Goal: Task Accomplishment & Management: Manage account settings

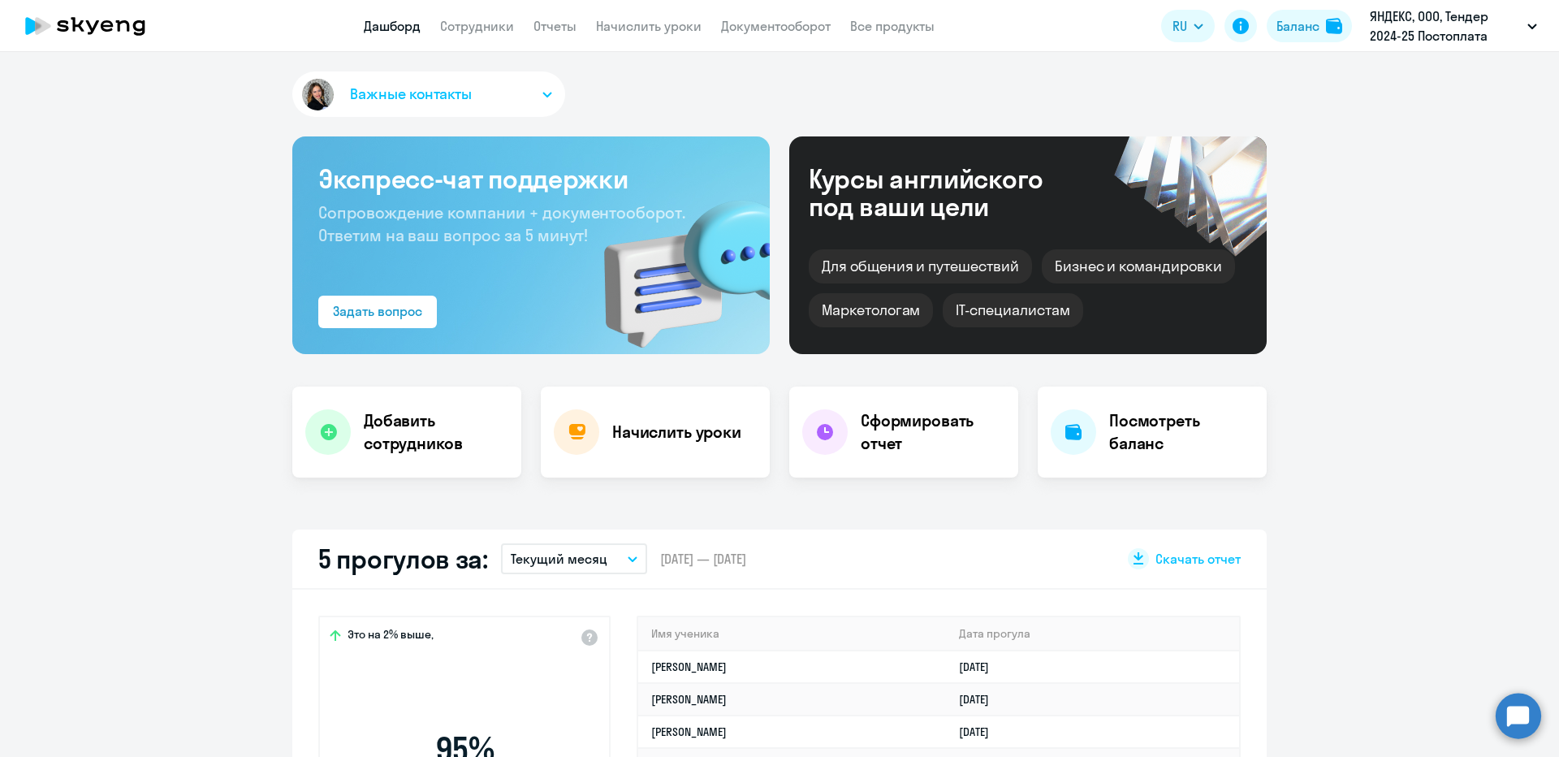
select select "30"
click at [492, 29] on link "Сотрудники" at bounding box center [477, 26] width 74 height 16
select select "30"
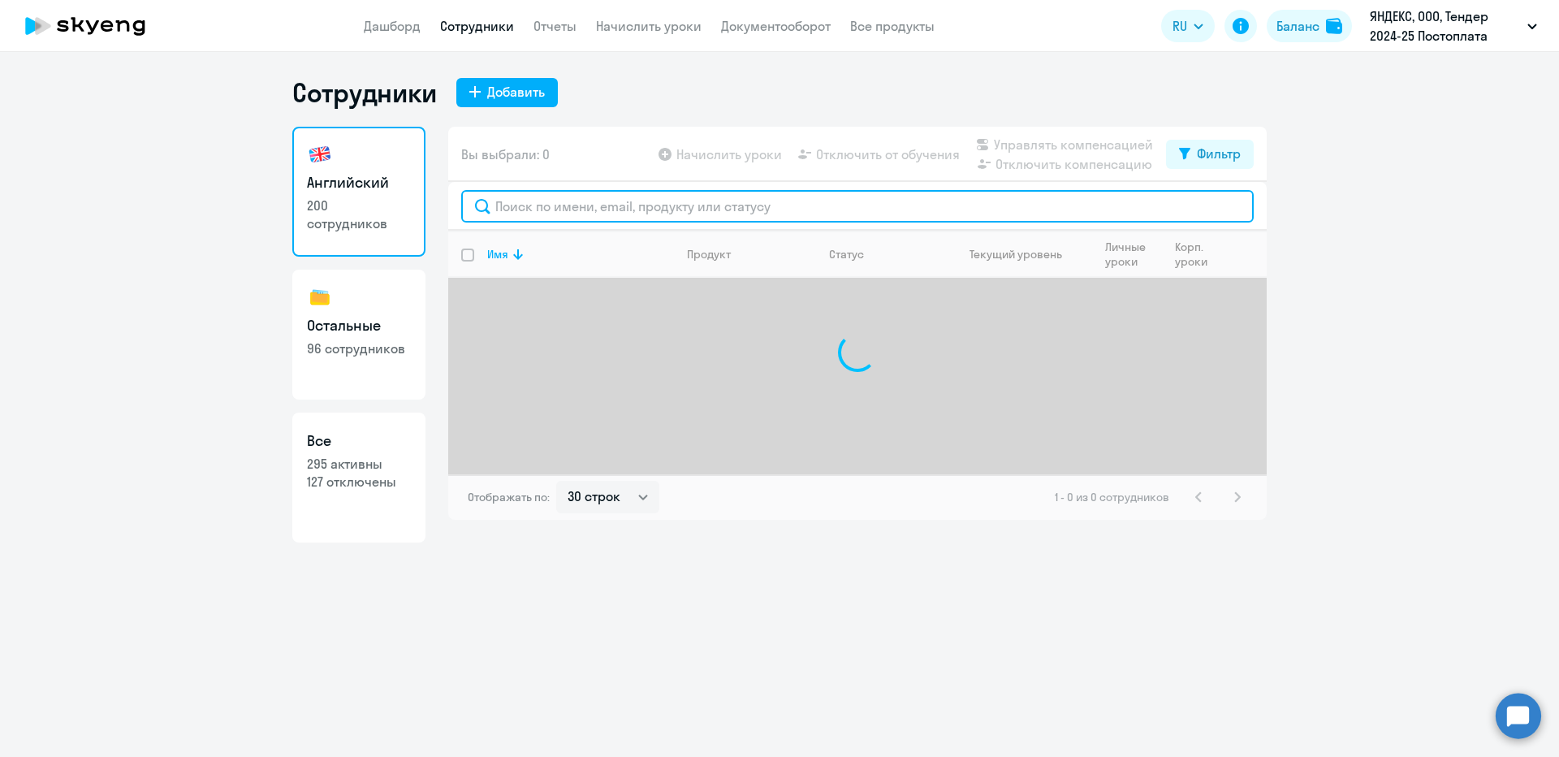
click at [542, 214] on input "text" at bounding box center [857, 206] width 793 height 32
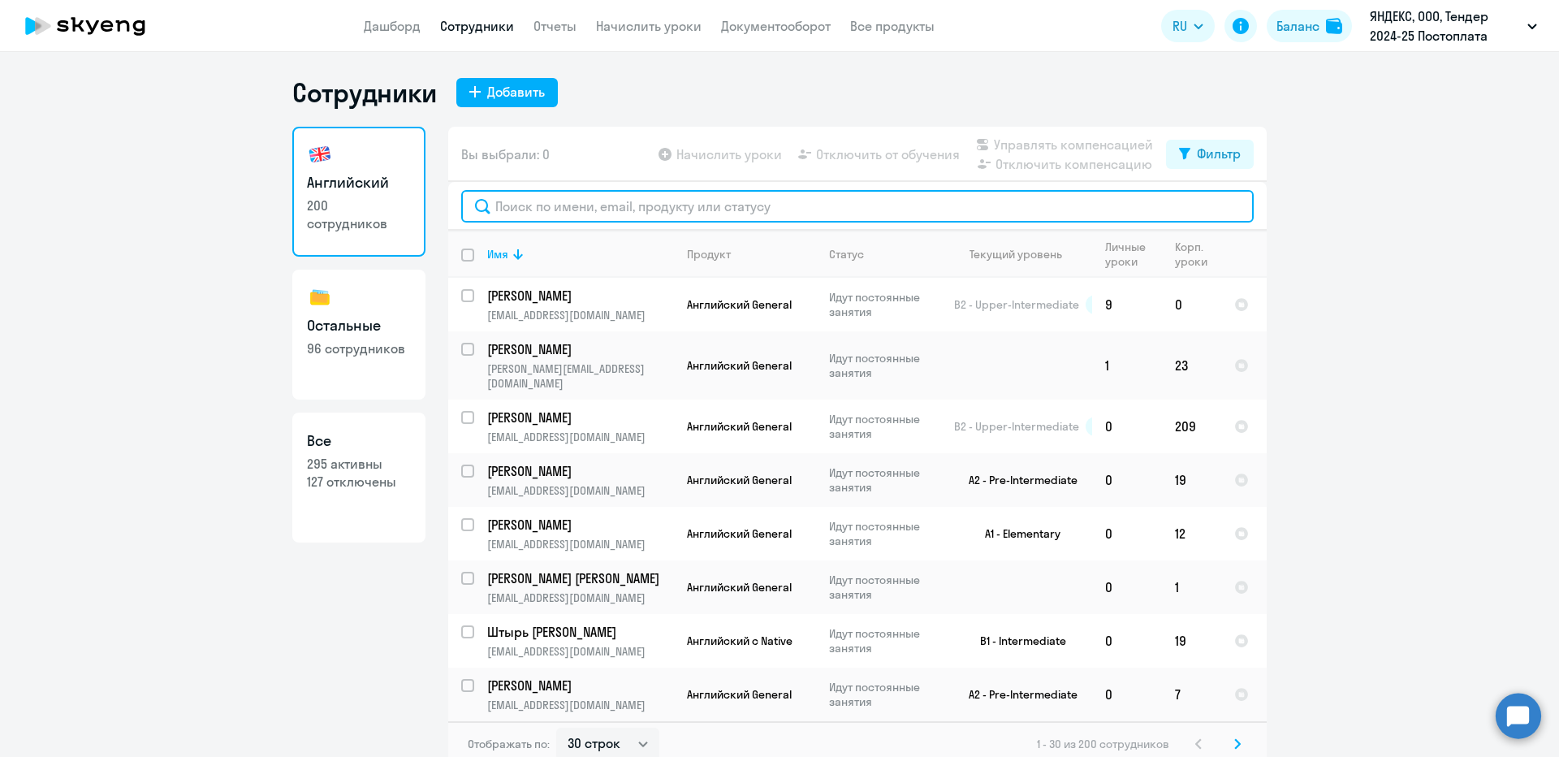
type input "д"
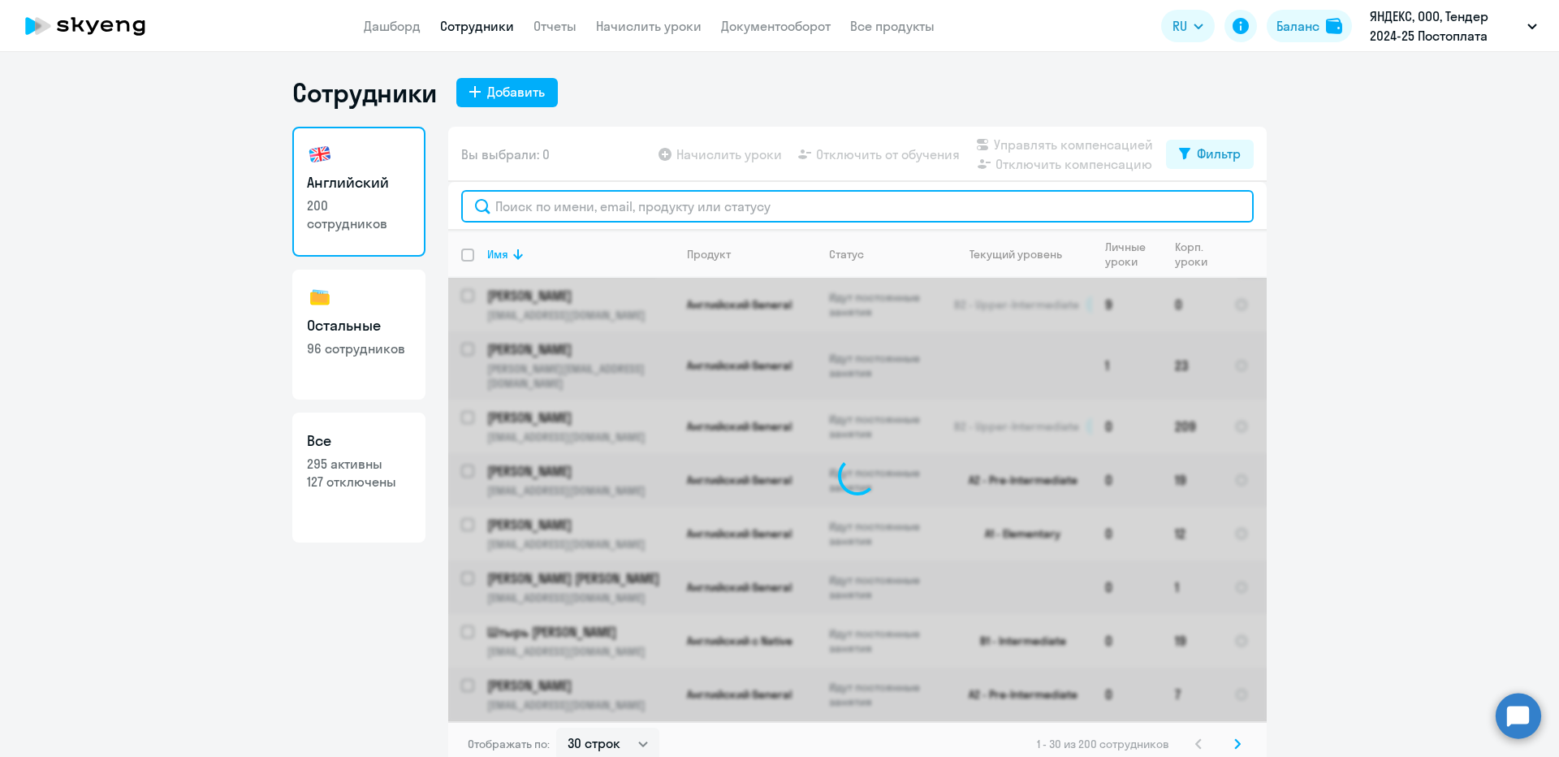
paste input "Алексеенко"
type input "Алексеенко"
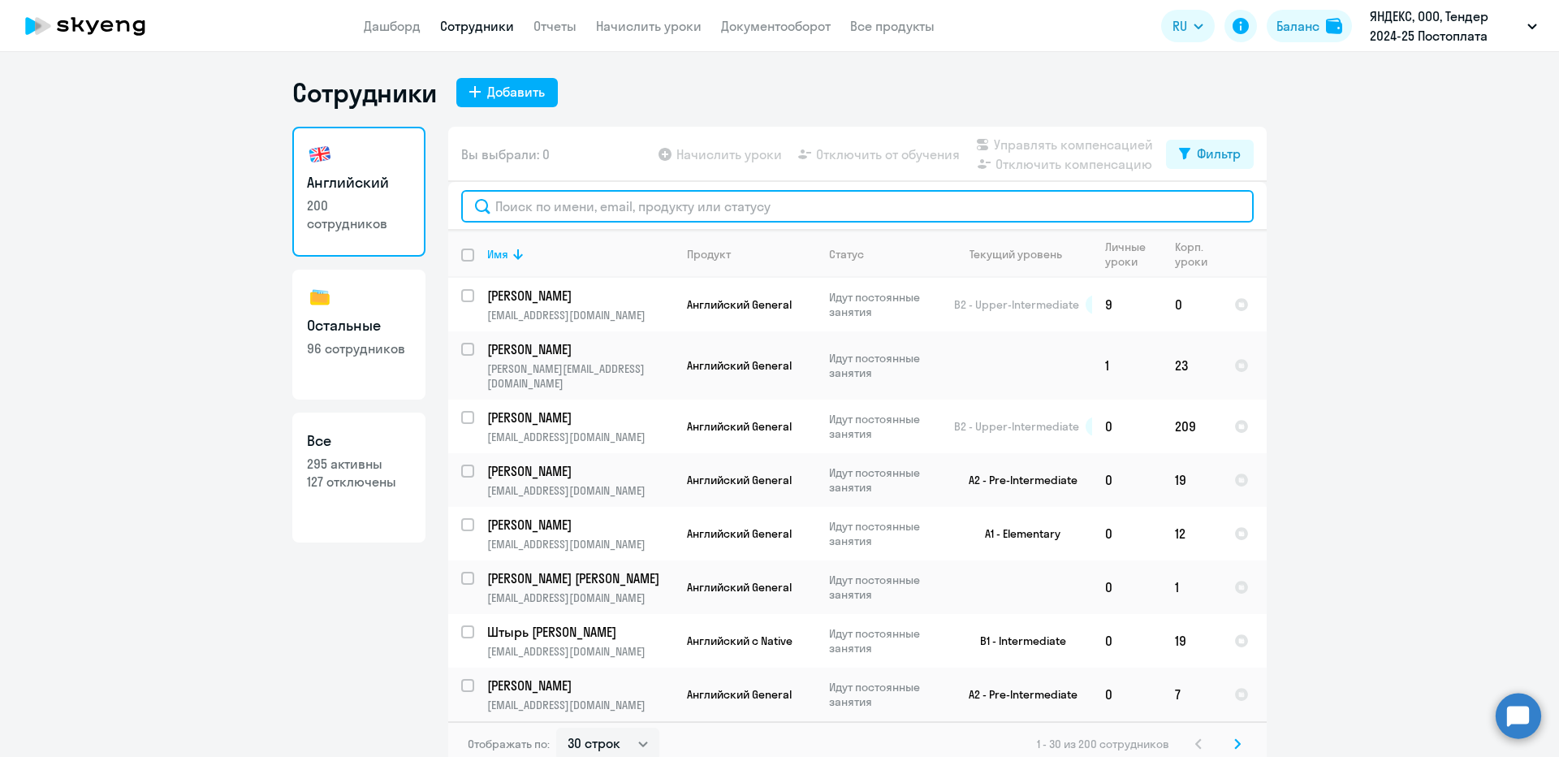
paste input "dmaleks@yandex-team.ru"
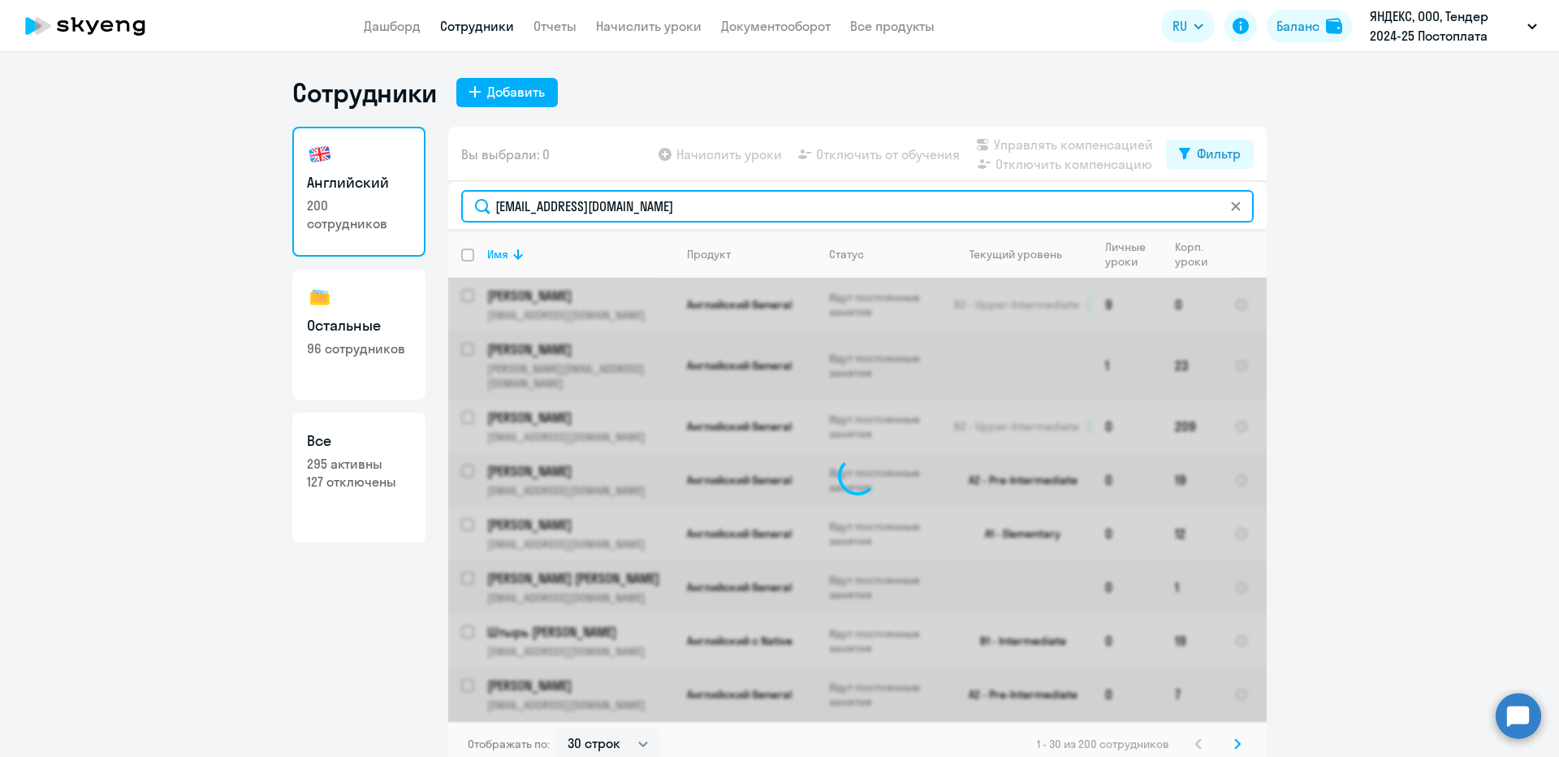
type input "dmaleks@yandex-team.ru"
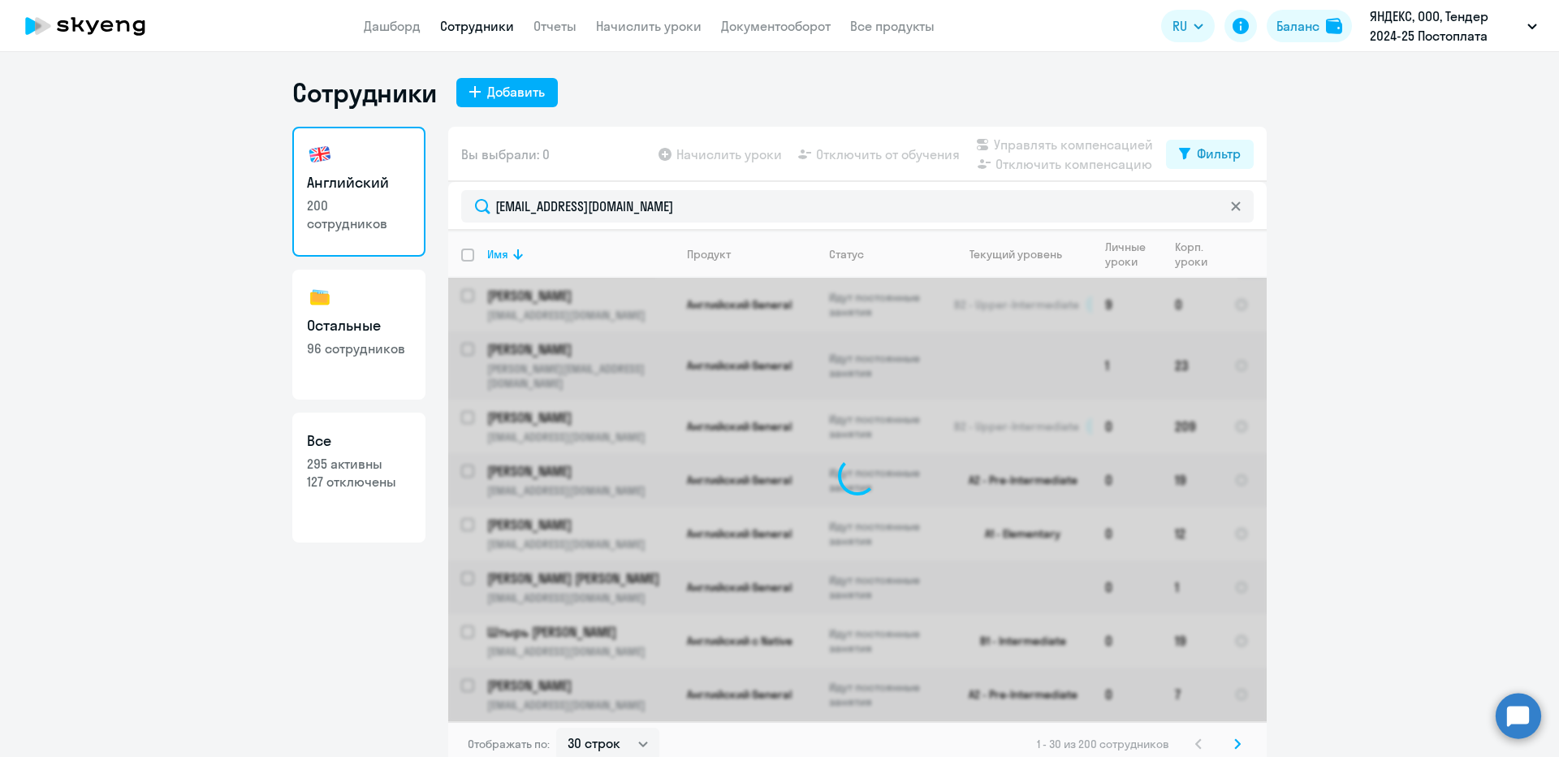
click at [1365, 300] on ng-component "Сотрудники Добавить Английский 200 сотрудников Остальные 96 сотрудников Все 295…" at bounding box center [779, 421] width 1559 height 690
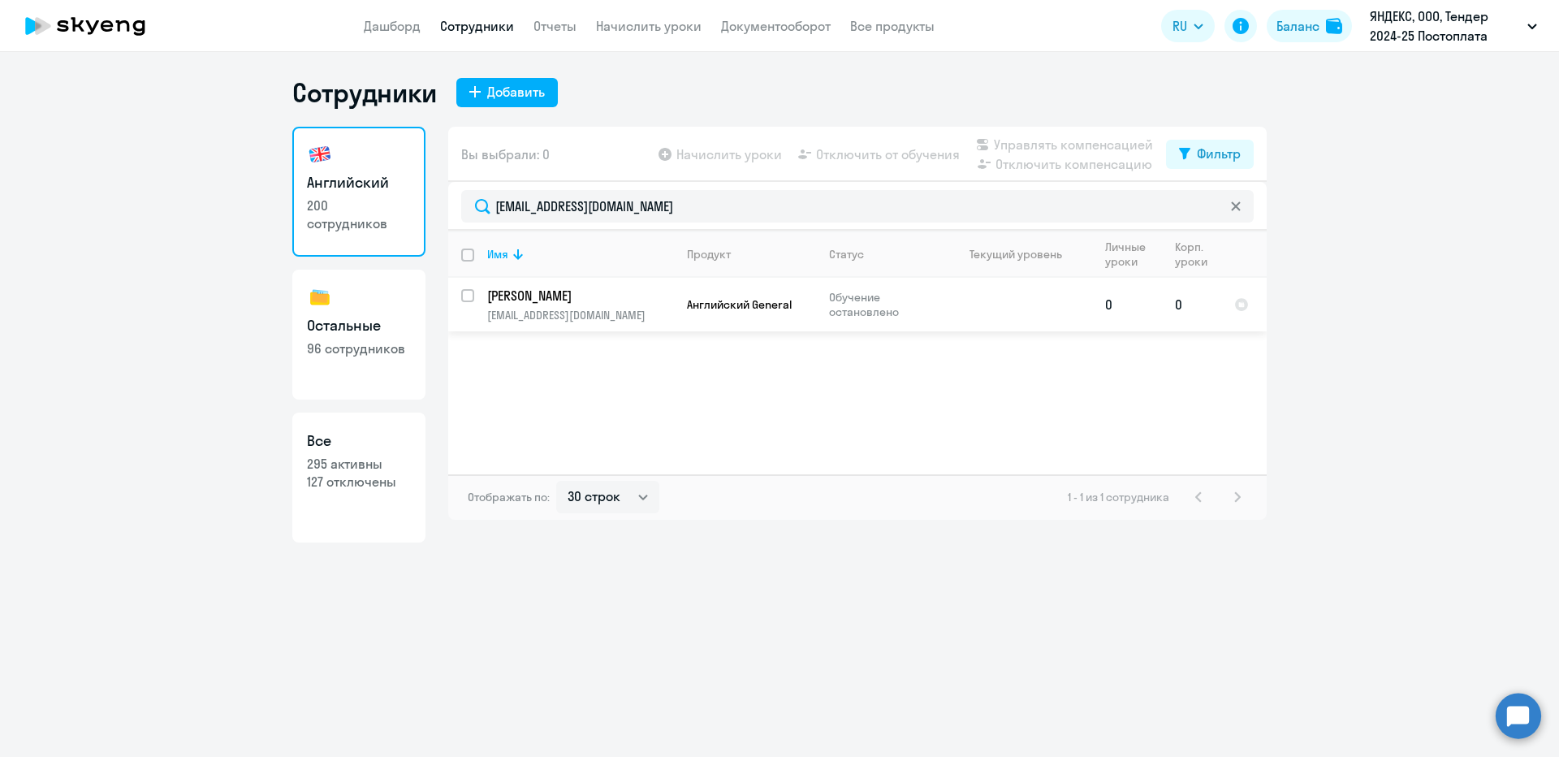
click at [835, 300] on p "Обучение остановлено" at bounding box center [884, 304] width 111 height 29
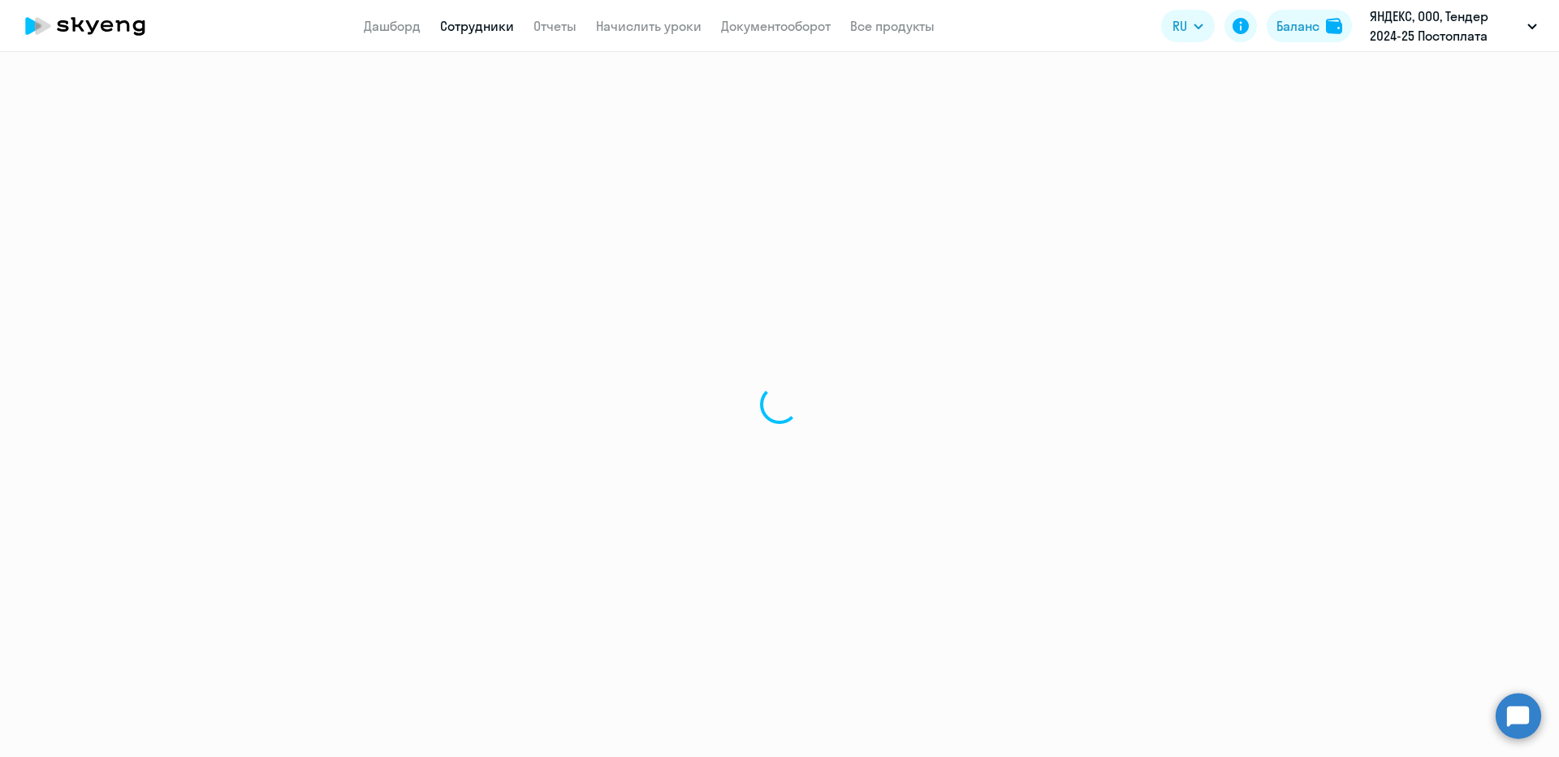
select select "english"
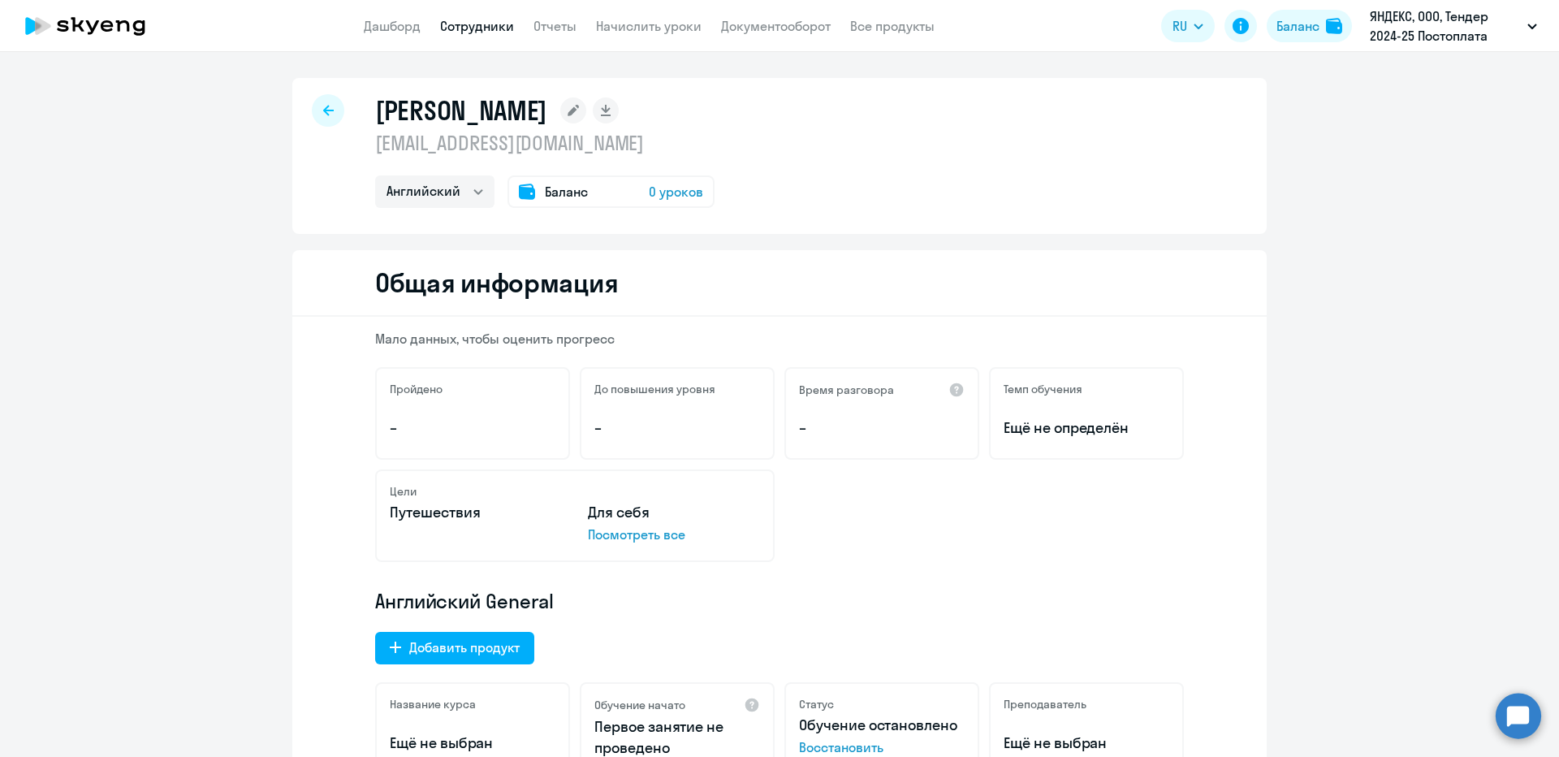
scroll to position [244, 0]
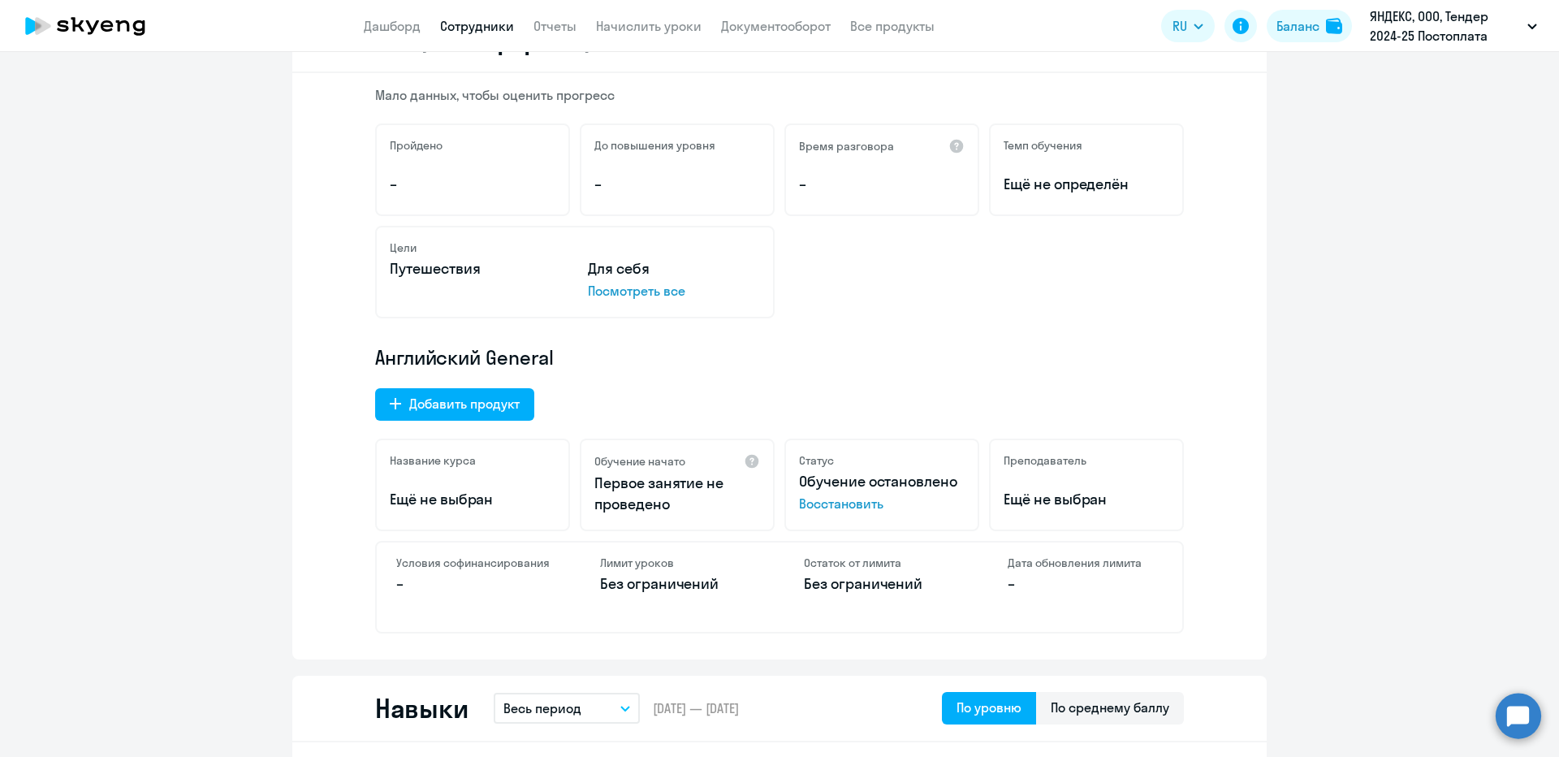
click at [816, 508] on span "Восстановить" at bounding box center [882, 503] width 166 height 19
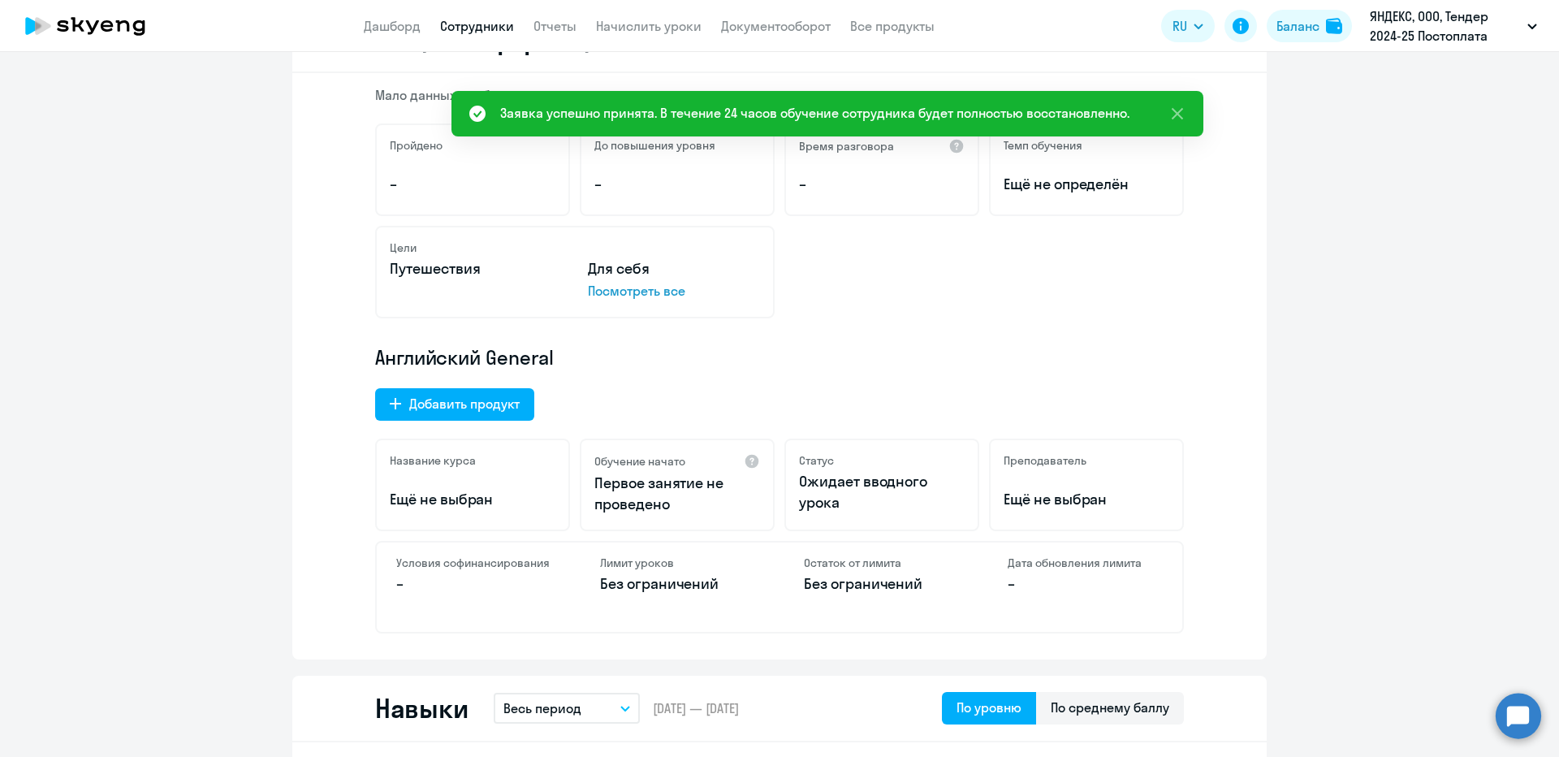
scroll to position [0, 0]
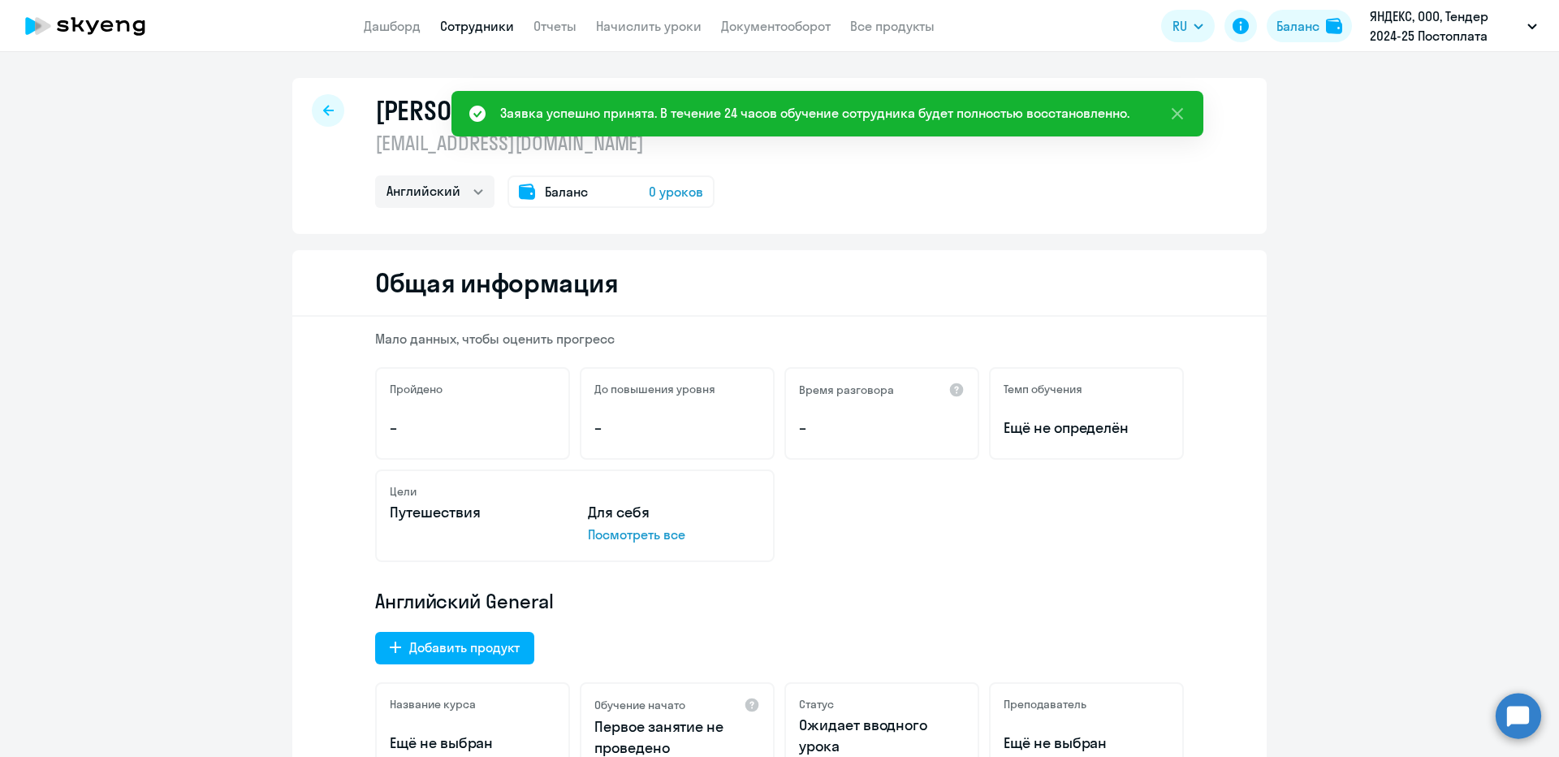
click at [327, 114] on div at bounding box center [328, 110] width 32 height 32
select select "30"
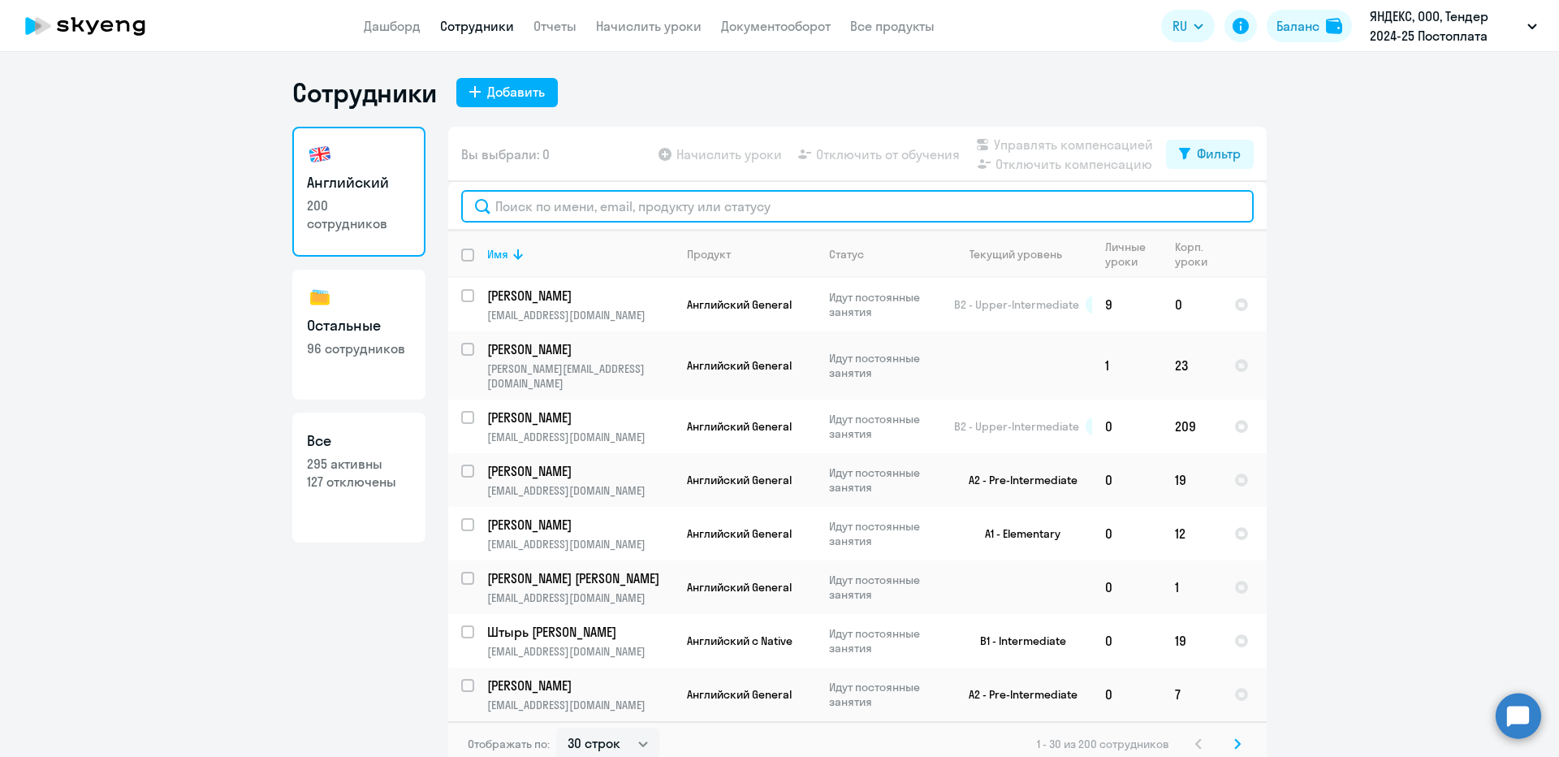
paste input "dmaleks@yandex-team.ru"
click at [633, 197] on input "text" at bounding box center [857, 206] width 793 height 32
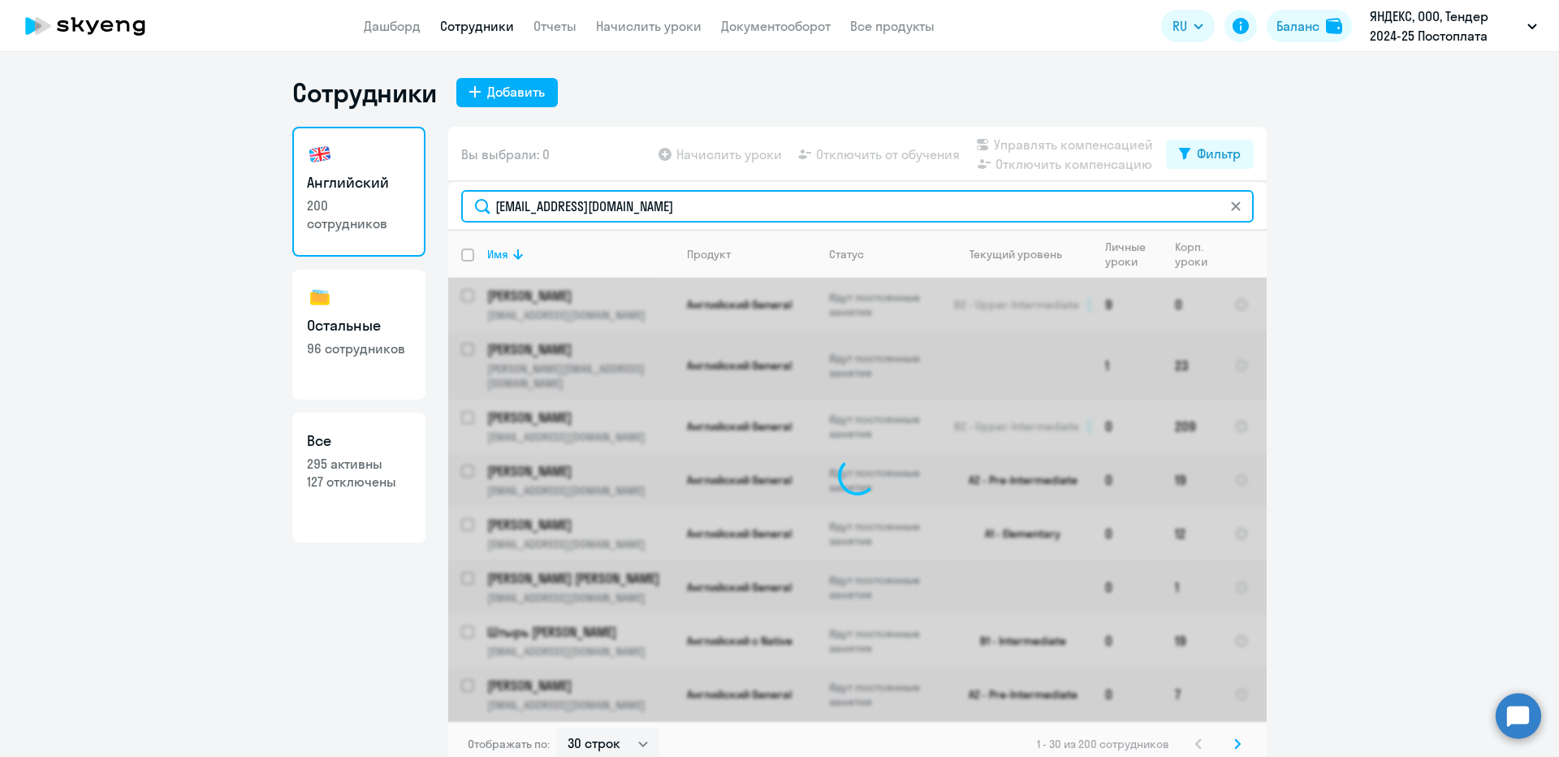
type input "dmaleks@yandex-team.ru"
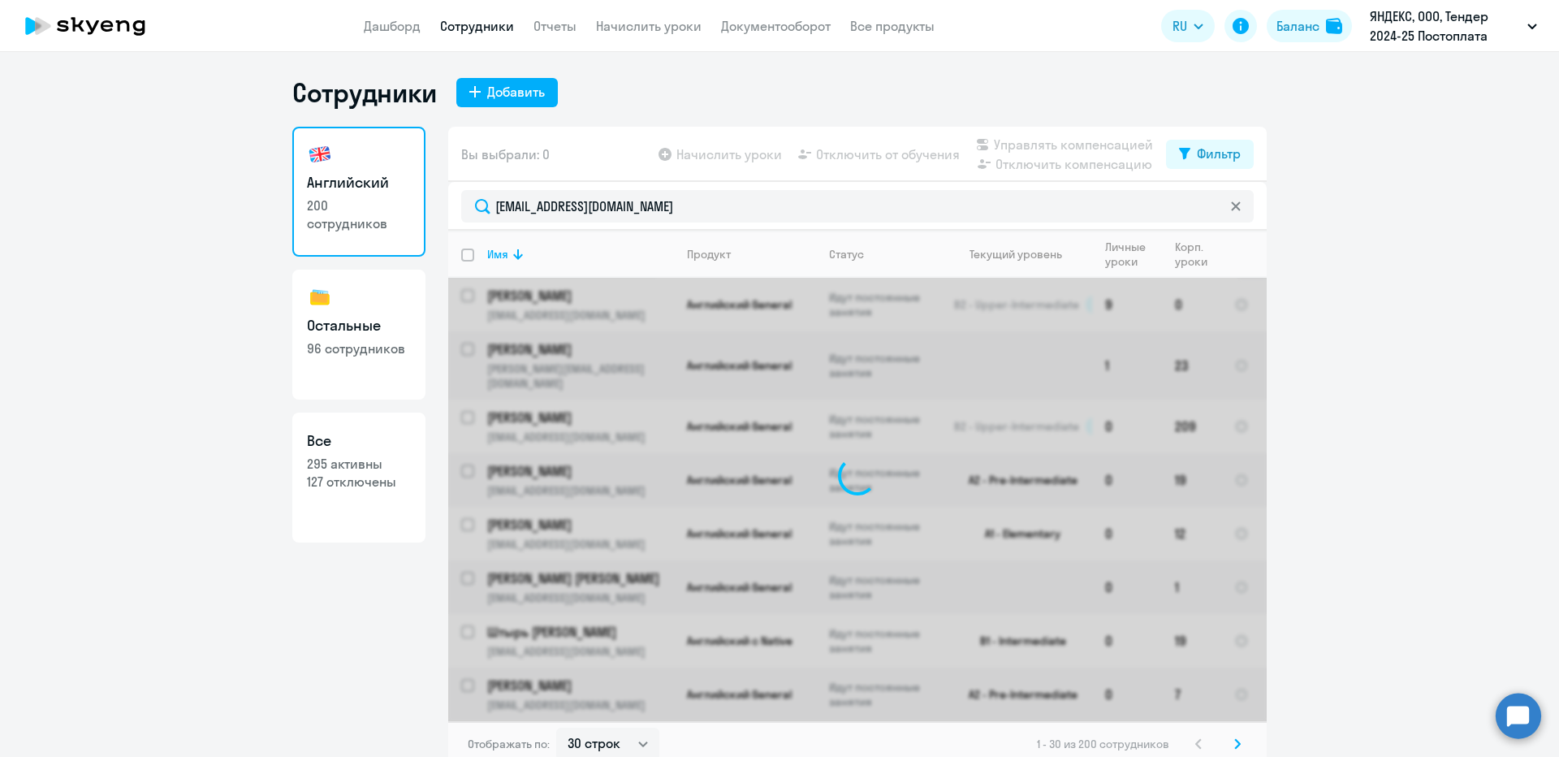
click at [1372, 298] on ng-component "Сотрудники Добавить Английский 200 сотрудников Остальные 96 сотрудников Все 295…" at bounding box center [779, 421] width 1559 height 690
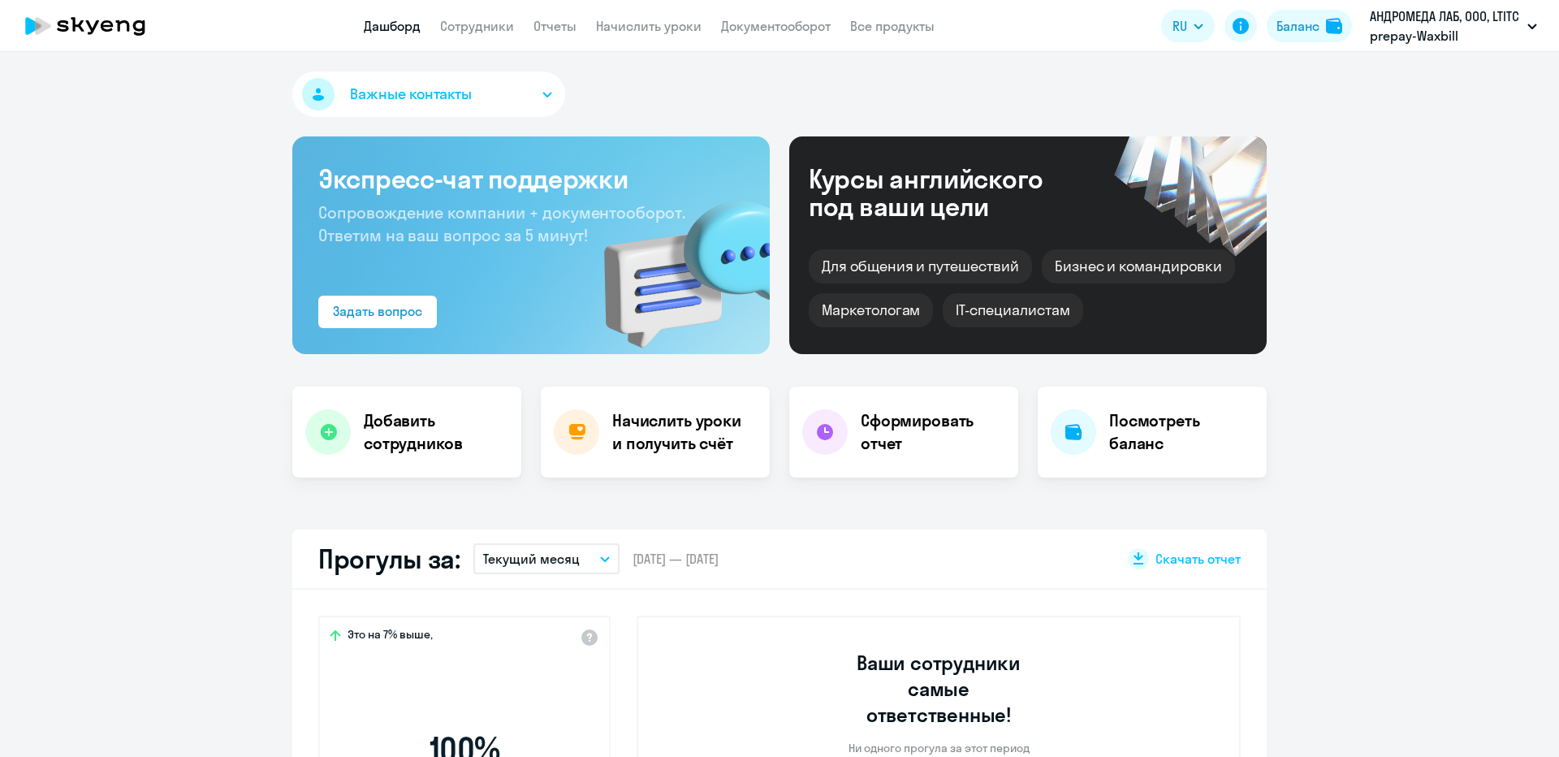
select select "30"
click at [540, 19] on link "Отчеты" at bounding box center [555, 26] width 43 height 16
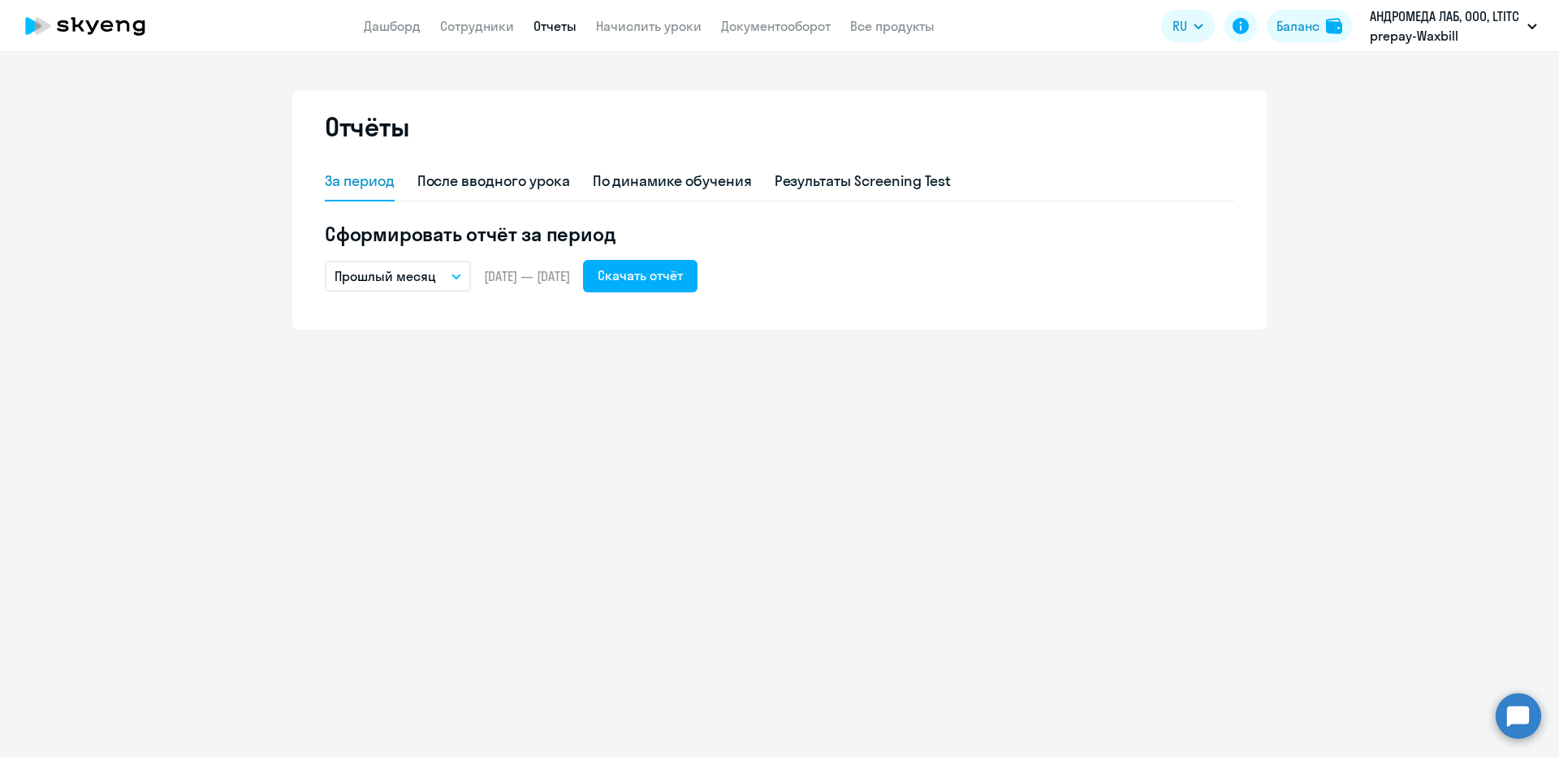
click at [608, 35] on app-menu-item-link "Начислить уроки" at bounding box center [649, 26] width 106 height 20
click at [608, 34] on app-menu-item-link "Начислить уроки" at bounding box center [649, 26] width 106 height 20
click at [607, 30] on link "Начислить уроки" at bounding box center [649, 26] width 106 height 16
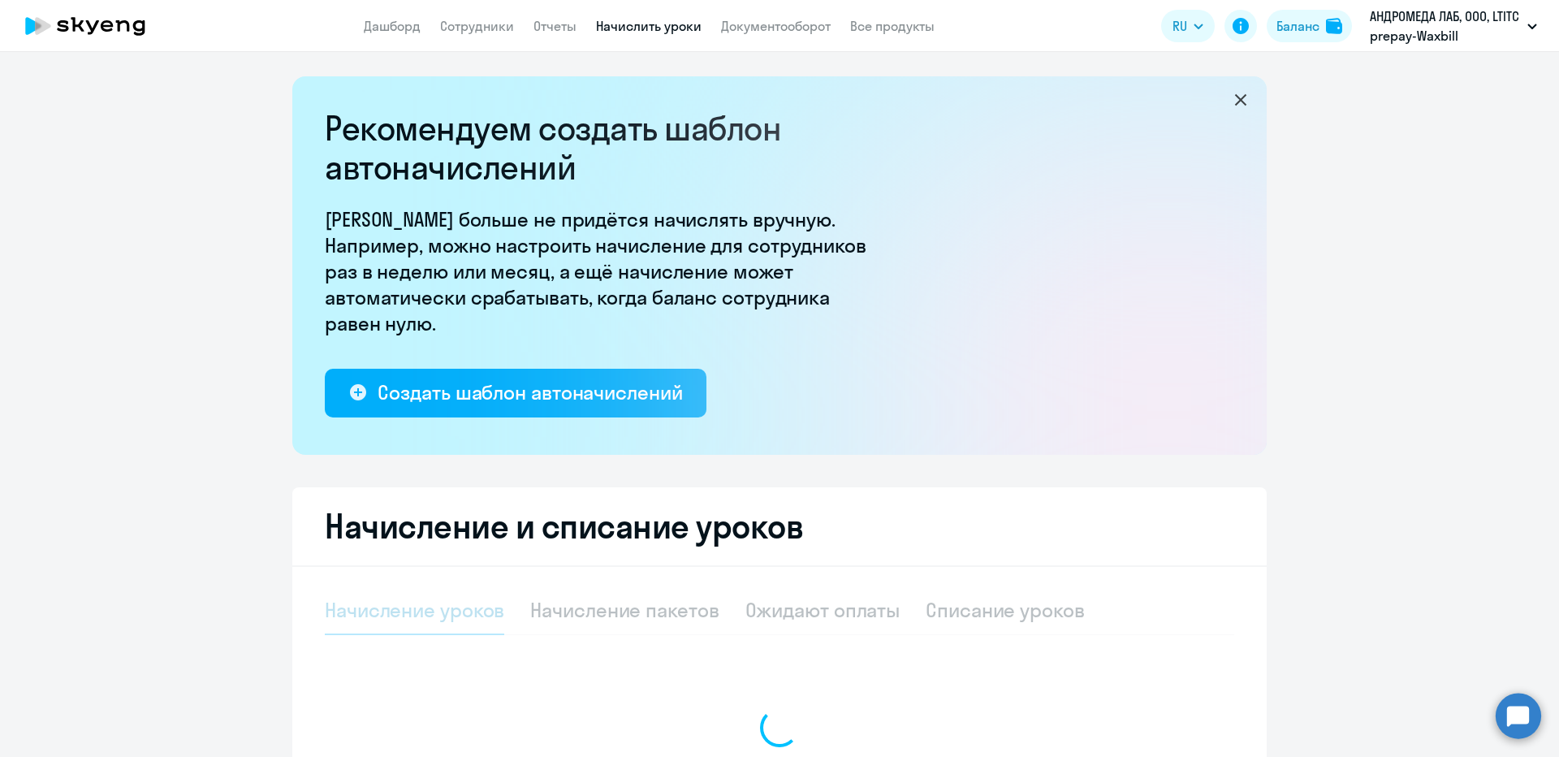
click at [1295, 282] on ng-component "Рекомендуем создать шаблон автоначислений Уроки больше не придётся начислять вр…" at bounding box center [779, 485] width 1559 height 819
select select "10"
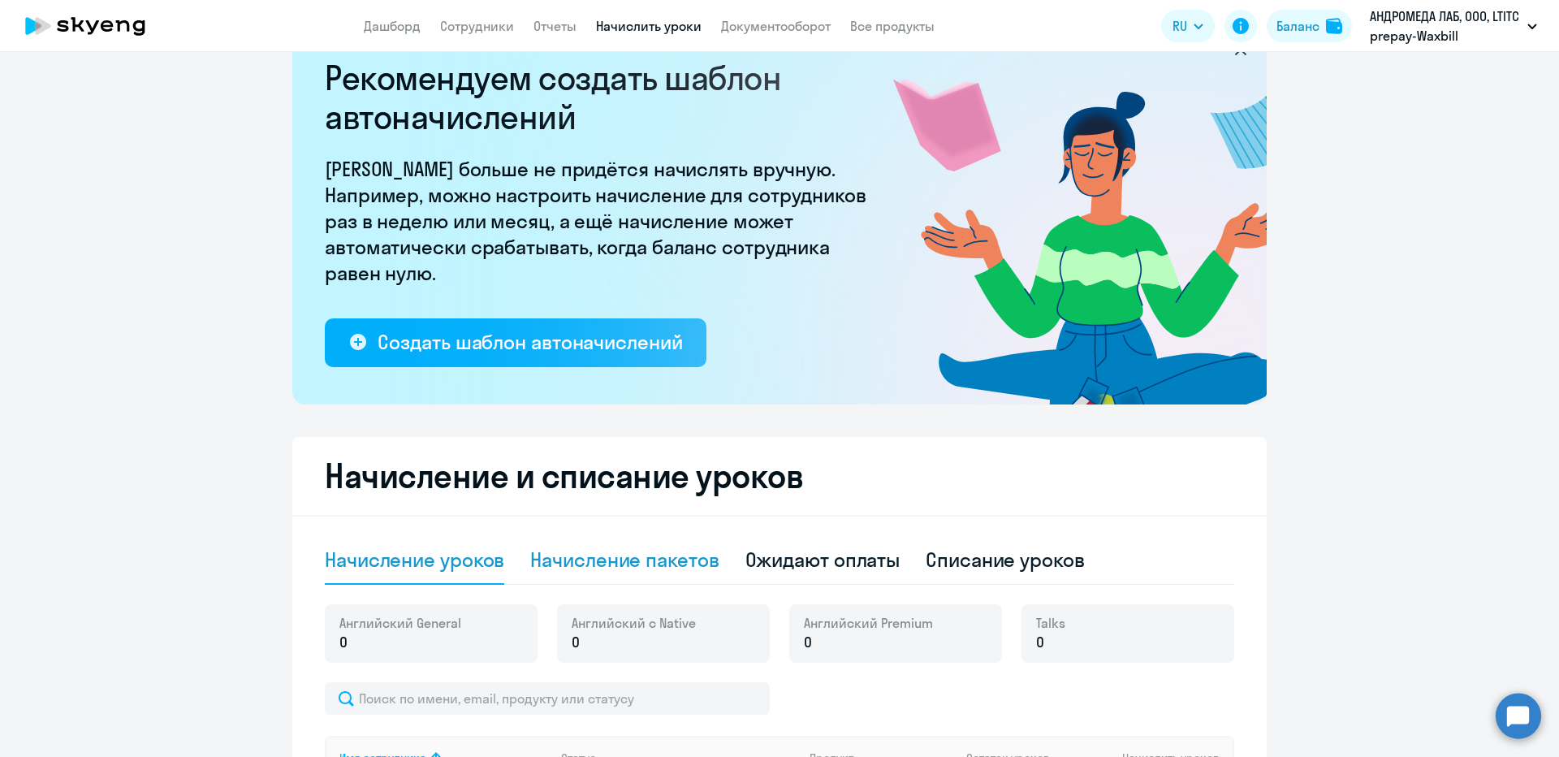
click at [573, 575] on div "Начисление пакетов" at bounding box center [624, 560] width 188 height 49
select select "10"
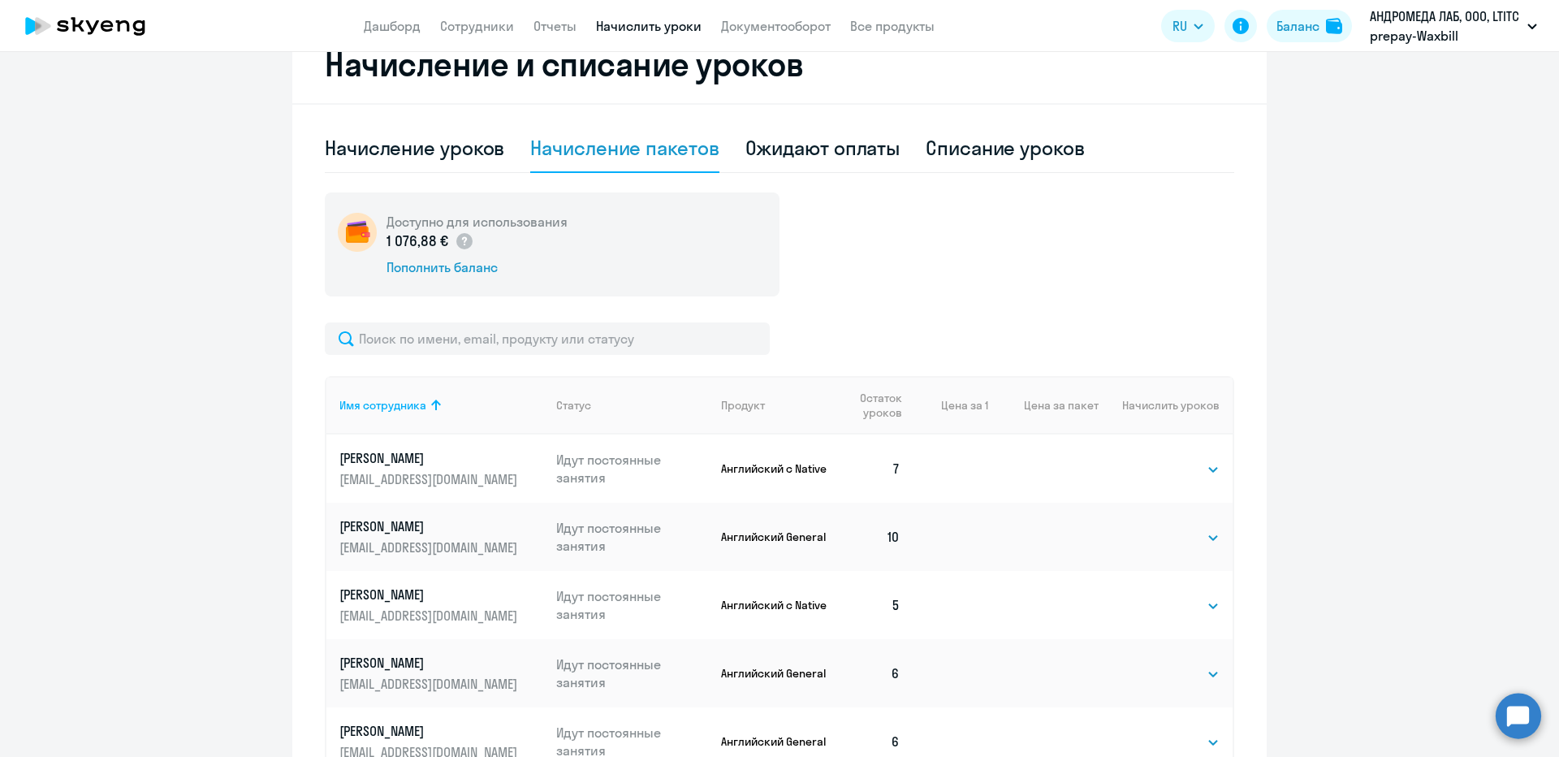
scroll to position [538, 0]
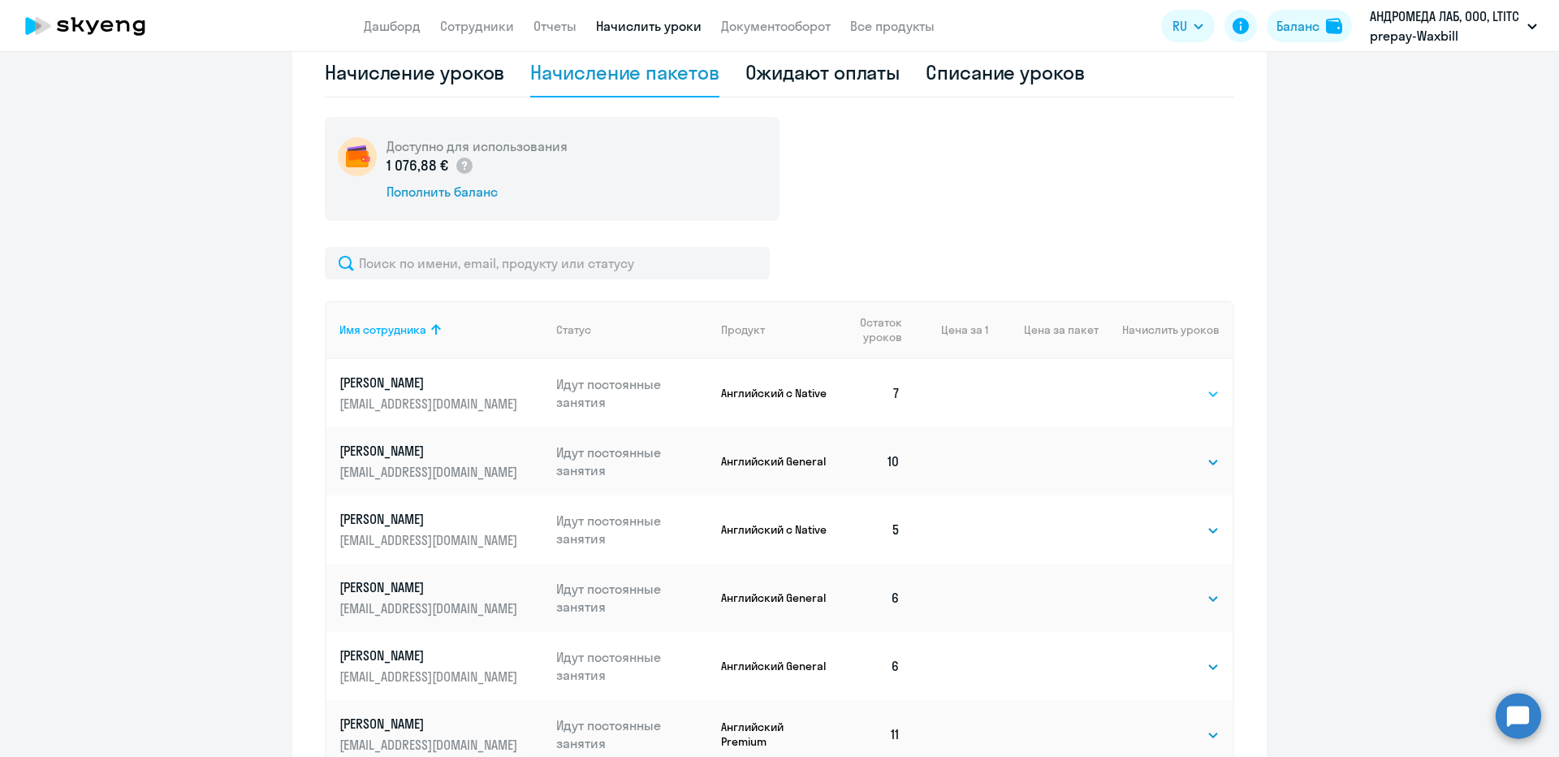
click at [1181, 399] on select "Выбрать 4 8 16 32 64 96 128" at bounding box center [1186, 393] width 67 height 19
select select "8"
click at [1153, 384] on select "Выбрать 4 8 16 32 64 96 128" at bounding box center [1186, 393] width 67 height 19
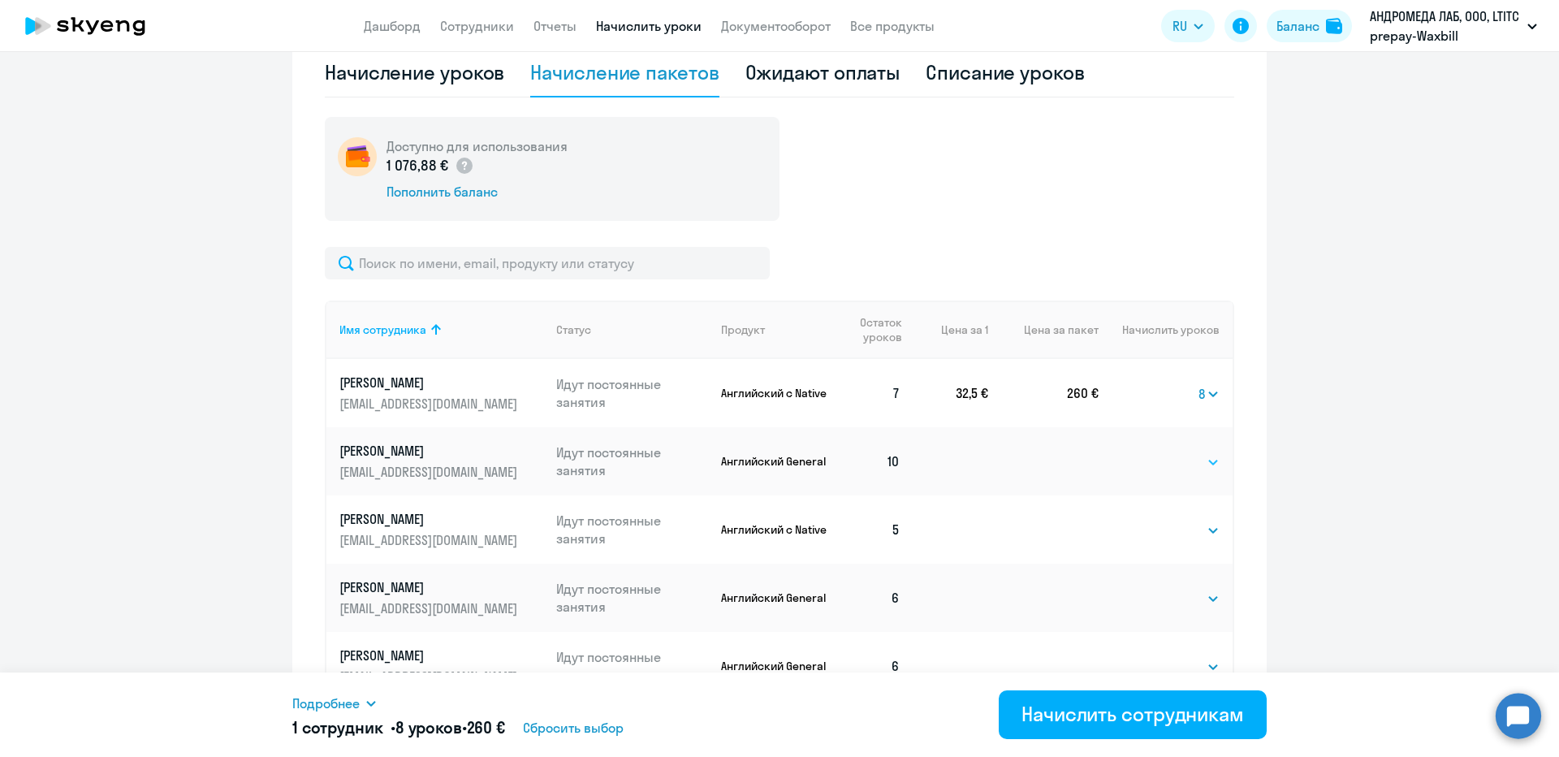
click at [1170, 464] on select "Выбрать 4 8 16 32 64 96 128" at bounding box center [1186, 461] width 67 height 19
select select "8"
click at [1153, 452] on select "Выбрать 4 8 16 32 64 96 128" at bounding box center [1186, 461] width 67 height 19
click at [1176, 538] on select "Выбрать 4 8 16 32 64 96 128" at bounding box center [1186, 530] width 67 height 19
select select "8"
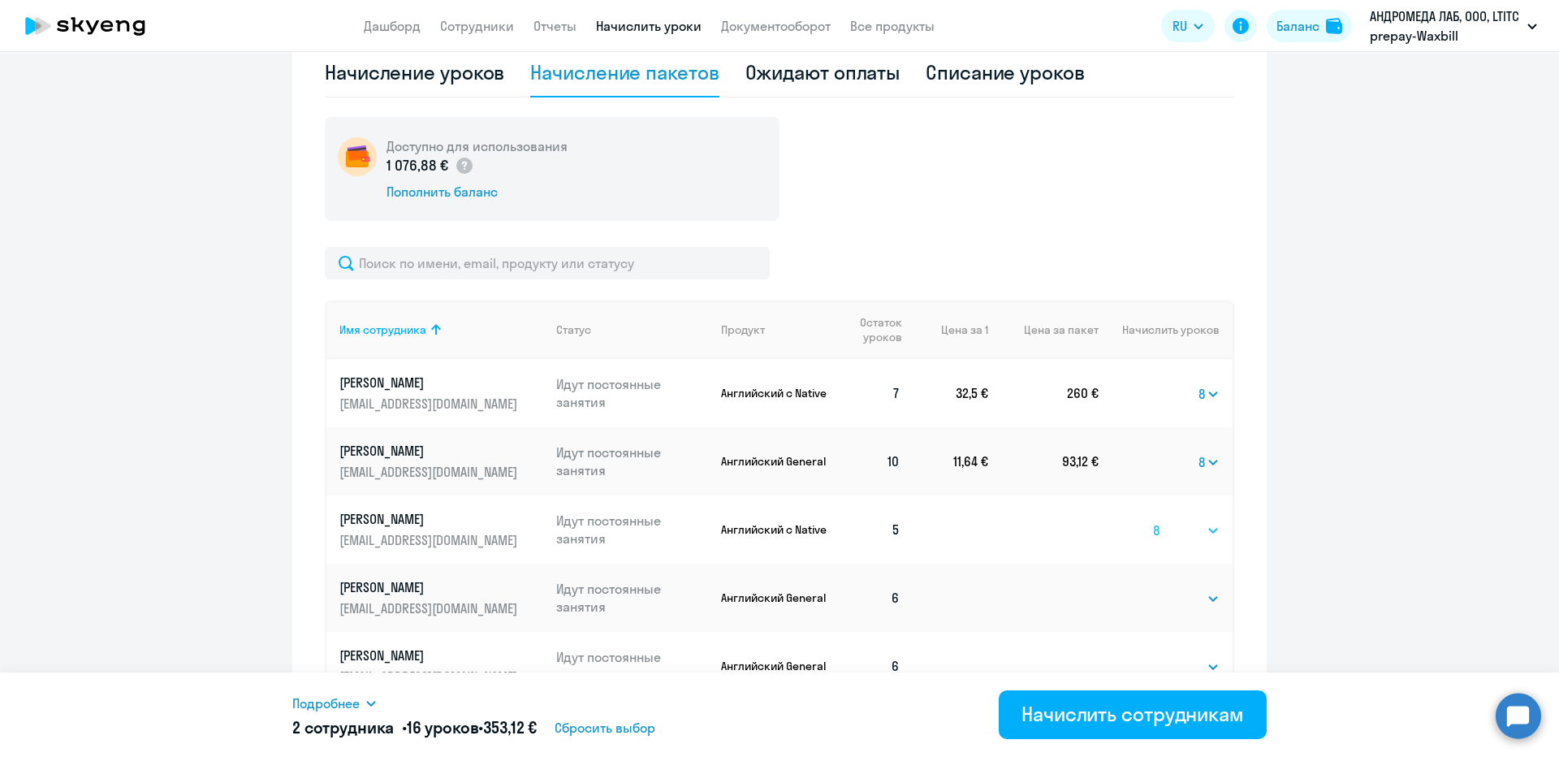
click at [1153, 521] on select "Выбрать 4 8 16 32 64 96 128" at bounding box center [1186, 530] width 67 height 19
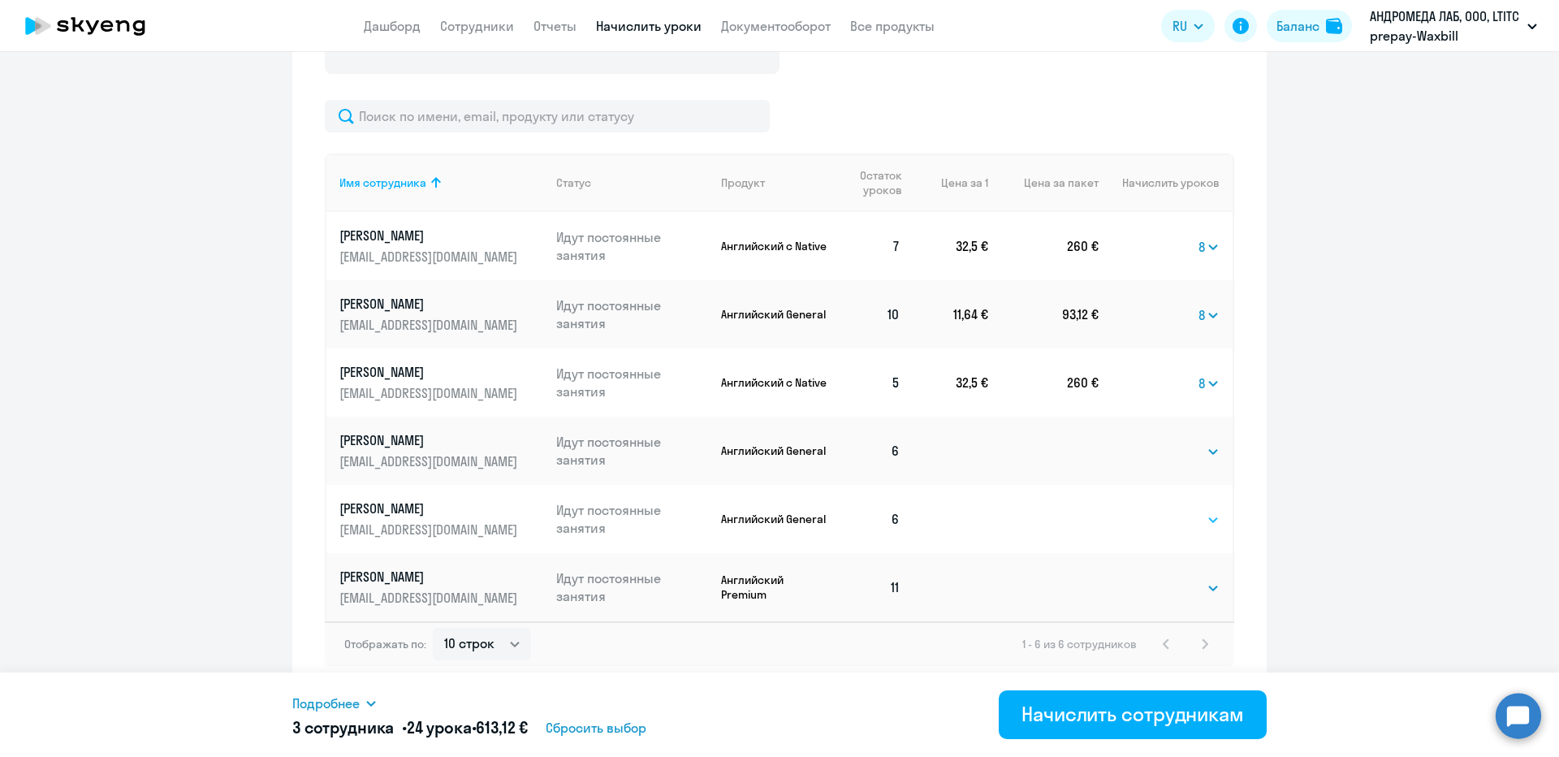
scroll to position [685, 0]
click at [1153, 457] on select "Выбрать 4 8 16 32 64 96 128" at bounding box center [1186, 450] width 67 height 19
click at [1153, 517] on select "Выбрать 4 8 16 32 64 96 128" at bounding box center [1186, 518] width 67 height 19
click at [1177, 448] on select "Выбрать 4 8 16 32 64 96 128" at bounding box center [1186, 450] width 67 height 19
drag, startPoint x: 895, startPoint y: 654, endPoint x: 873, endPoint y: 661, distance: 23.1
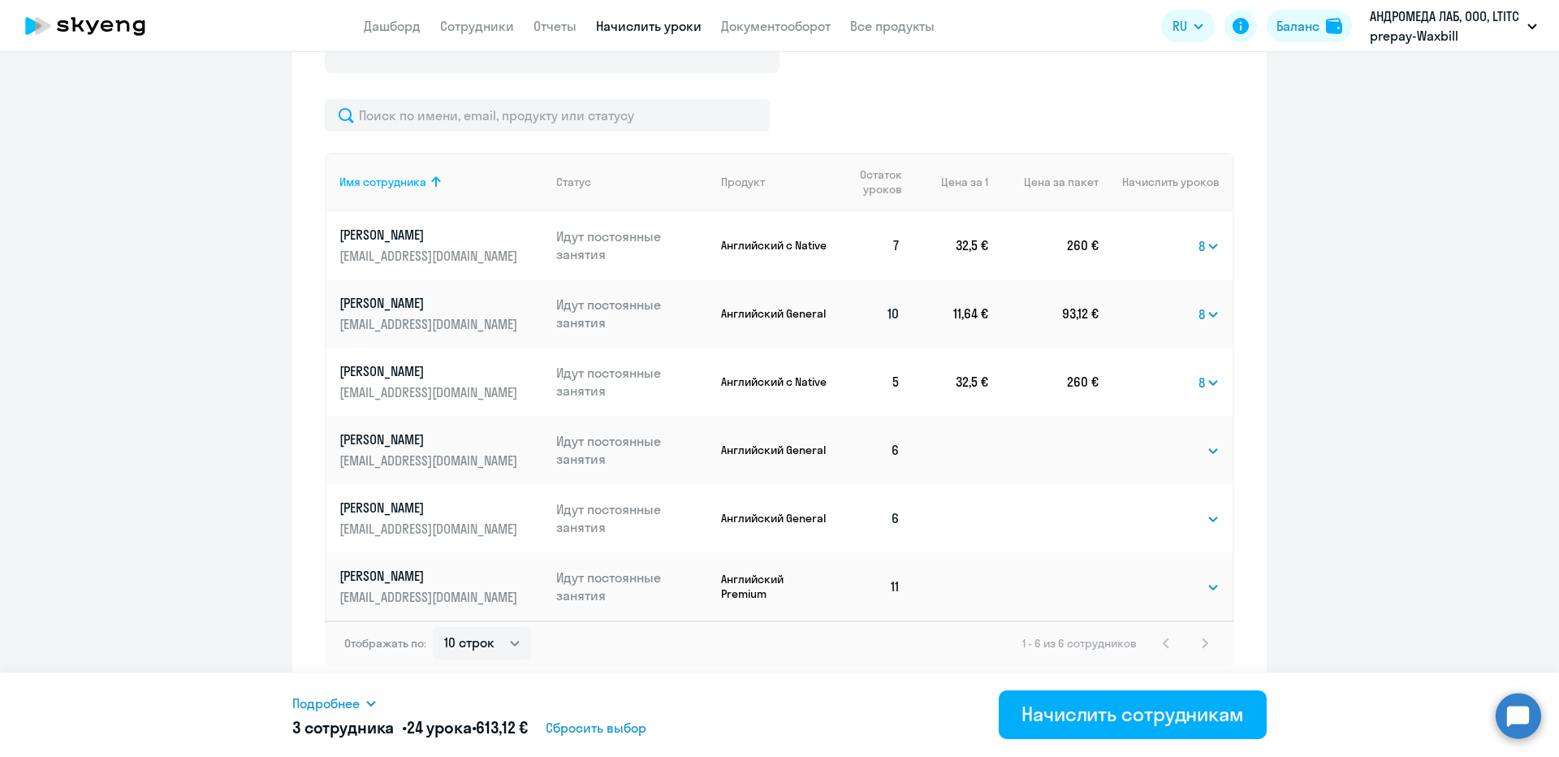
click at [892, 661] on div "Отображать по: 10 строк 30 строк 50 строк 1 - 6 из 6 сотрудников" at bounding box center [779, 642] width 909 height 45
click at [1212, 450] on select "Выбрать 4 8 16 32 64 96 128" at bounding box center [1186, 450] width 67 height 19
select select "8"
click at [1153, 441] on select "Выбрать 4 8 16 32 64 96 128" at bounding box center [1186, 450] width 67 height 19
click at [1162, 525] on select "Выбрать 4 8 16 32 64 96 128" at bounding box center [1186, 518] width 67 height 19
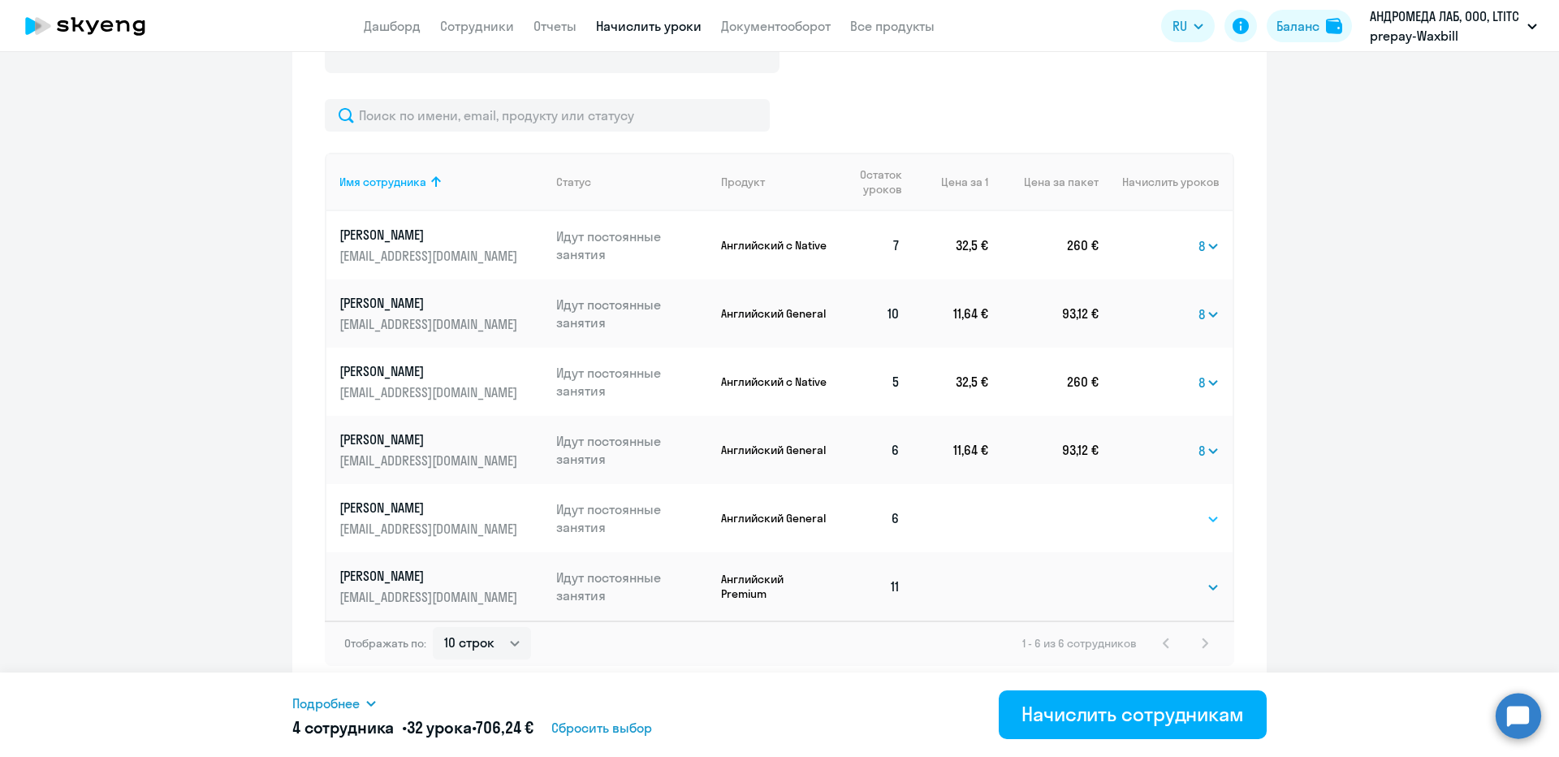
select select "8"
click at [1153, 509] on select "Выбрать 4 8 16 32 64 96 128" at bounding box center [1186, 518] width 67 height 19
click at [1168, 592] on select "Выбрать 4 8 16 32 64 96 128" at bounding box center [1186, 586] width 67 height 19
select select "8"
click at [1153, 577] on select "Выбрать 4 8 16 32 64 96 128" at bounding box center [1186, 586] width 67 height 19
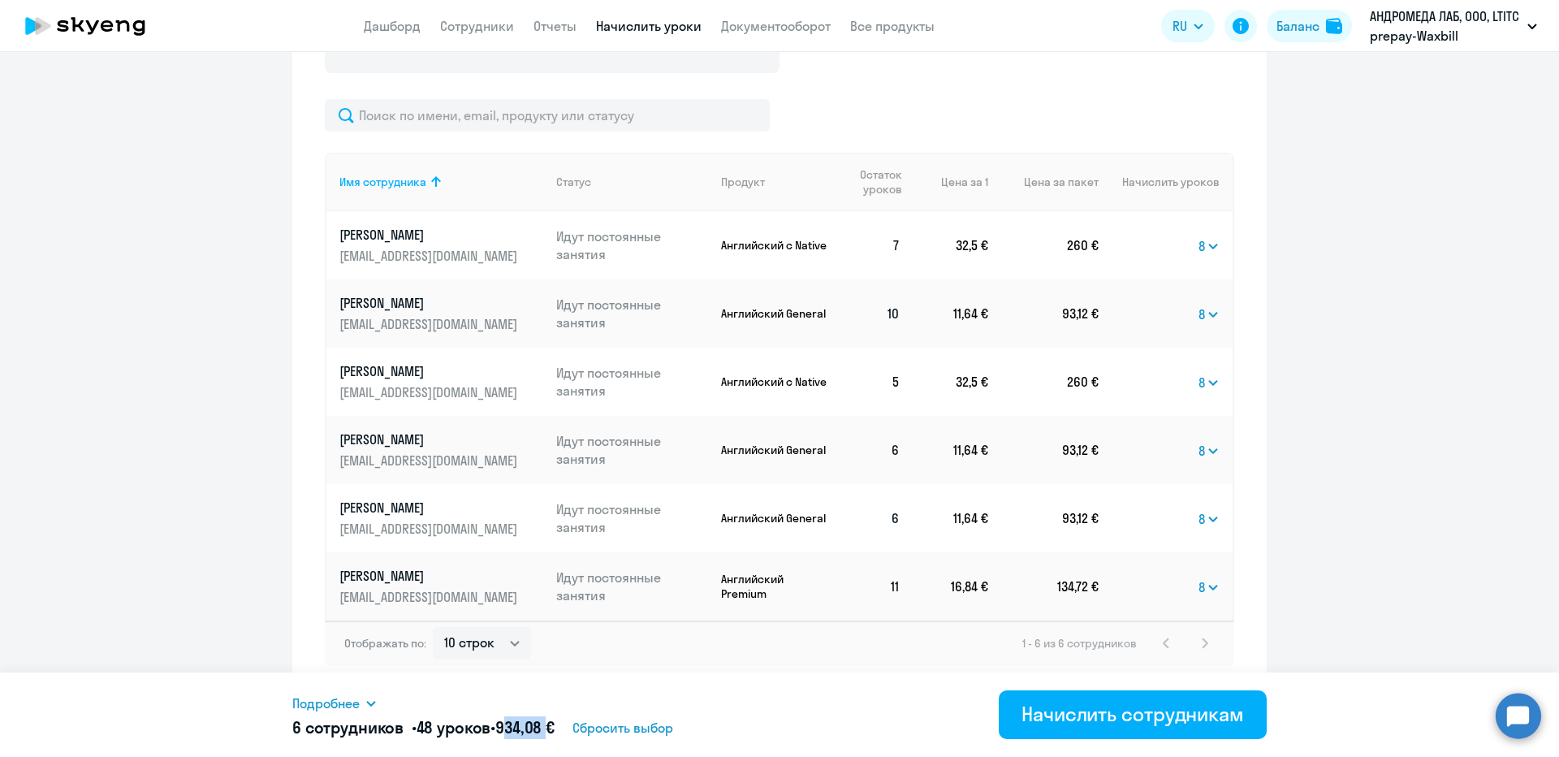
drag, startPoint x: 516, startPoint y: 726, endPoint x: 562, endPoint y: 724, distance: 46.3
click at [555, 724] on h5 "6 сотрудников • 48 уроков • 934,08 €" at bounding box center [423, 727] width 262 height 23
copy span "934,08"
click at [388, 689] on div "Подробнее Имя сотрудника Продукт Начислить уроков Цена за 1 Сумма Алексеев Миха…" at bounding box center [779, 714] width 974 height 84
click at [368, 699] on icon at bounding box center [371, 703] width 13 height 13
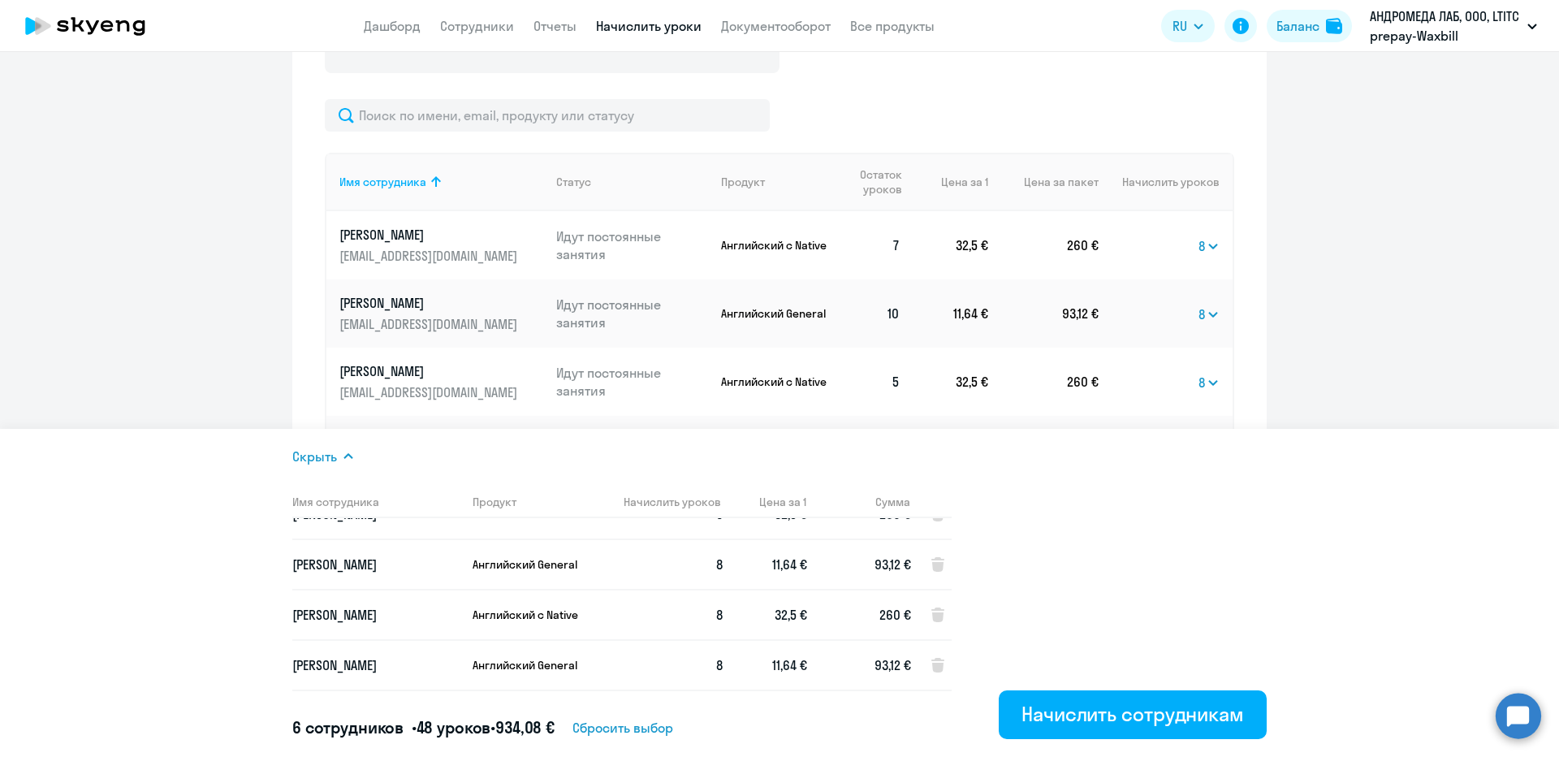
scroll to position [0, 0]
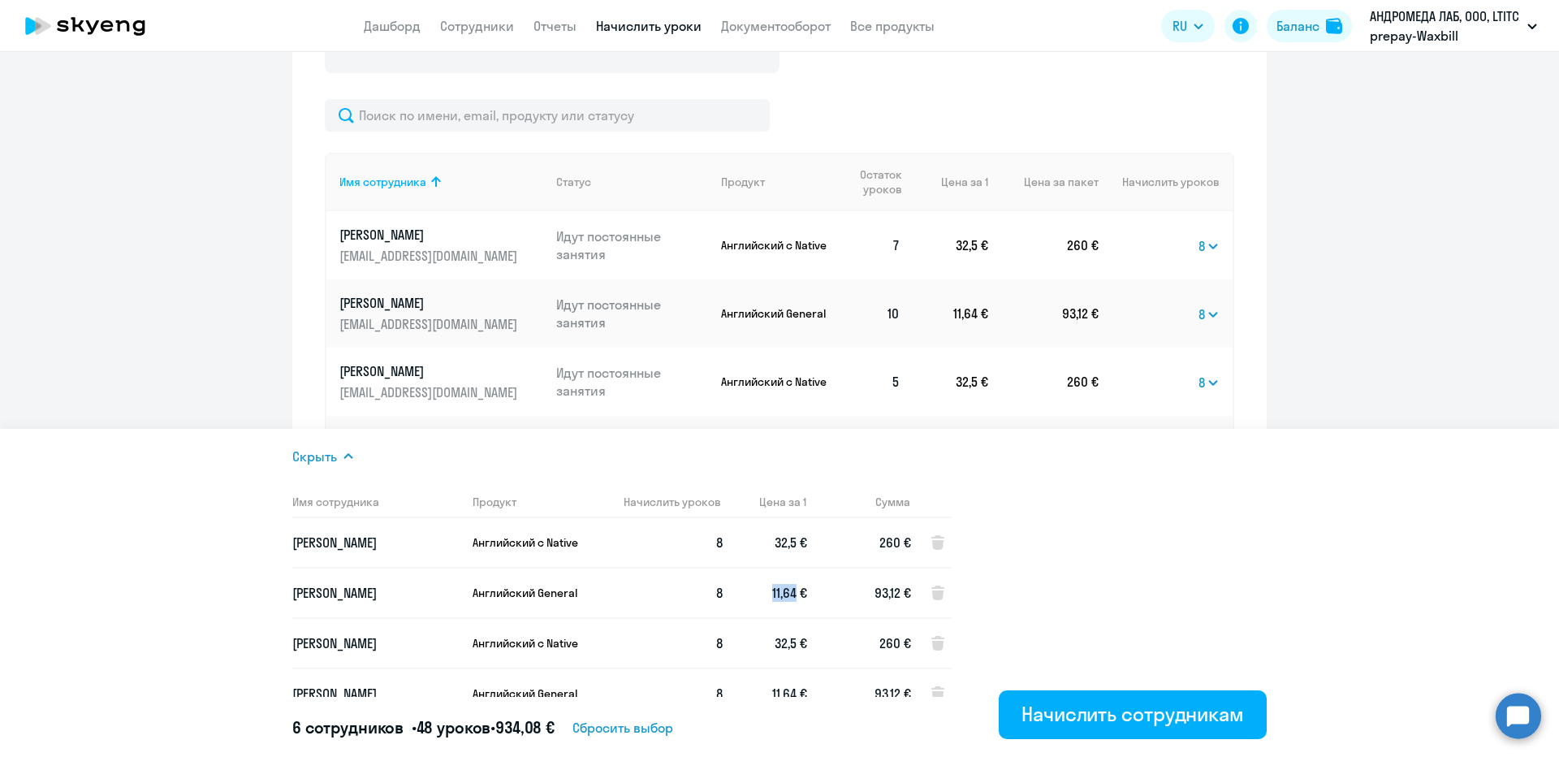
drag, startPoint x: 769, startPoint y: 592, endPoint x: 810, endPoint y: 597, distance: 41.7
click at [795, 593] on td "11,64 €" at bounding box center [765, 593] width 84 height 50
click at [862, 603] on td "93,12 €" at bounding box center [859, 593] width 104 height 50
drag, startPoint x: 873, startPoint y: 601, endPoint x: 901, endPoint y: 595, distance: 29.0
click at [901, 595] on td "93,12 €" at bounding box center [859, 593] width 104 height 50
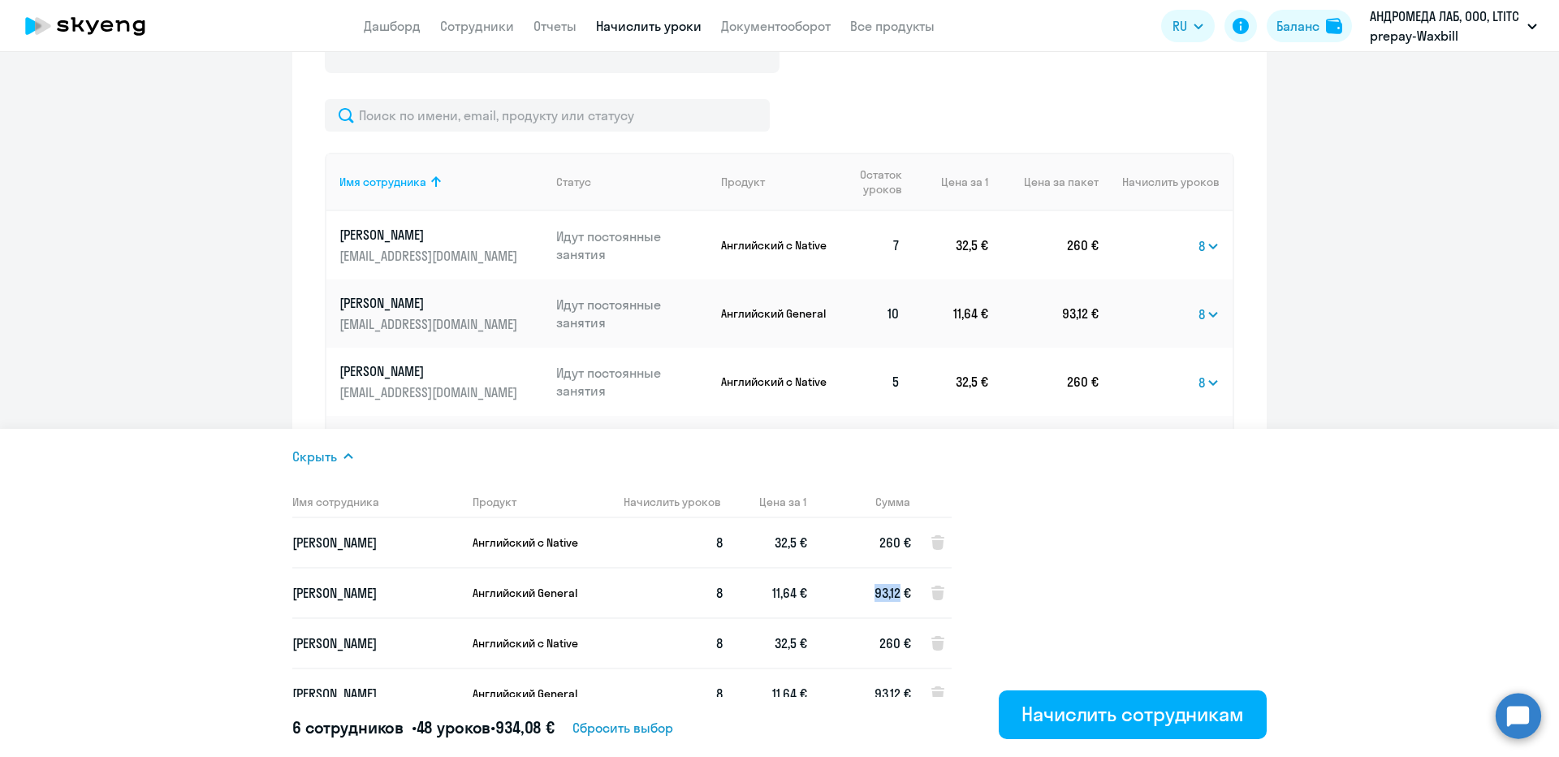
copy span "93,12"
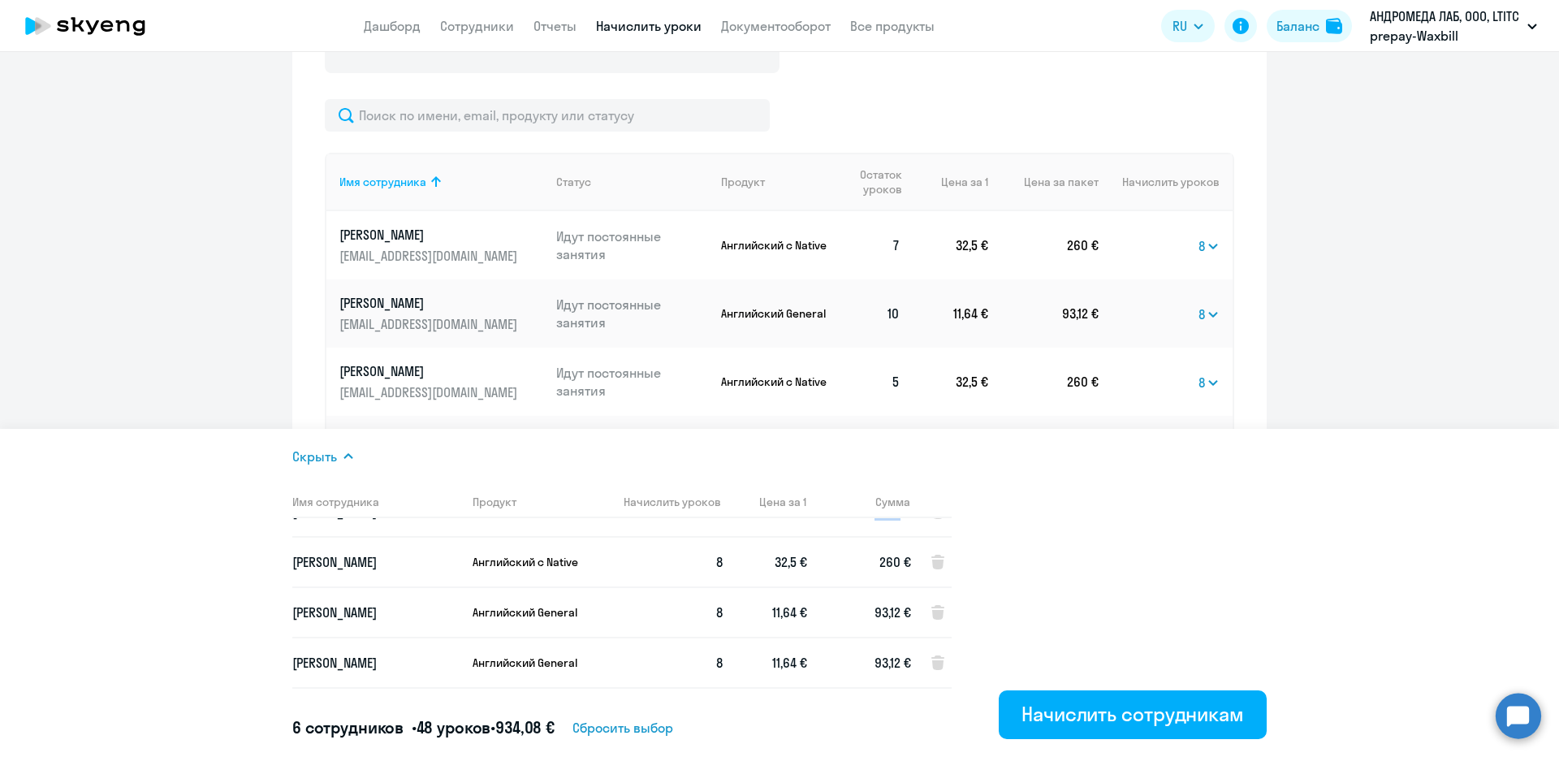
scroll to position [122, 0]
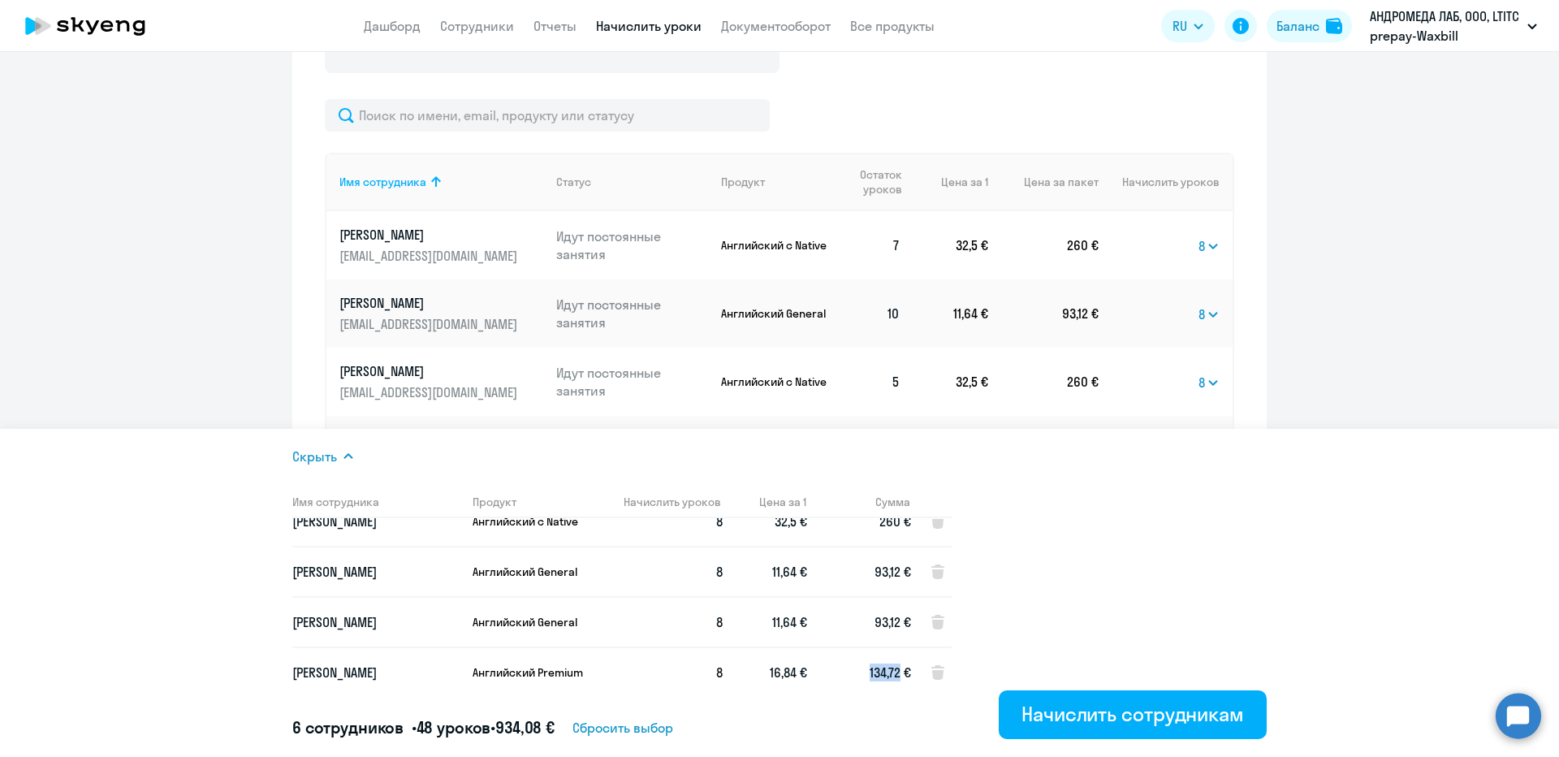
copy span "134,72"
drag, startPoint x: 869, startPoint y: 673, endPoint x: 902, endPoint y: 676, distance: 33.4
click at [902, 676] on span "134,72 €" at bounding box center [890, 672] width 41 height 16
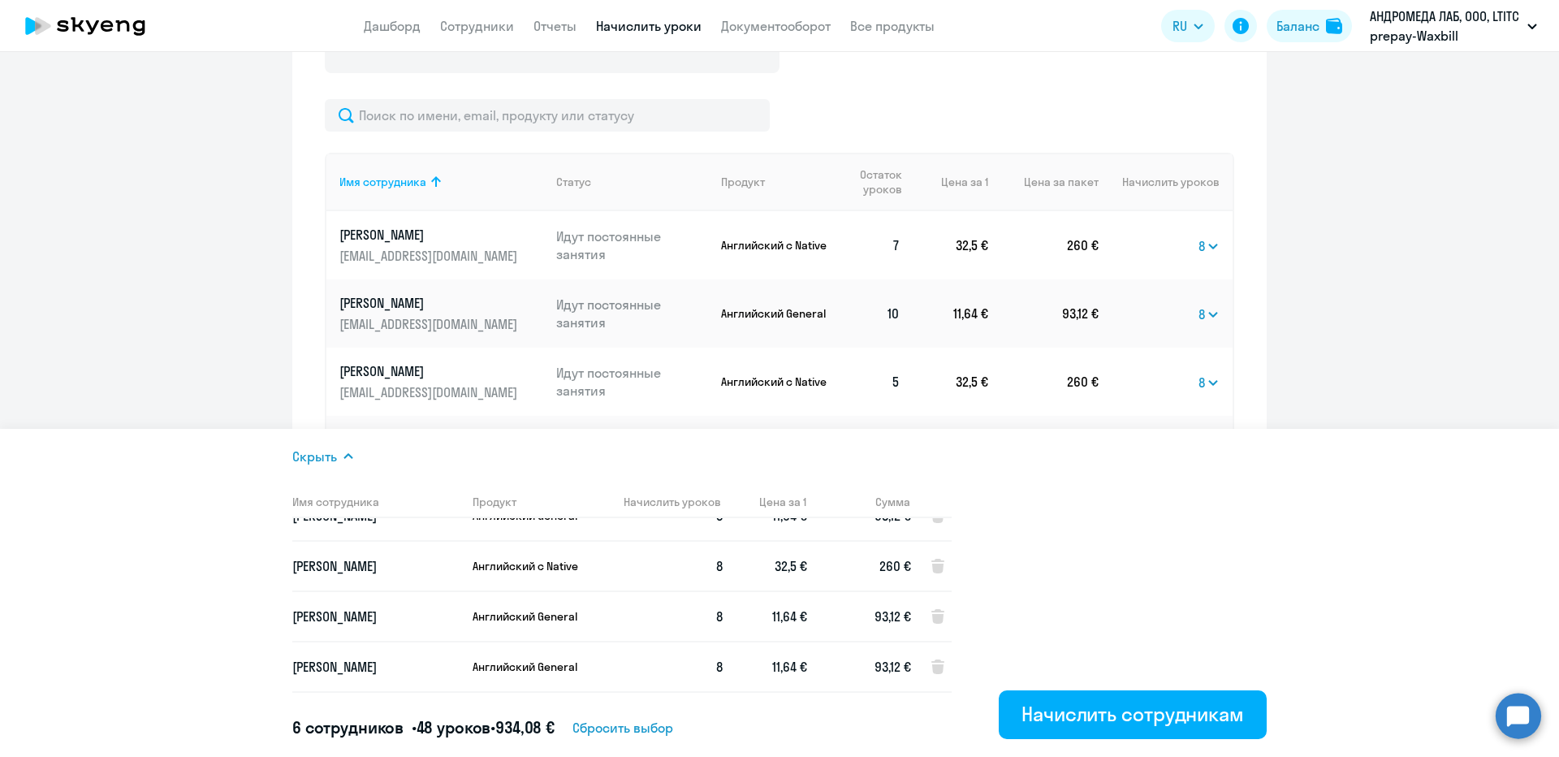
scroll to position [41, 0]
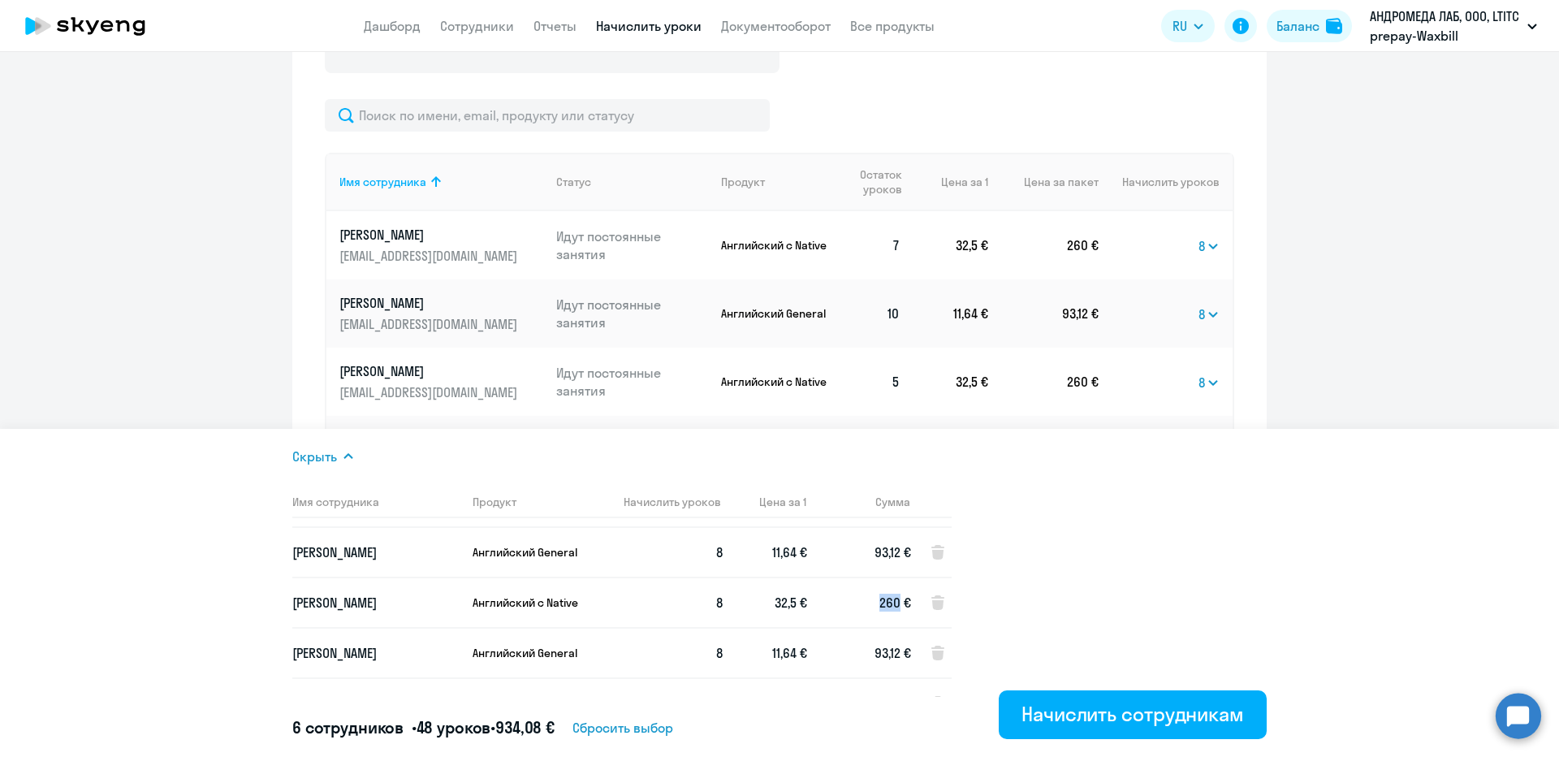
copy span "260"
drag, startPoint x: 873, startPoint y: 606, endPoint x: 901, endPoint y: 606, distance: 28.4
click at [901, 606] on td "260 €" at bounding box center [859, 602] width 104 height 50
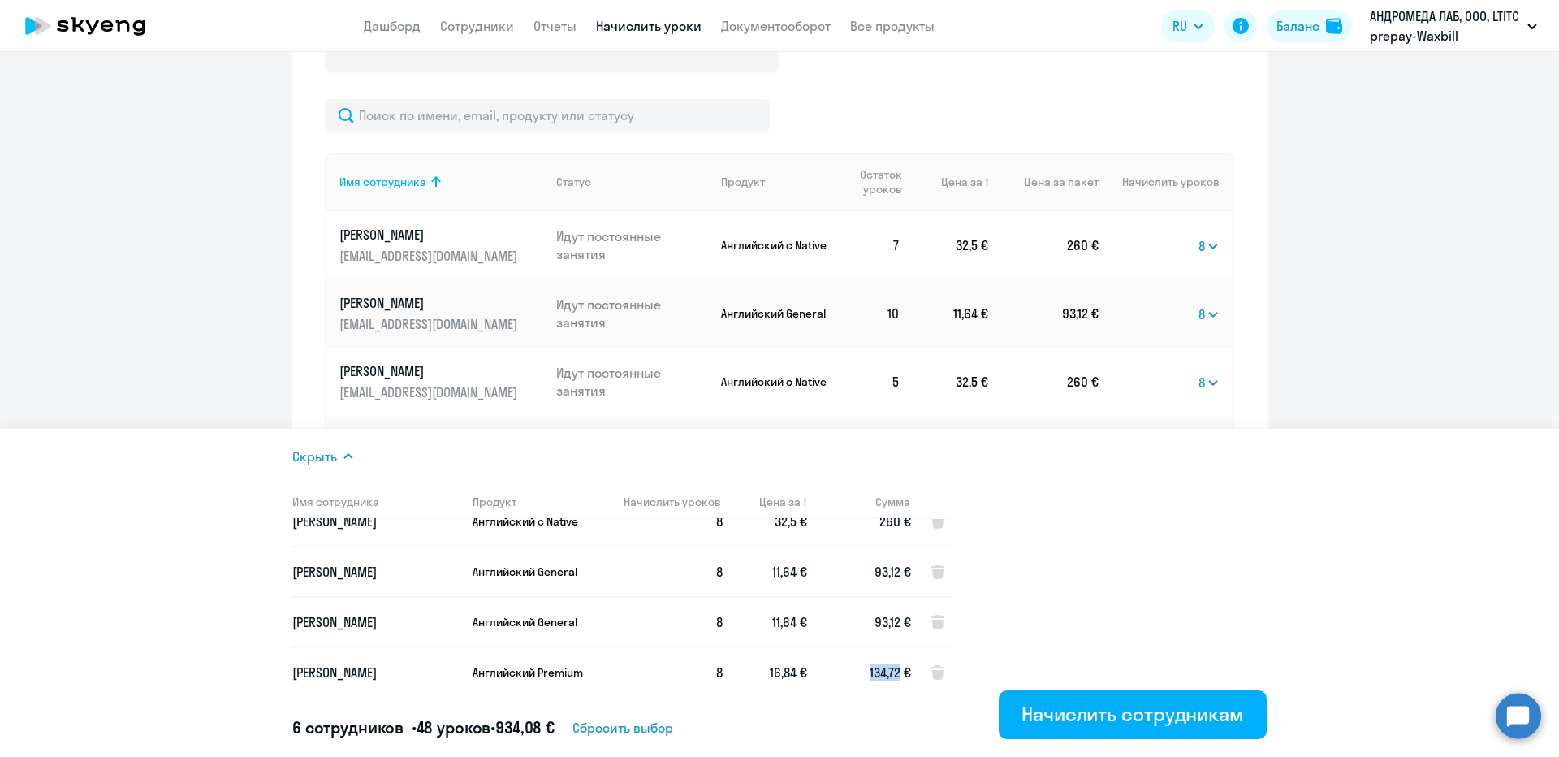
drag, startPoint x: 865, startPoint y: 673, endPoint x: 901, endPoint y: 676, distance: 35.8
click at [901, 676] on td "134,72 €" at bounding box center [859, 672] width 104 height 50
copy span "134,72"
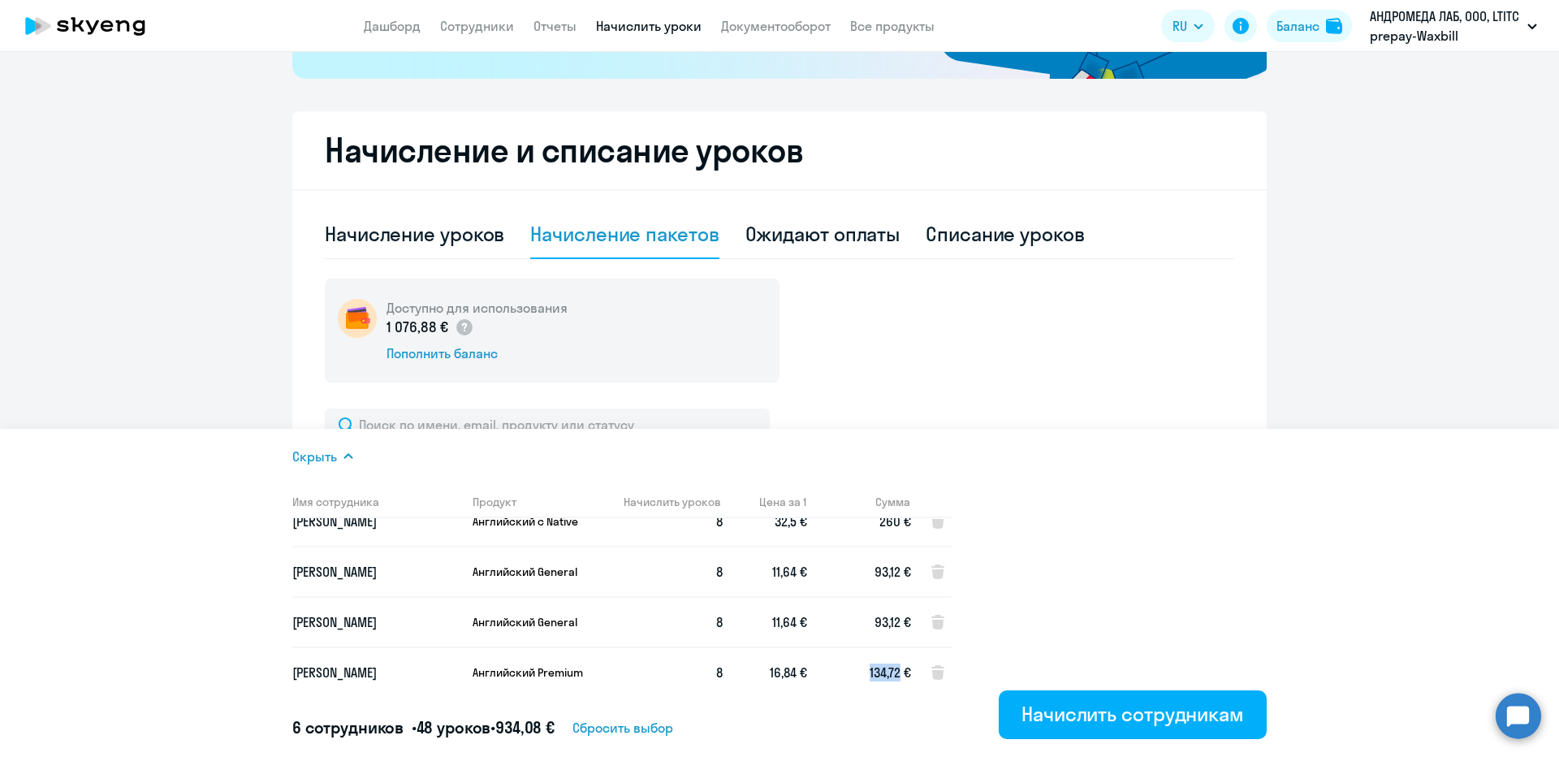
scroll to position [685, 0]
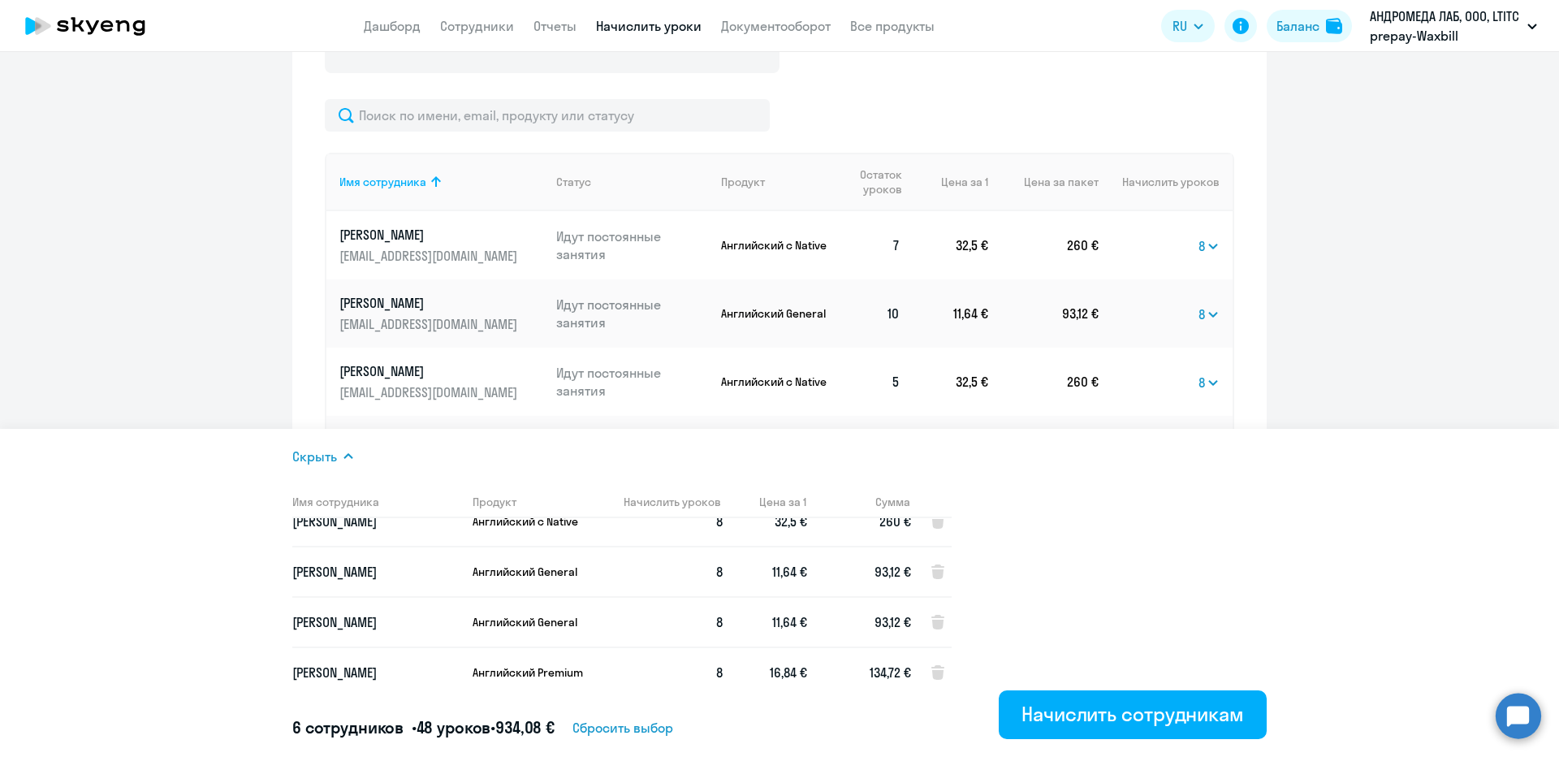
click at [637, 735] on span "Сбросить выбор" at bounding box center [622, 727] width 101 height 19
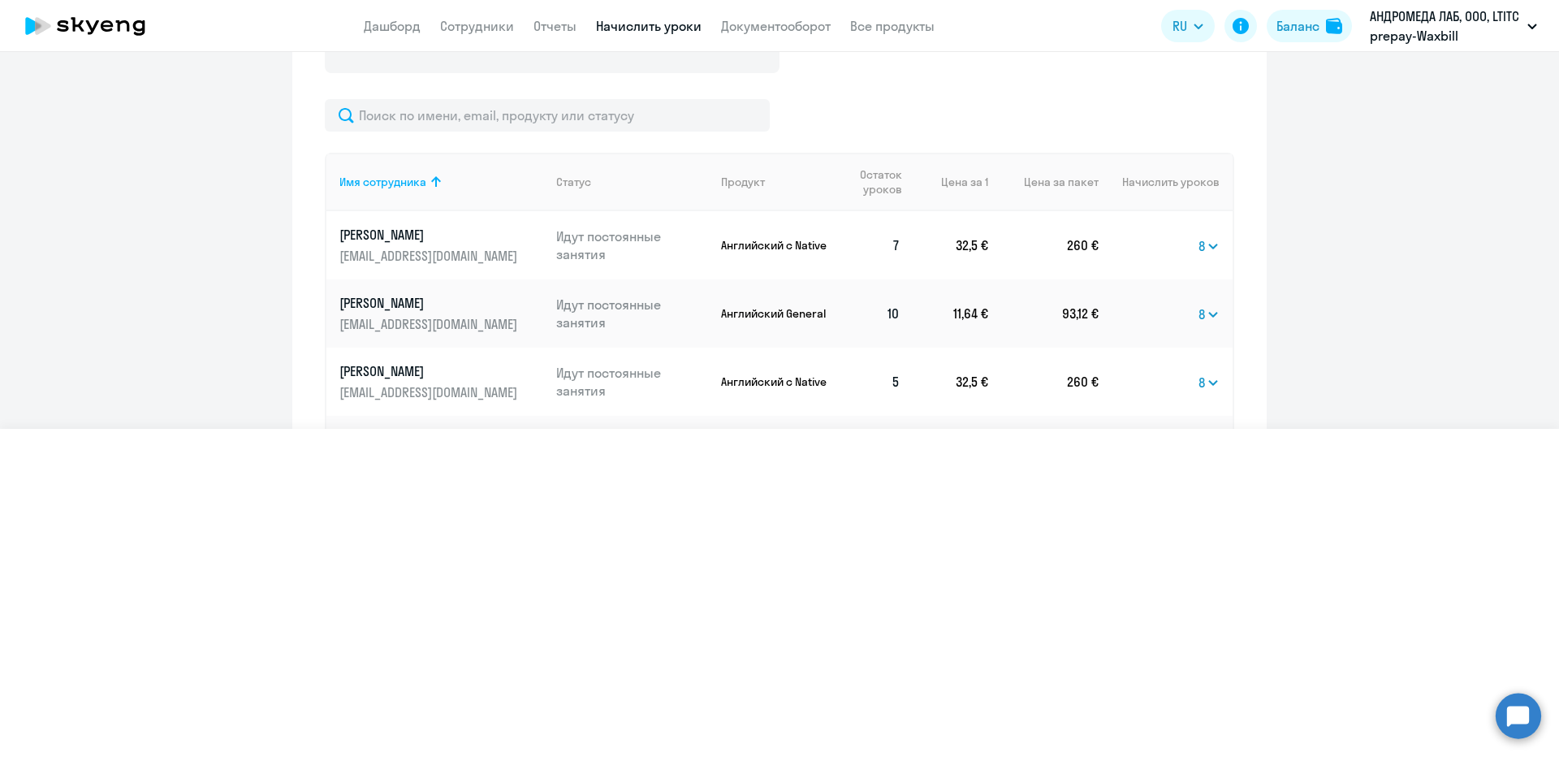
select select
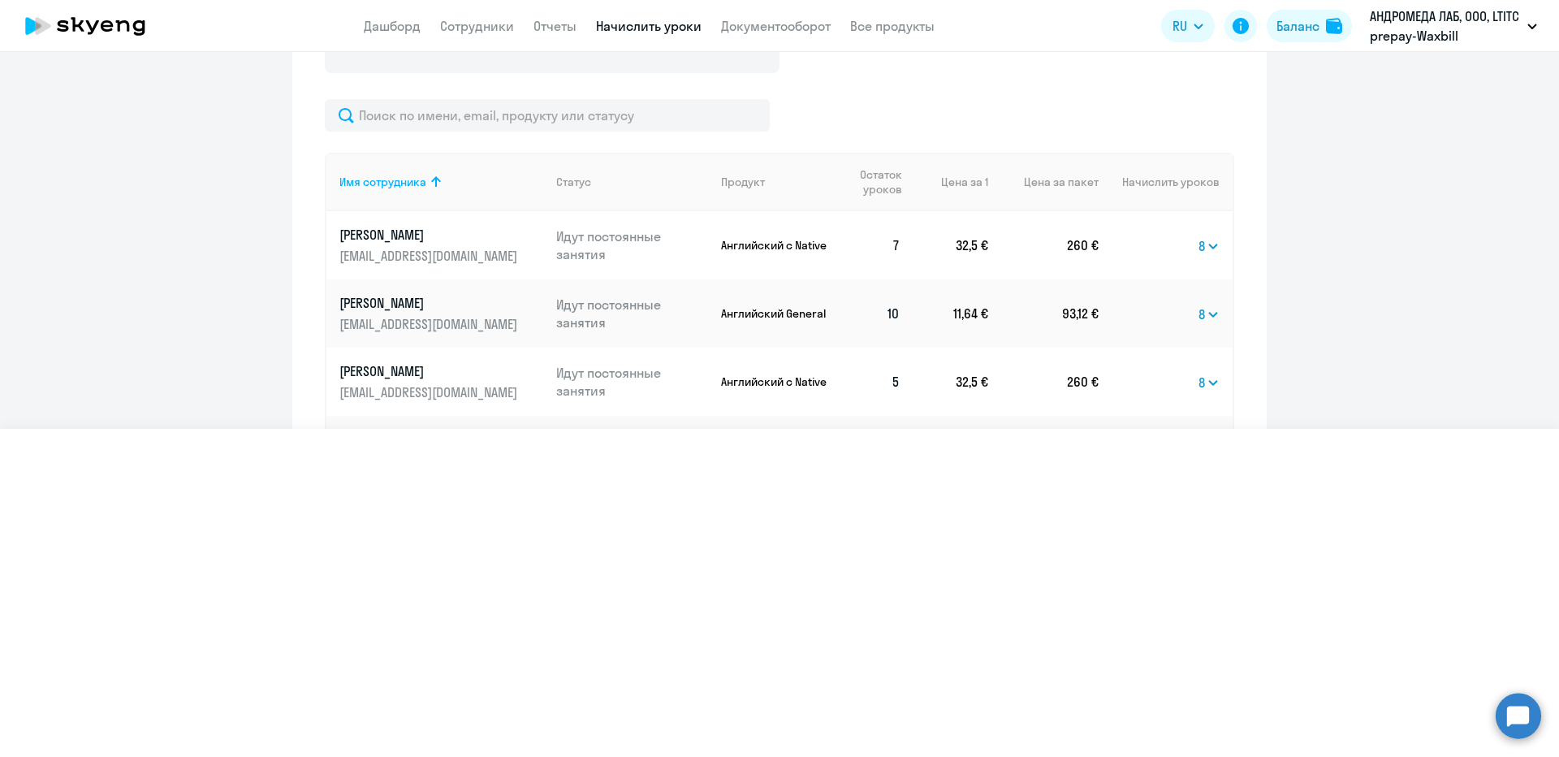
select select
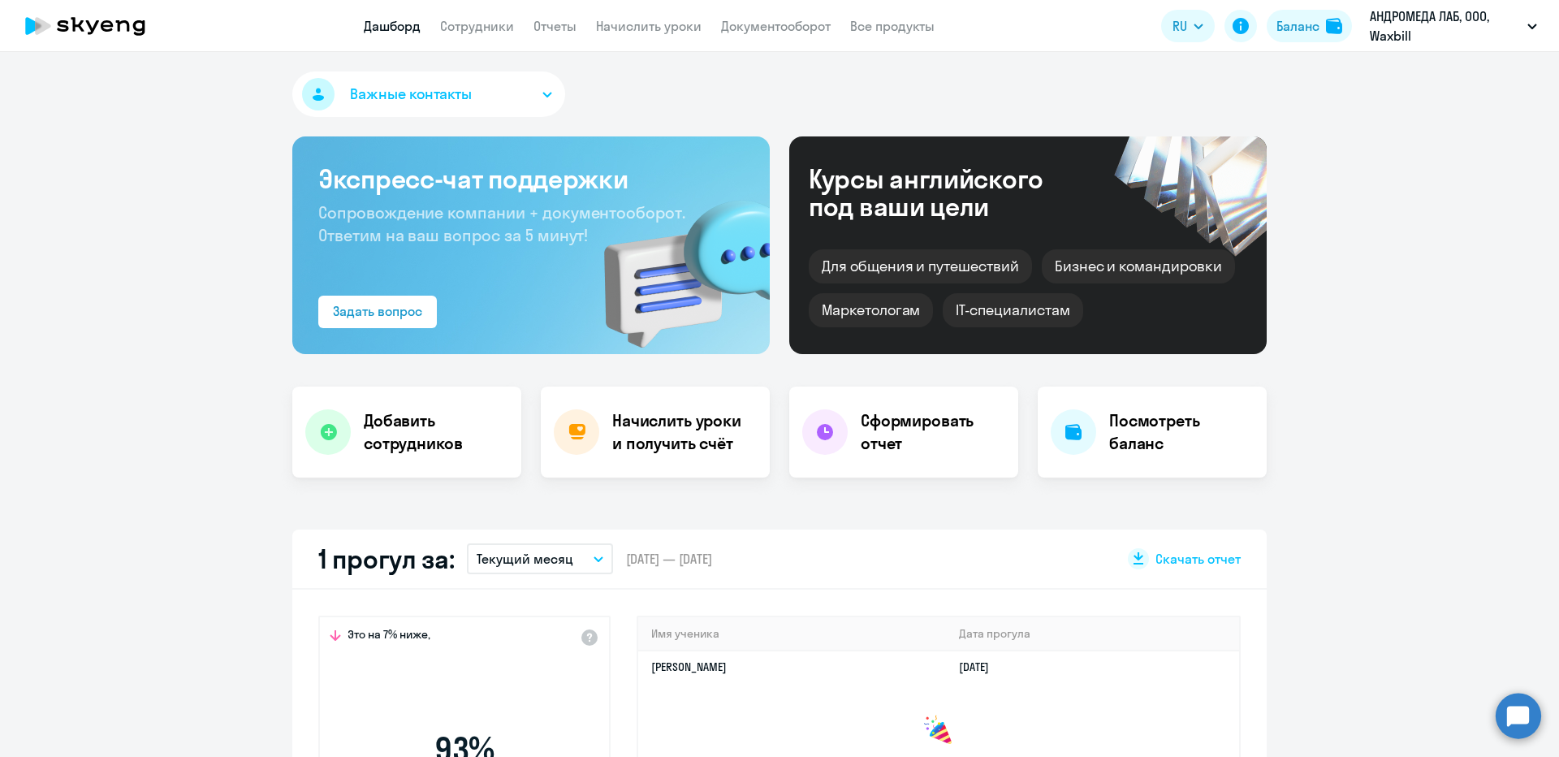
select select "30"
click at [628, 25] on link "Начислить уроки" at bounding box center [649, 26] width 106 height 16
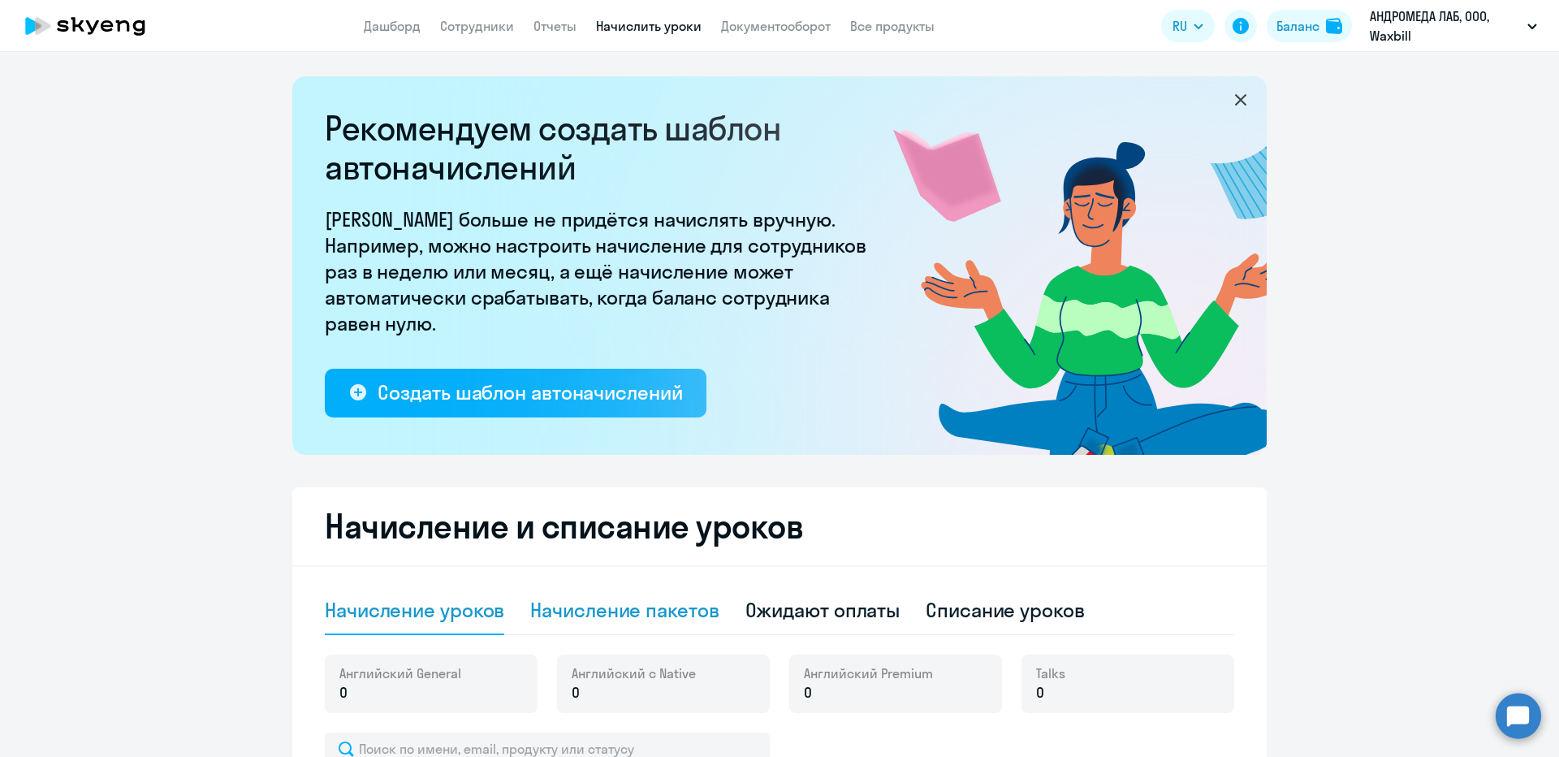
click at [590, 616] on div "Начисление пакетов" at bounding box center [624, 610] width 188 height 26
select select "10"
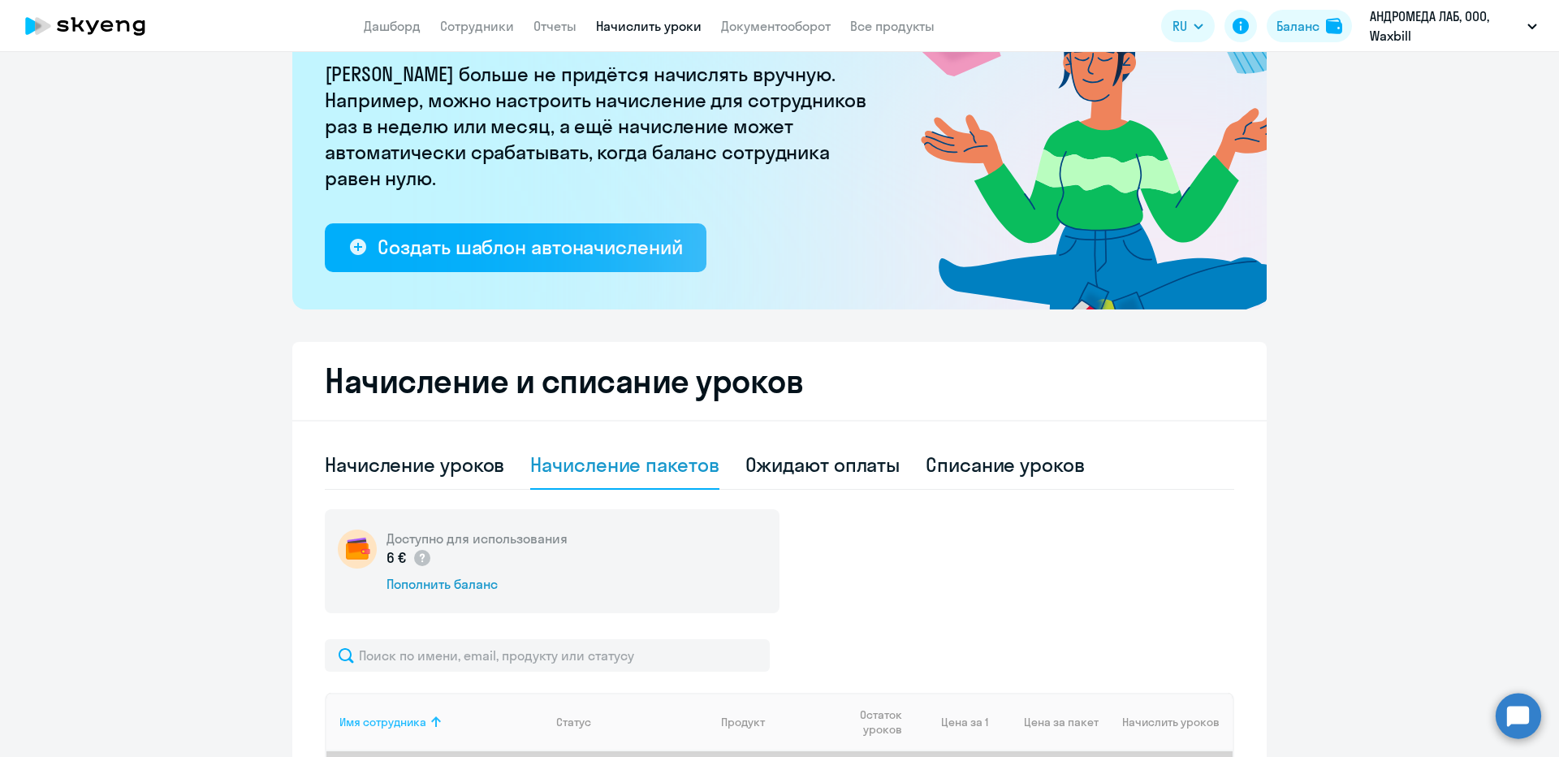
scroll to position [325, 0]
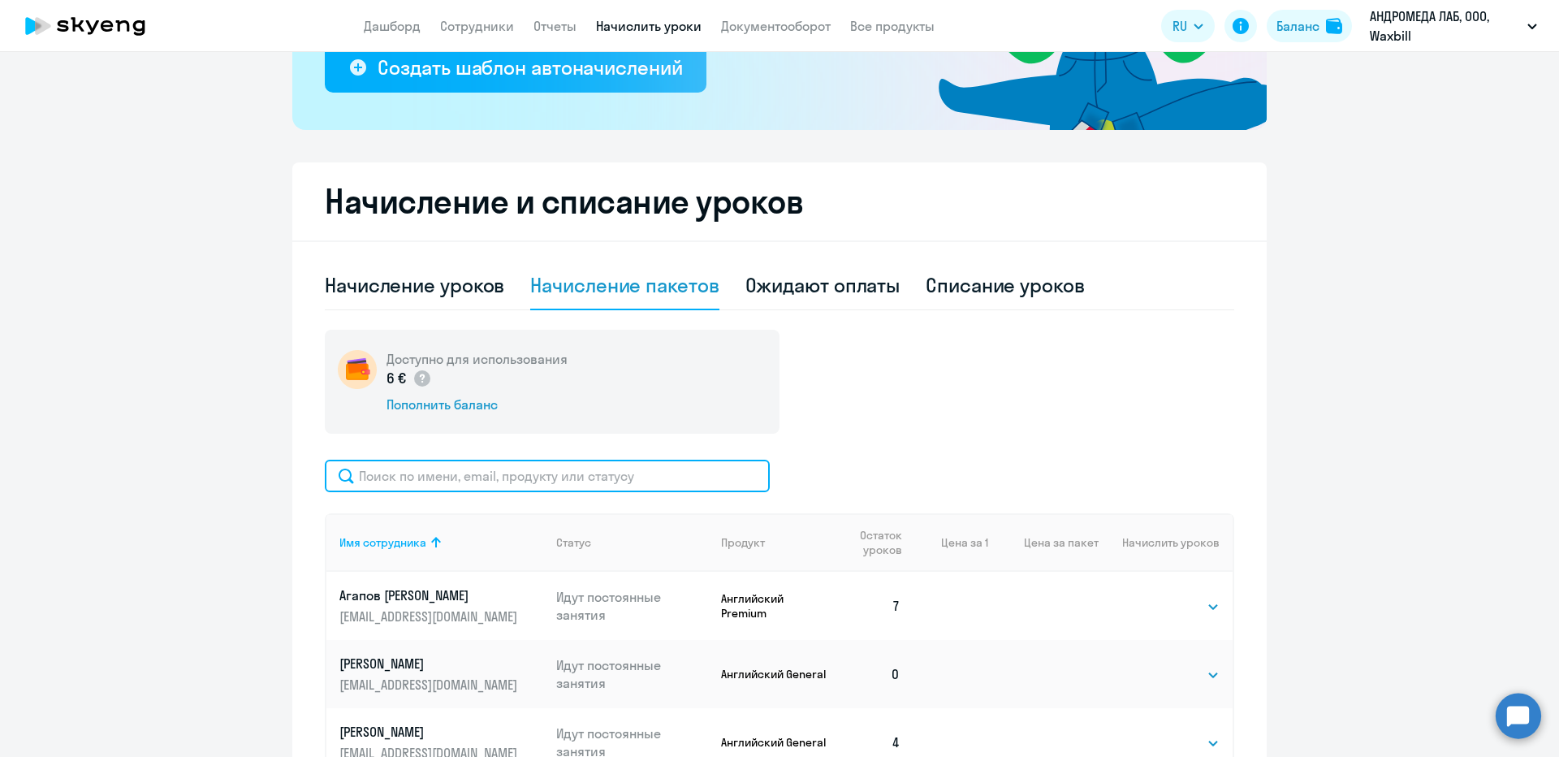
click at [429, 470] on input "text" at bounding box center [547, 476] width 445 height 32
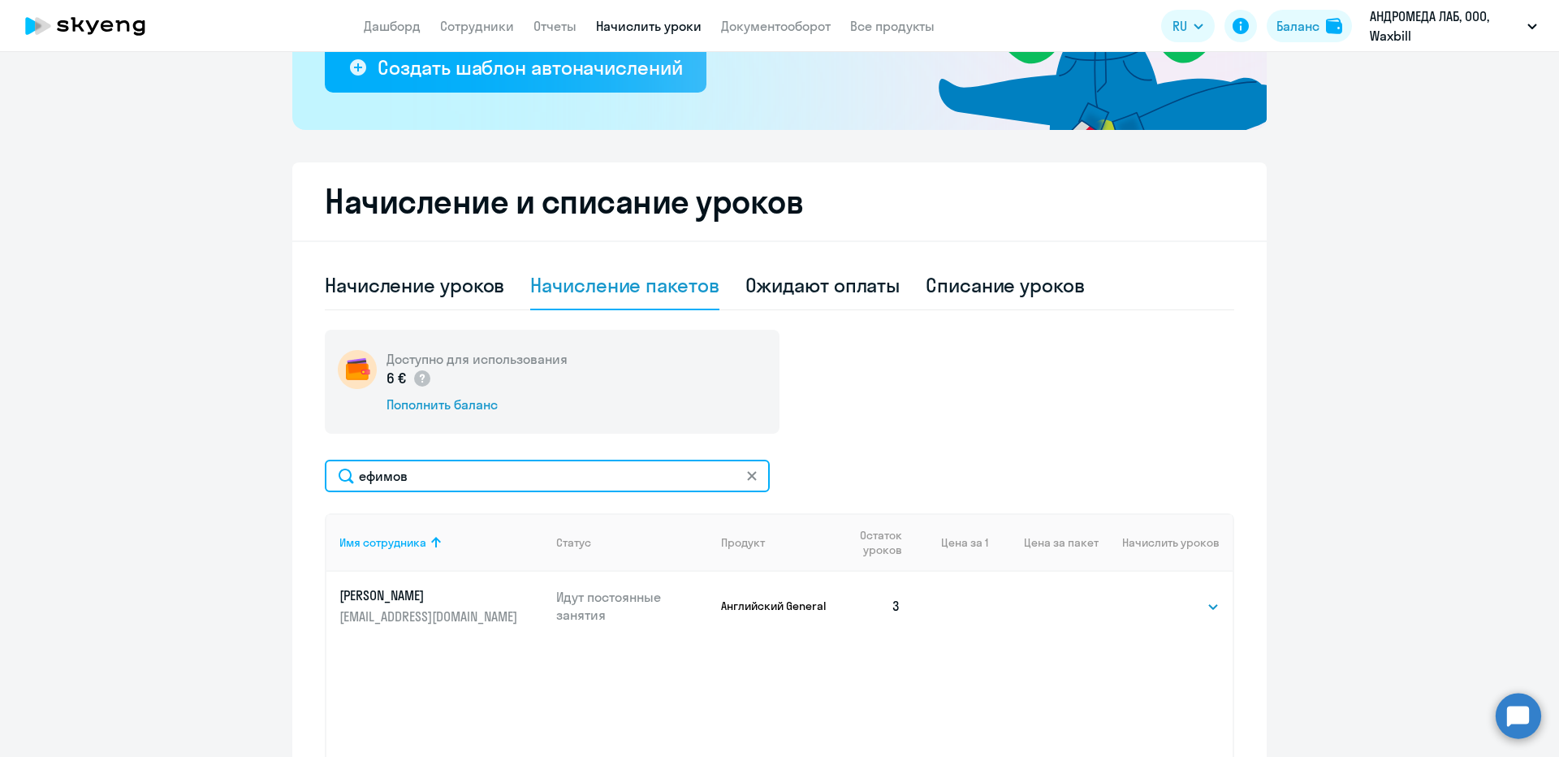
type input "ефимов"
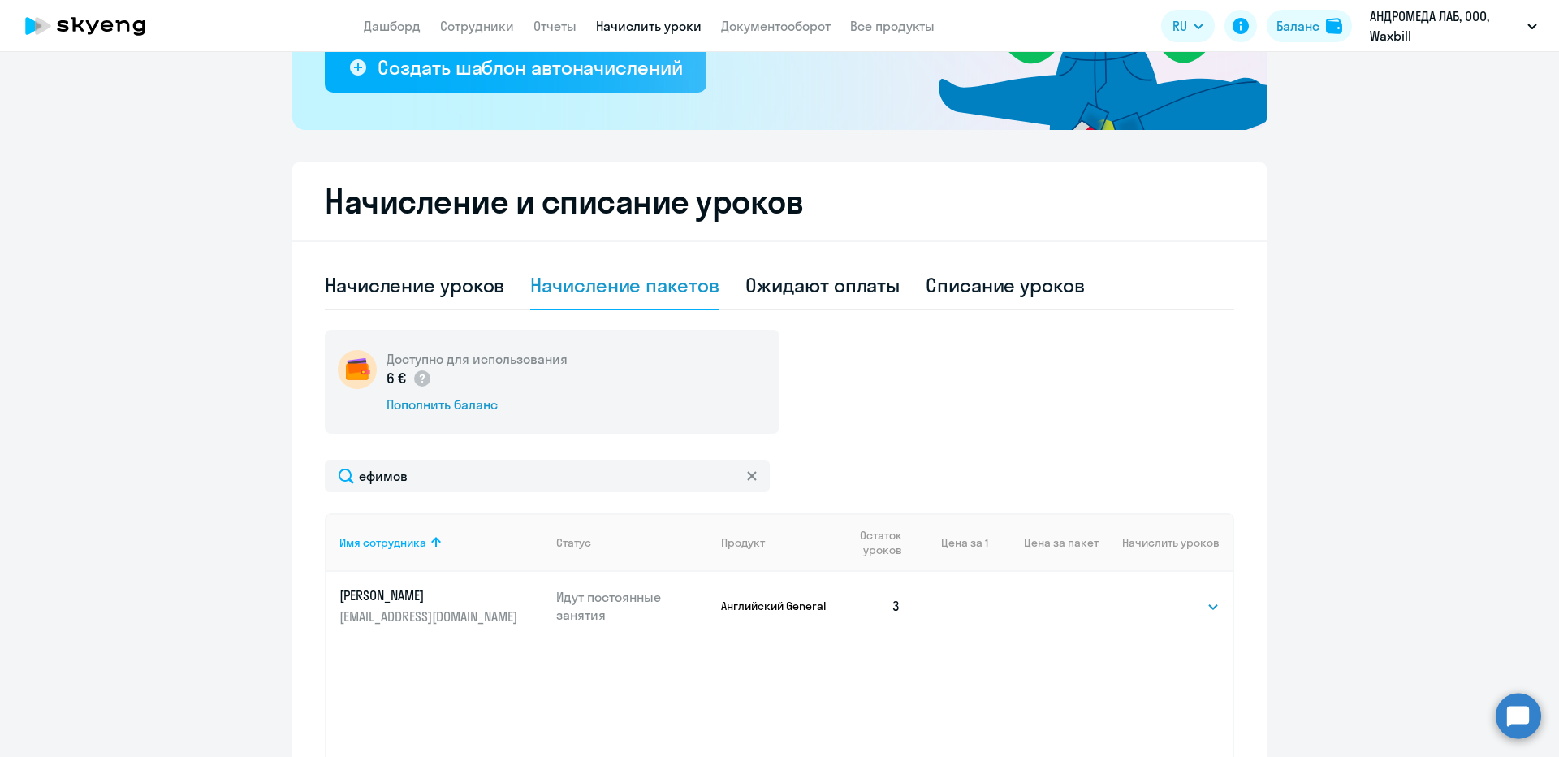
click at [1195, 620] on td "Выбрать 4 8 16 32 64 Выбрать" at bounding box center [1166, 606] width 134 height 68
click at [1190, 615] on select "Выбрать 4 8 16 32 64" at bounding box center [1186, 606] width 67 height 19
select select "8"
click at [1153, 597] on select "Выбрать 4 8 16 32 64" at bounding box center [1186, 606] width 67 height 19
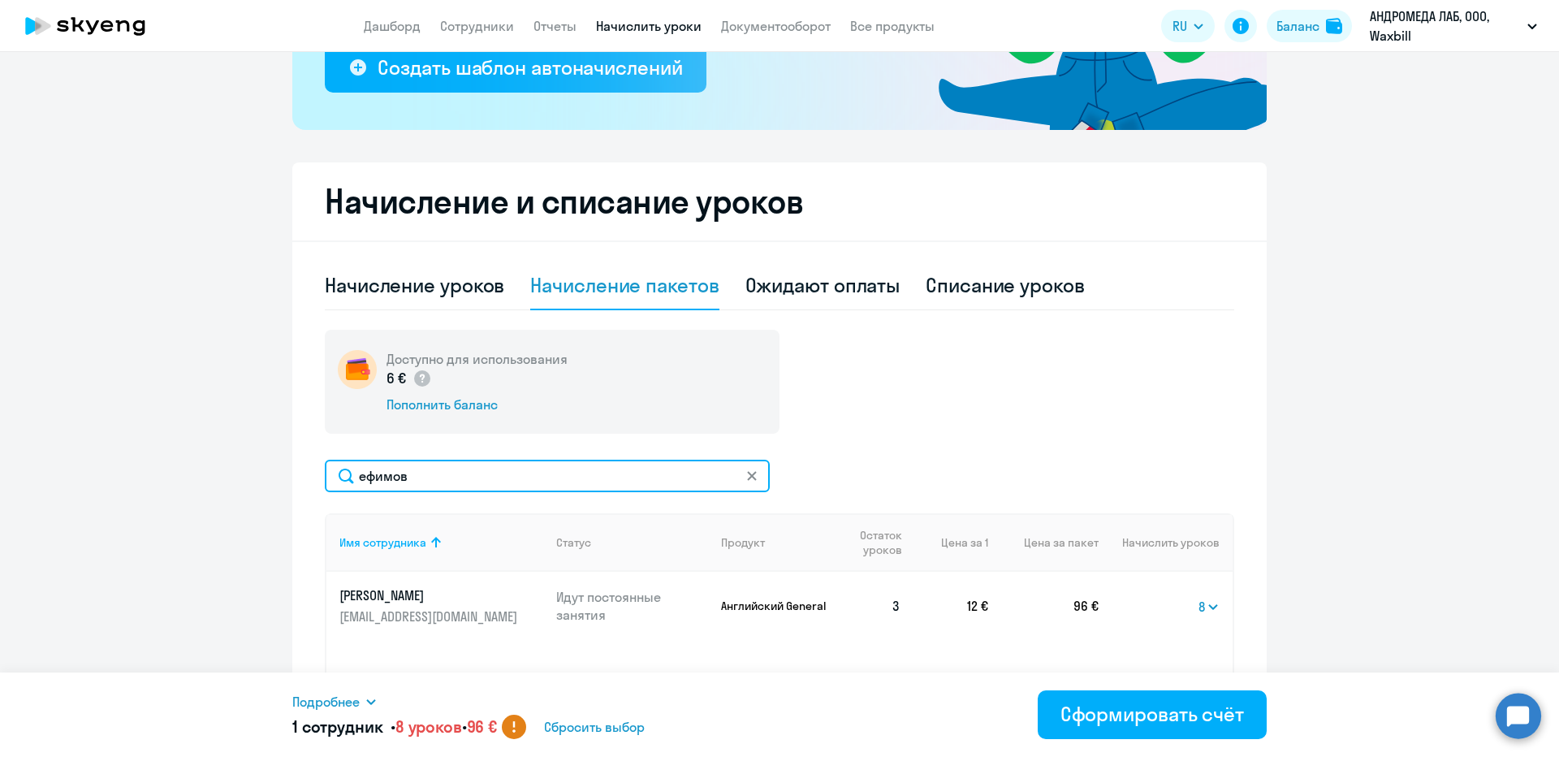
click at [425, 467] on input "ефимов" at bounding box center [547, 476] width 445 height 32
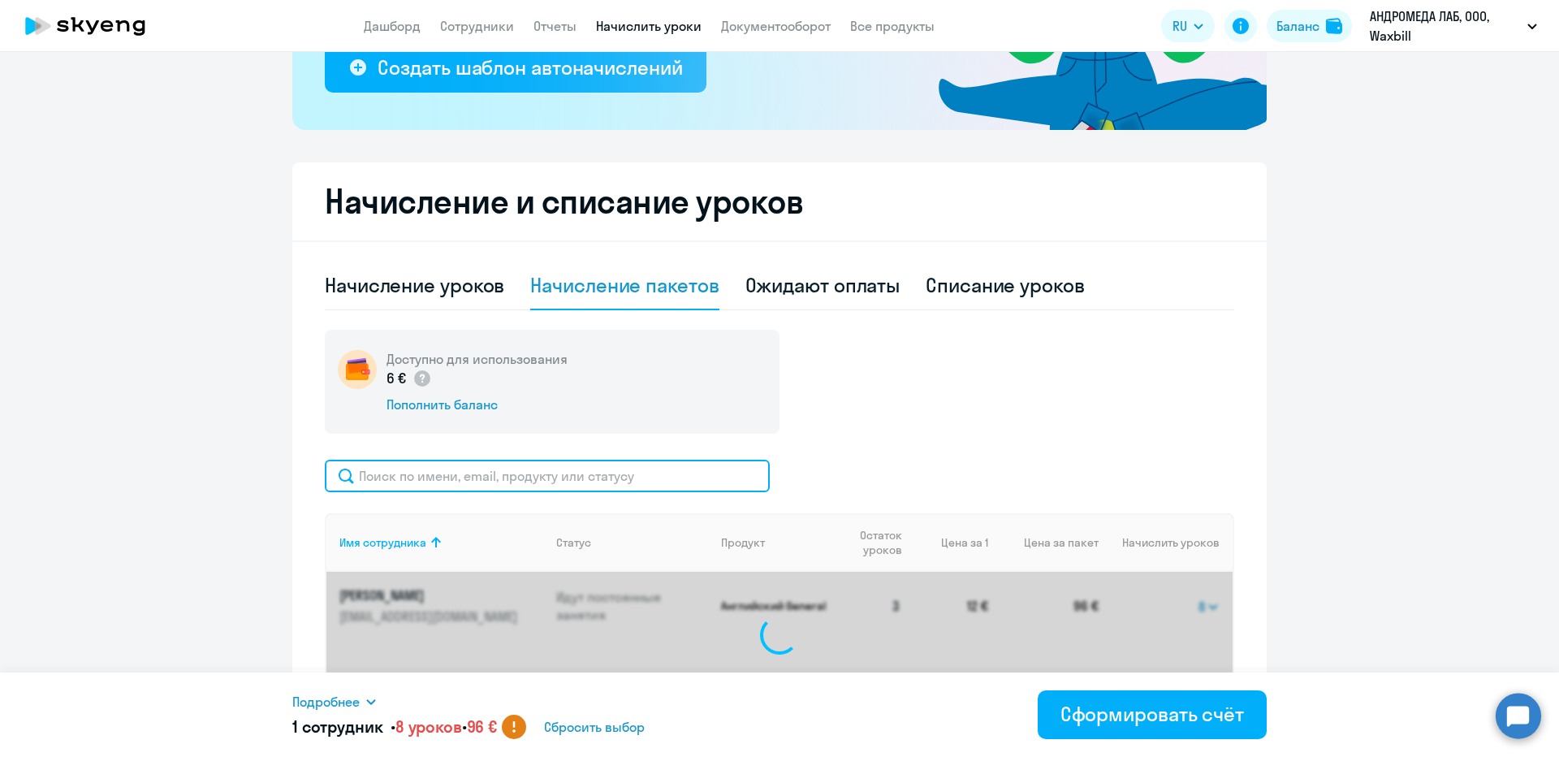
select select "8"
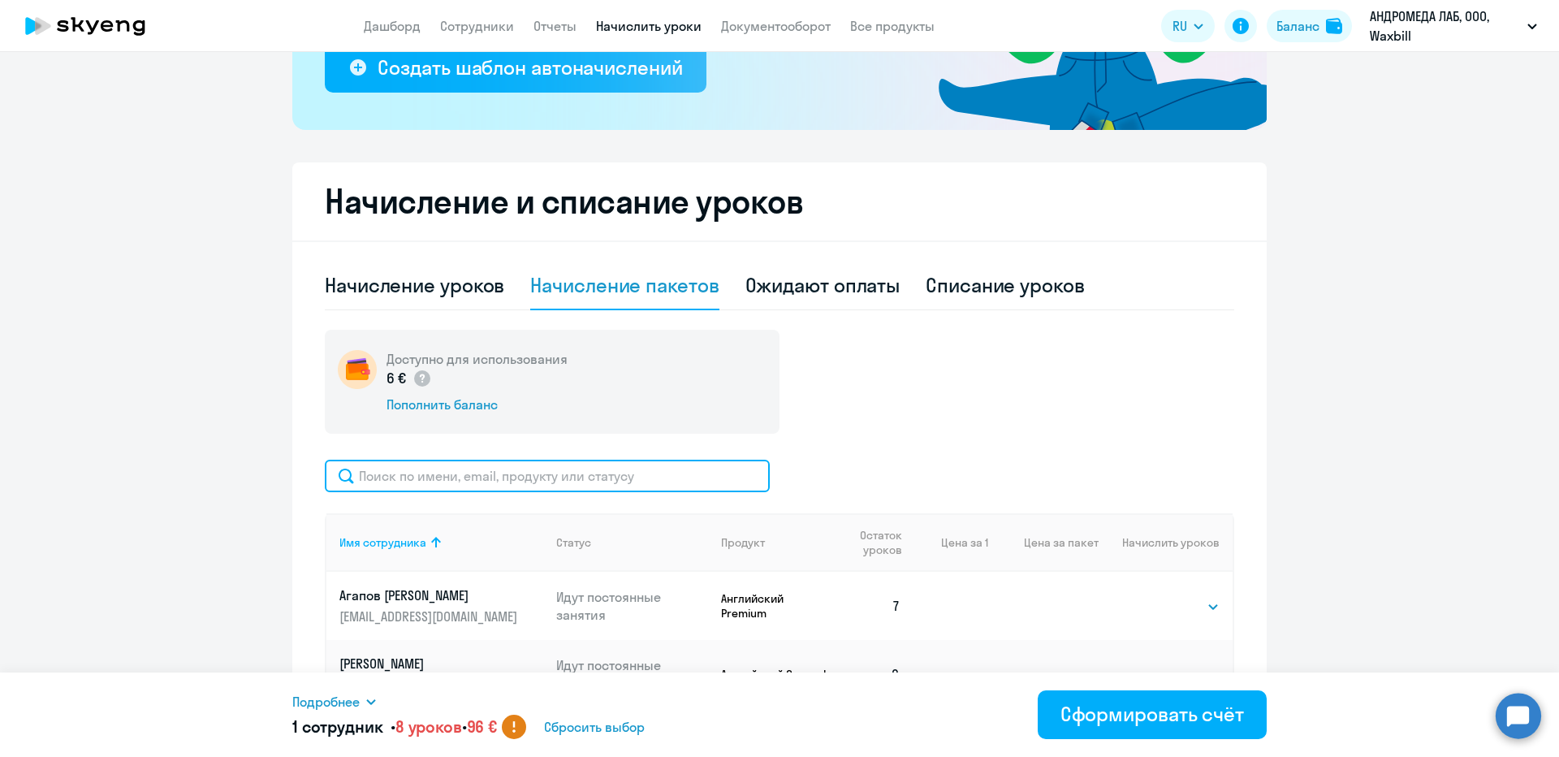
paste input "Погребицкий"
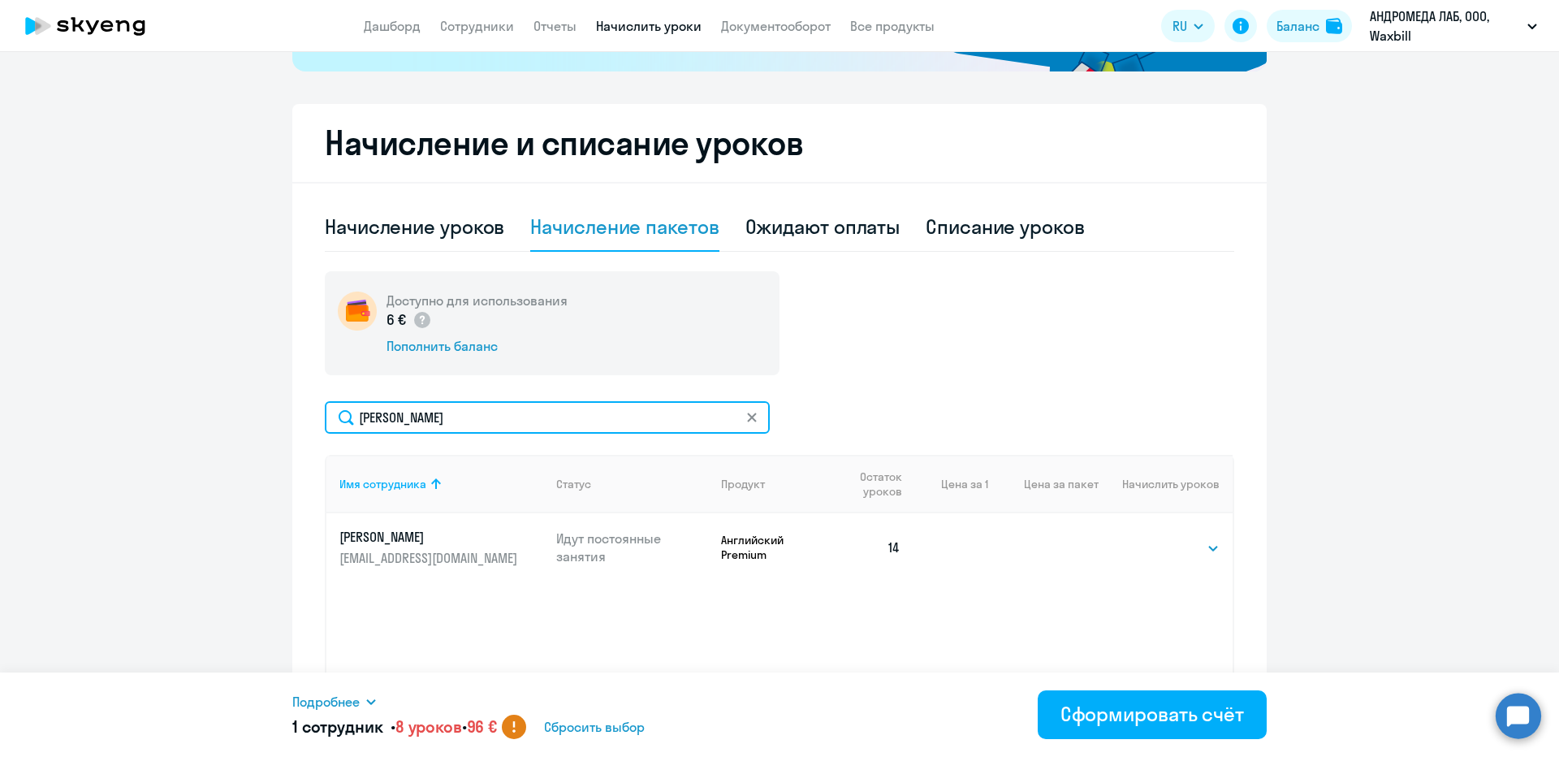
scroll to position [461, 0]
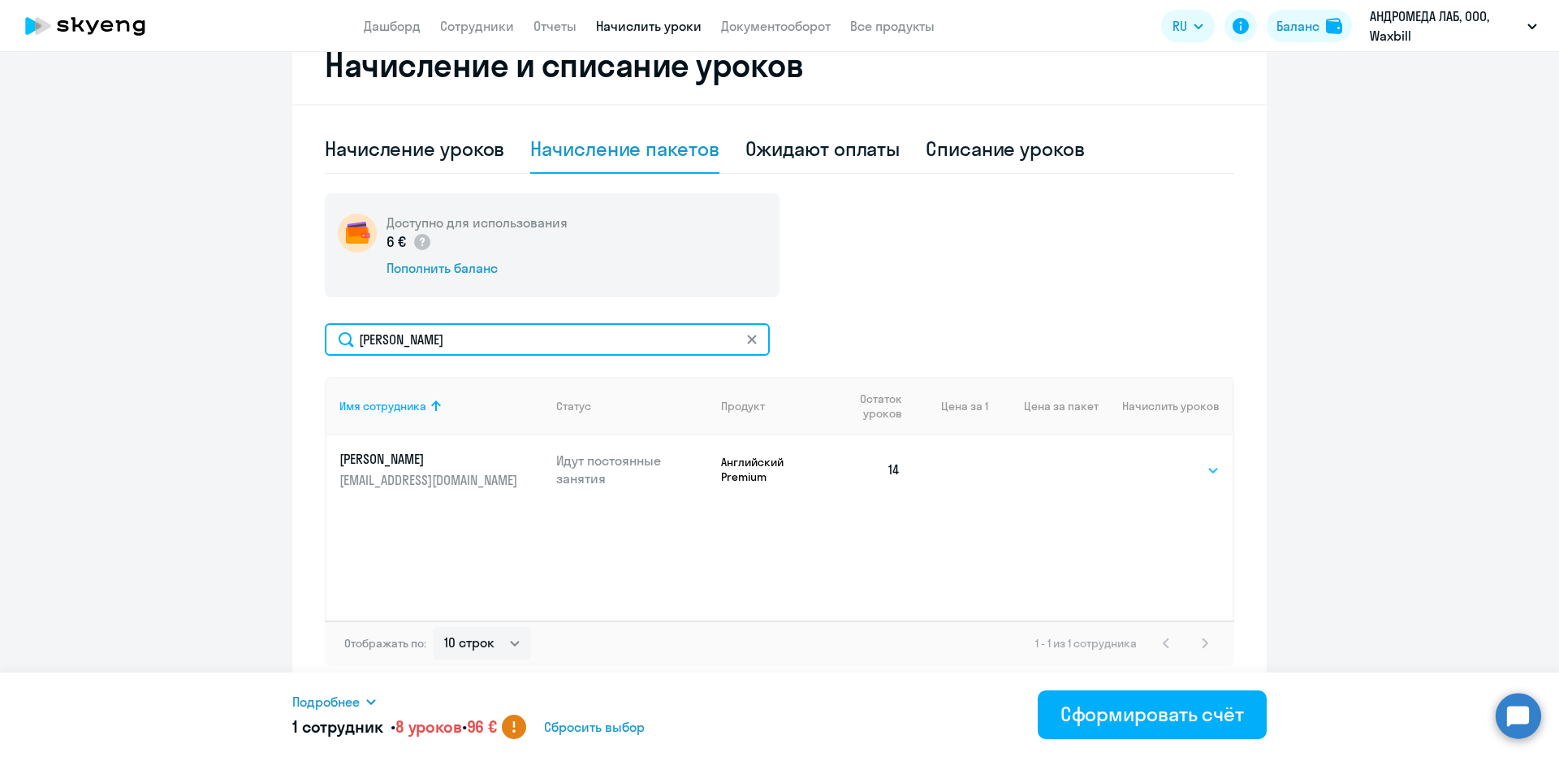
type input "Погребицкий"
click at [1179, 466] on select "Выбрать 4 8 16 32 64" at bounding box center [1186, 469] width 67 height 19
select select "8"
click at [1153, 460] on select "Выбрать 4 8 16 32 64" at bounding box center [1186, 469] width 67 height 19
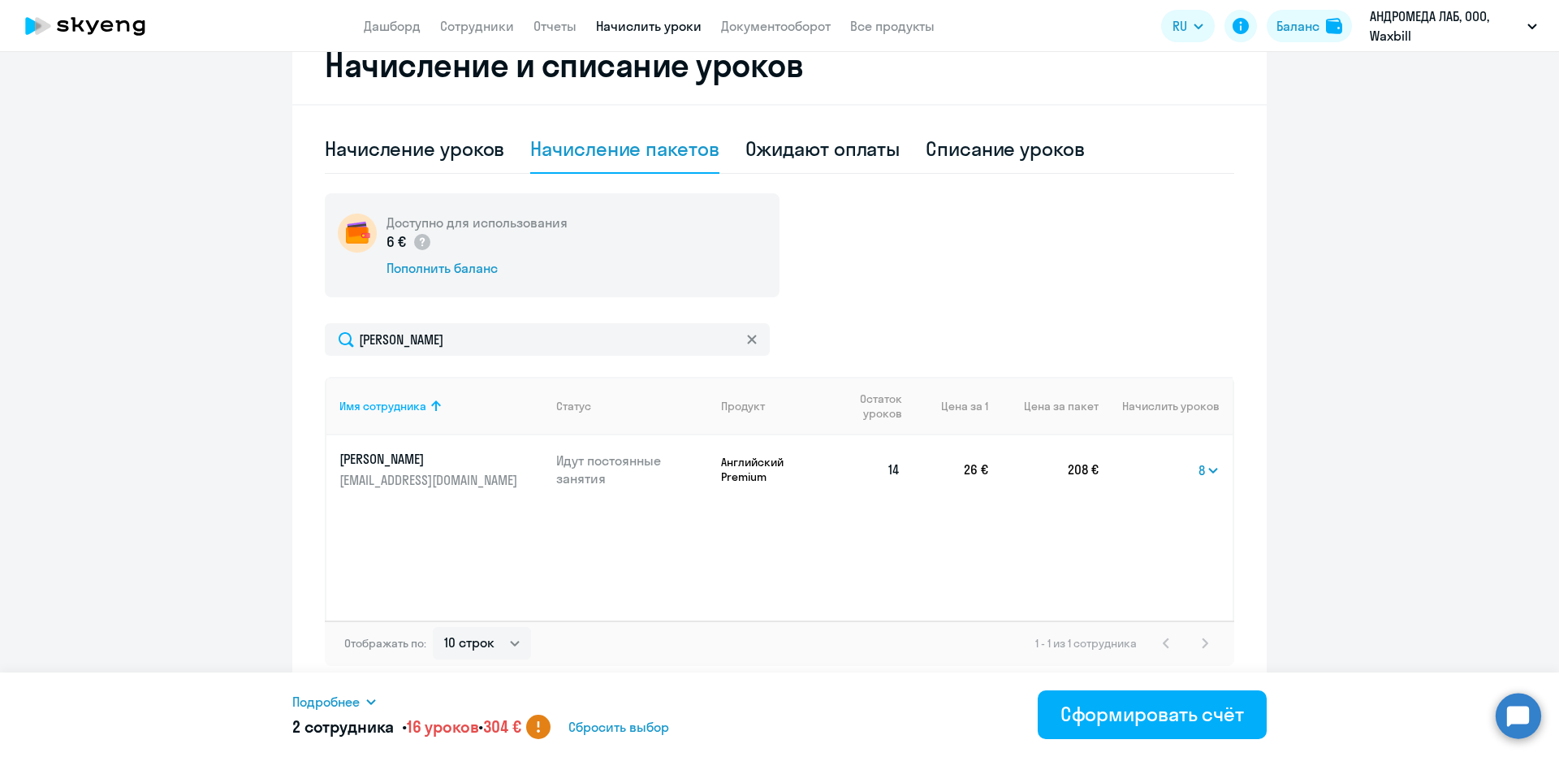
click at [382, 696] on div "Подробнее" at bounding box center [626, 701] width 669 height 19
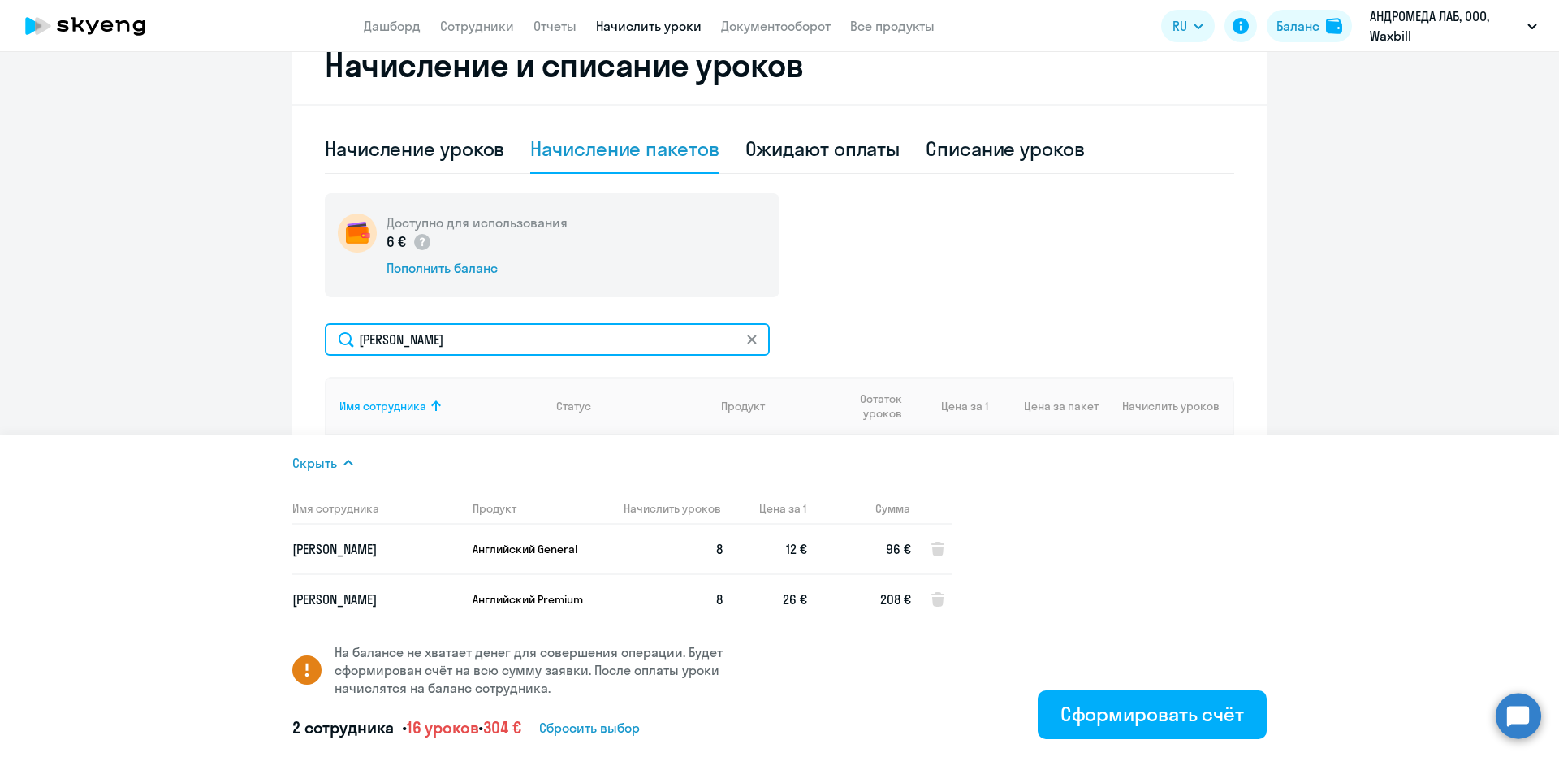
click at [490, 335] on input "Погребицкий" at bounding box center [547, 339] width 445 height 32
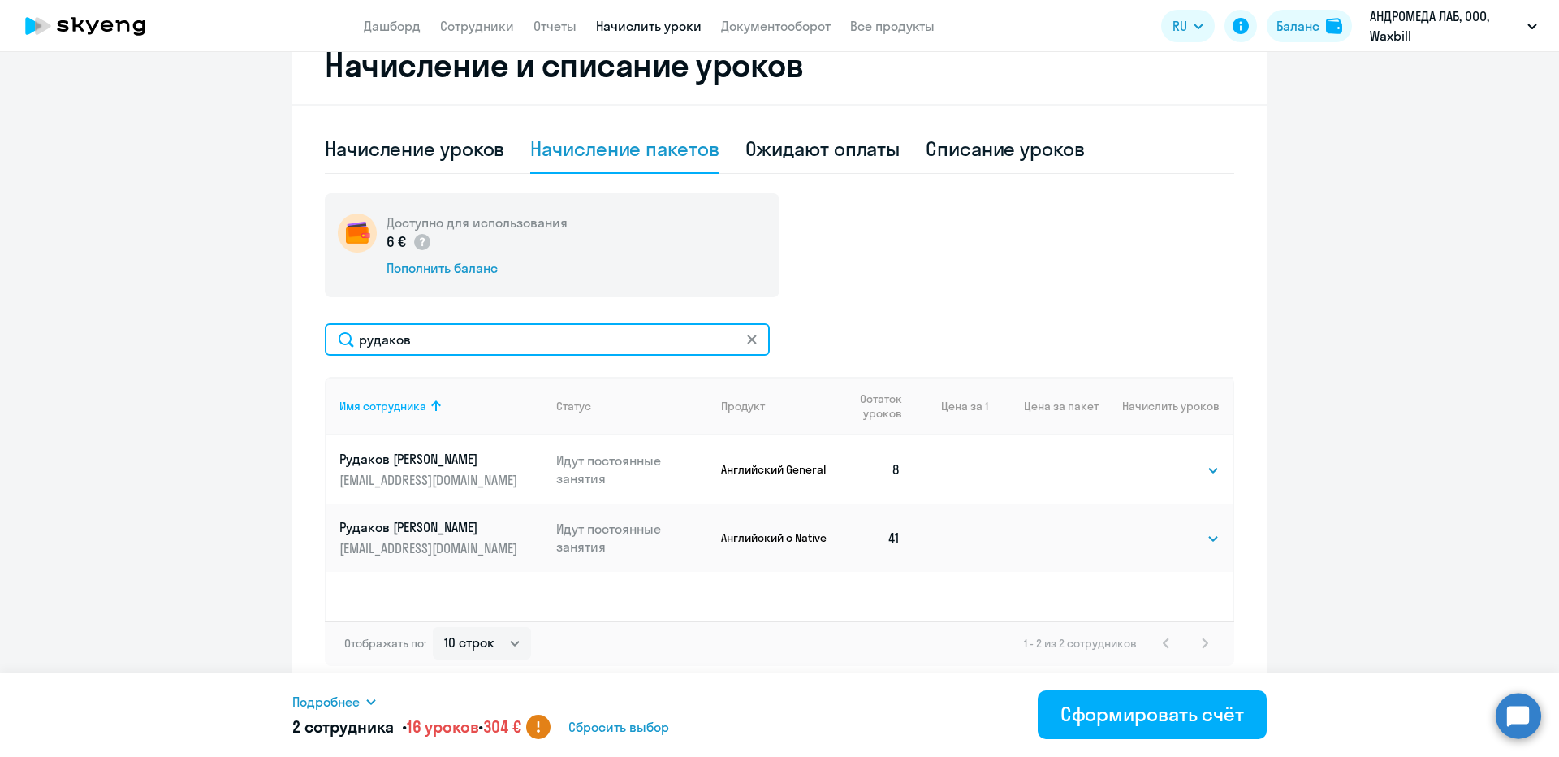
type input "рудаков"
click at [1181, 550] on td "Выбрать 4 8 16 32 64 Выбрать" at bounding box center [1166, 537] width 134 height 68
click at [1185, 538] on select "Выбрать 4 8 16 32 64" at bounding box center [1186, 538] width 67 height 19
select select "8"
click at [1153, 529] on select "Выбрать 4 8 16 32 64" at bounding box center [1186, 538] width 67 height 19
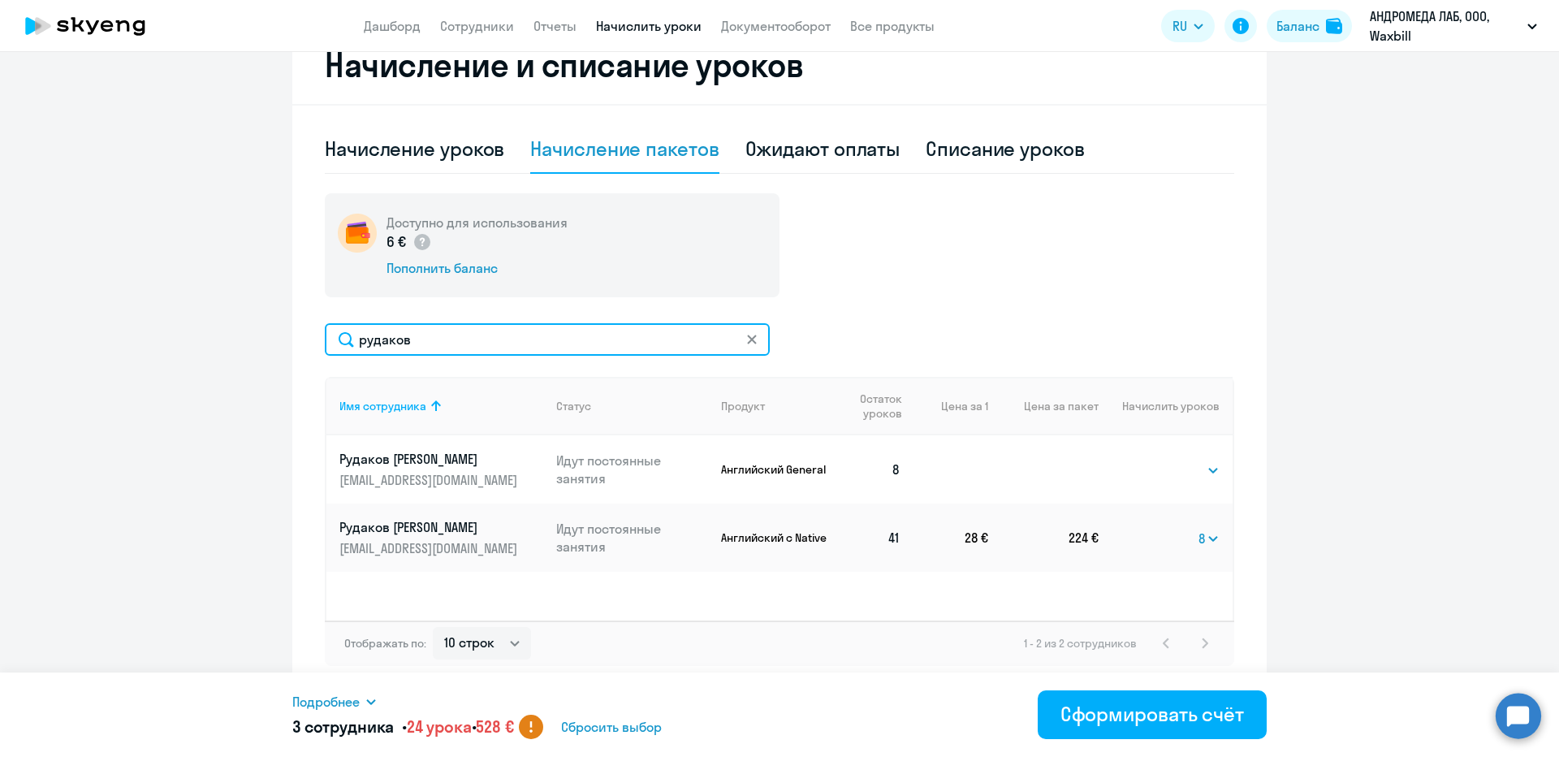
click at [588, 337] on input "рудаков" at bounding box center [547, 339] width 445 height 32
paste input "Хамидуллина"
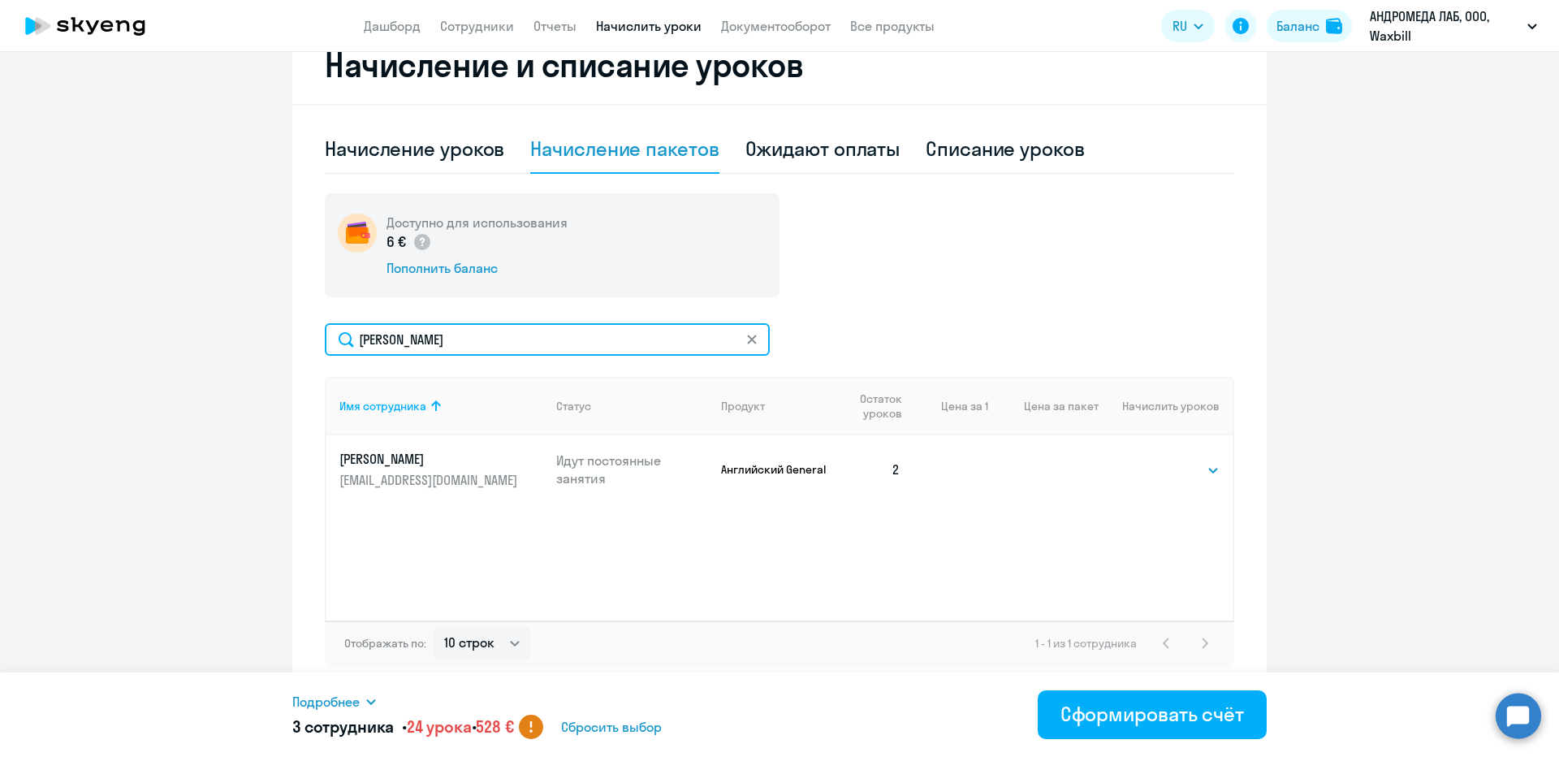
paste input "омтев"
type input "Ломтева"
click at [1169, 466] on select "Выбрать 4 8 16 32 64" at bounding box center [1186, 469] width 67 height 19
select select "8"
click at [1153, 460] on select "Выбрать 4 8 16 32 64" at bounding box center [1186, 469] width 67 height 19
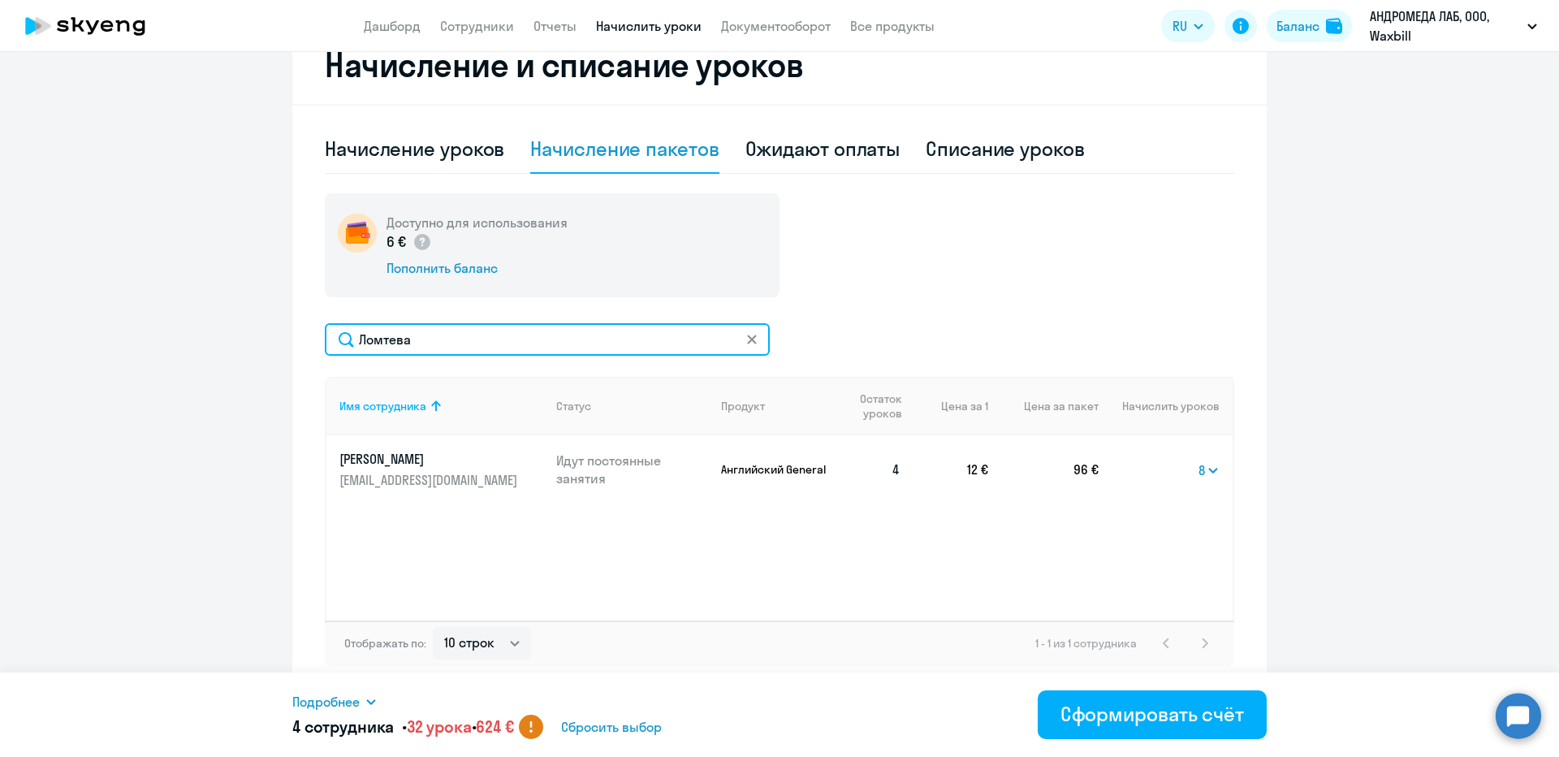
click at [456, 345] on input "Ломтева" at bounding box center [547, 339] width 445 height 32
paste input "ыбкин"
type input "Рыбкин"
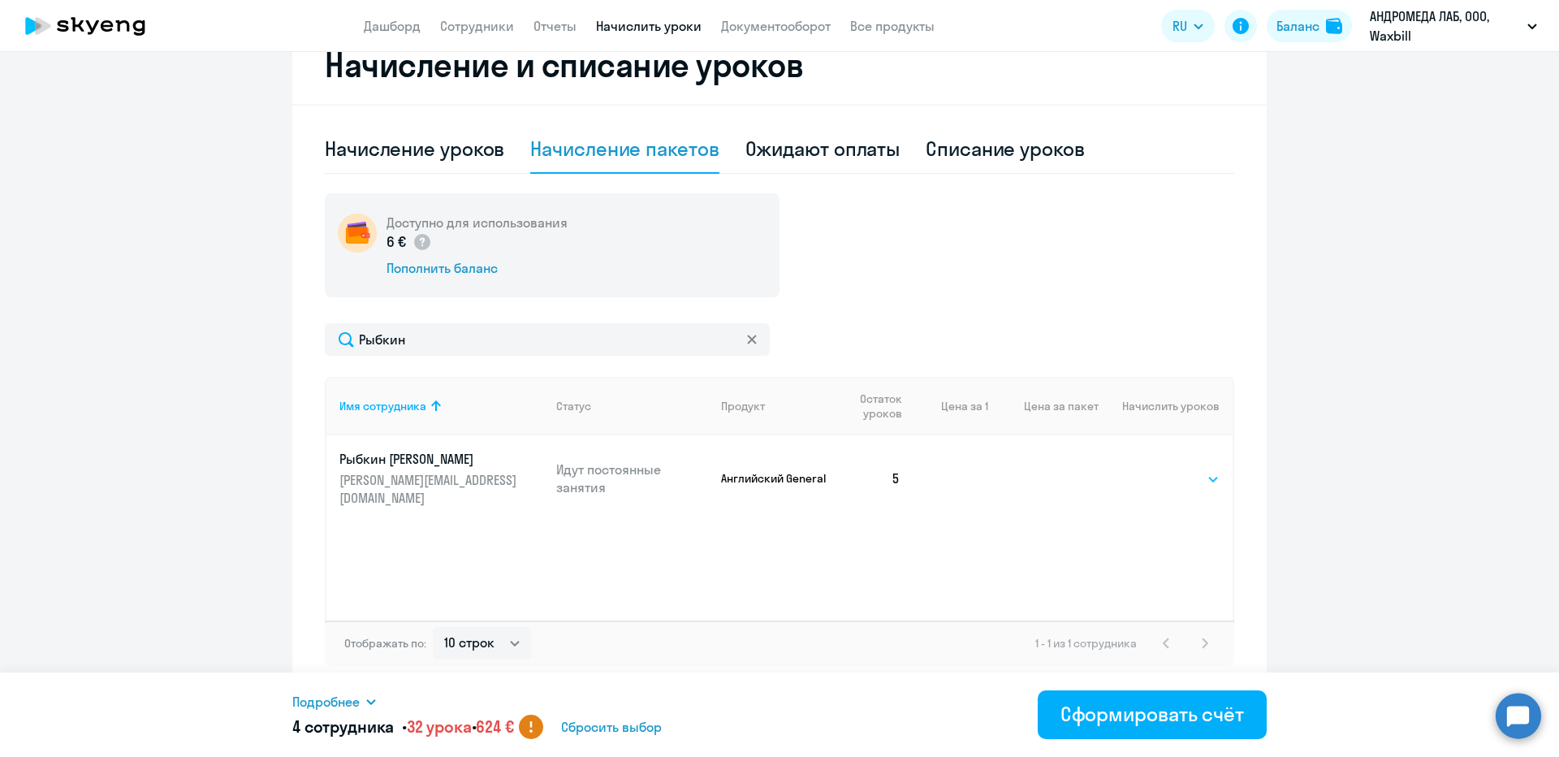
click at [1183, 470] on select "Выбрать 4 8 16 32 64" at bounding box center [1186, 478] width 67 height 19
select select "8"
click at [1153, 469] on select "Выбрать 4 8 16 32 64" at bounding box center [1186, 478] width 67 height 19
click at [481, 322] on div "Доступно для использования 6 € Пополнить баланс Рыбкин Имя сотрудника Статус Пр…" at bounding box center [779, 429] width 909 height 473
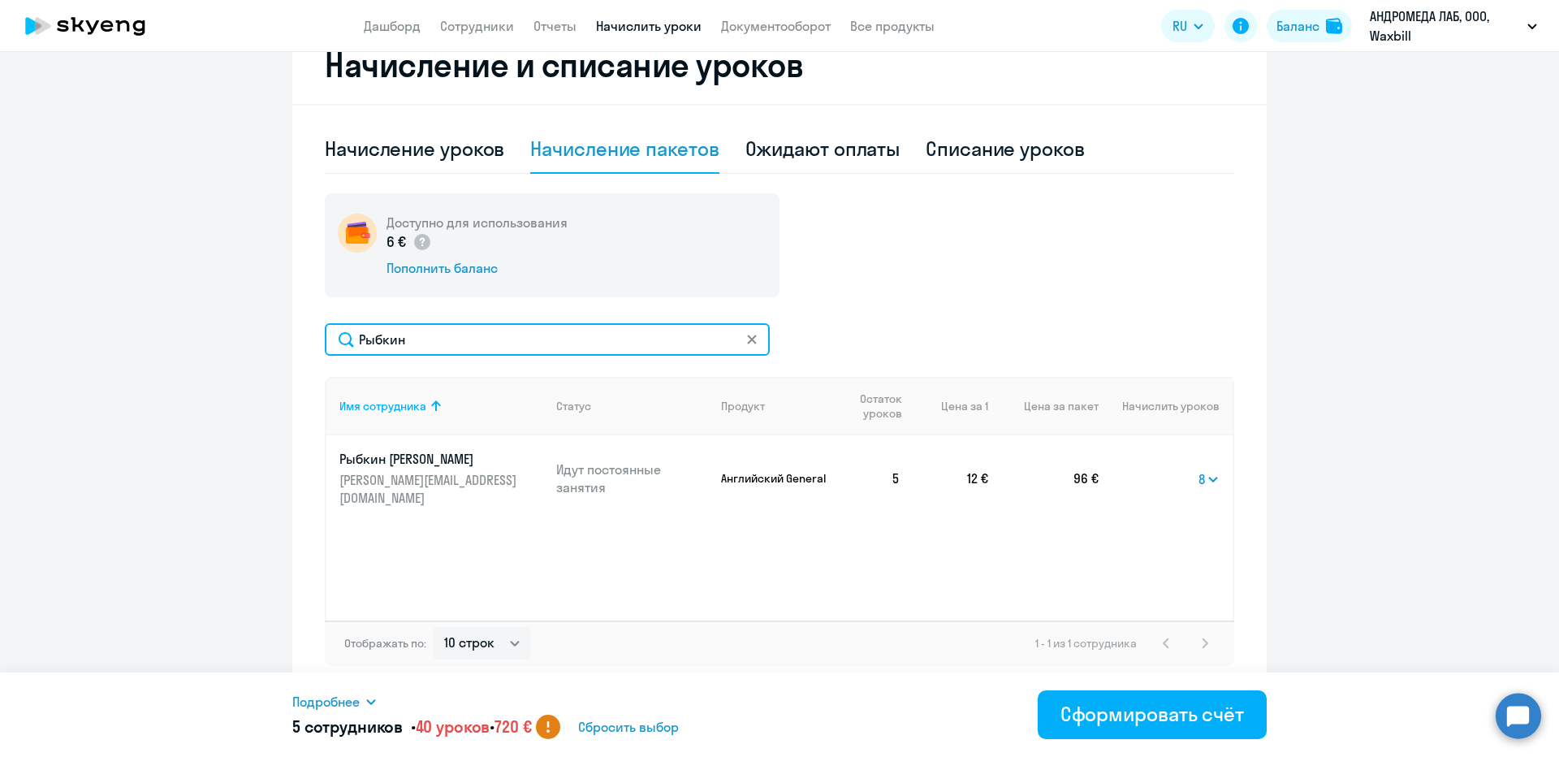
click at [475, 330] on input "Рыбкин" at bounding box center [547, 339] width 445 height 32
paste input "гапов"
type input "Агапов"
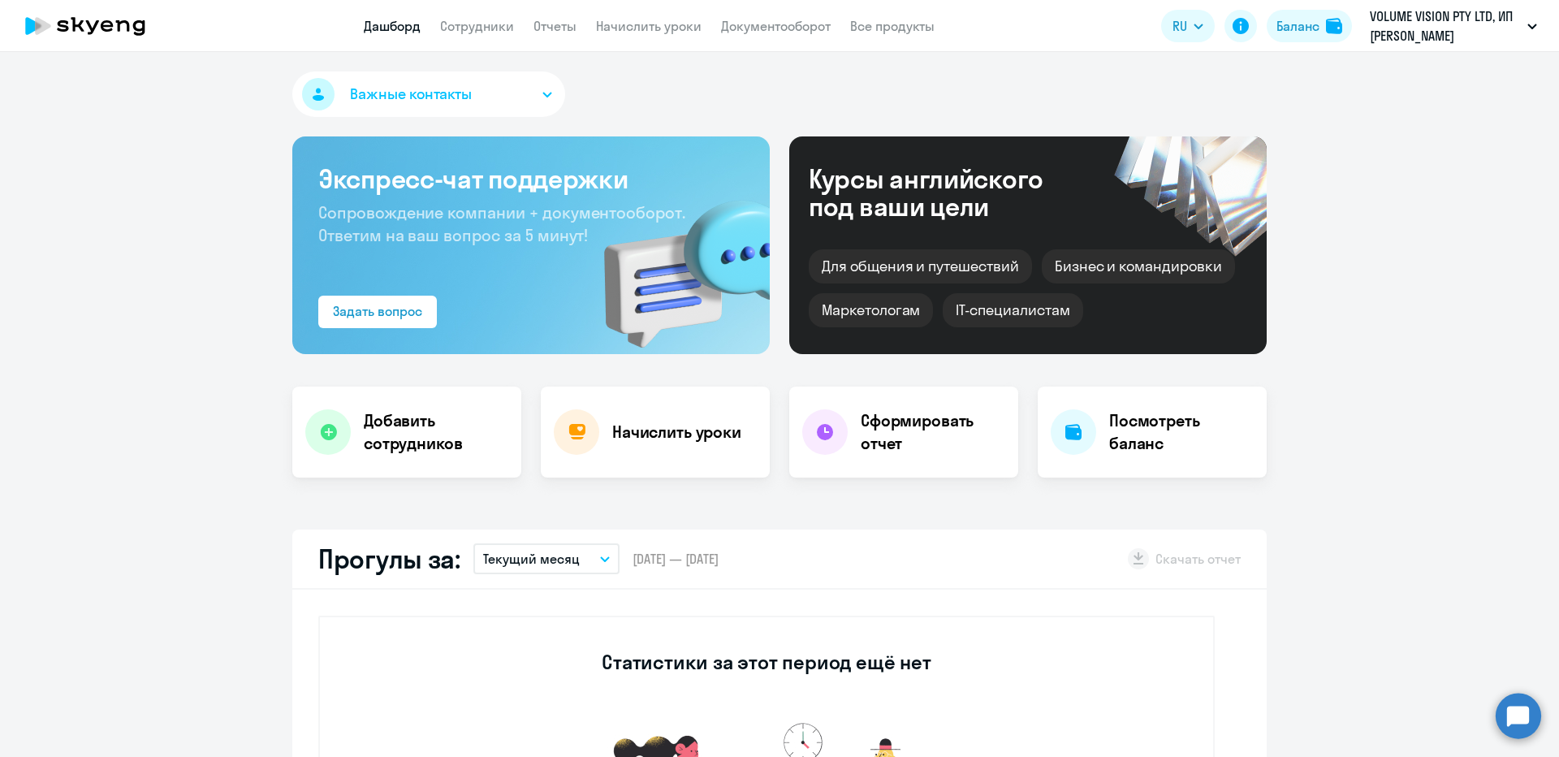
click at [505, 41] on app-header "Дашборд Сотрудники Отчеты Начислить уроки Документооборот Все продукты Дашборд …" at bounding box center [779, 26] width 1559 height 52
click at [495, 20] on link "Сотрудники" at bounding box center [477, 26] width 74 height 16
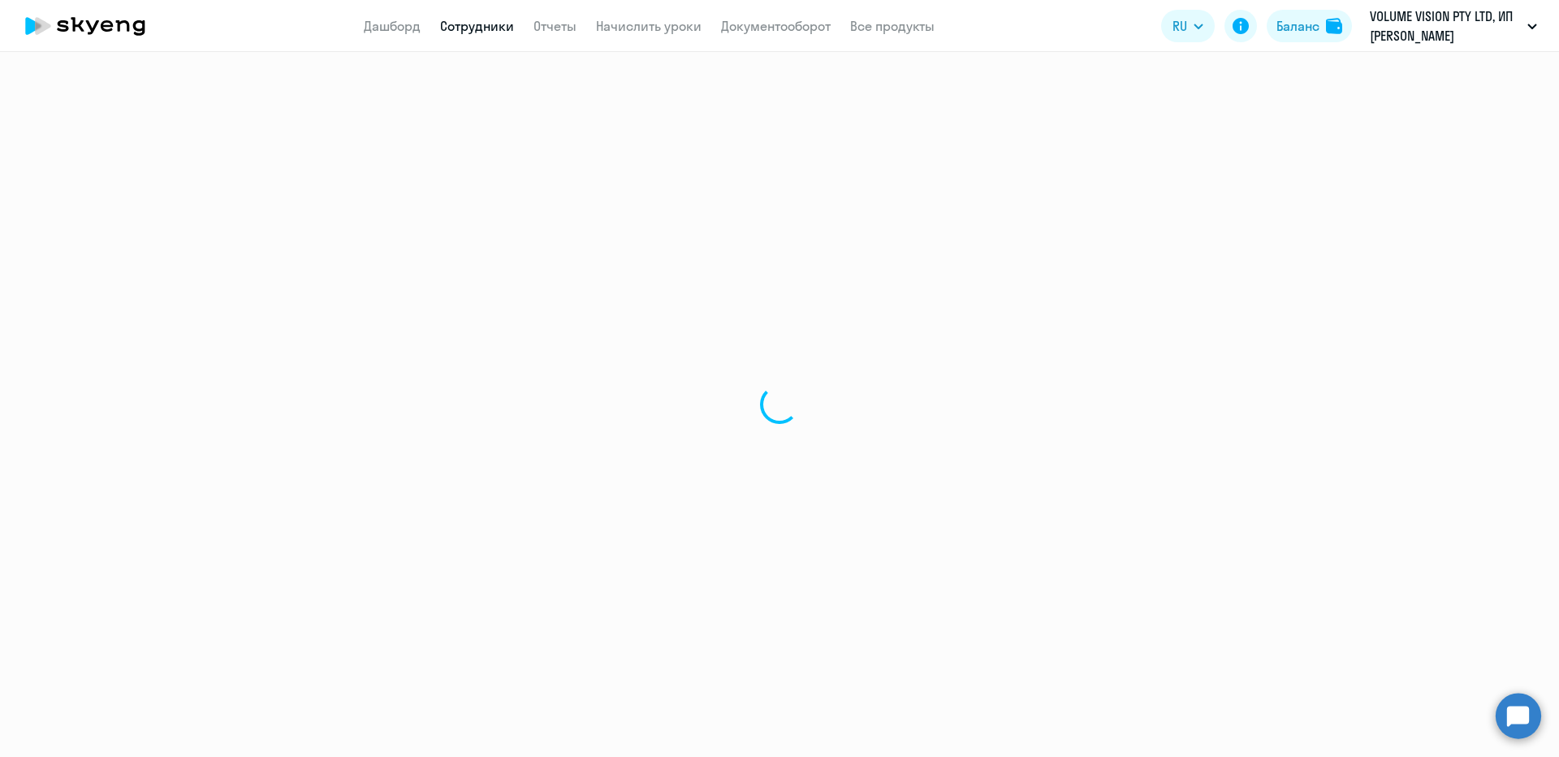
select select "30"
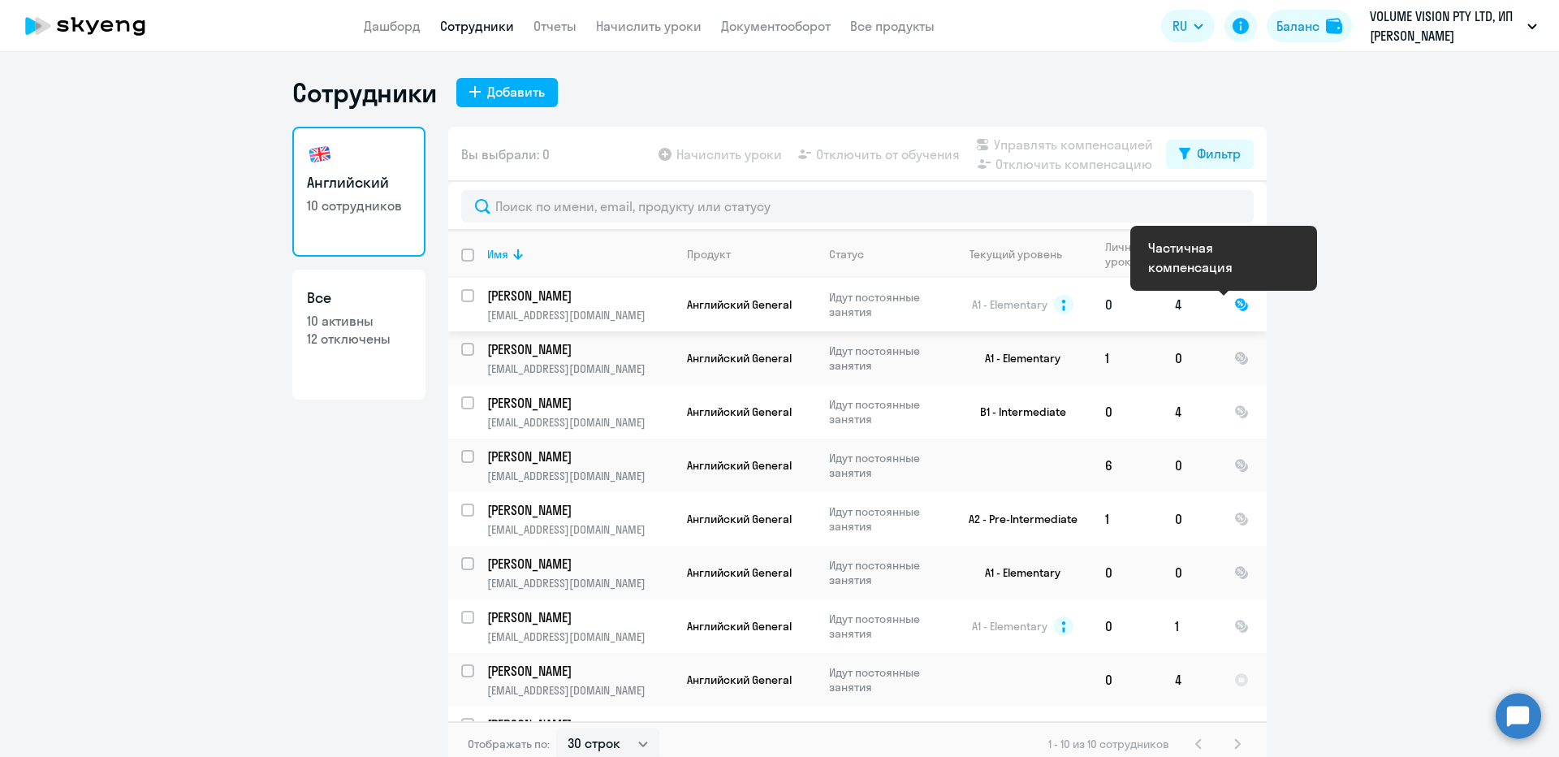
click at [1234, 307] on div at bounding box center [1241, 304] width 15 height 15
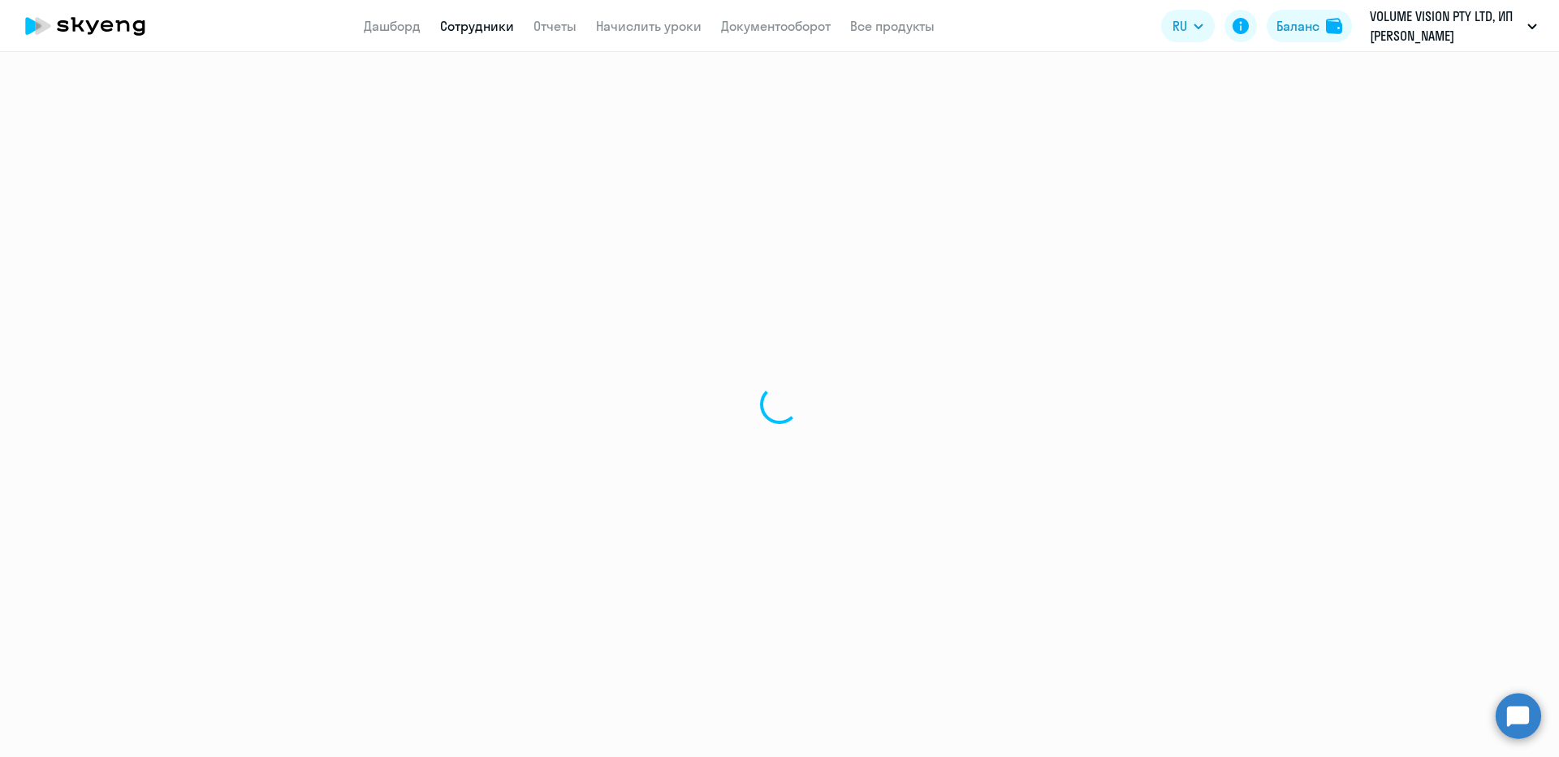
select select "english"
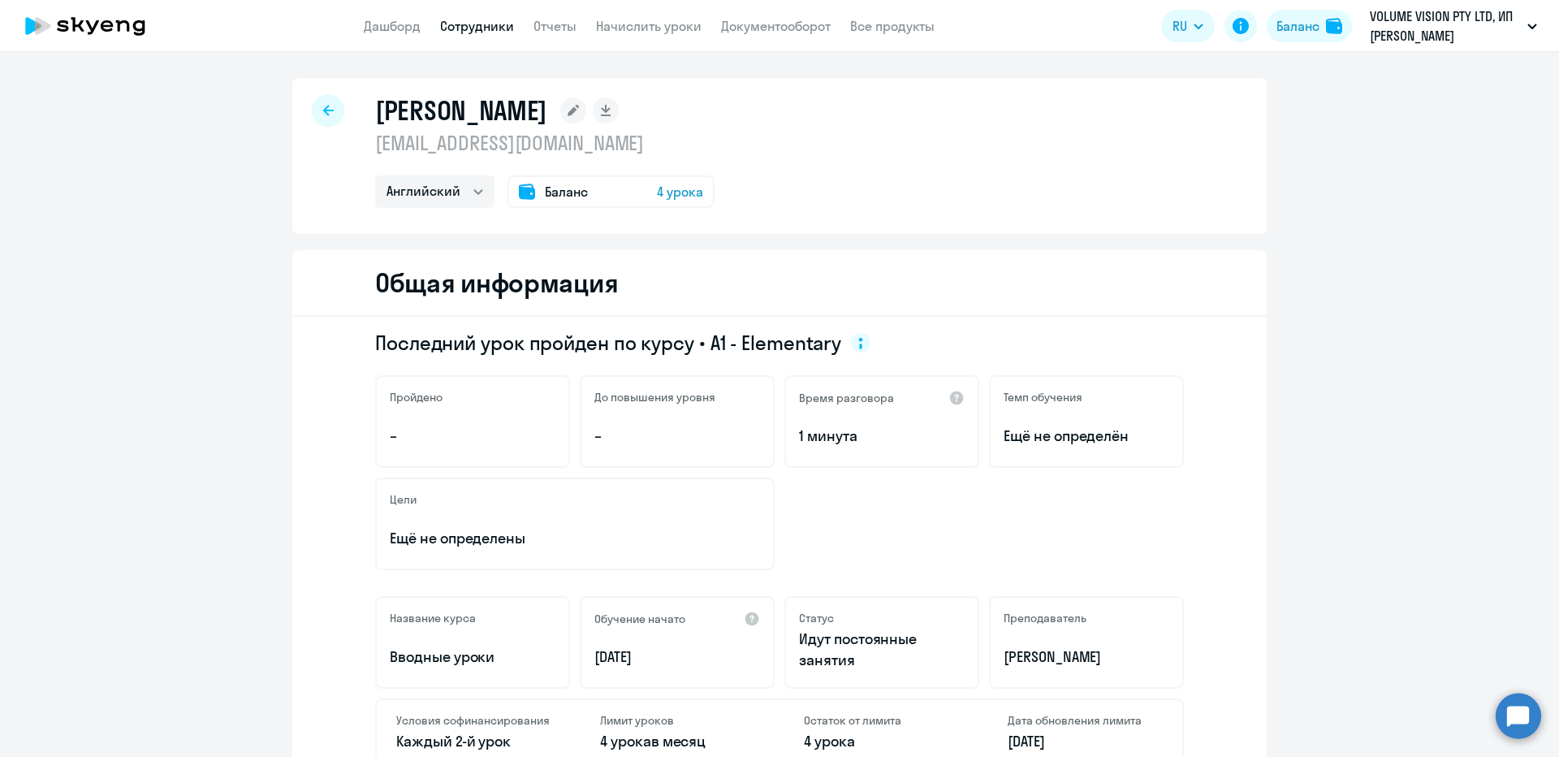
click at [333, 110] on div at bounding box center [328, 110] width 32 height 32
select select "30"
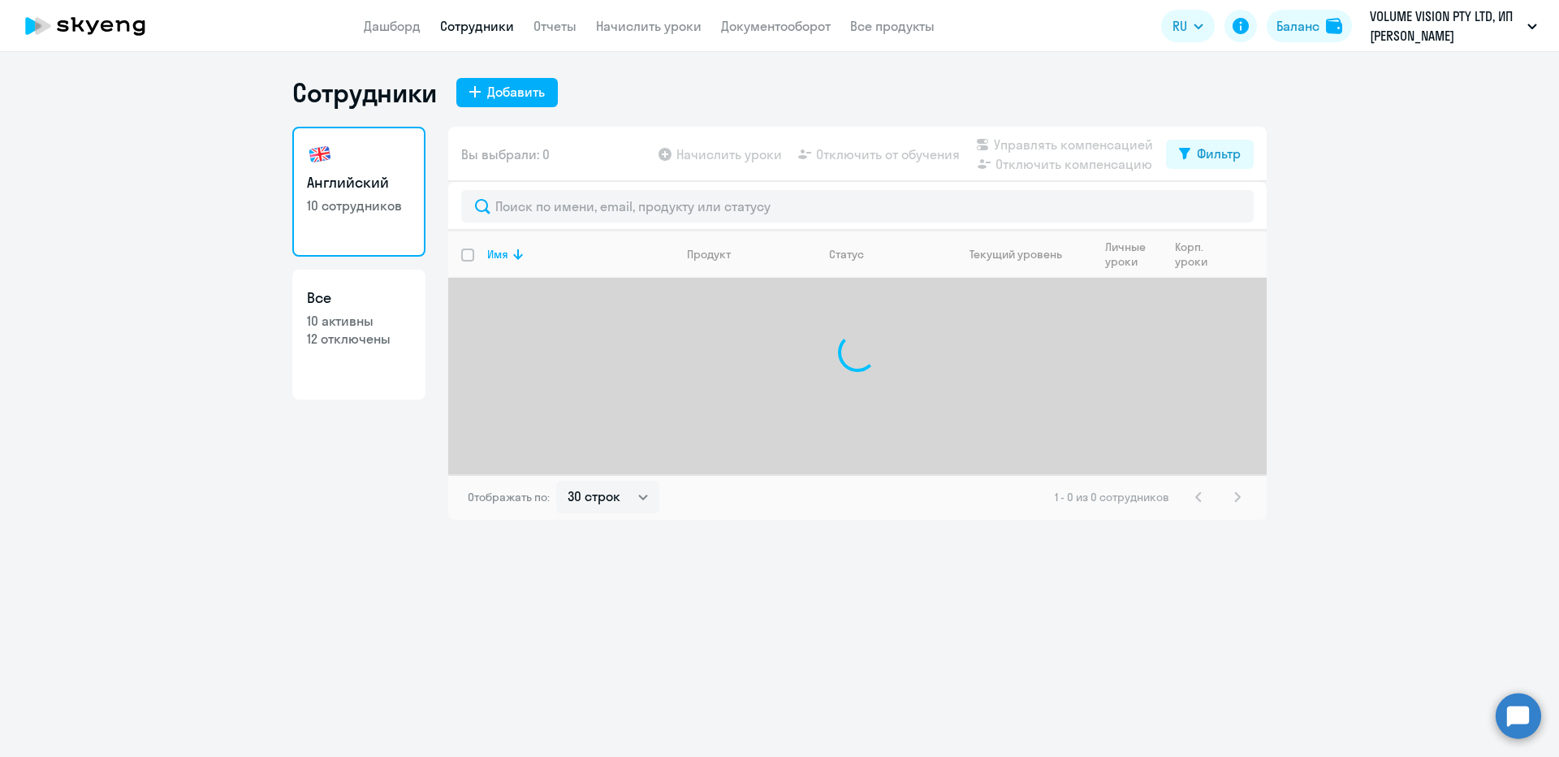
click at [467, 260] on input "select all" at bounding box center [477, 264] width 32 height 32
checkbox input "true"
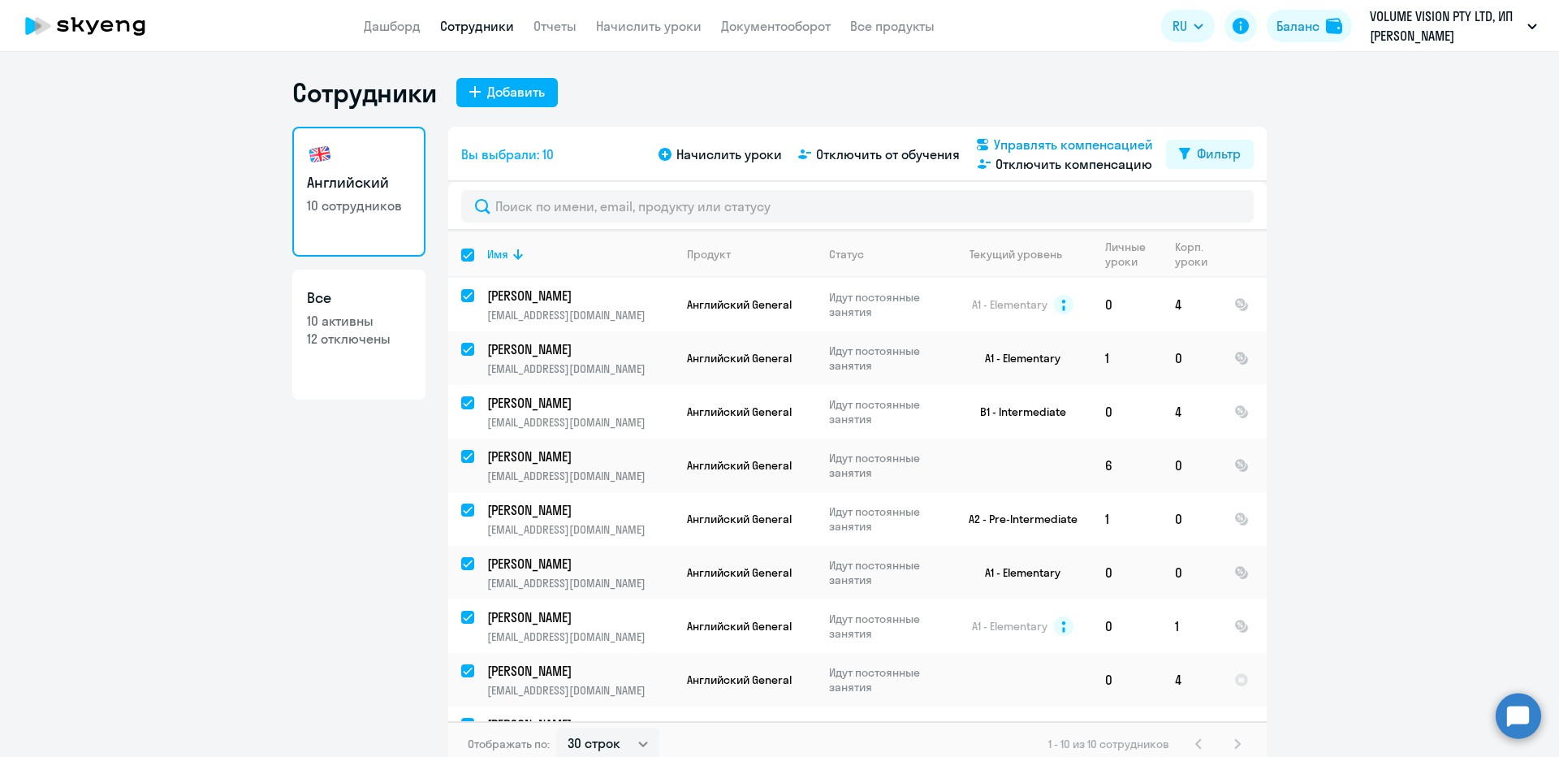
click at [1035, 146] on span "Управлять компенсацией" at bounding box center [1073, 144] width 159 height 19
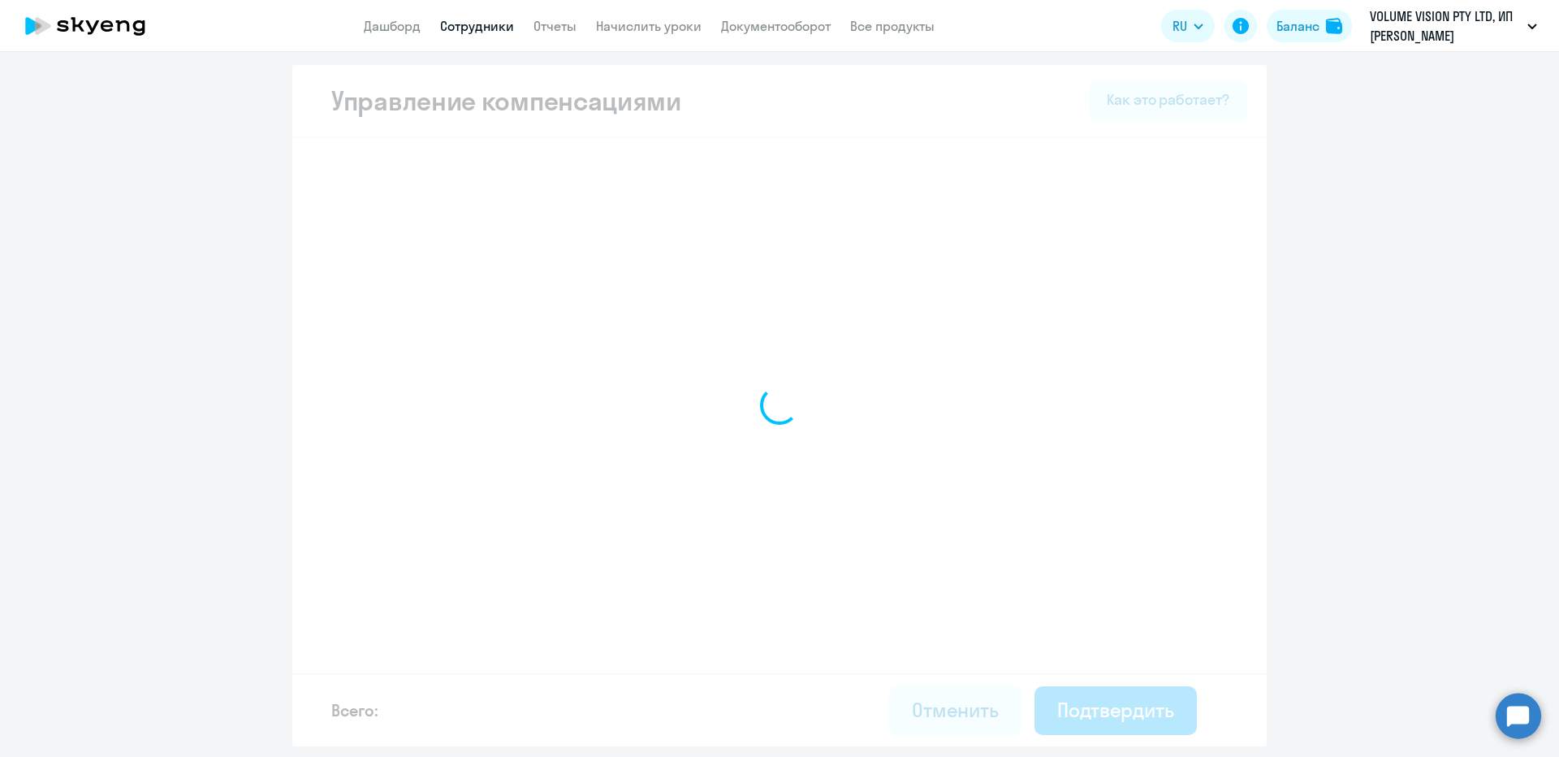
select select "MONTHLY"
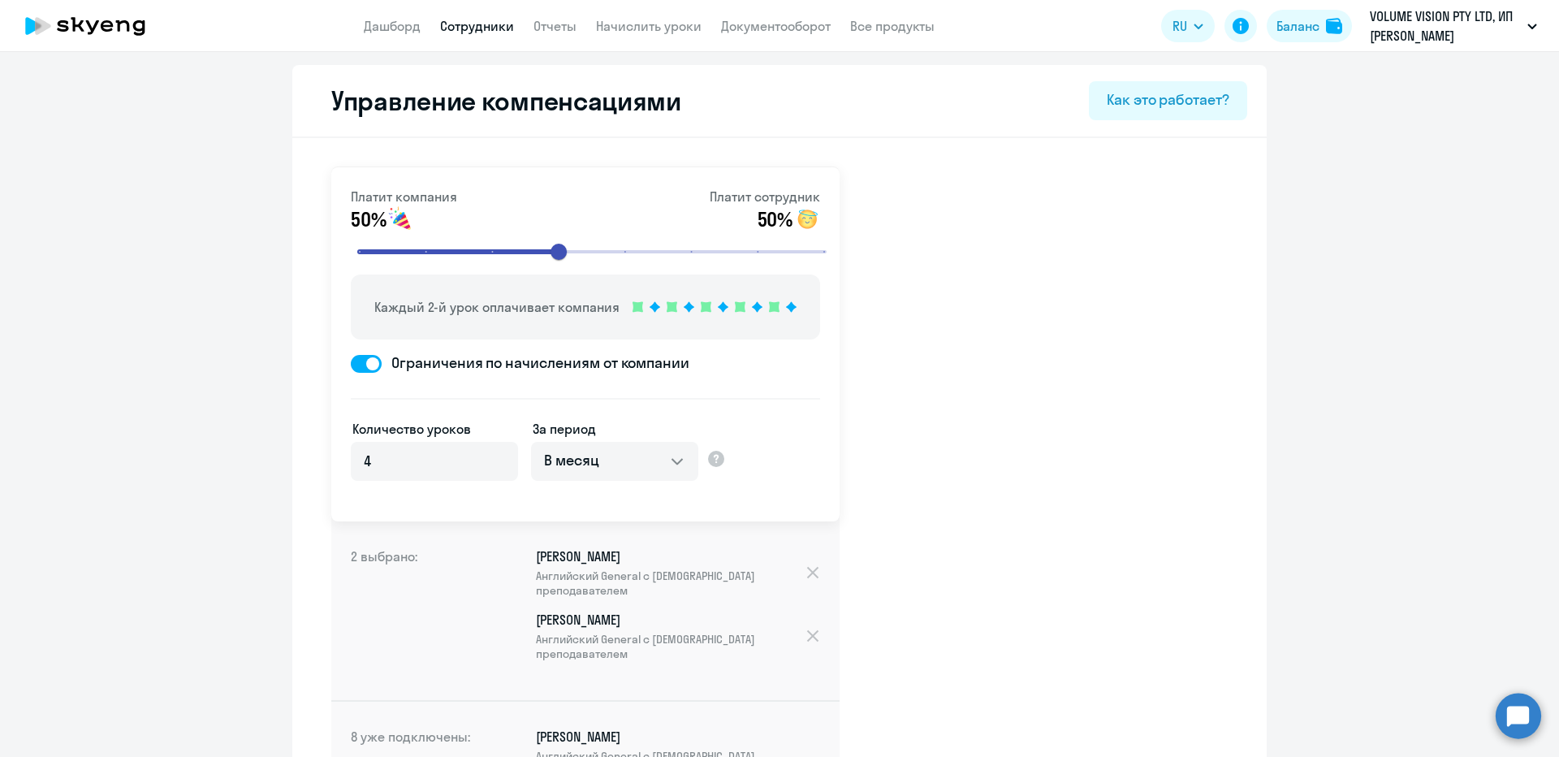
select select "30"
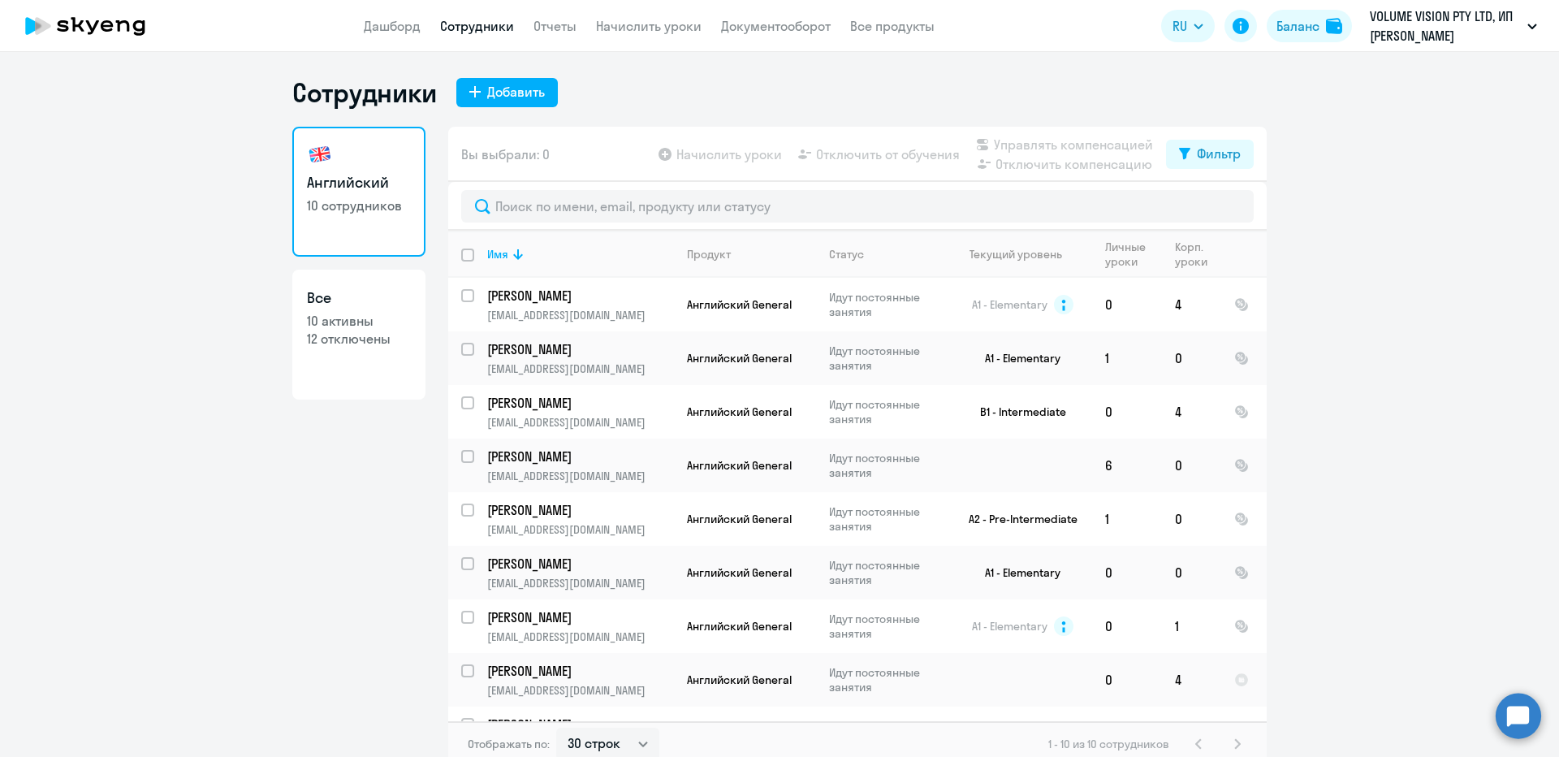
click at [466, 259] on input "deselect all" at bounding box center [477, 264] width 32 height 32
checkbox input "true"
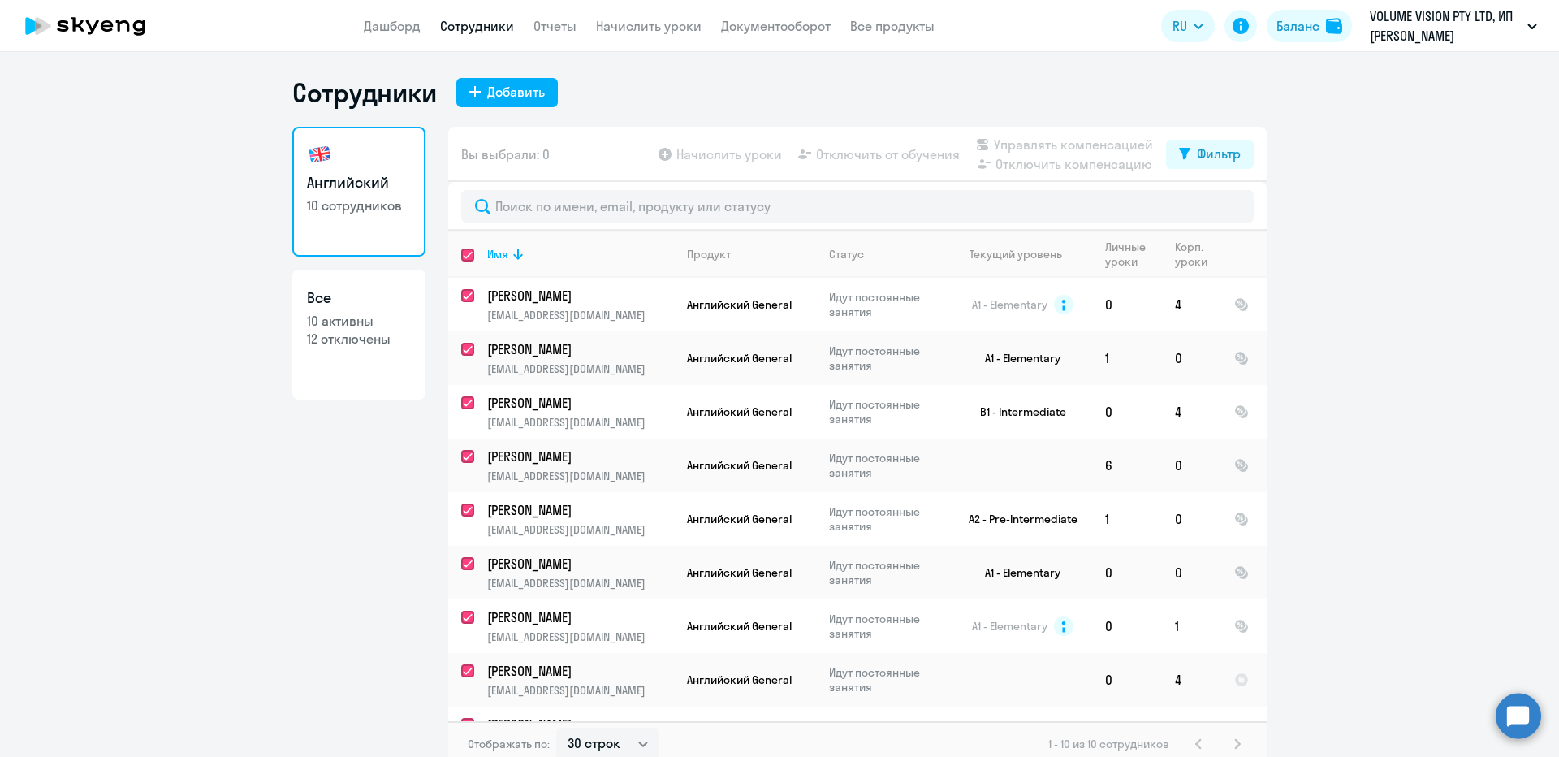
checkbox input "true"
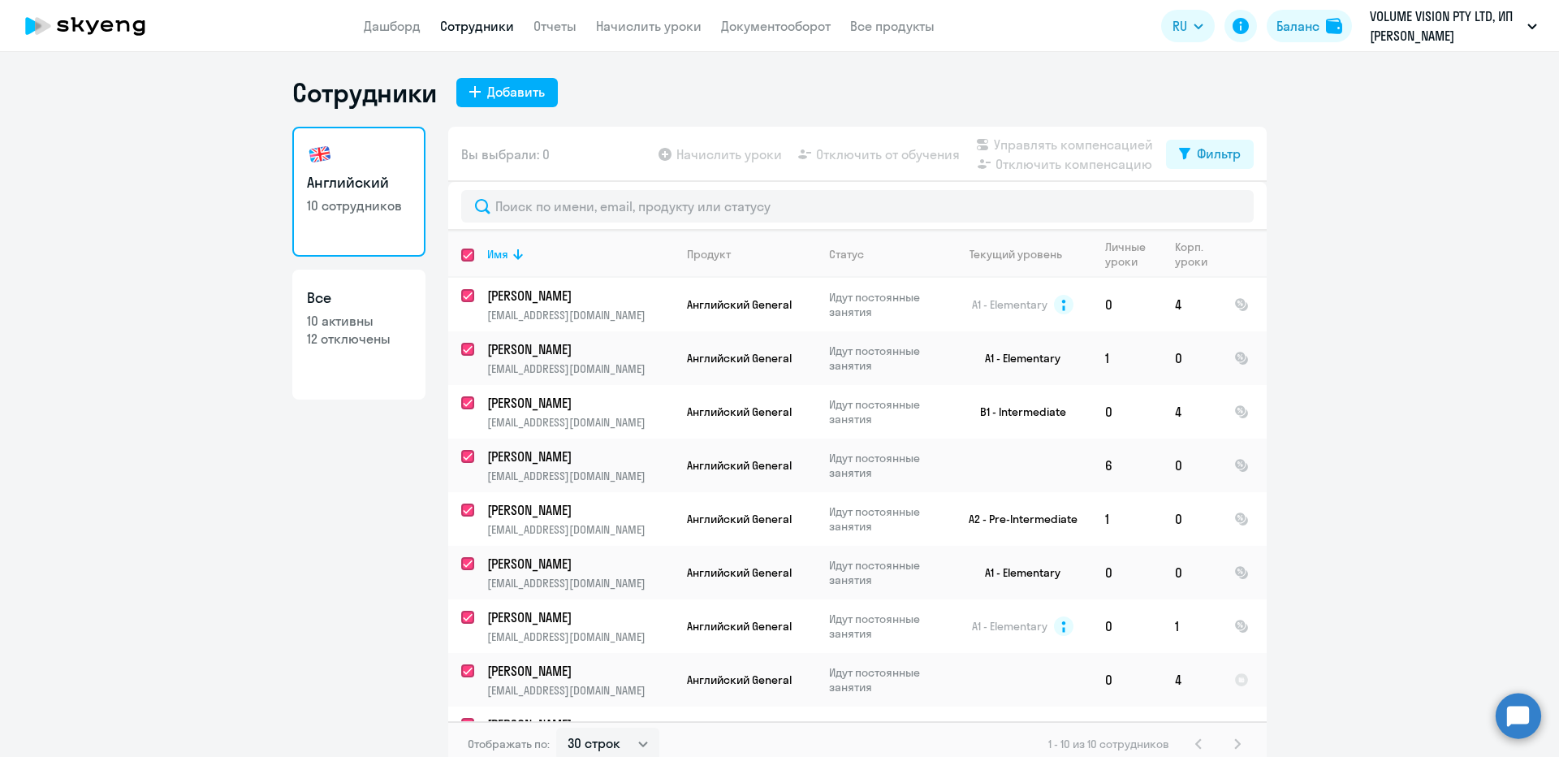
checkbox input "true"
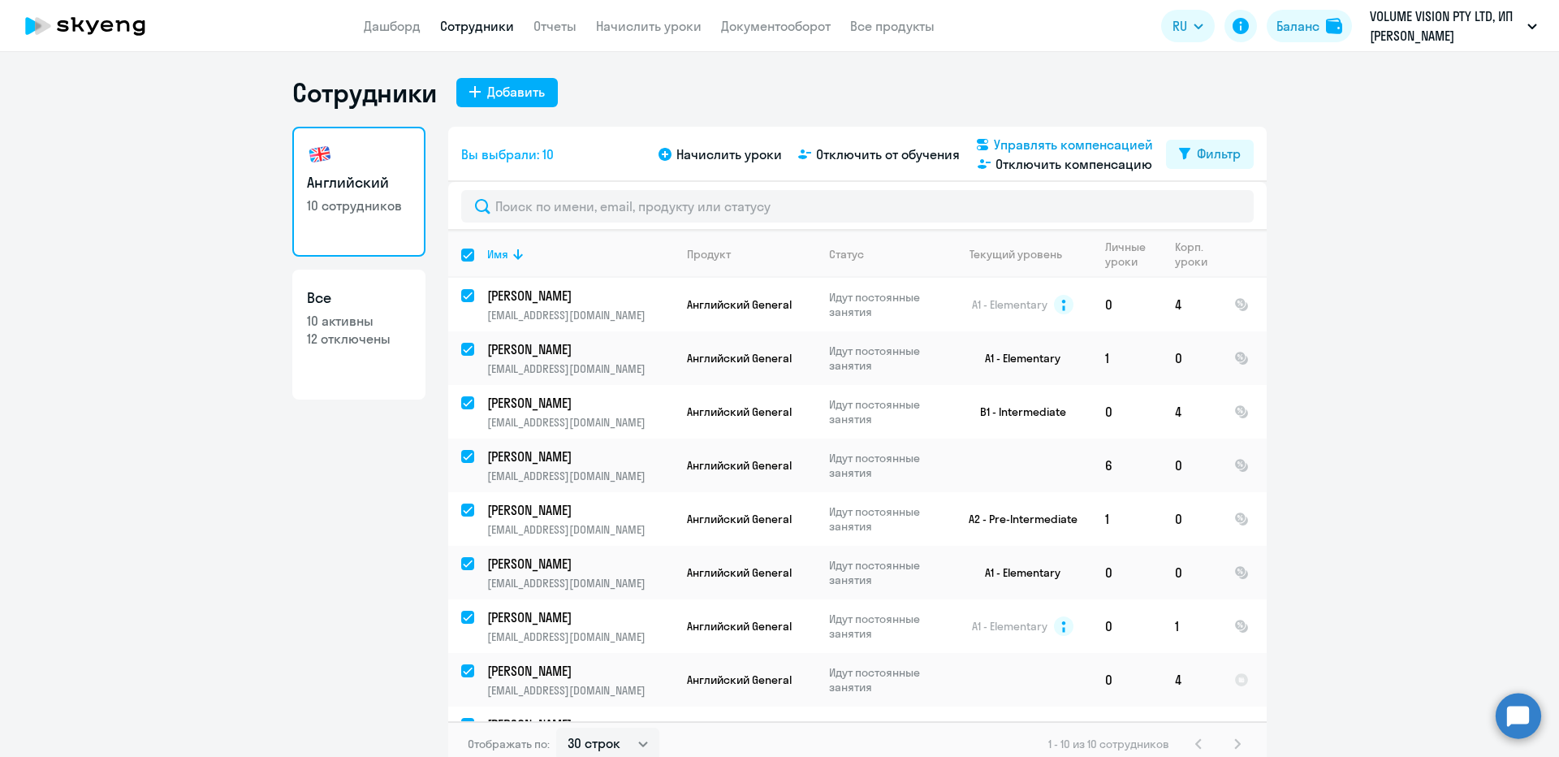
click at [1034, 136] on span "Управлять компенсацией" at bounding box center [1073, 144] width 159 height 19
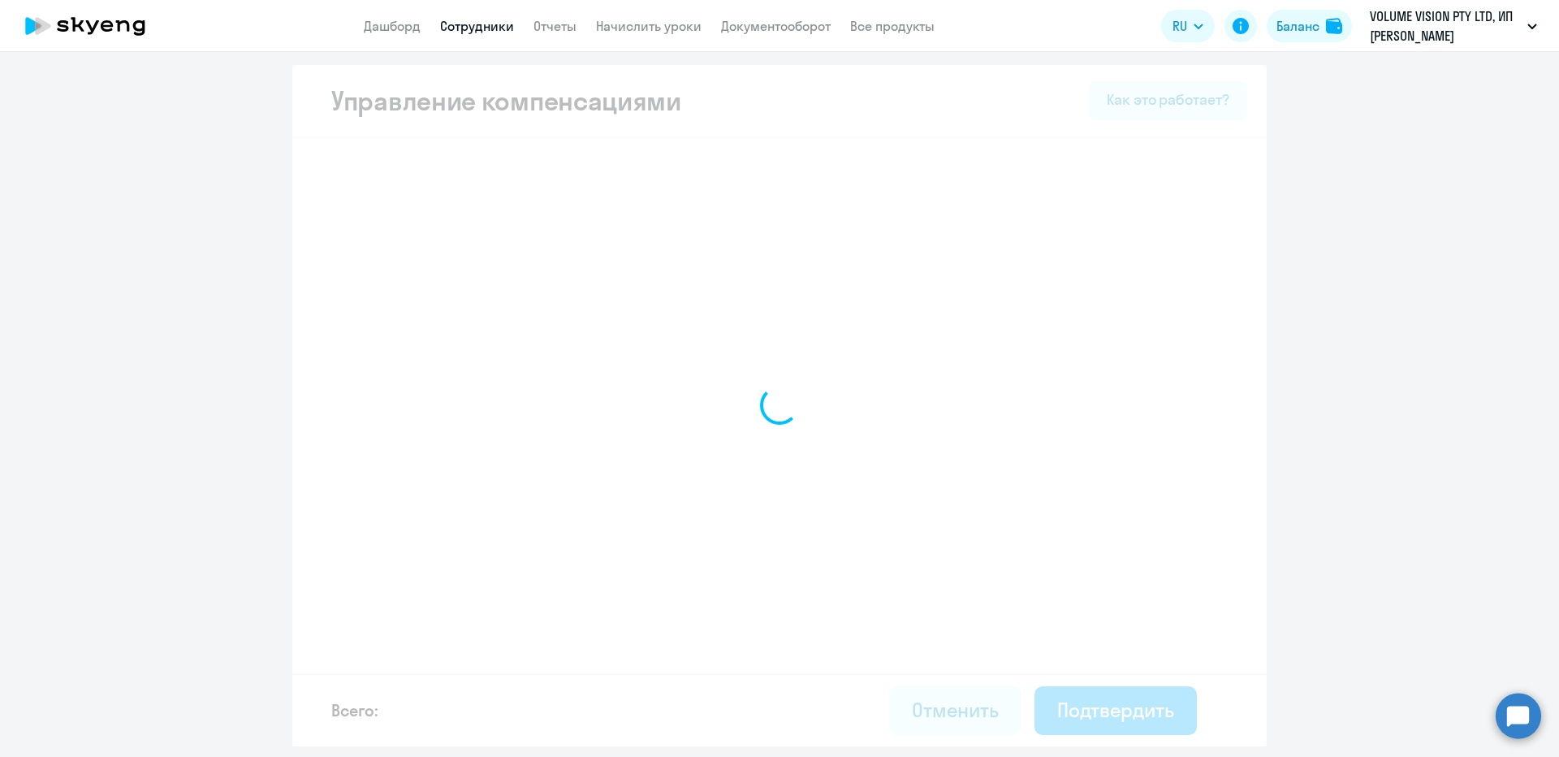
select select "MONTHLY"
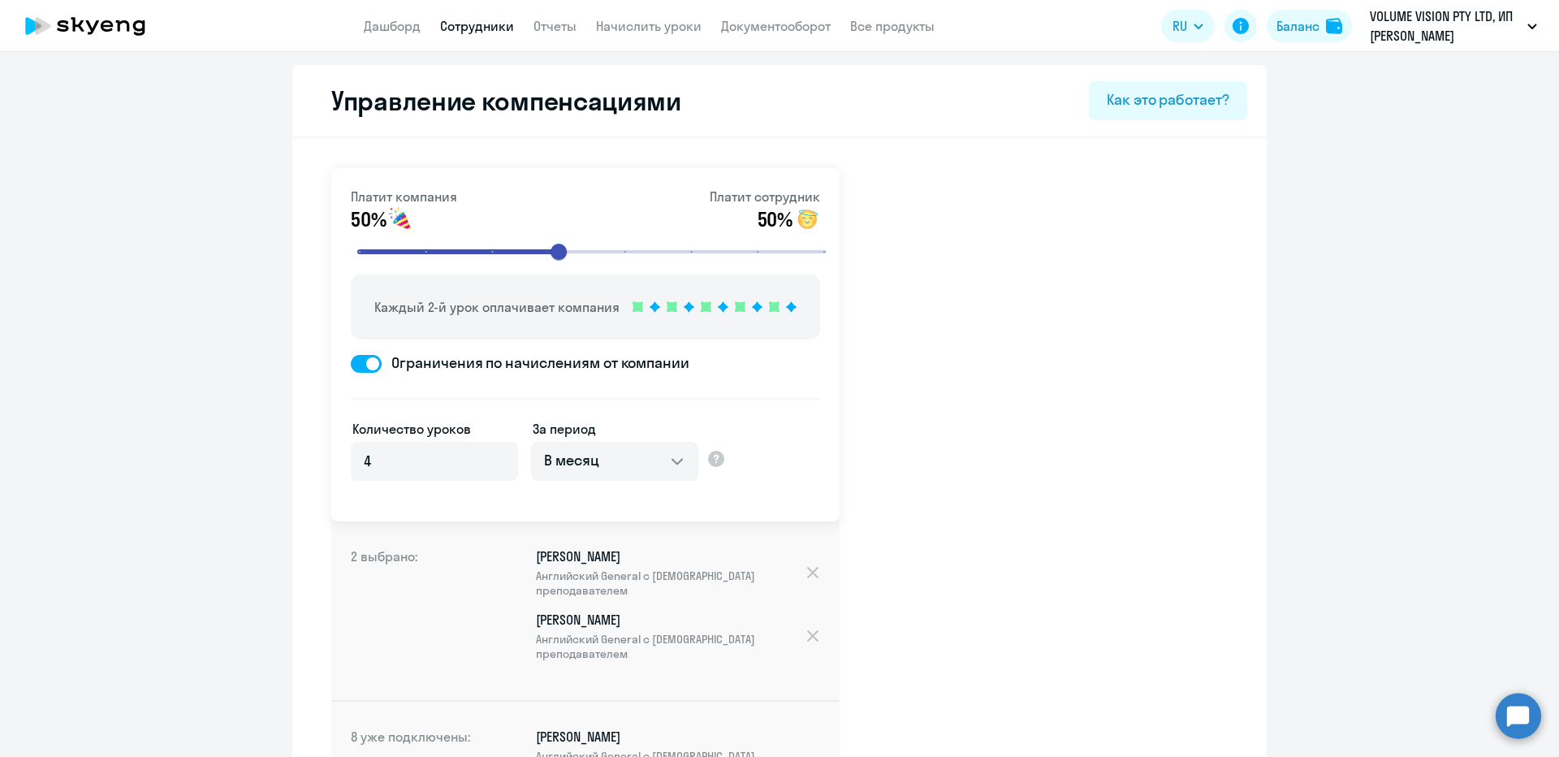
click at [456, 43] on app-header "Дашборд Сотрудники Отчеты Начислить уроки Документооборот Все продукты Дашборд …" at bounding box center [779, 26] width 1559 height 52
click at [456, 32] on link "Сотрудники" at bounding box center [477, 26] width 74 height 16
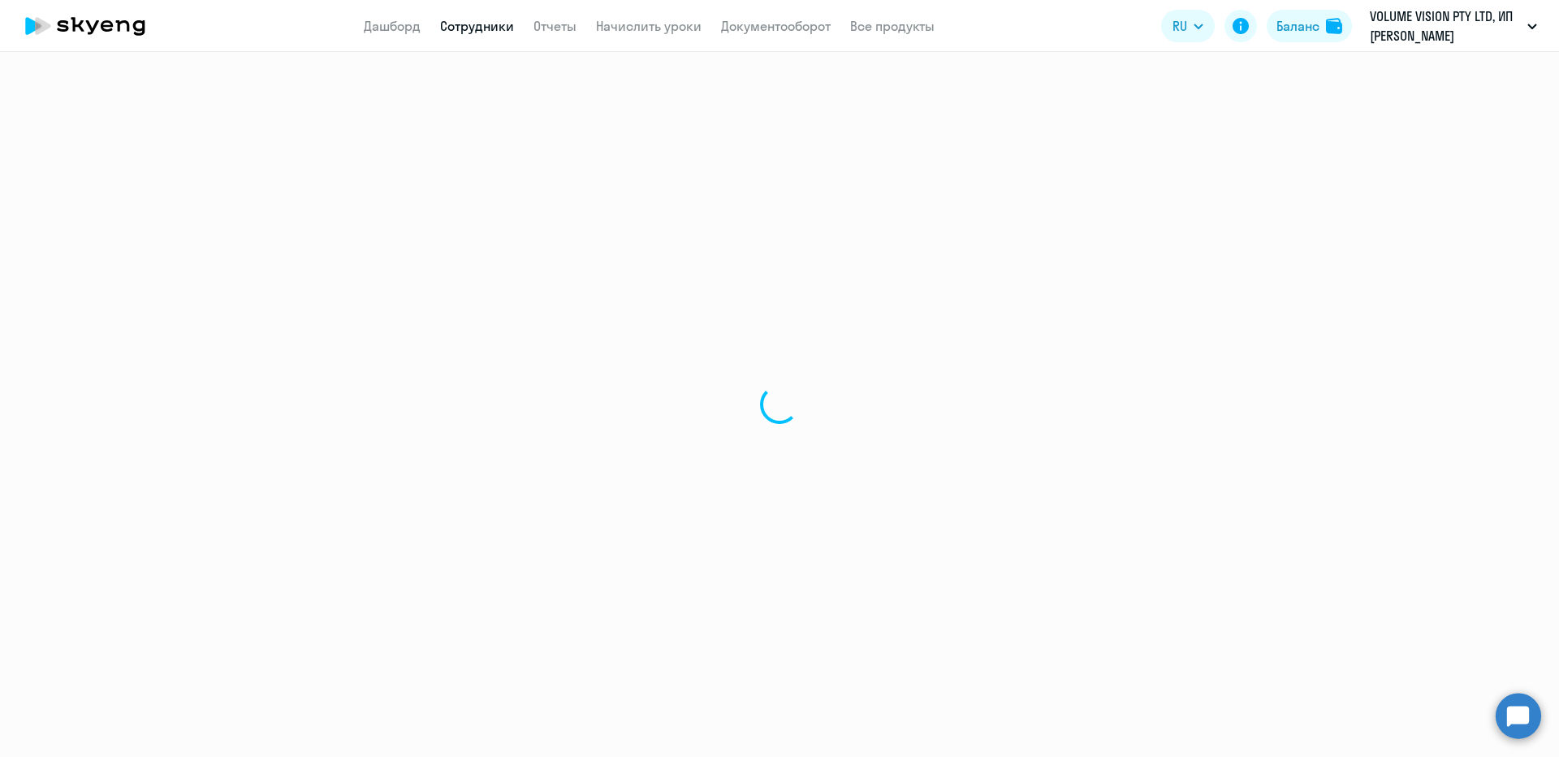
select select "30"
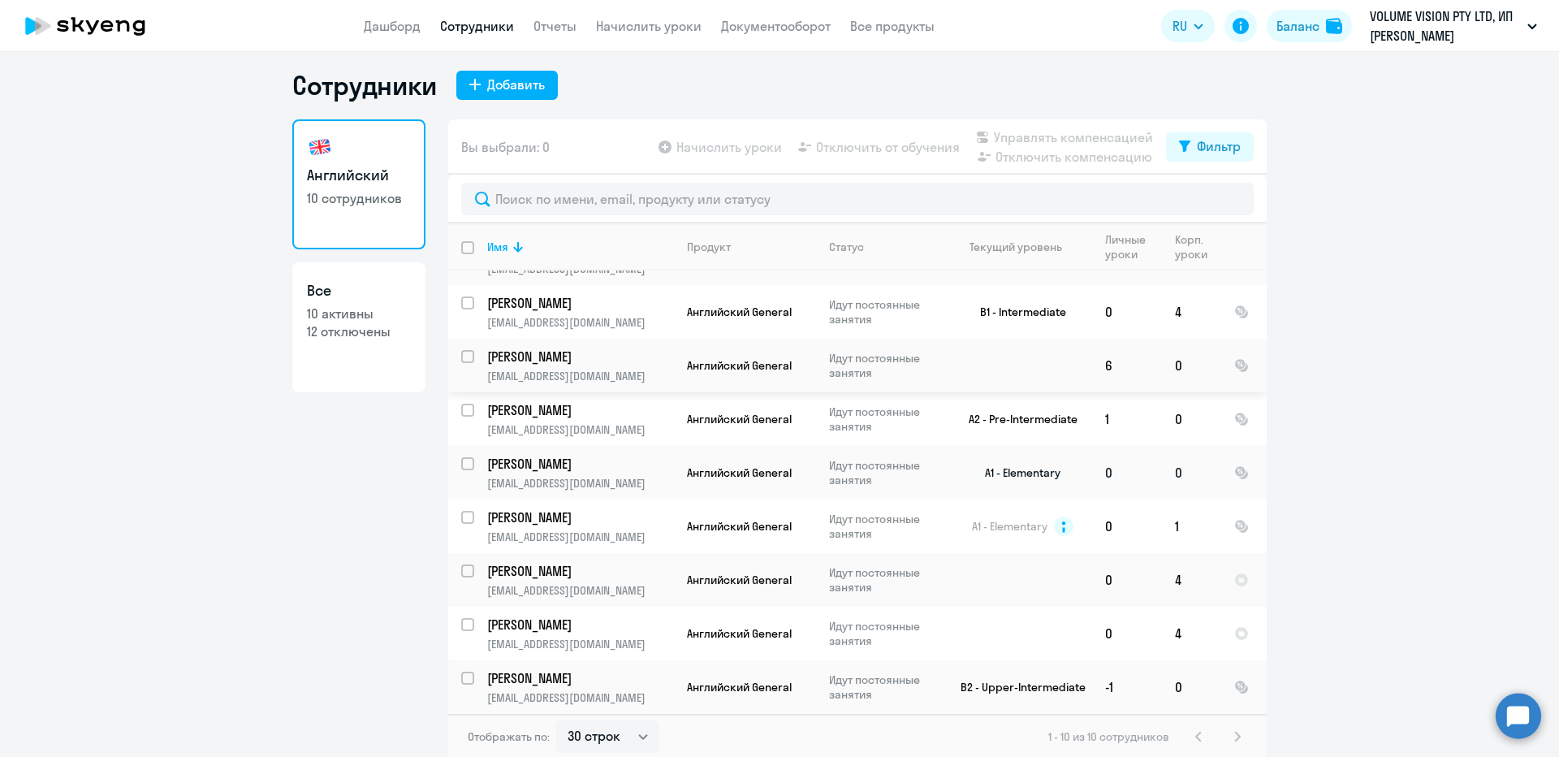
scroll to position [10, 0]
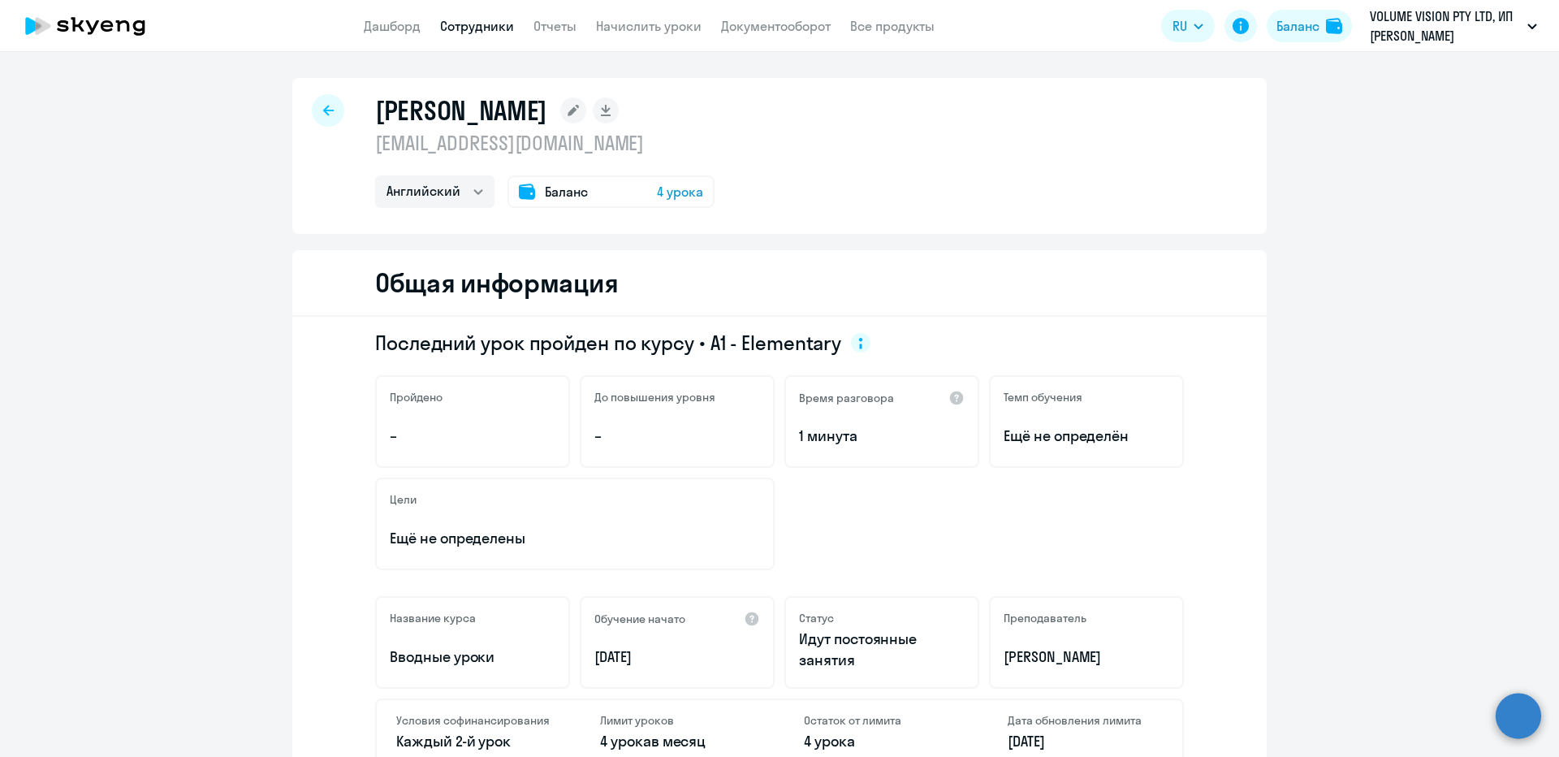
select select "english"
click at [508, 136] on p "[EMAIL_ADDRESS][DOMAIN_NAME]" at bounding box center [544, 143] width 339 height 26
copy p "[EMAIL_ADDRESS][DOMAIN_NAME]"
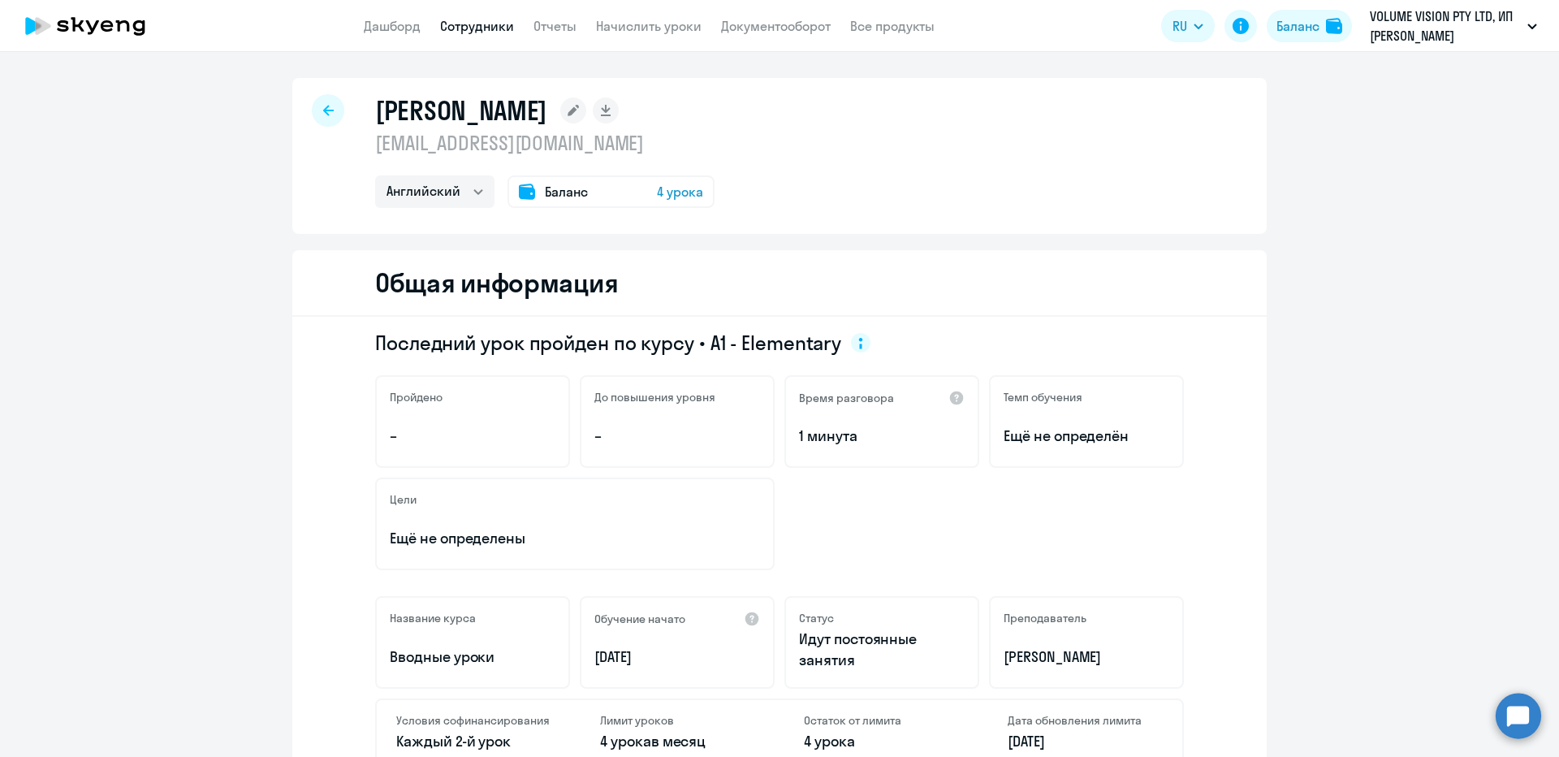
click at [459, 4] on app-header "Дашборд Сотрудники Отчеты Начислить уроки Документооборот Все продукты Дашборд …" at bounding box center [779, 26] width 1559 height 52
click at [456, 1] on app-header "Дашборд Сотрудники Отчеты Начислить уроки Документооборот Все продукты Дашборд …" at bounding box center [779, 26] width 1559 height 52
click at [456, 0] on html "Дашборд Сотрудники Отчеты Начислить уроки Документооборот Все продукты Дашборд …" at bounding box center [779, 378] width 1559 height 757
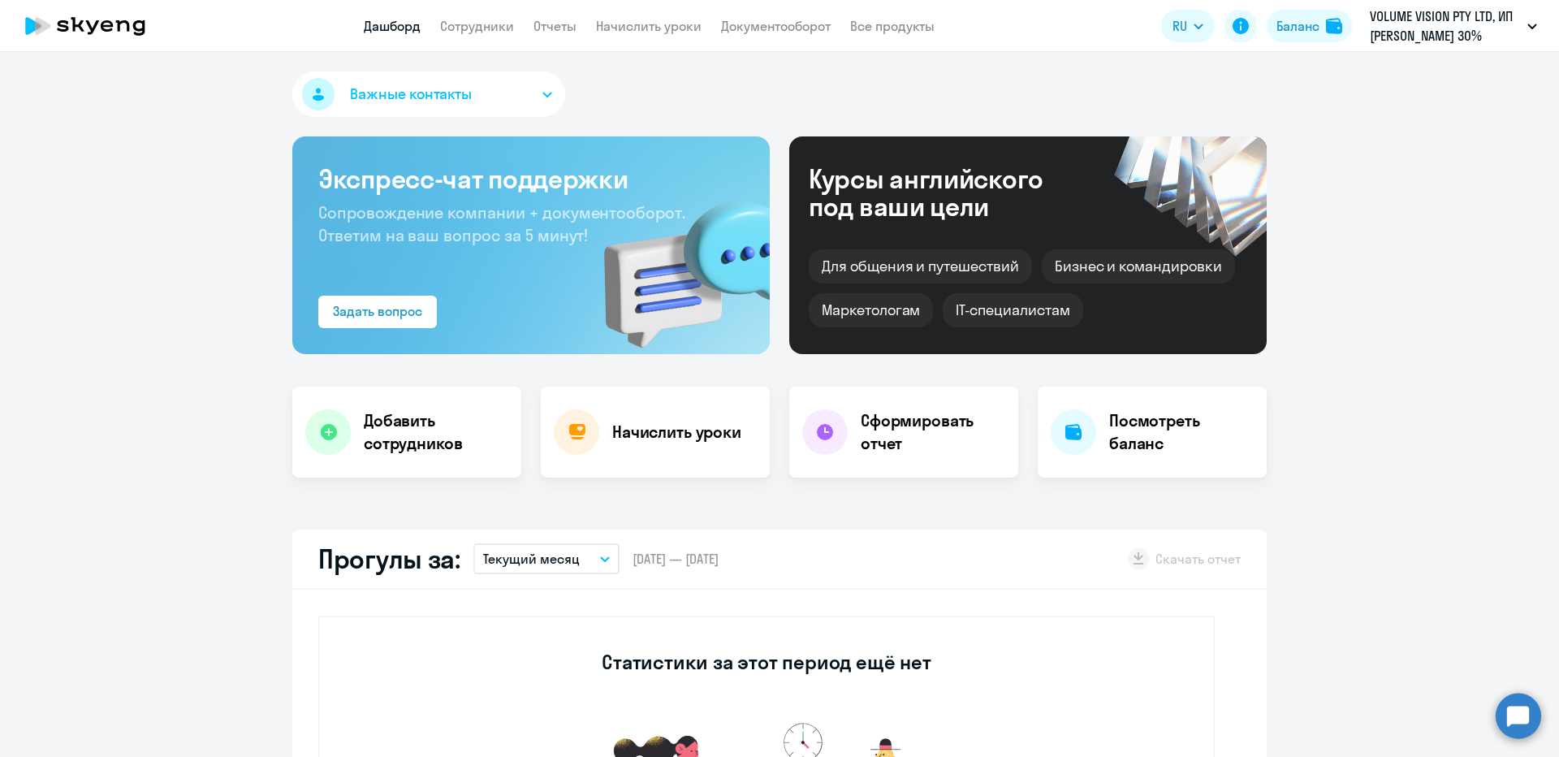
select select "30"
click at [623, 26] on link "Начислить уроки" at bounding box center [649, 26] width 106 height 16
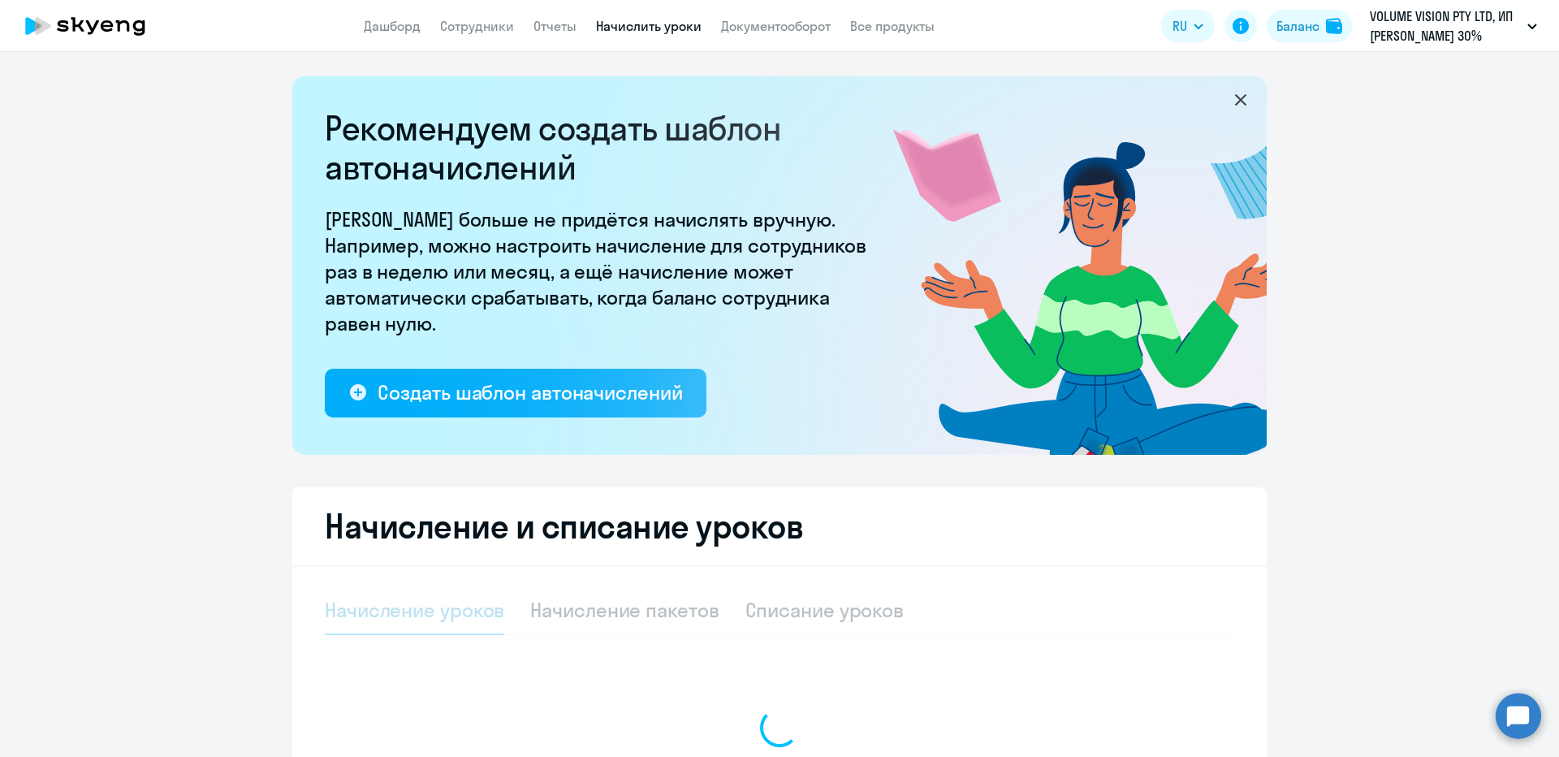
select select "10"
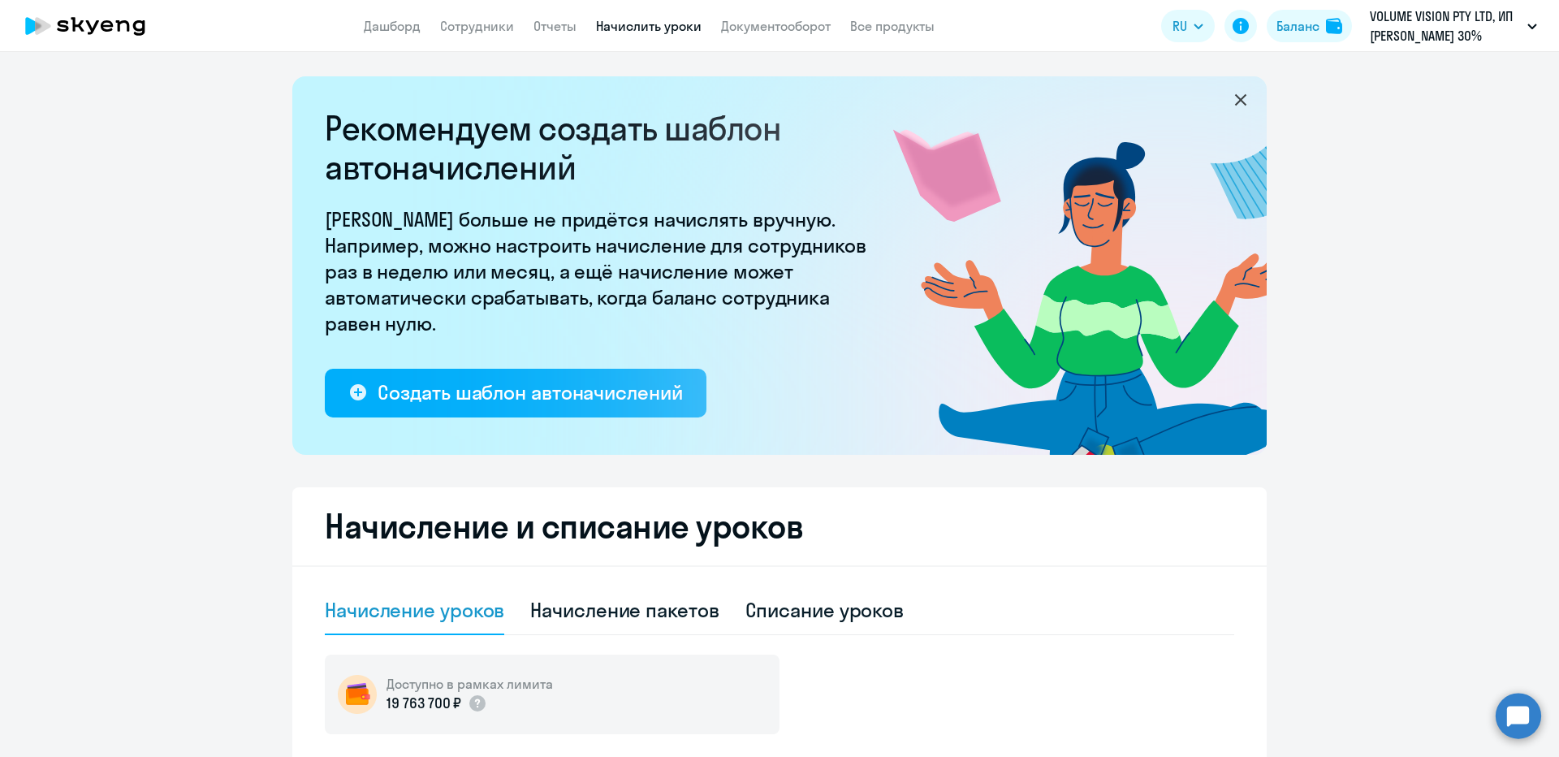
click at [476, 15] on app-header "Дашборд Сотрудники Отчеты Начислить уроки Документооборот Все продукты Дашборд …" at bounding box center [779, 26] width 1559 height 52
click at [476, 25] on link "Сотрудники" at bounding box center [477, 26] width 74 height 16
select select "30"
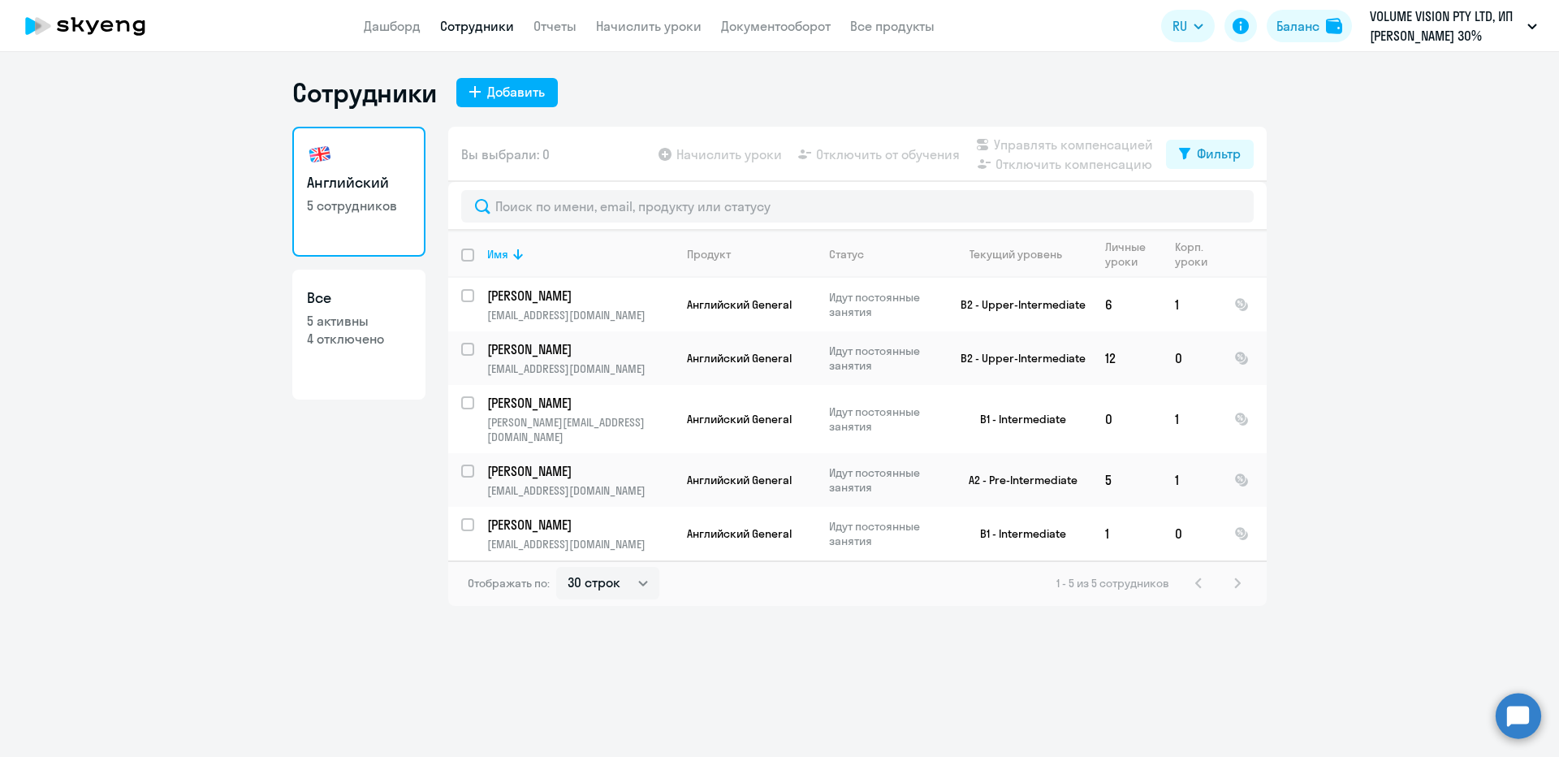
click at [461, 256] on input "deselect all" at bounding box center [477, 264] width 32 height 32
checkbox input "true"
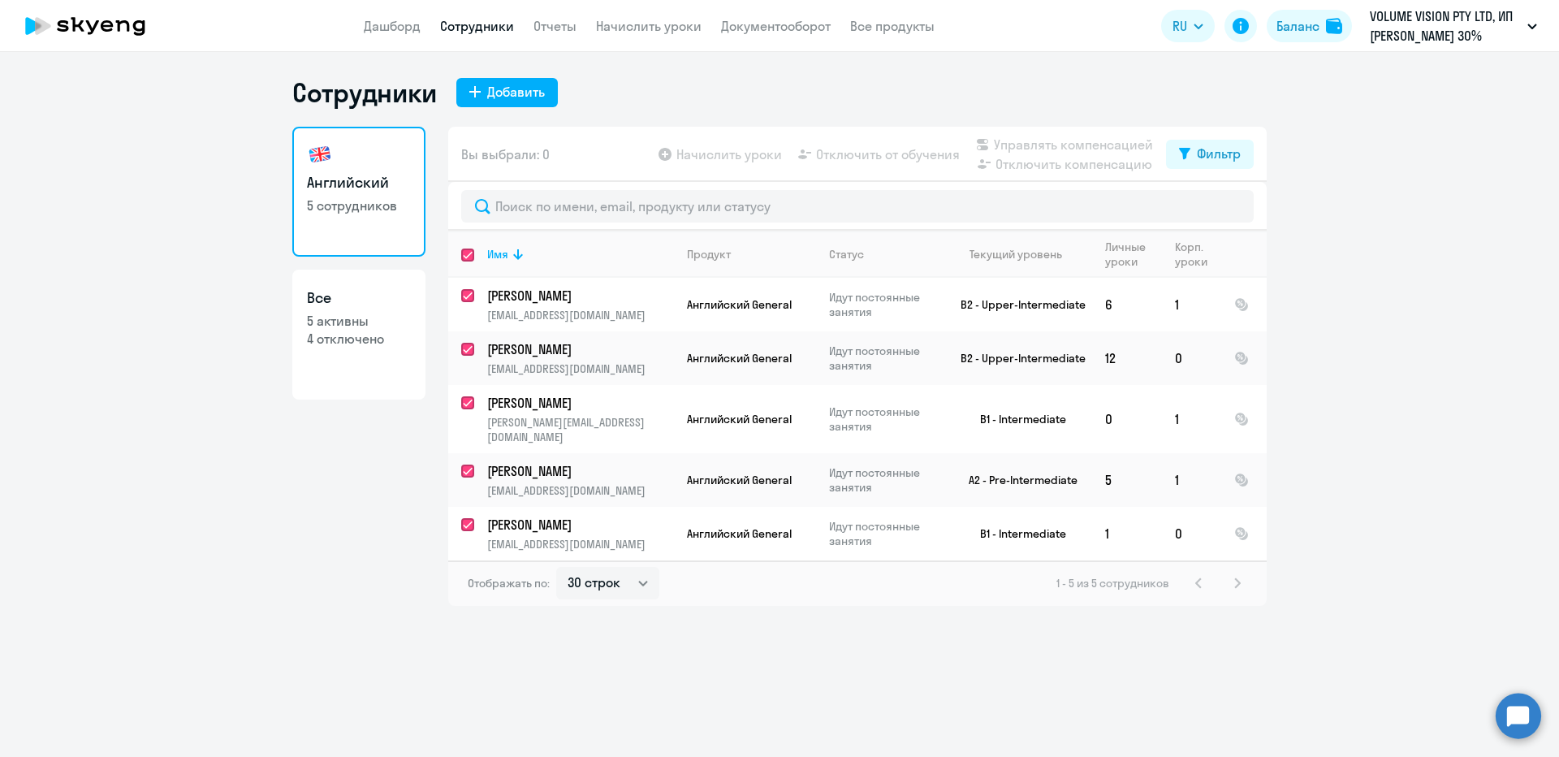
checkbox input "true"
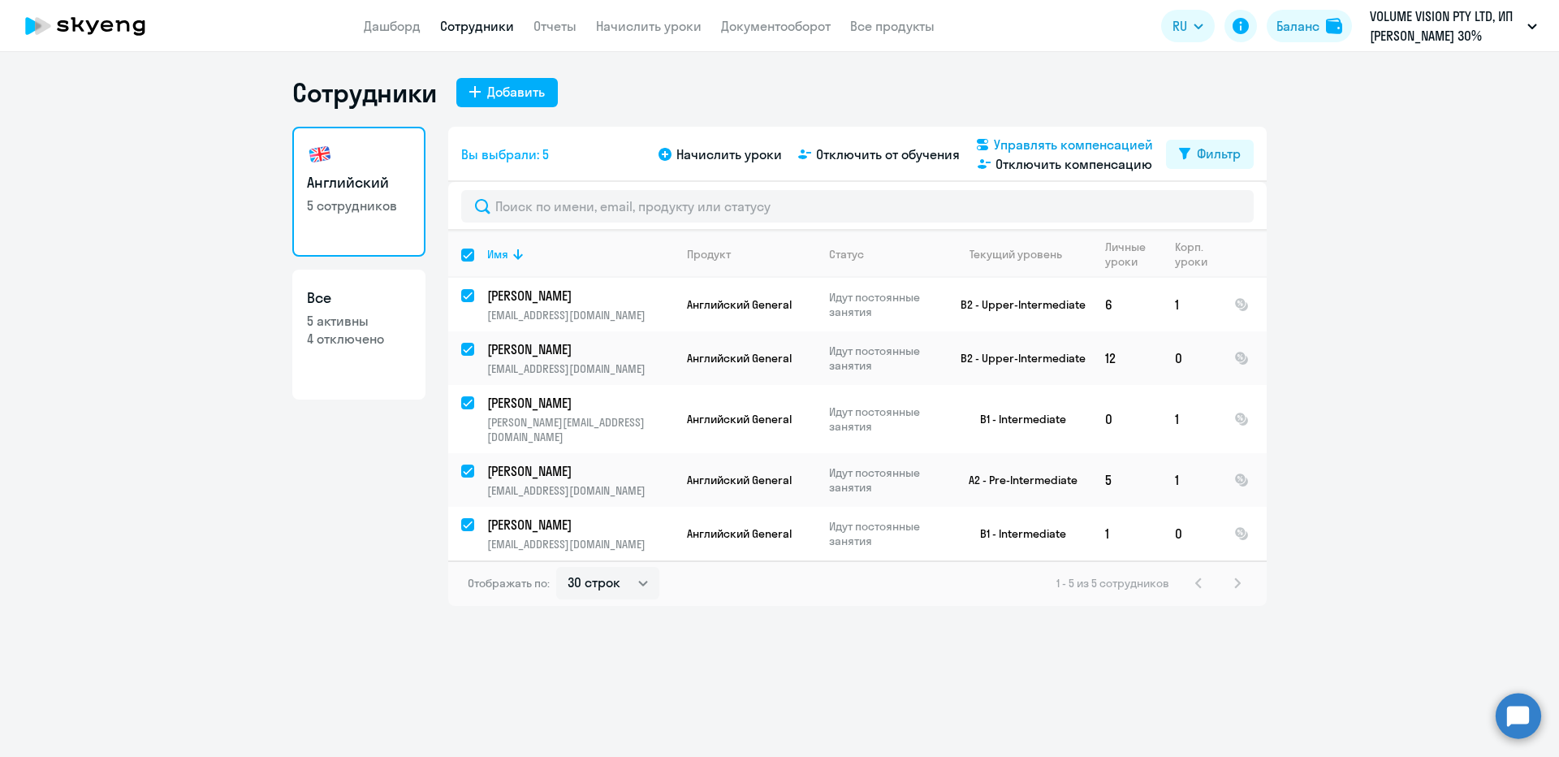
click at [1071, 140] on span "Управлять компенсацией" at bounding box center [1073, 144] width 159 height 19
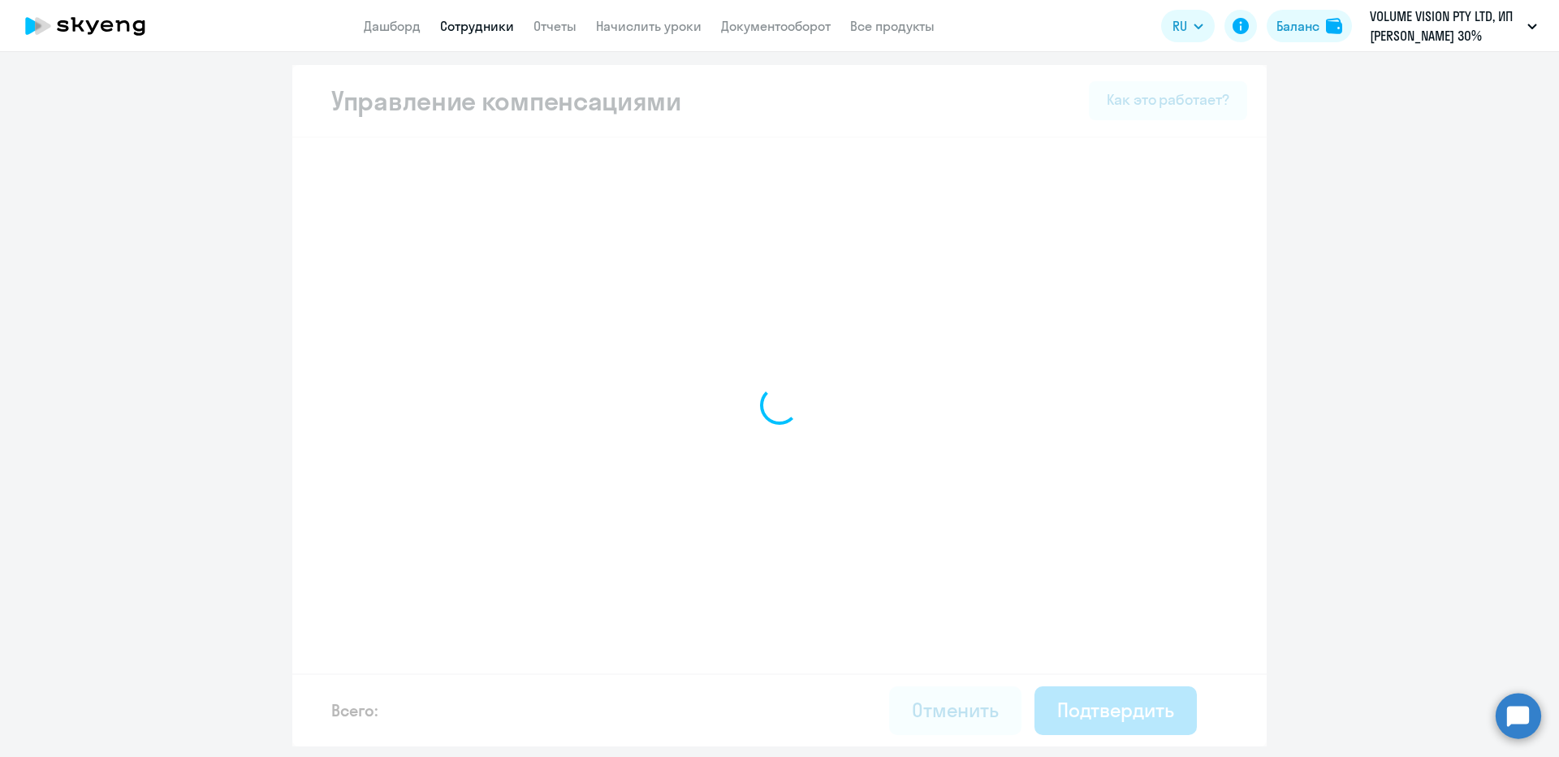
select select "MONTHLY"
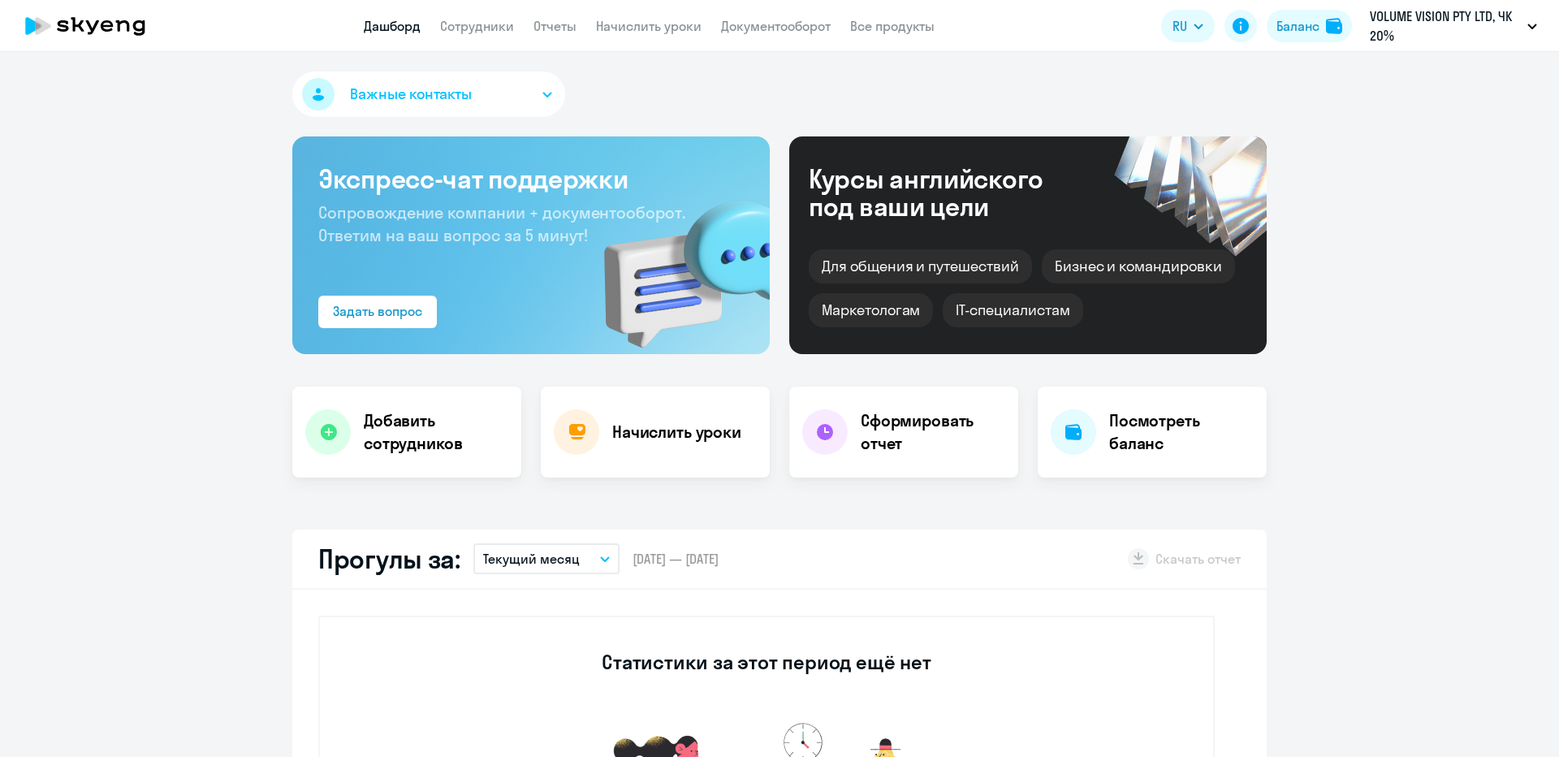
select select "30"
click at [615, 19] on link "Начислить уроки" at bounding box center [649, 26] width 106 height 16
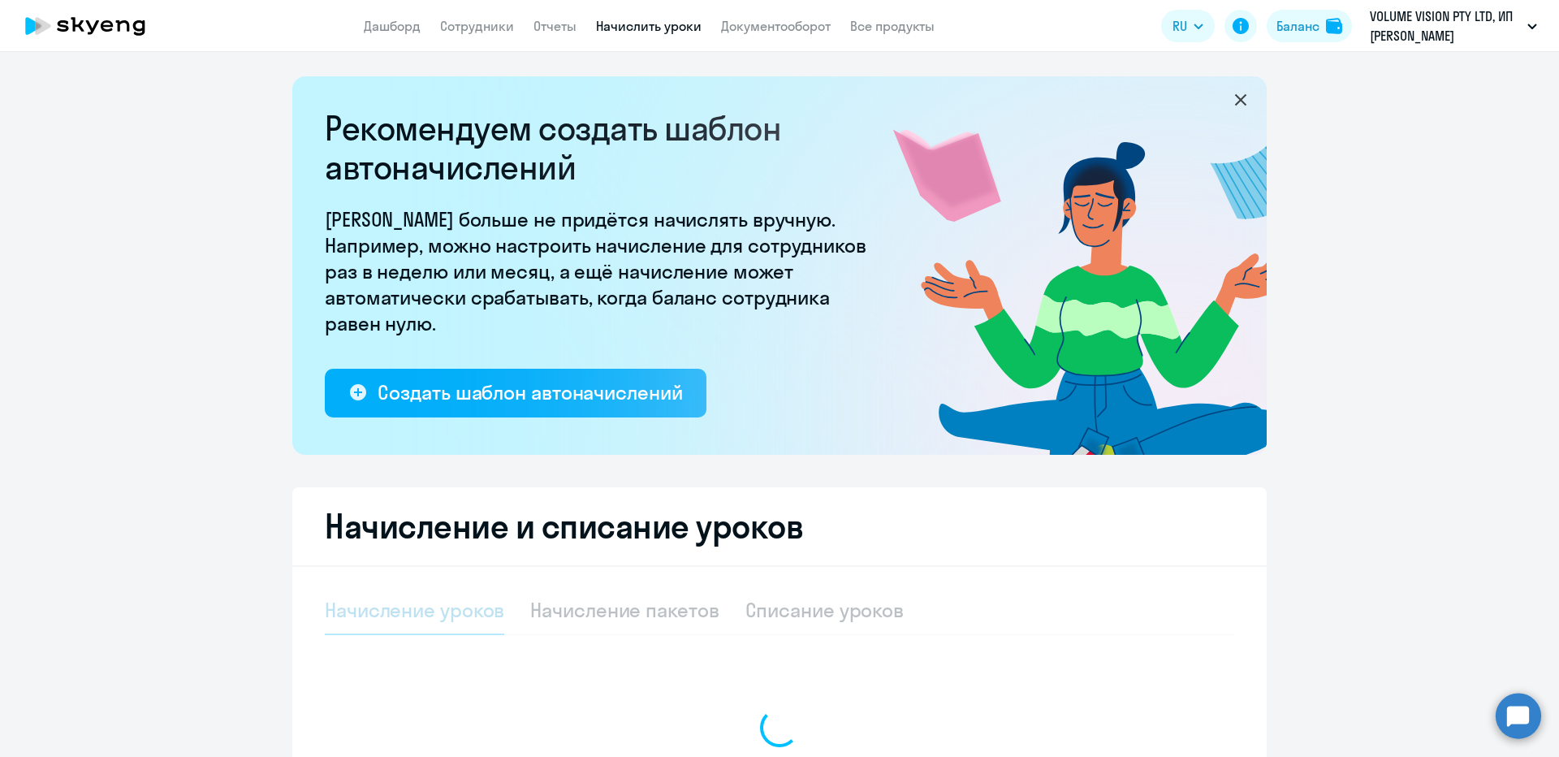
select select "10"
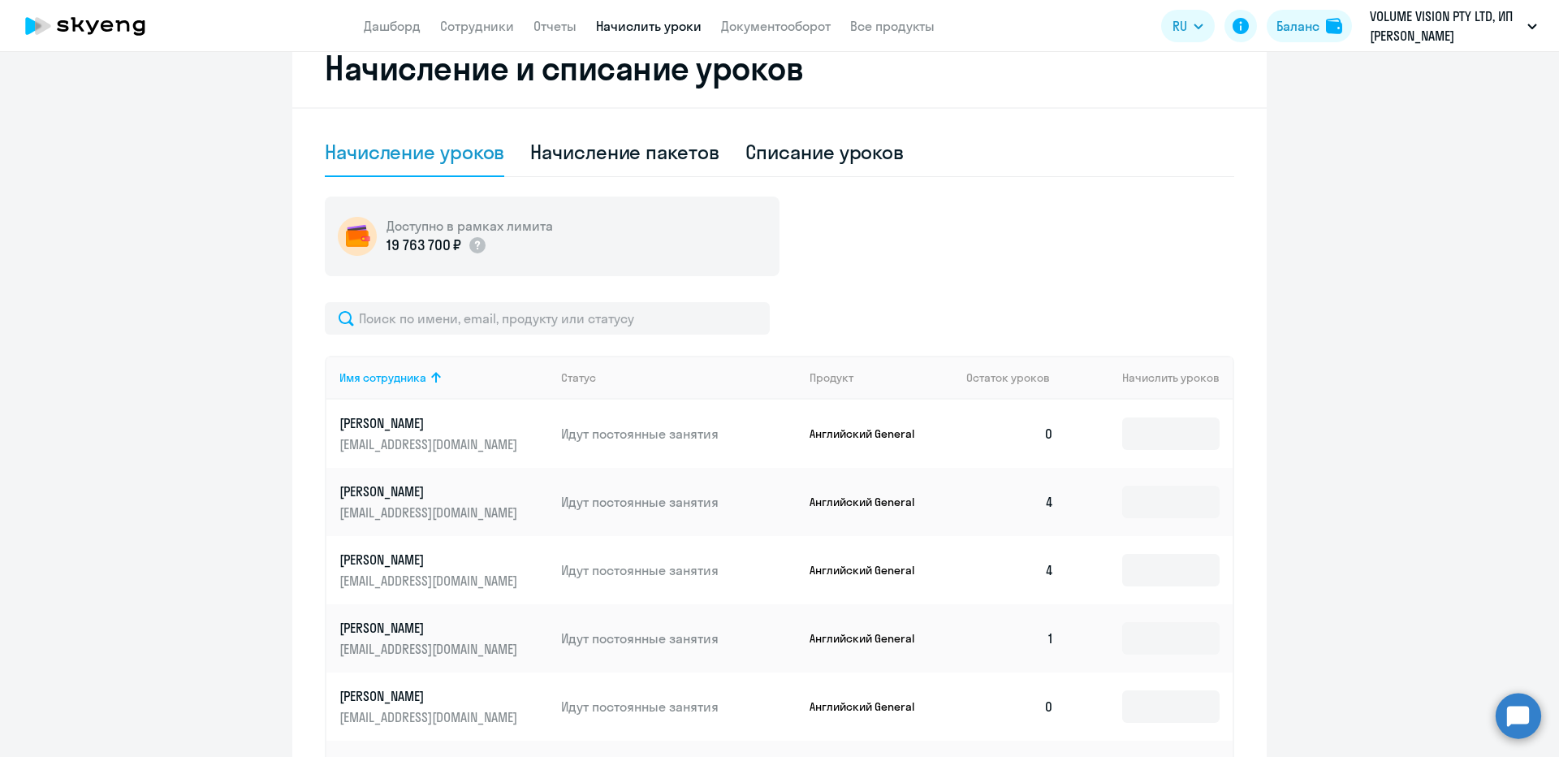
scroll to position [487, 0]
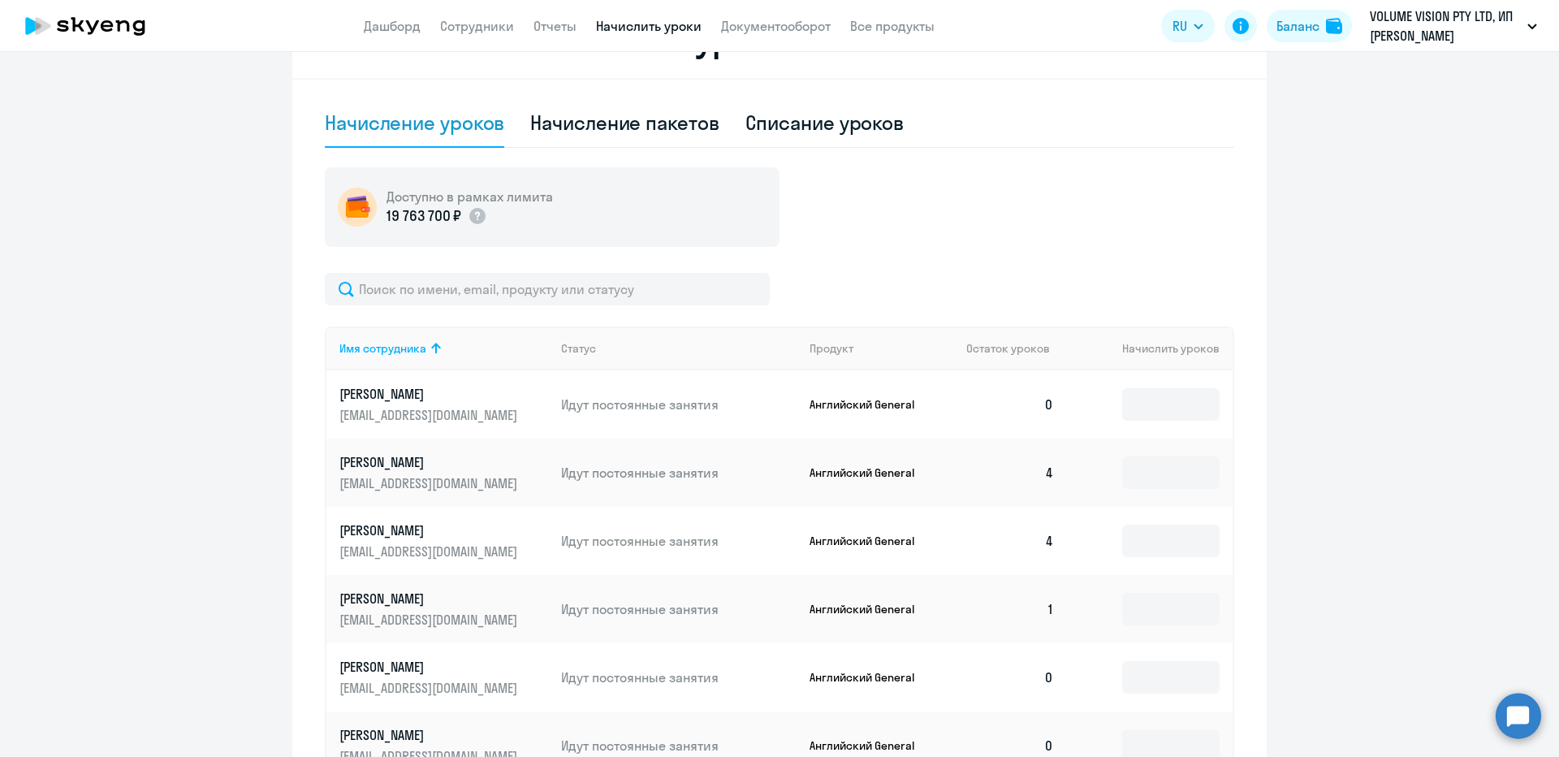
click at [1246, 424] on div "Начисление и списание уроков Начисление уроков Начисление пакетов Списание урок…" at bounding box center [779, 562] width 974 height 1124
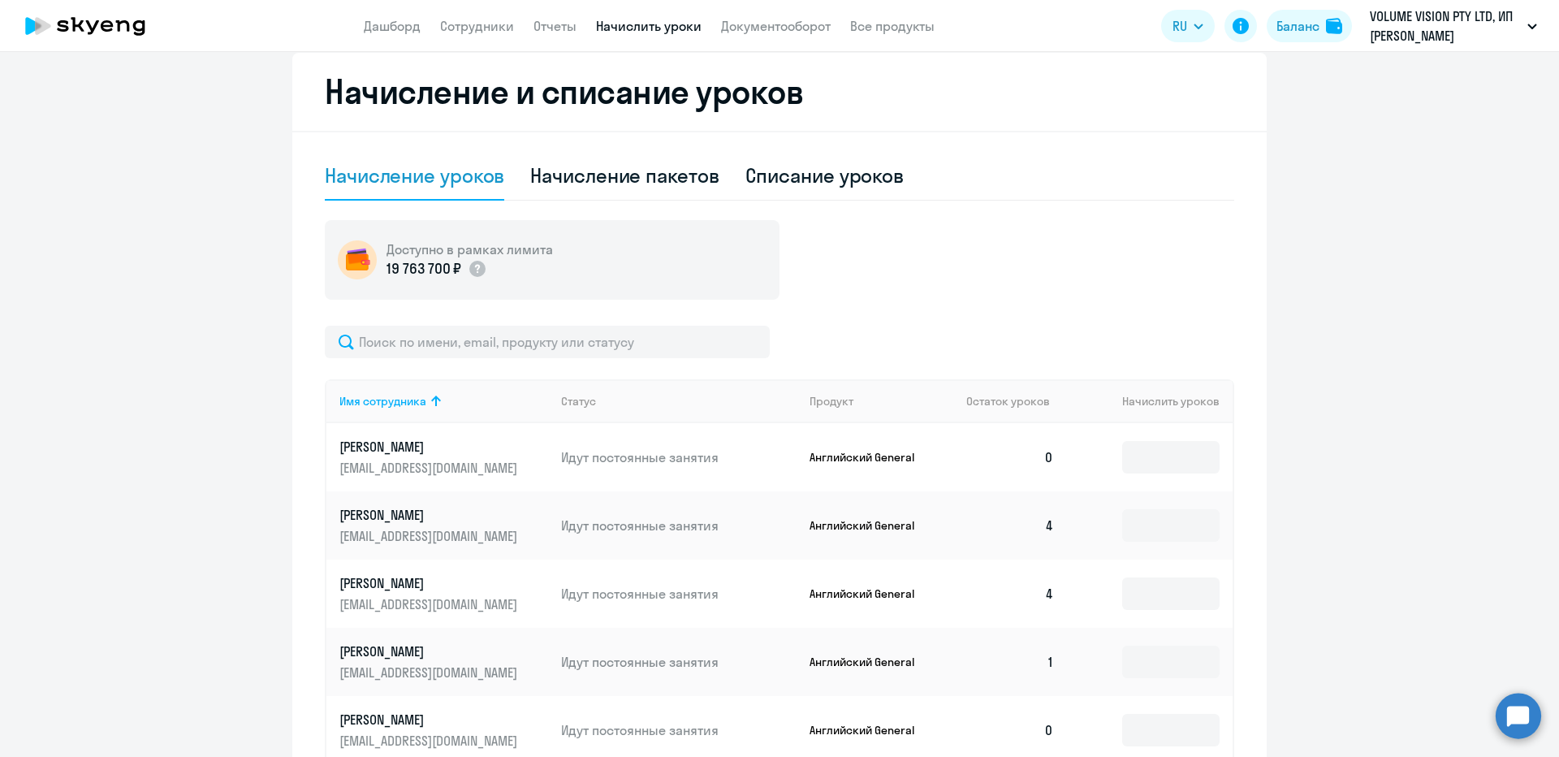
scroll to position [406, 0]
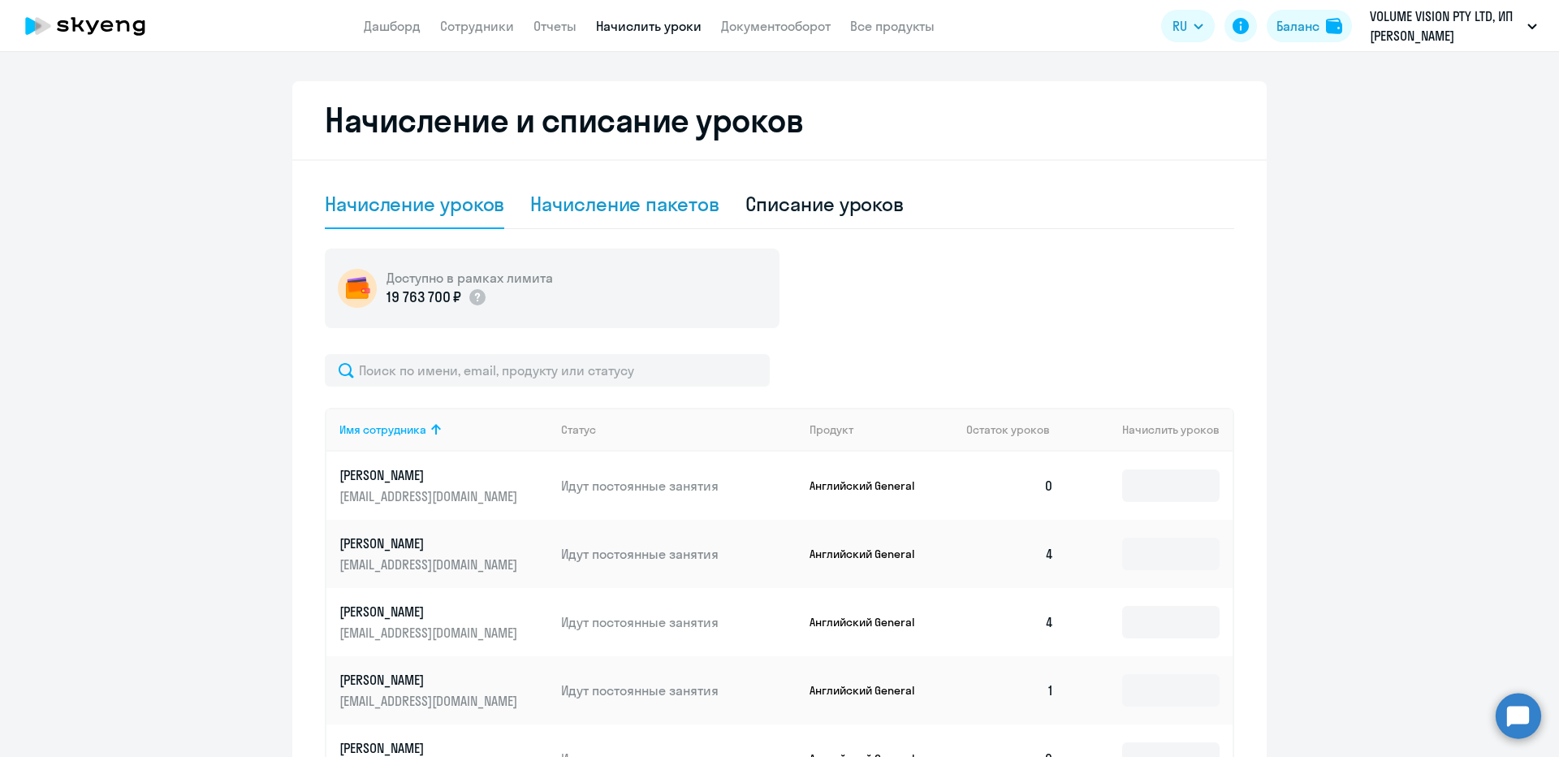
click at [574, 218] on div "Начисление пакетов" at bounding box center [624, 204] width 188 height 49
select select "10"
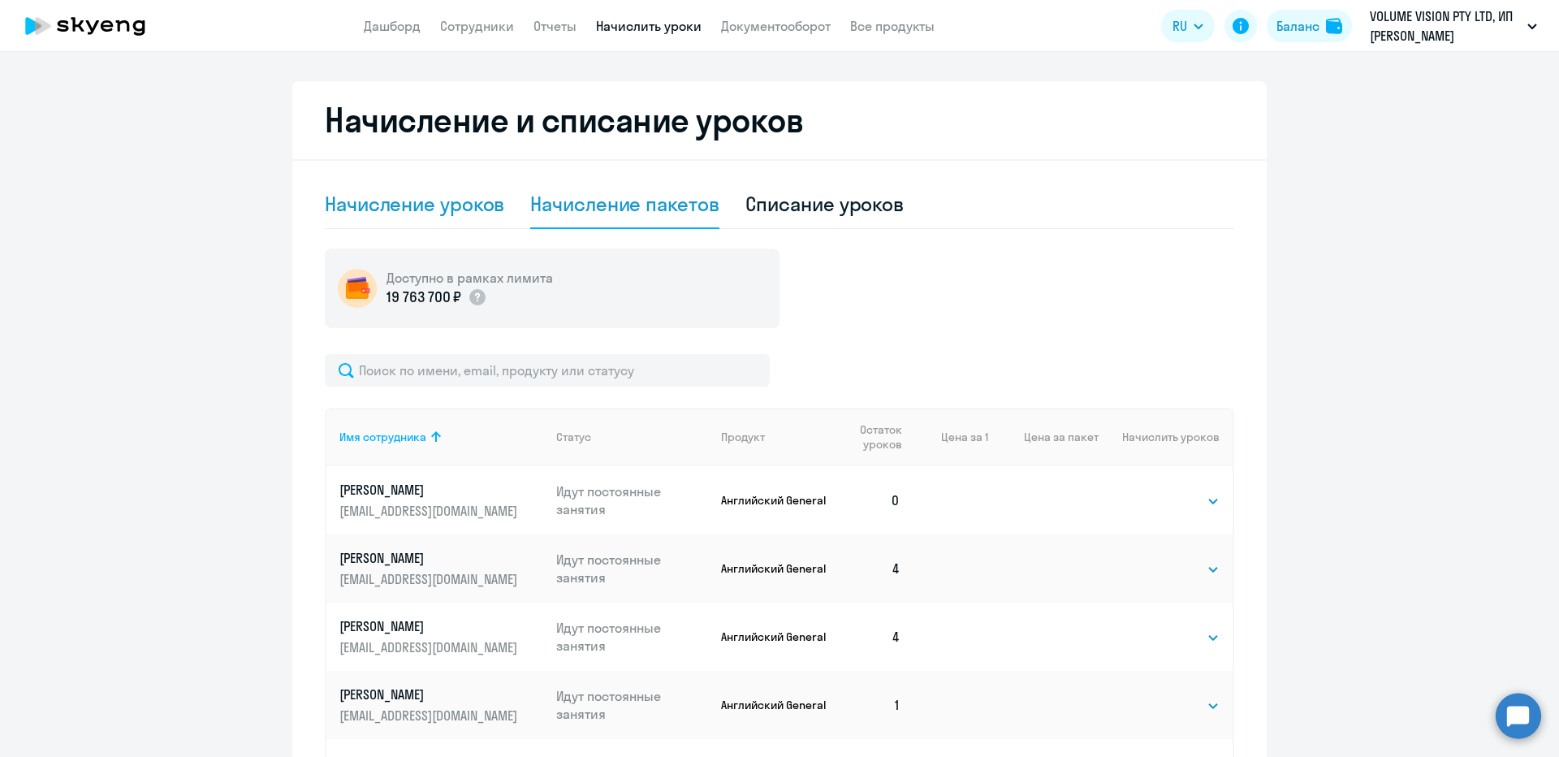
click at [417, 212] on div "Начисление уроков" at bounding box center [414, 204] width 179 height 26
select select "10"
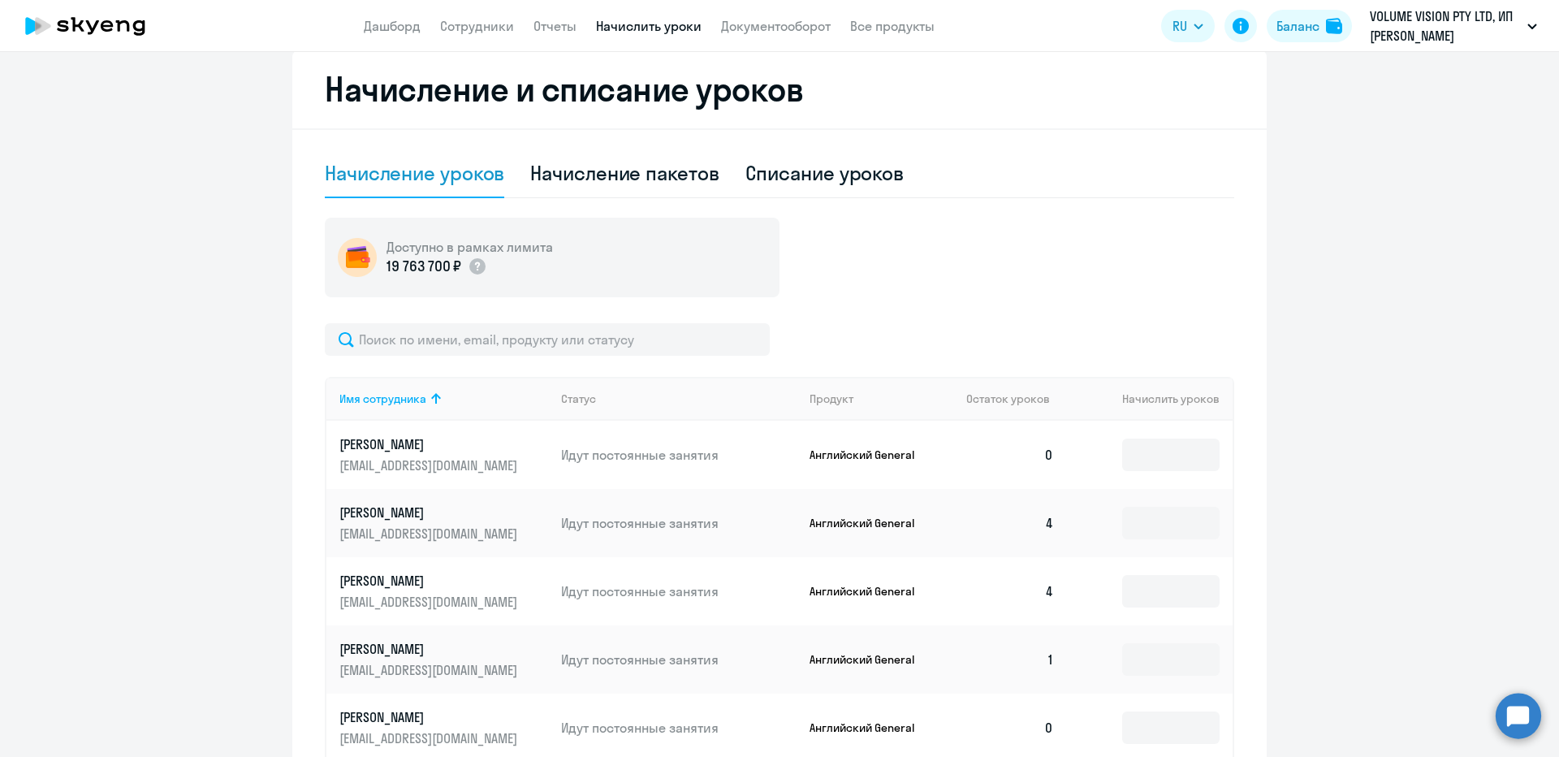
scroll to position [487, 0]
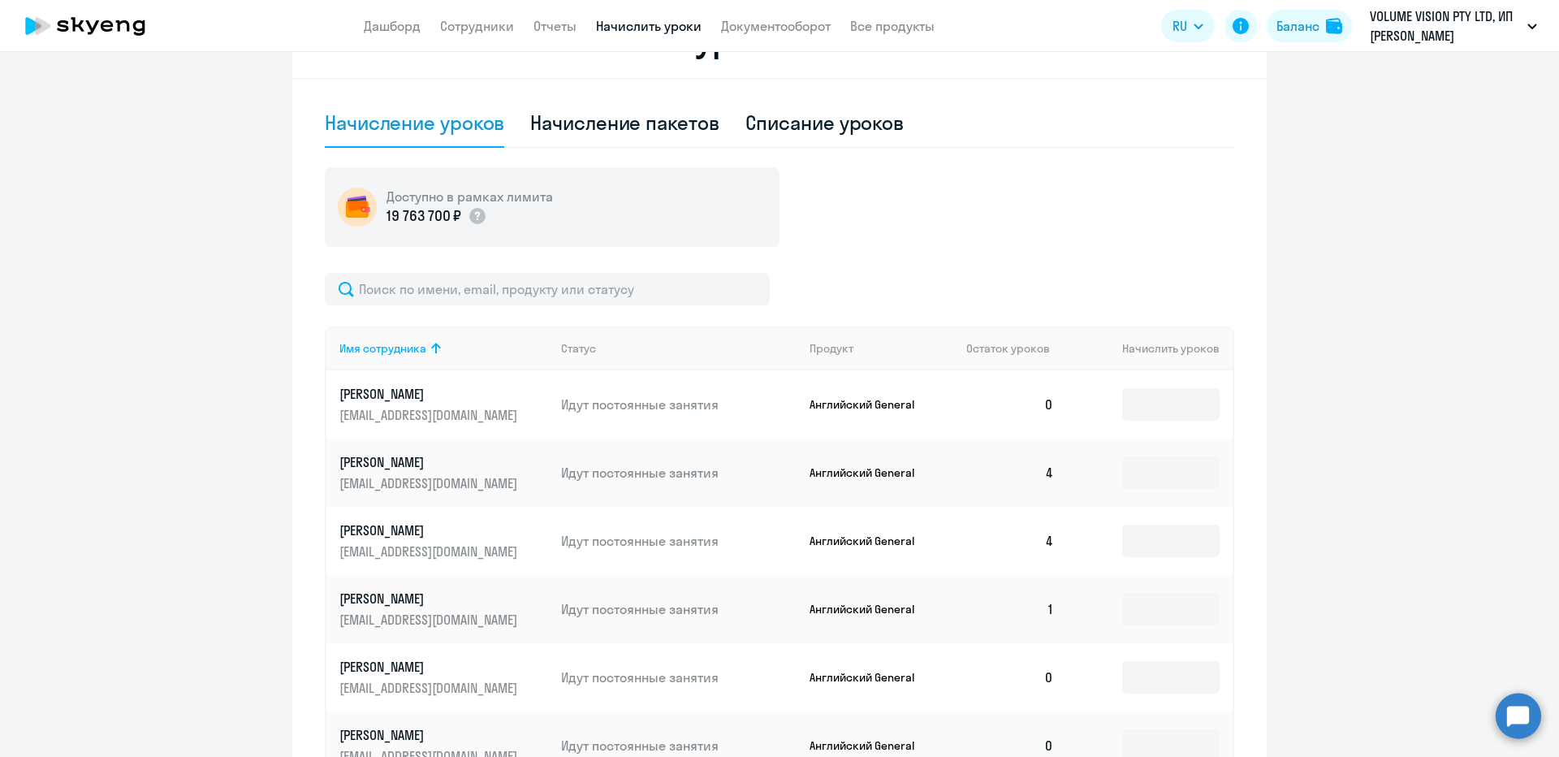
click at [1278, 45] on app-header-actions "RU Баланс VOLUME VISION PTY LTD, ИП ГУРИНА АЛЁНА АНАТОЛЬЕВНА" at bounding box center [1353, 25] width 384 height 39
click at [1287, 37] on button "Баланс" at bounding box center [1309, 26] width 85 height 32
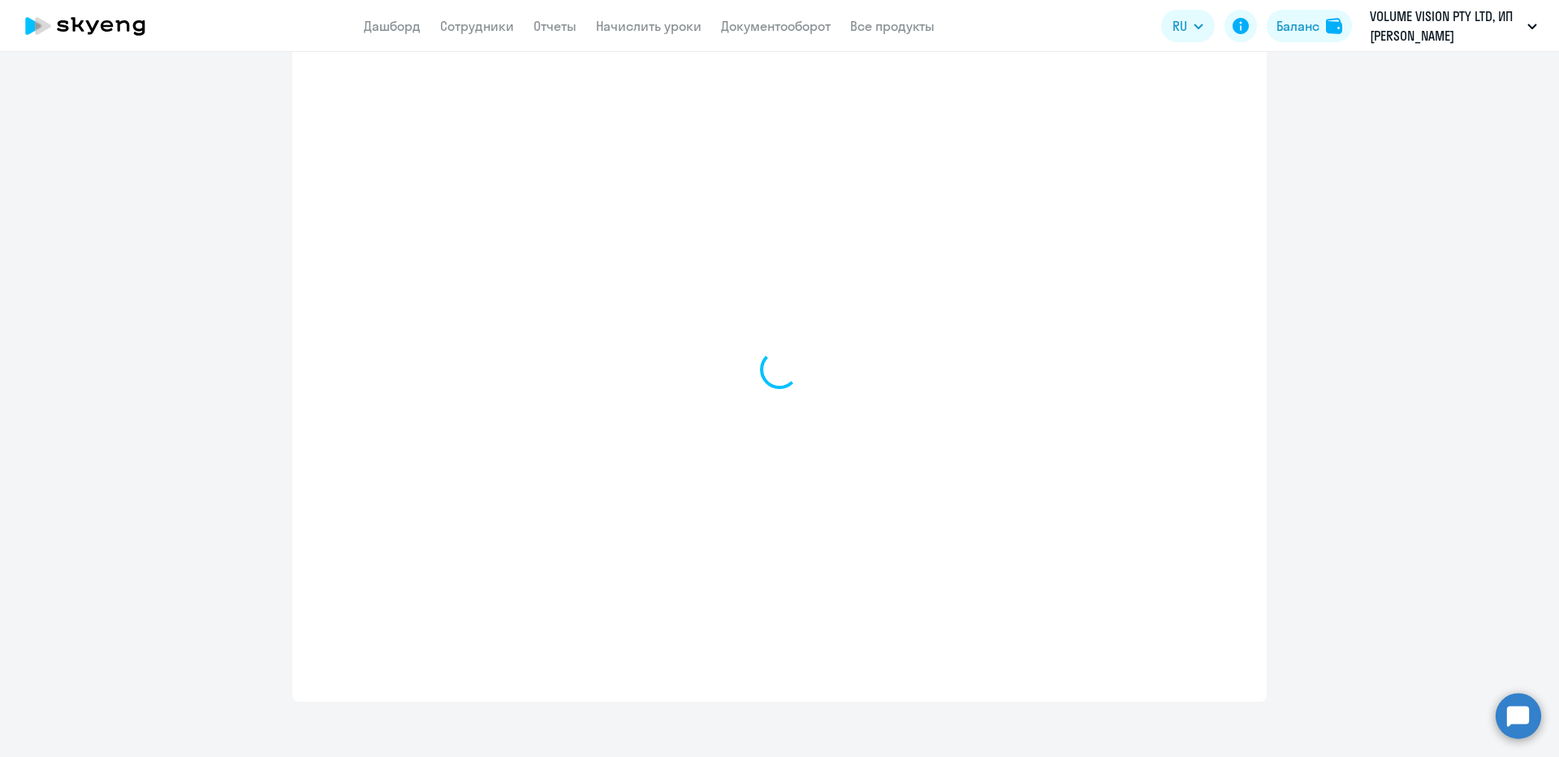
select select "english_adult_not_native_speaker"
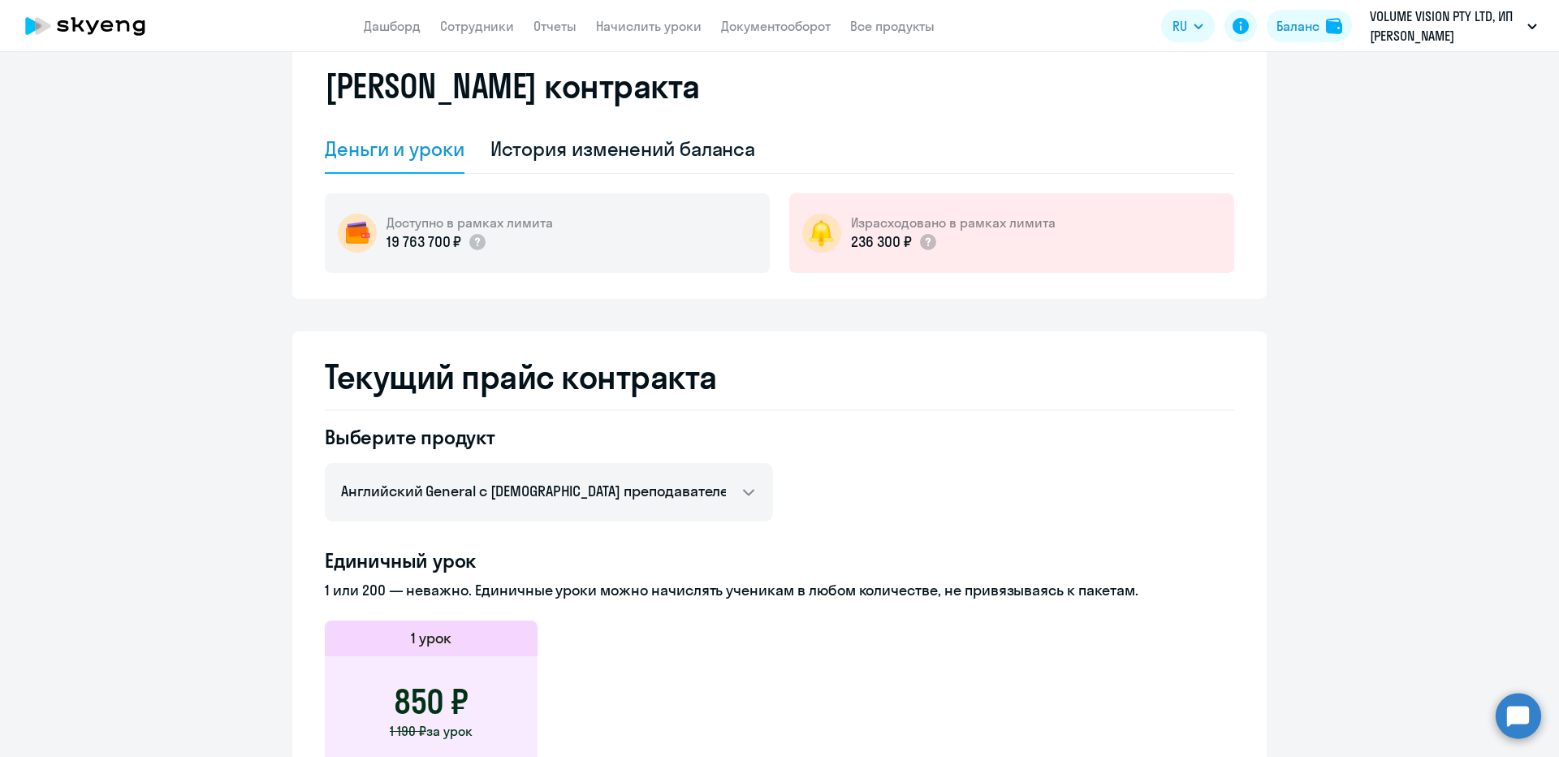
scroll to position [49, 0]
click at [642, 11] on app-header "Дашборд Сотрудники Отчеты Начислить уроки Документооборот Все продукты Дашборд …" at bounding box center [779, 26] width 1559 height 52
click at [641, 24] on link "Начислить уроки" at bounding box center [649, 26] width 106 height 16
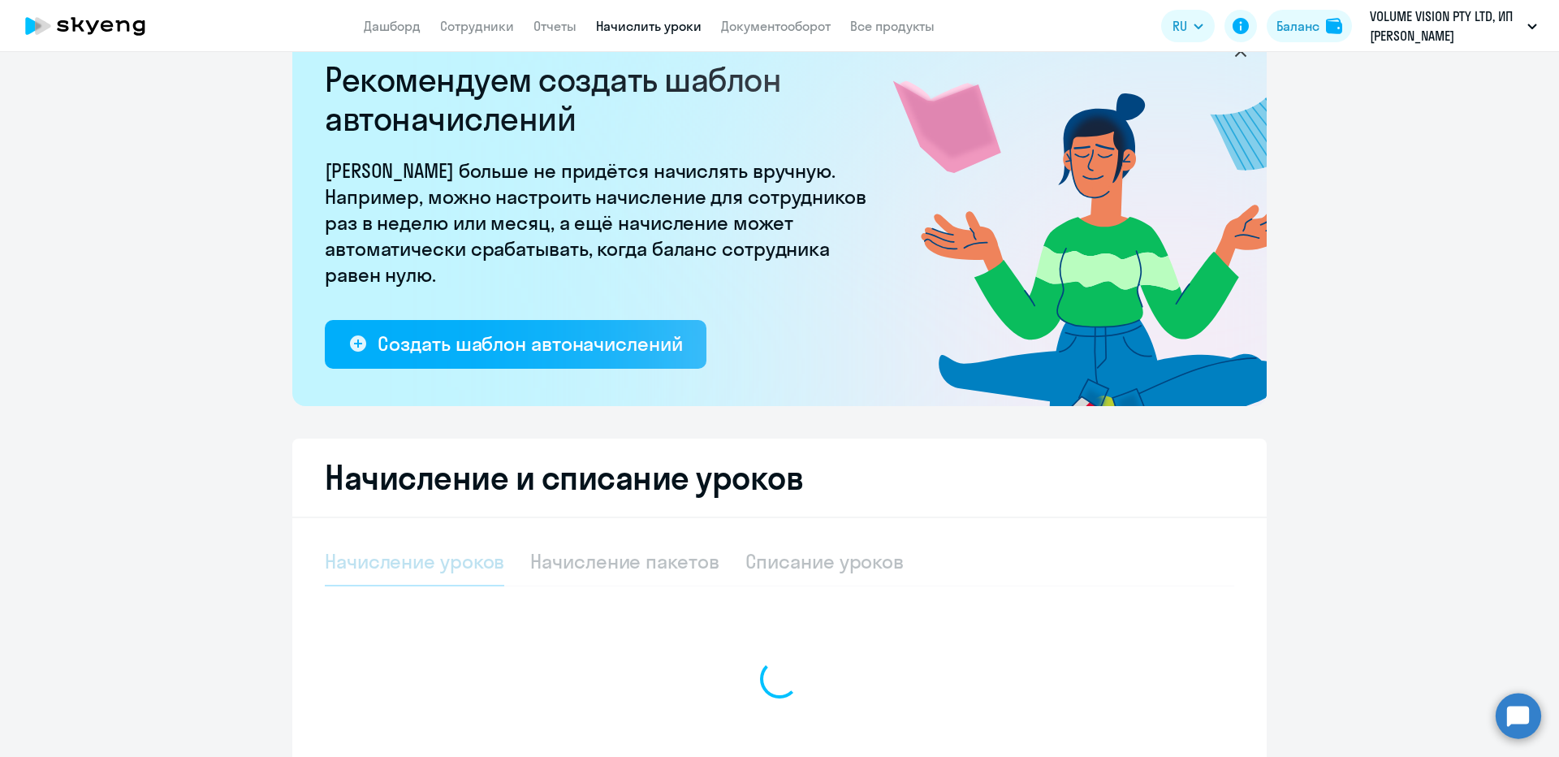
select select "10"
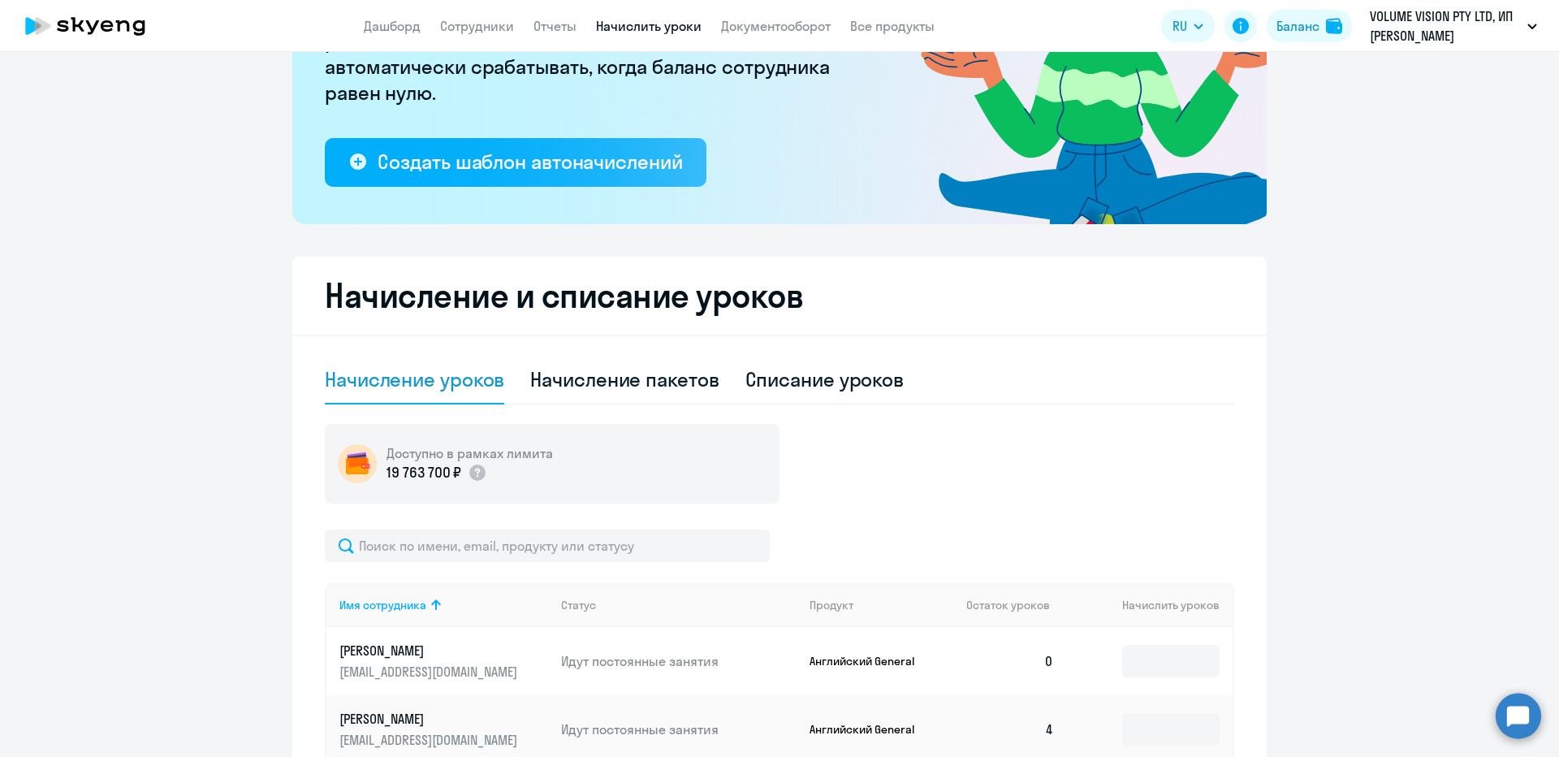
scroll to position [374, 0]
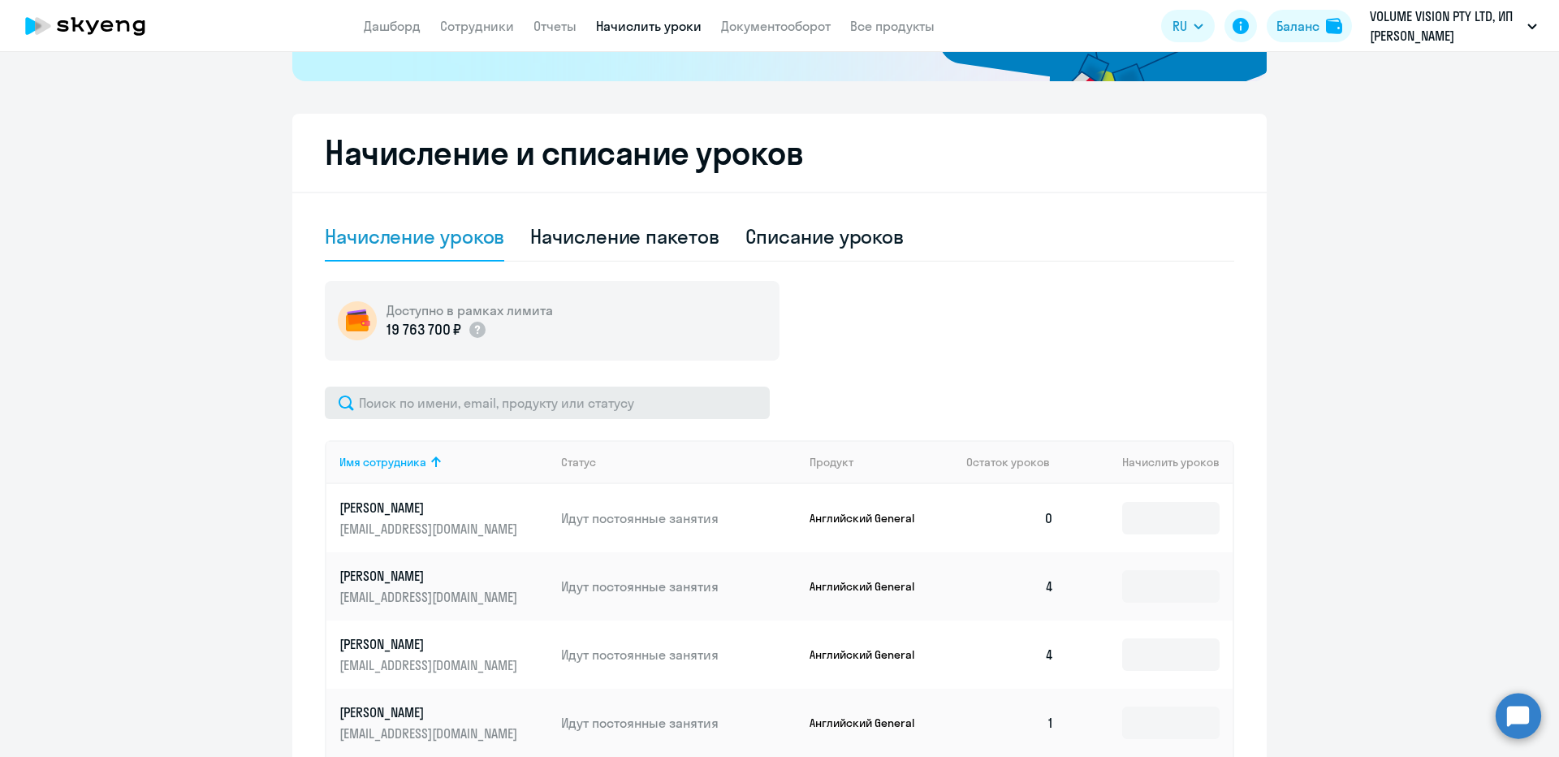
drag, startPoint x: 447, startPoint y: 430, endPoint x: 430, endPoint y: 409, distance: 27.1
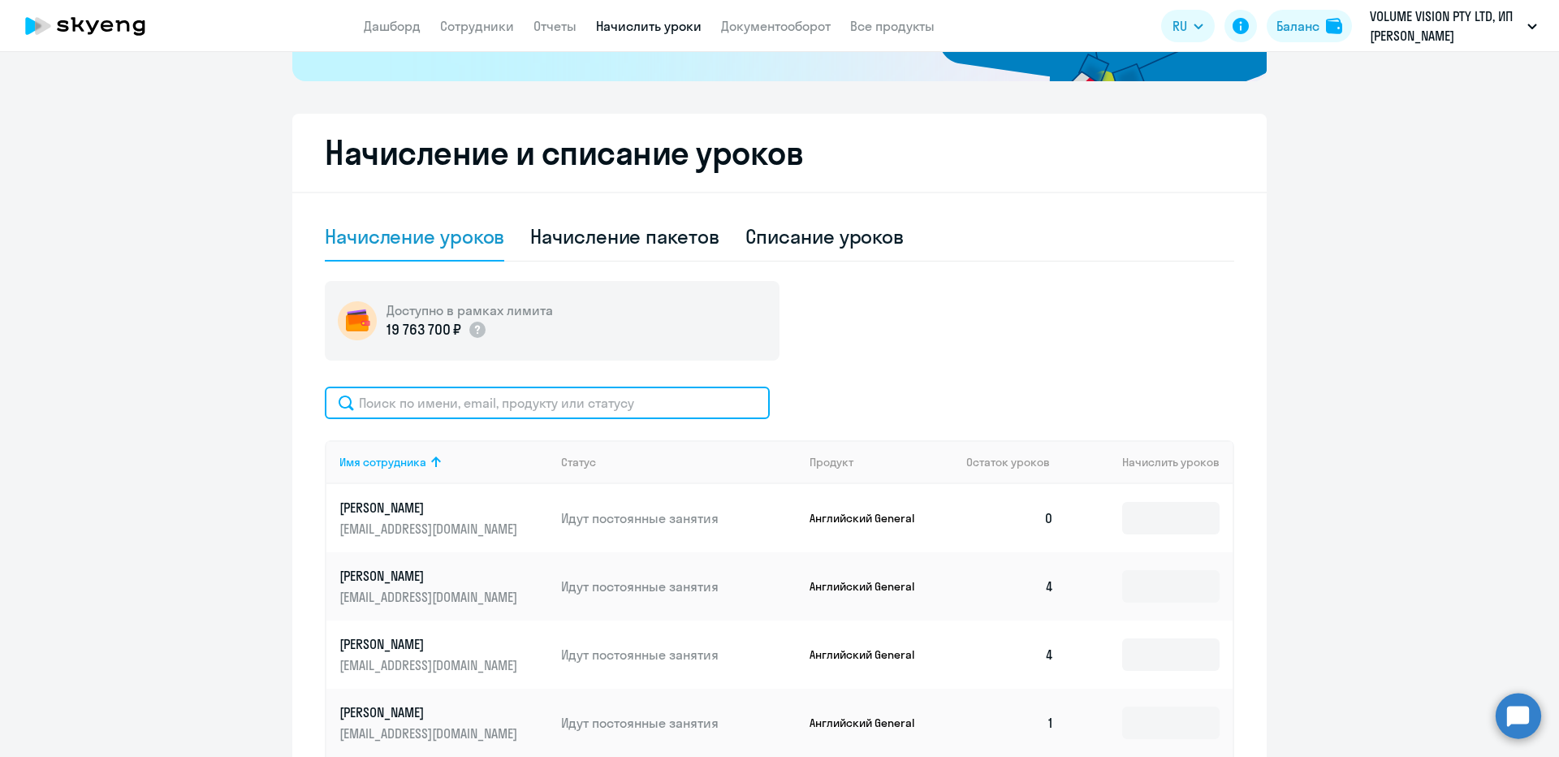
click at [430, 409] on input "text" at bounding box center [547, 403] width 445 height 32
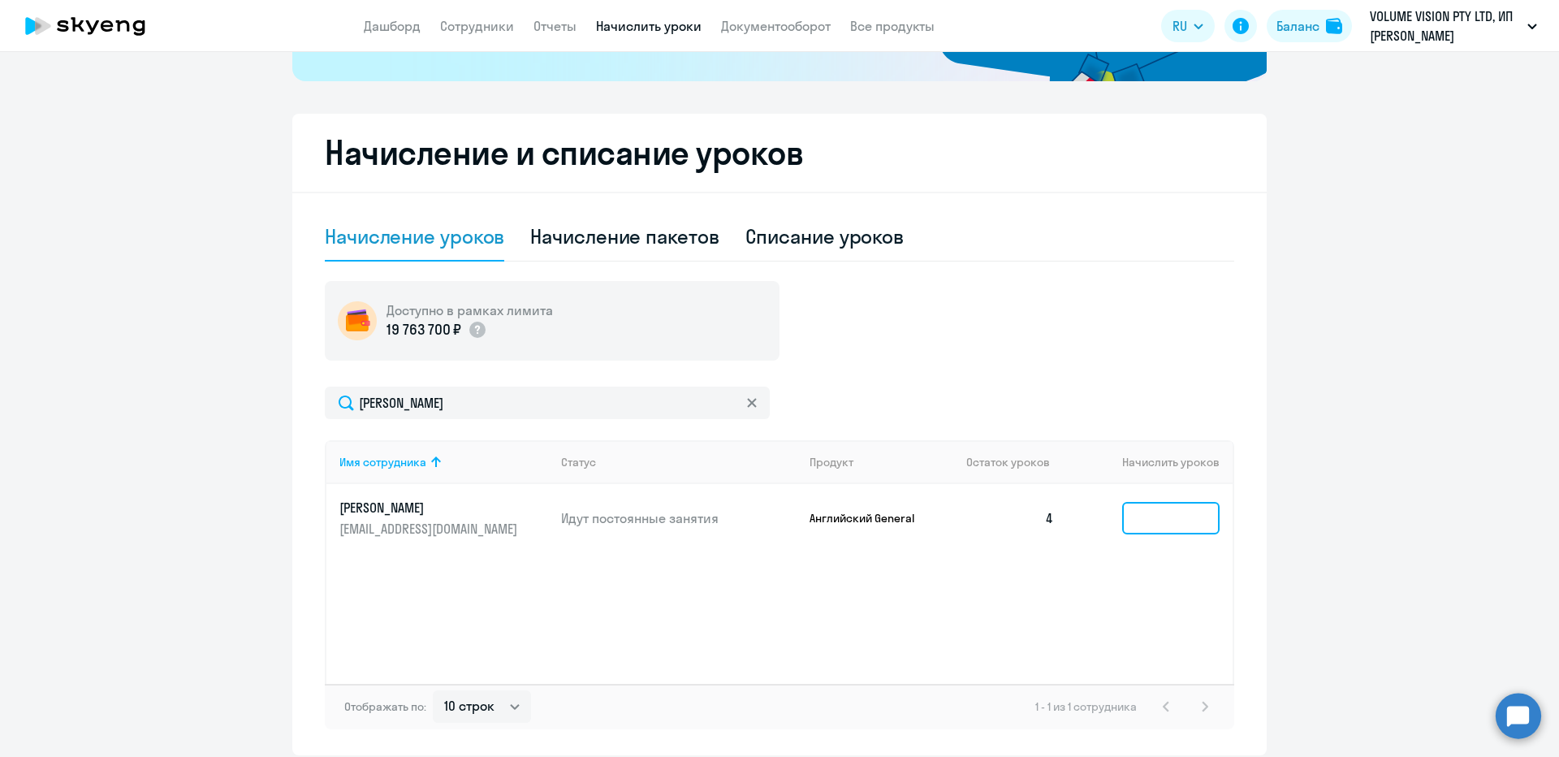
click at [1164, 521] on input at bounding box center [1170, 518] width 97 height 32
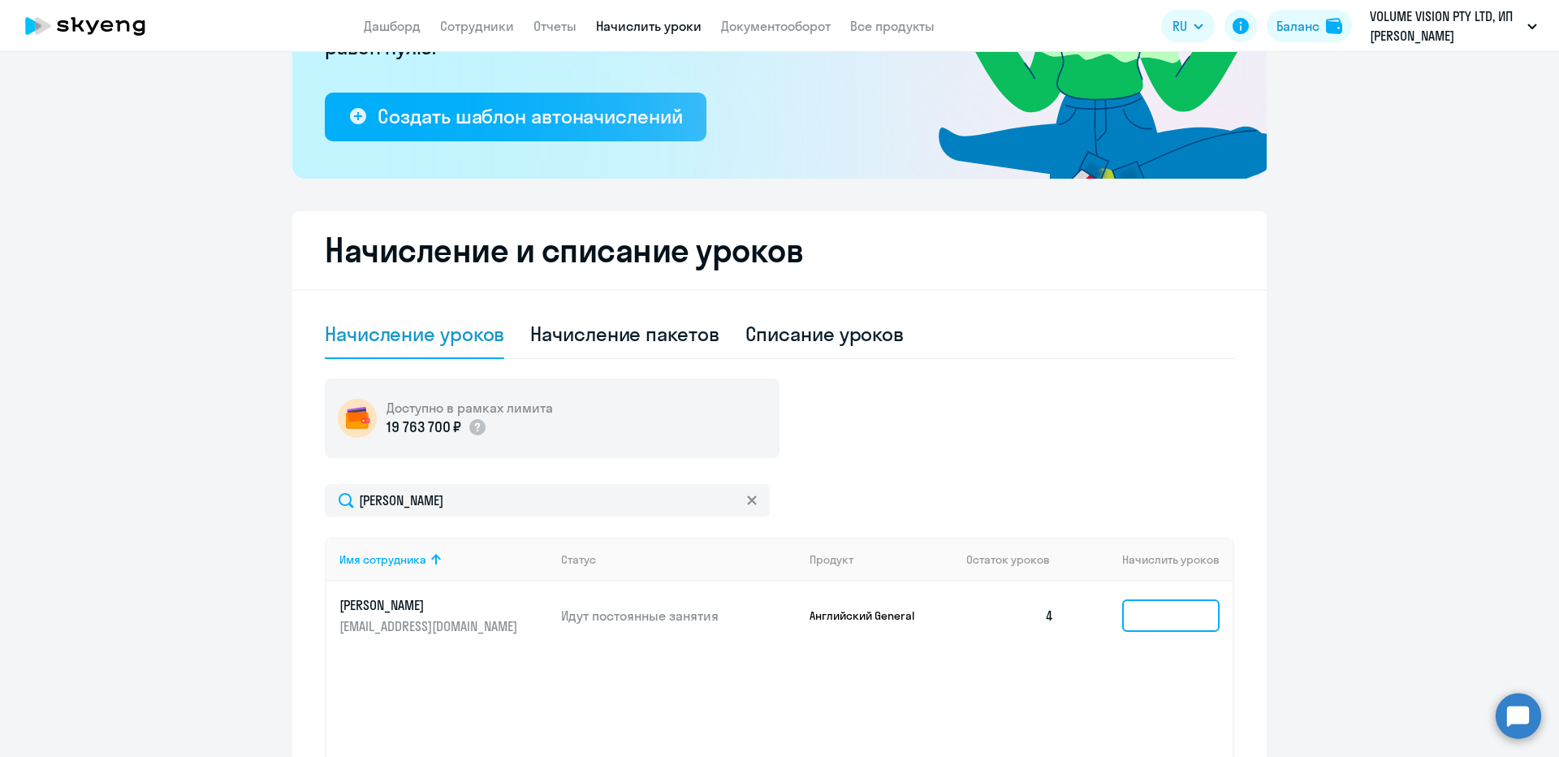
scroll to position [130, 0]
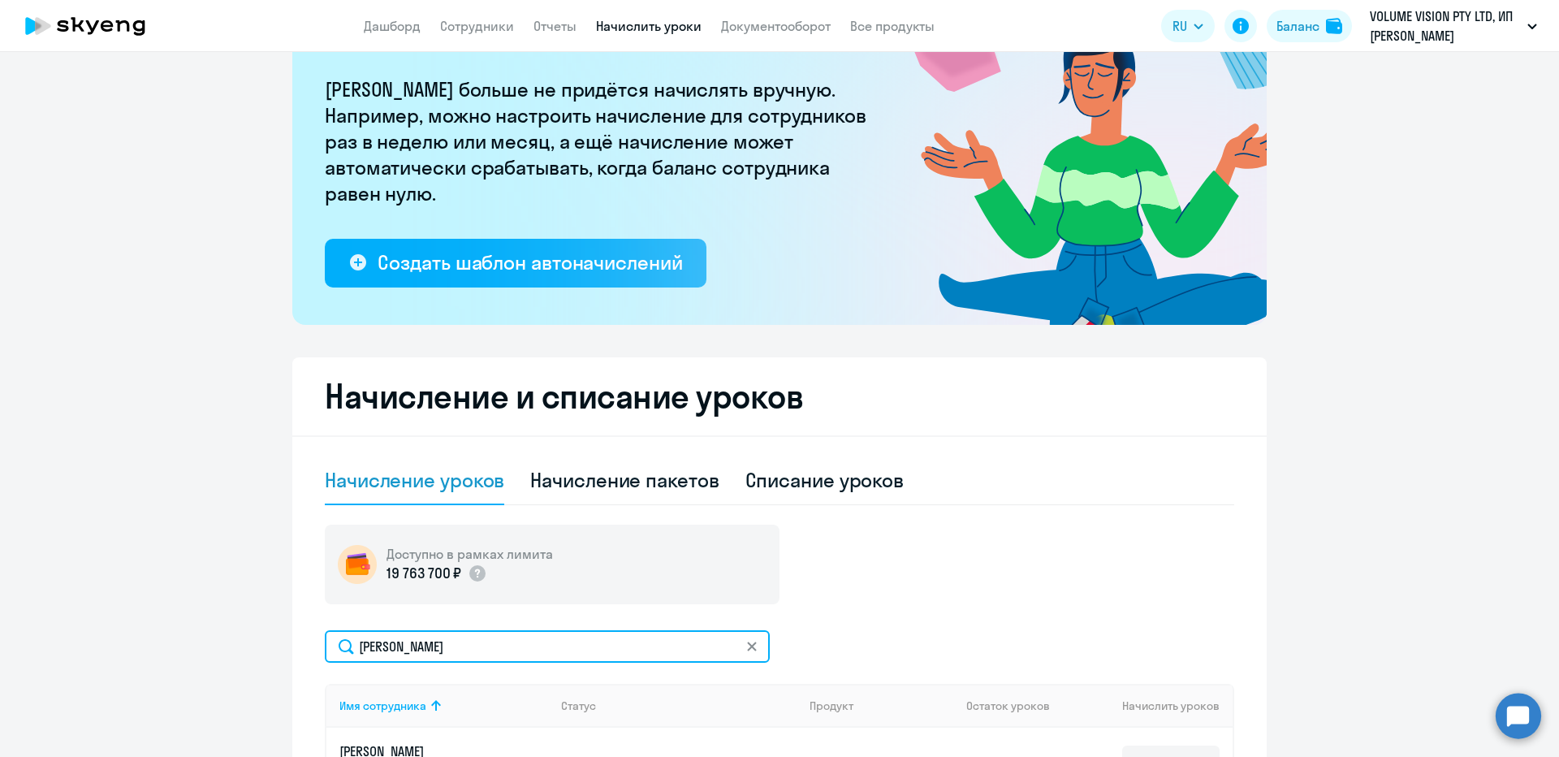
click at [444, 636] on input "турчак" at bounding box center [547, 646] width 445 height 32
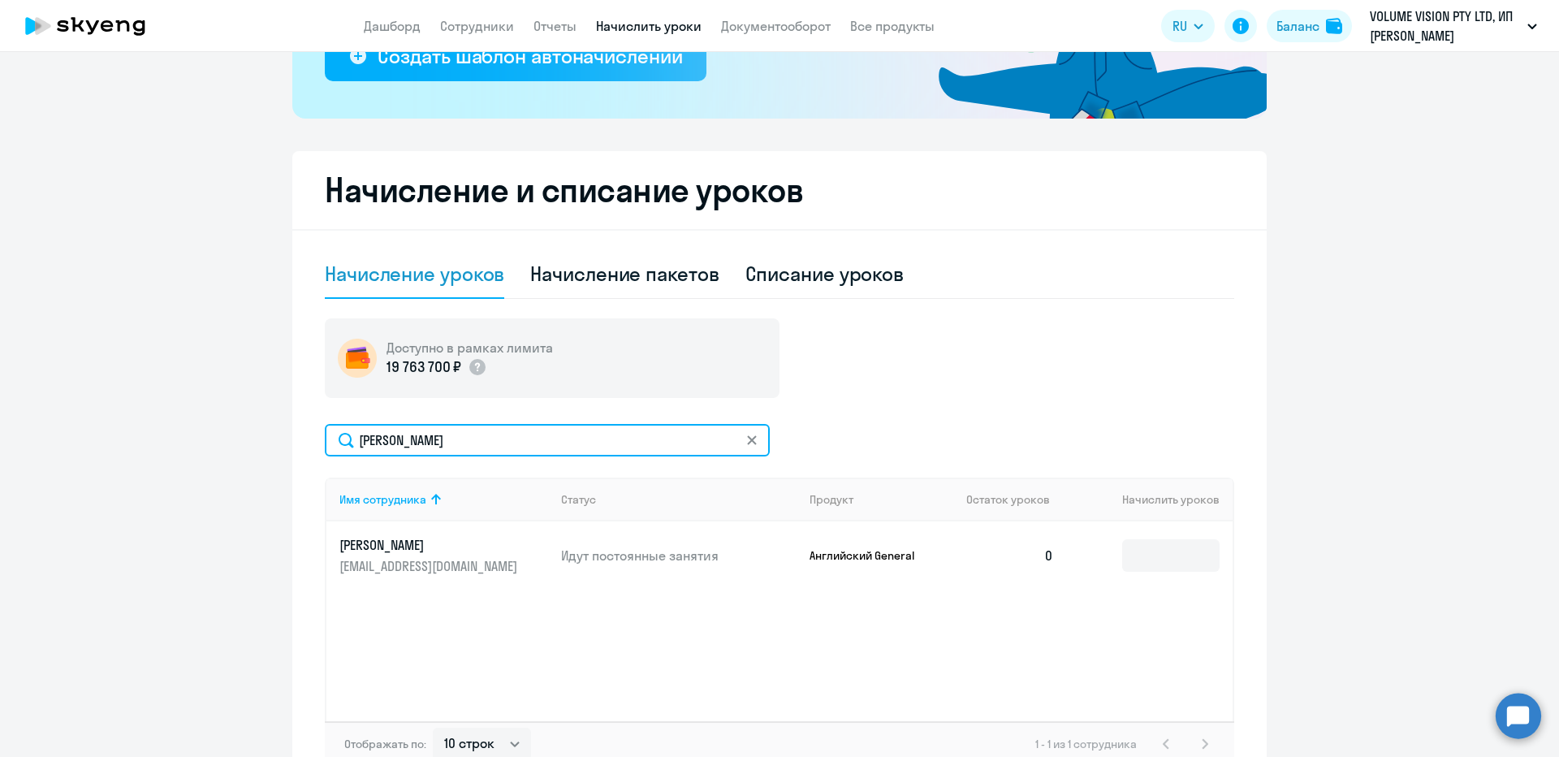
scroll to position [374, 0]
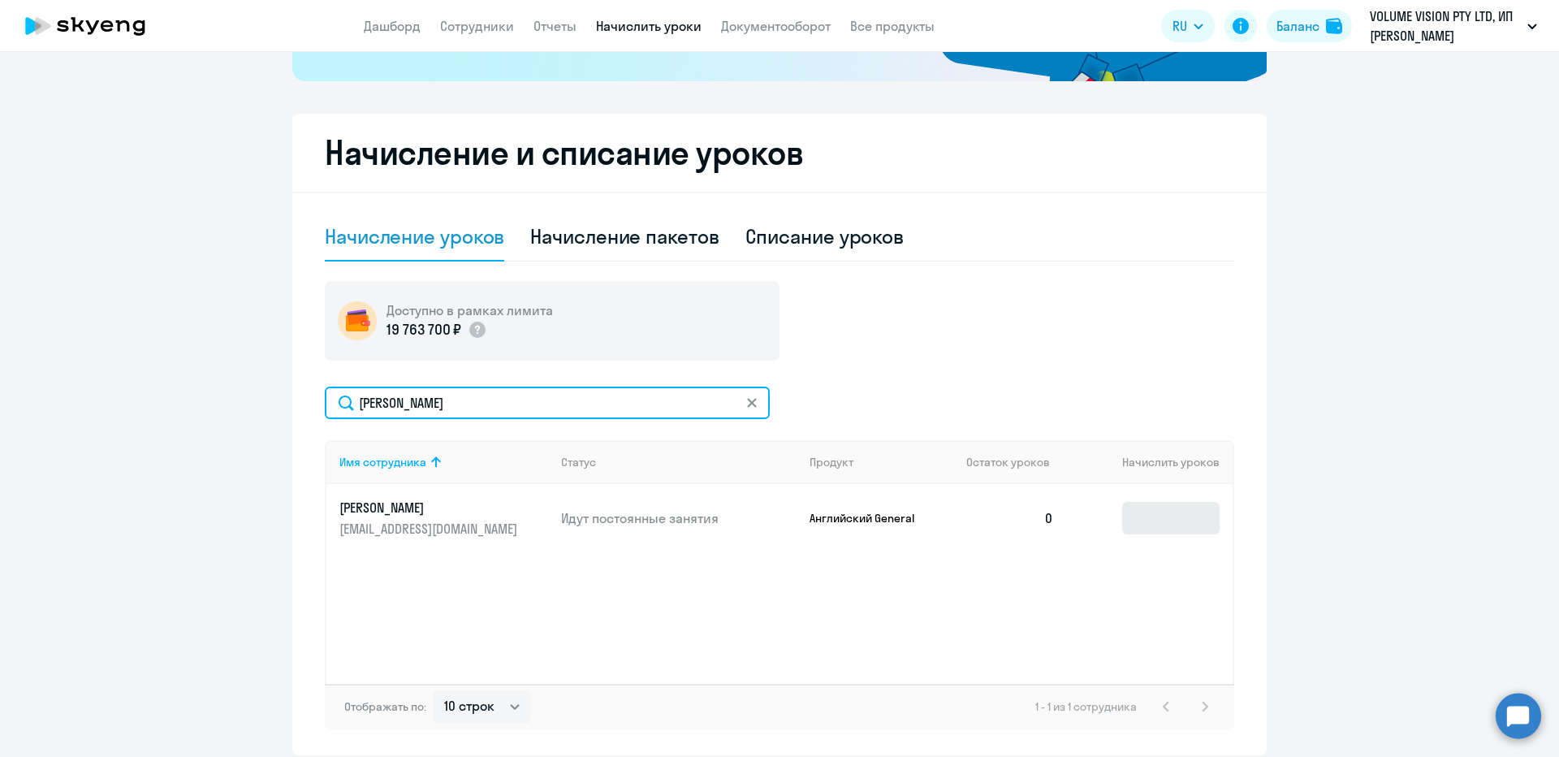
type input "томков"
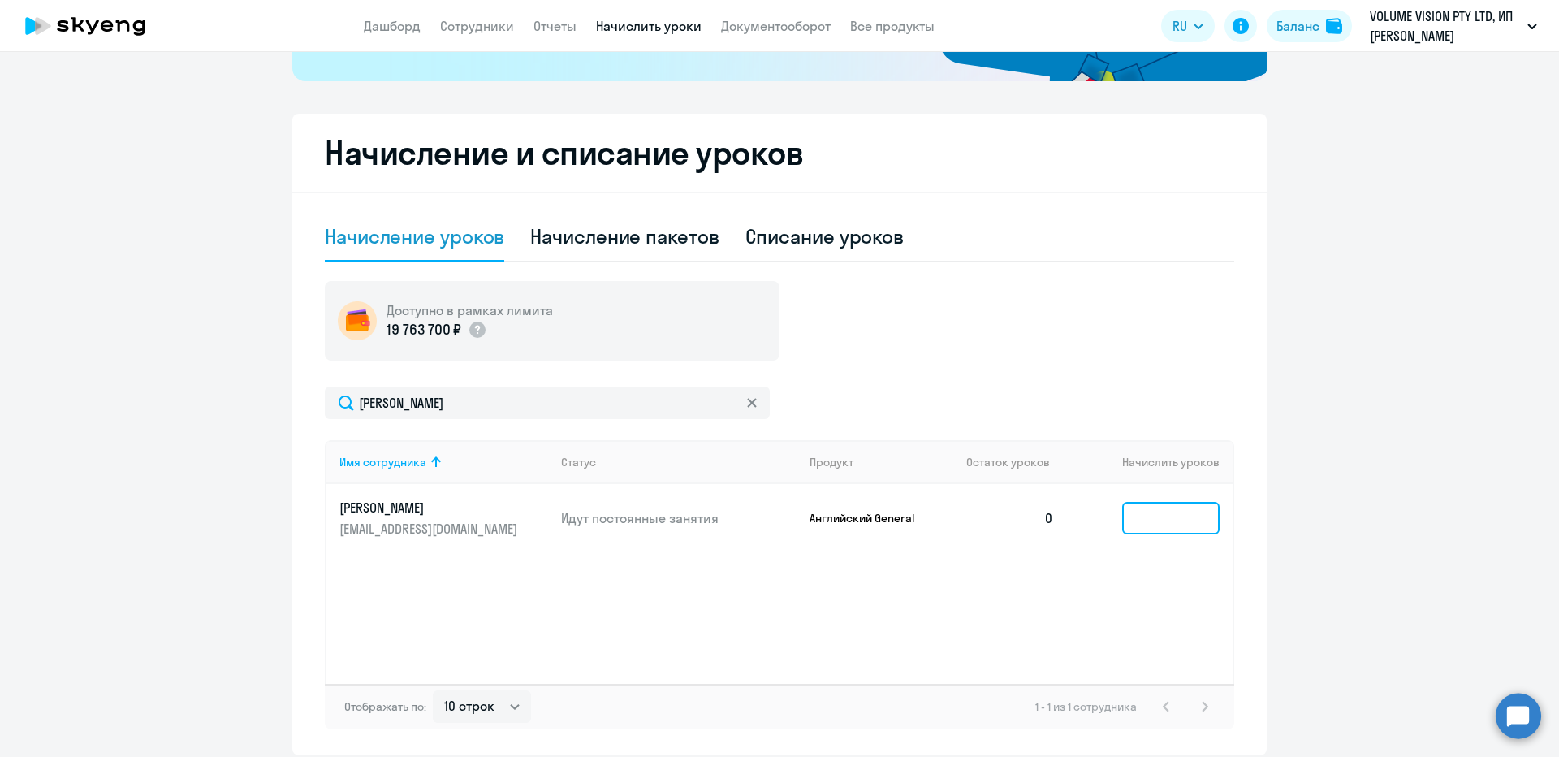
click at [1156, 525] on input at bounding box center [1170, 518] width 97 height 32
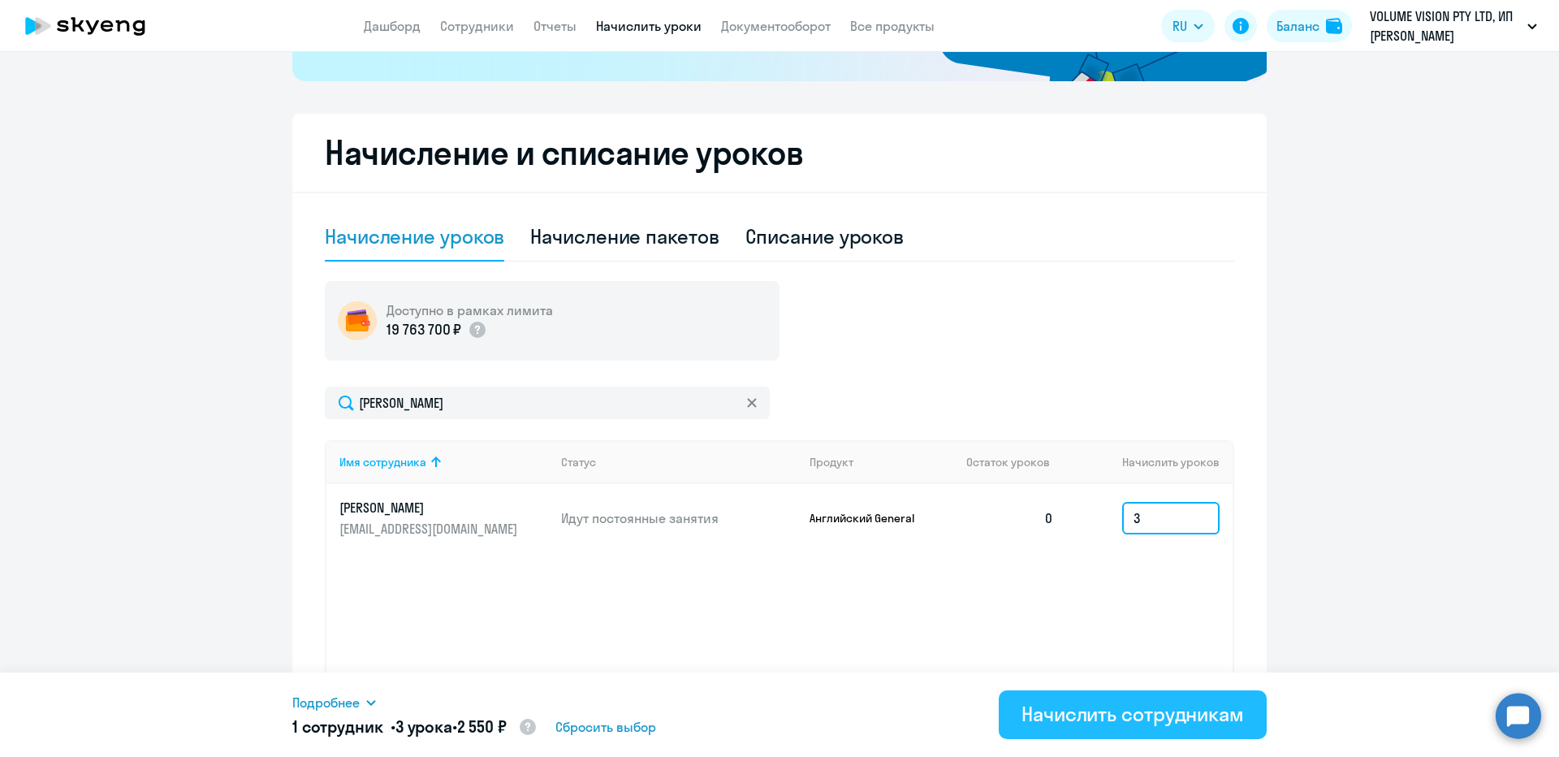
type input "3"
click at [1152, 706] on div "Начислить сотрудникам" at bounding box center [1133, 714] width 222 height 26
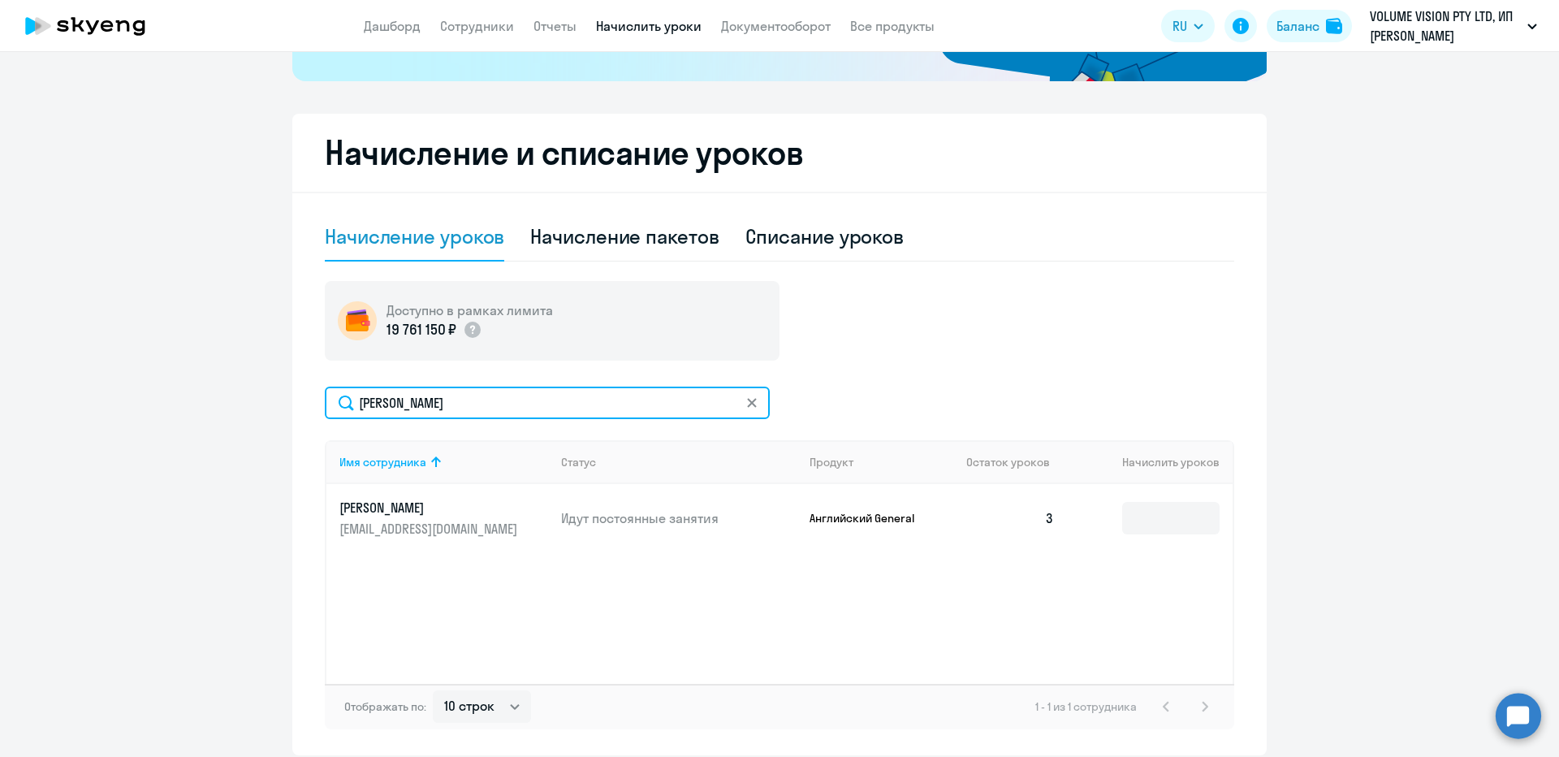
click at [441, 394] on input "томков" at bounding box center [547, 403] width 445 height 32
type input "полян"
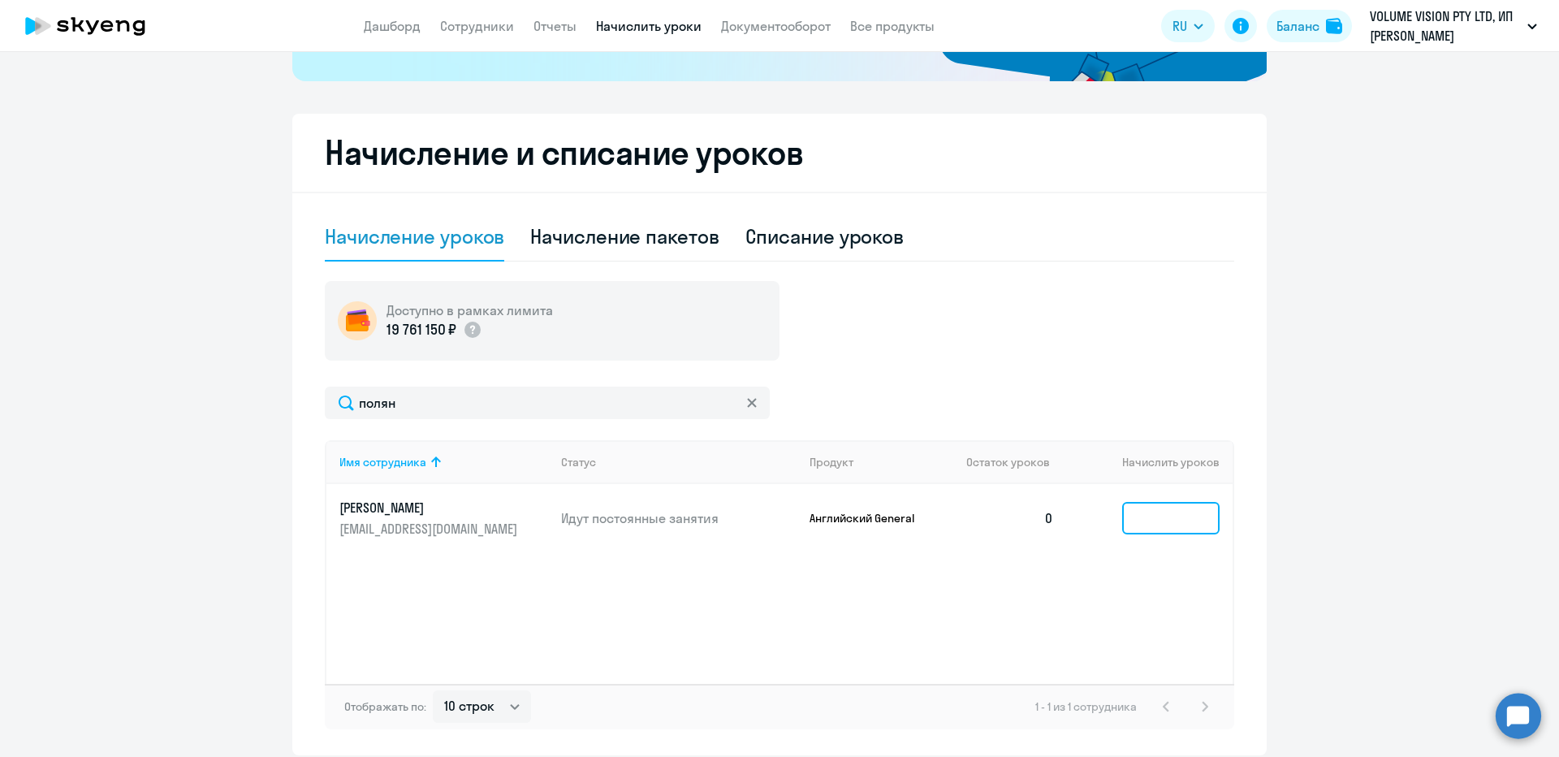
click at [1176, 517] on input at bounding box center [1170, 518] width 97 height 32
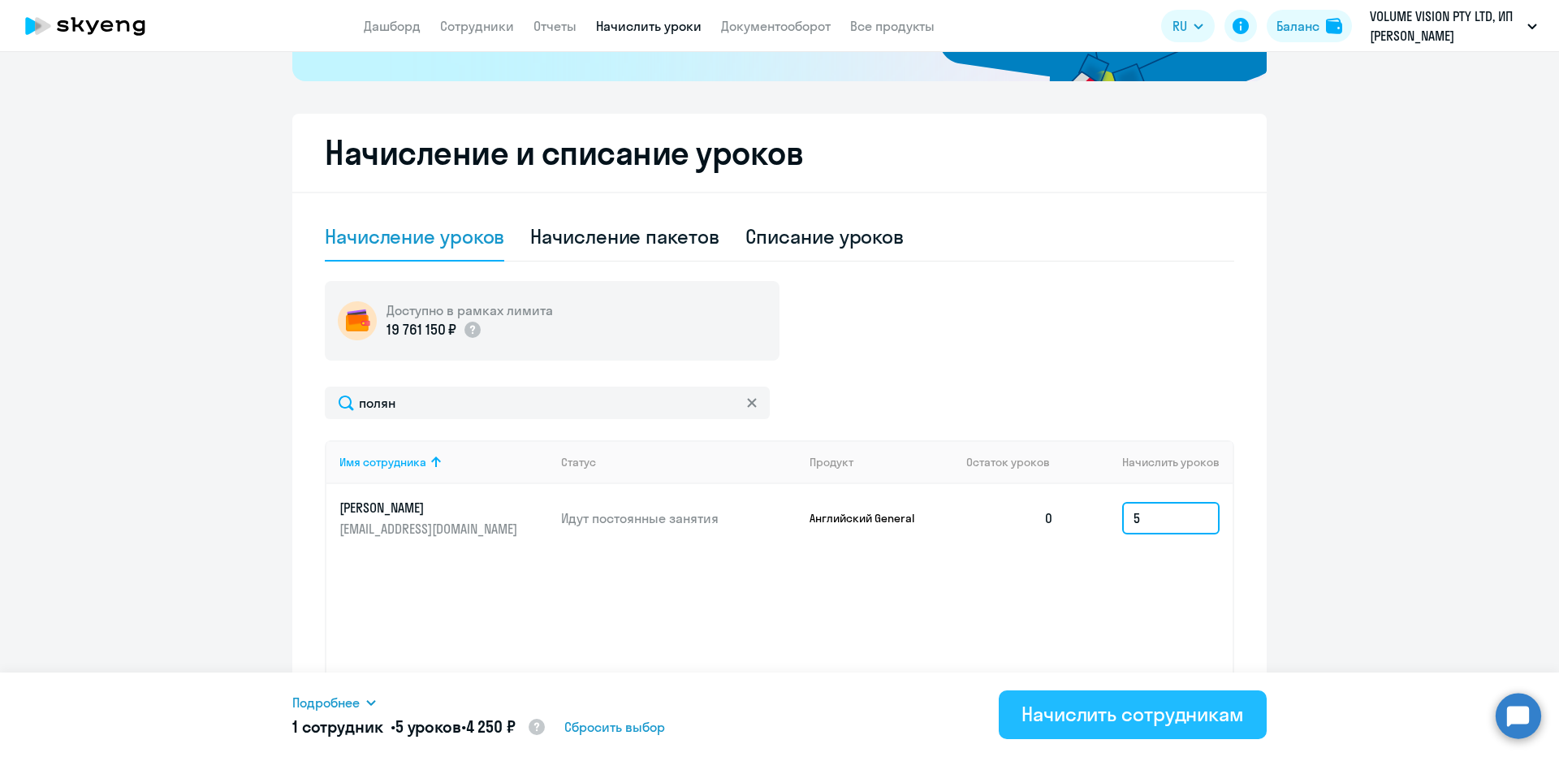
type input "5"
click at [1158, 717] on div "Начислить сотрудникам" at bounding box center [1133, 714] width 222 height 26
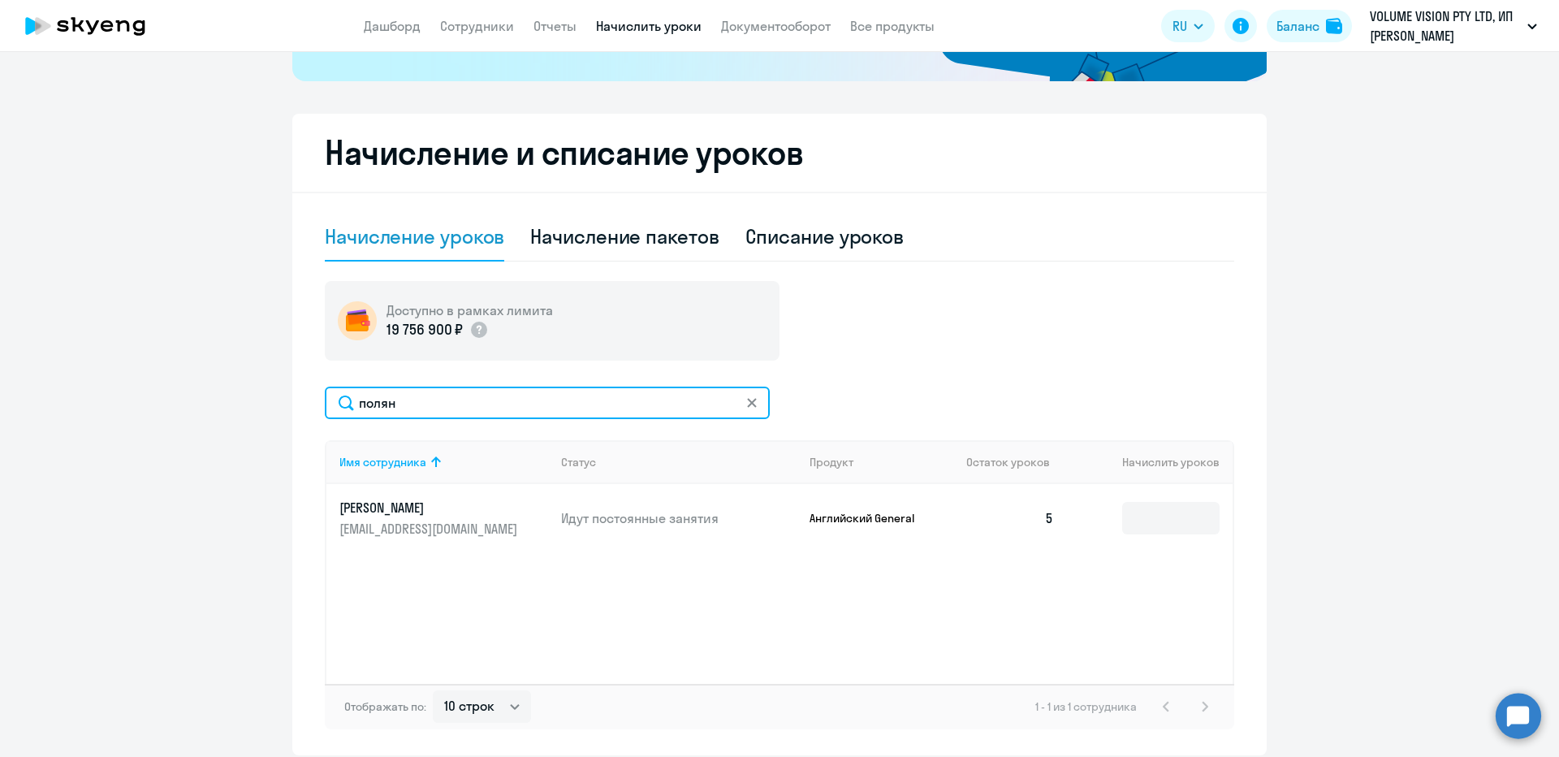
click at [464, 394] on input "полян" at bounding box center [547, 403] width 445 height 32
type input "моска"
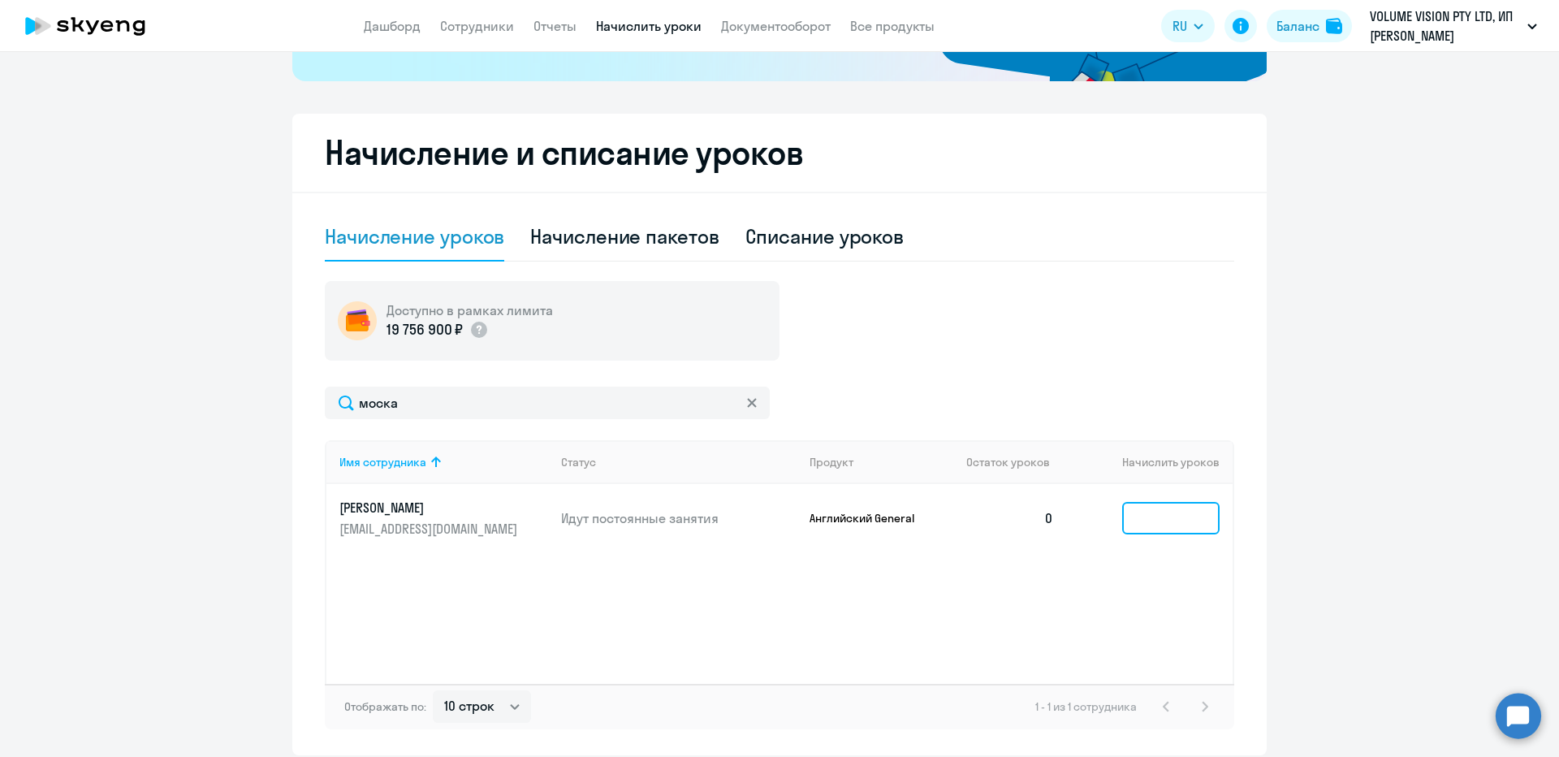
click at [1134, 516] on input at bounding box center [1170, 518] width 97 height 32
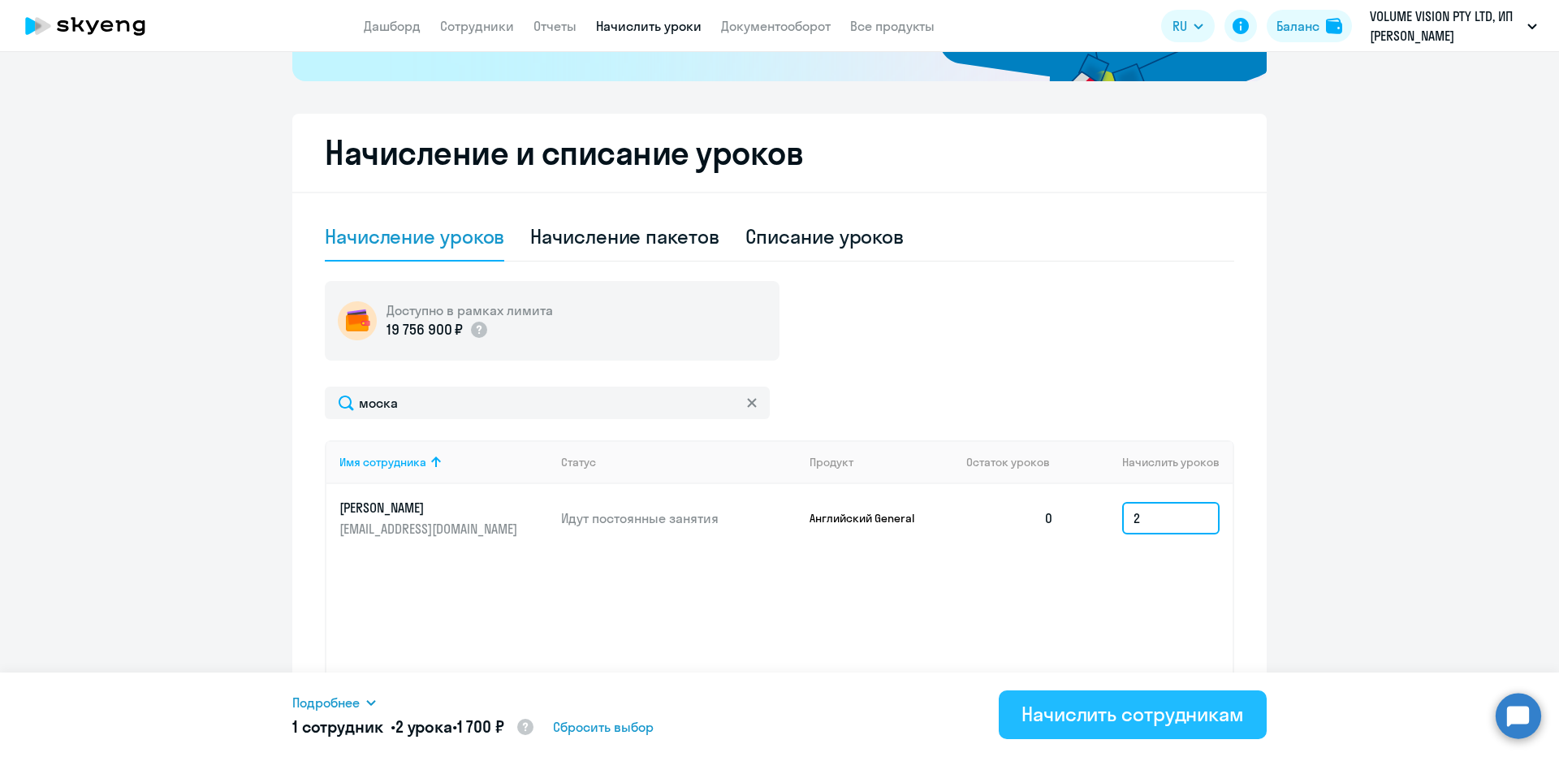
type input "2"
click at [1091, 723] on div "Начислить сотрудникам" at bounding box center [1133, 714] width 222 height 26
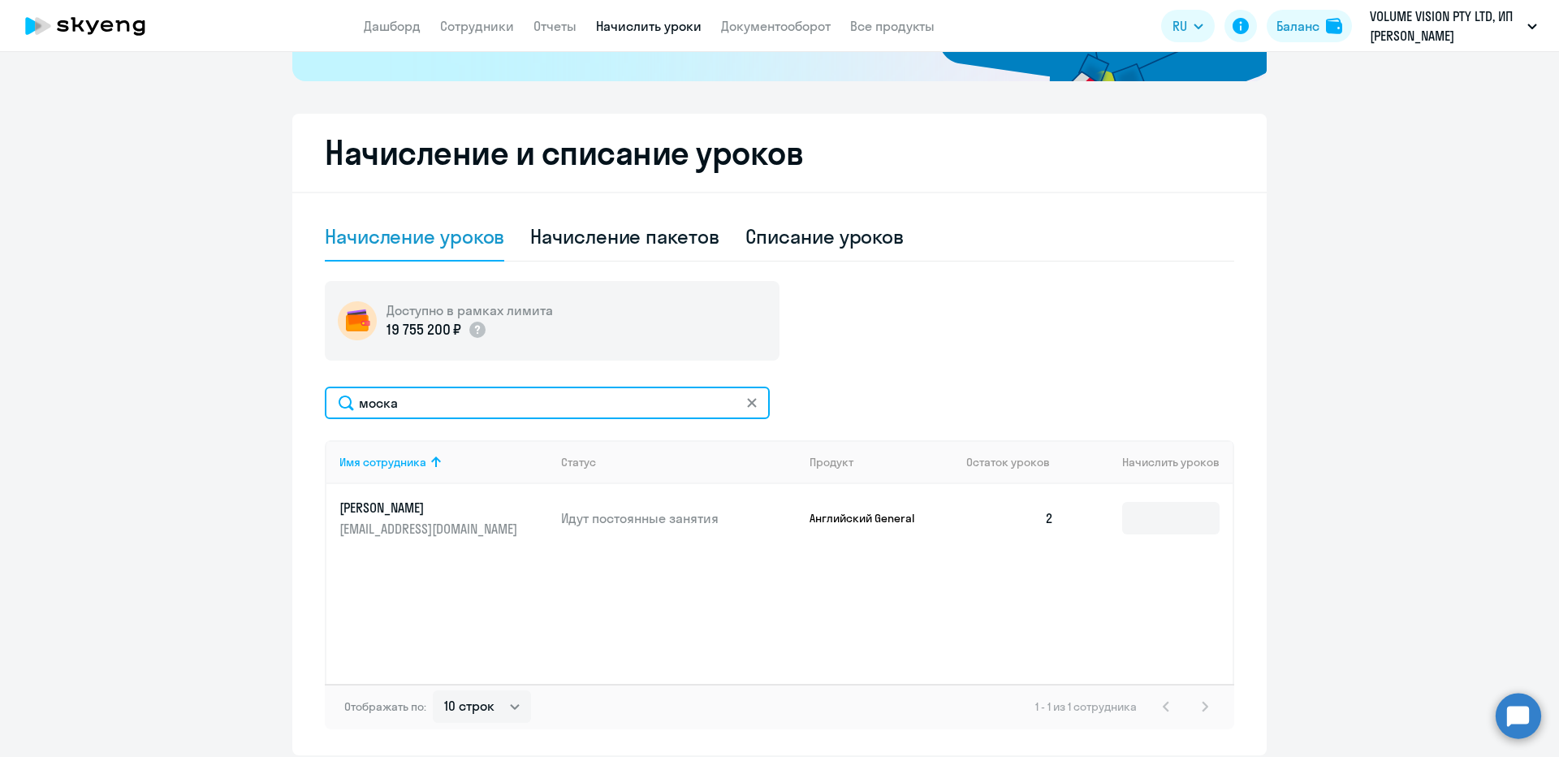
click at [412, 408] on input "моска" at bounding box center [547, 403] width 445 height 32
paste input "227576"
type input "kar"
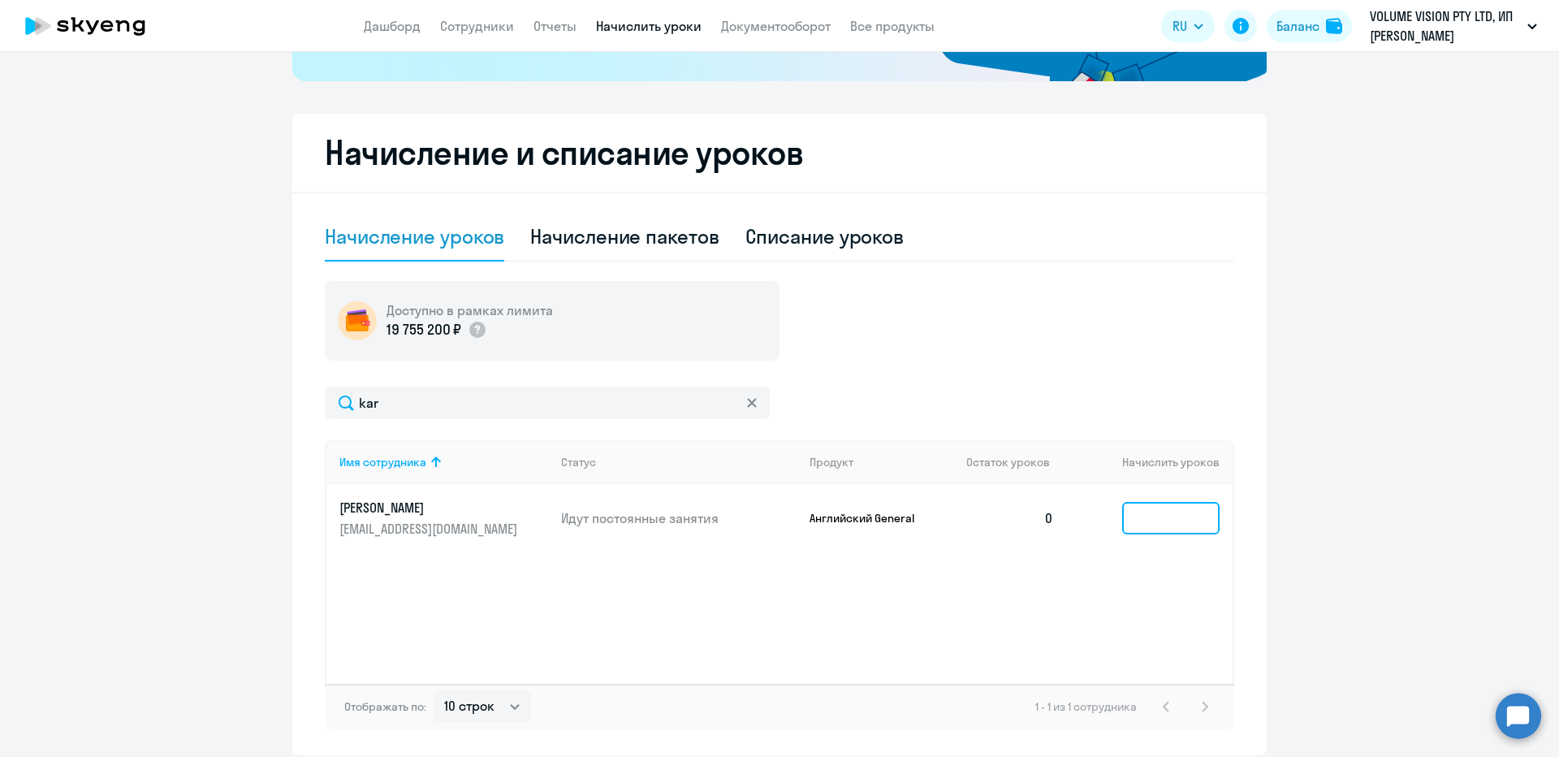
click at [1128, 521] on input at bounding box center [1170, 518] width 97 height 32
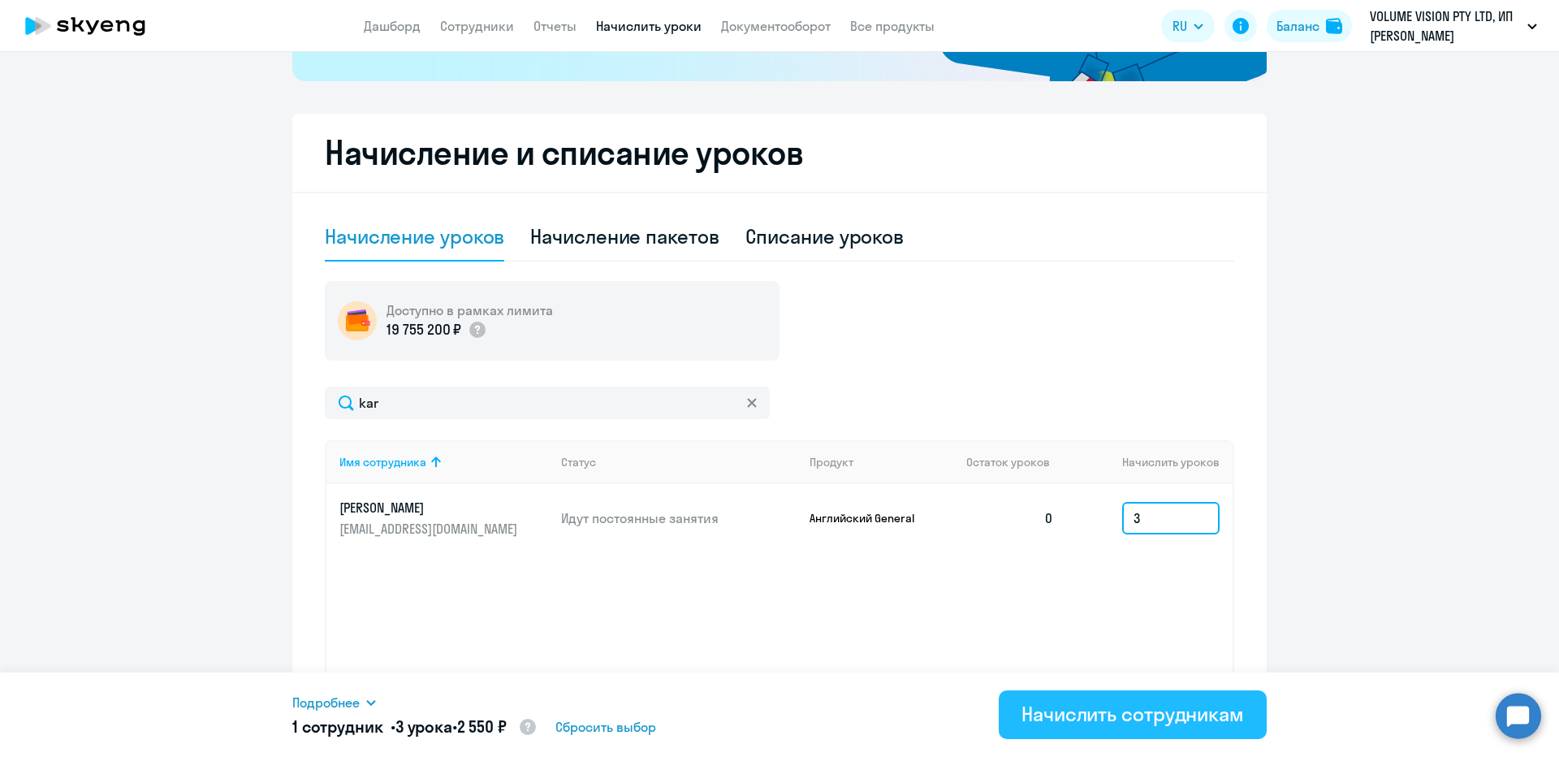
type input "3"
click at [1200, 735] on button "Начислить сотрудникам" at bounding box center [1133, 714] width 268 height 49
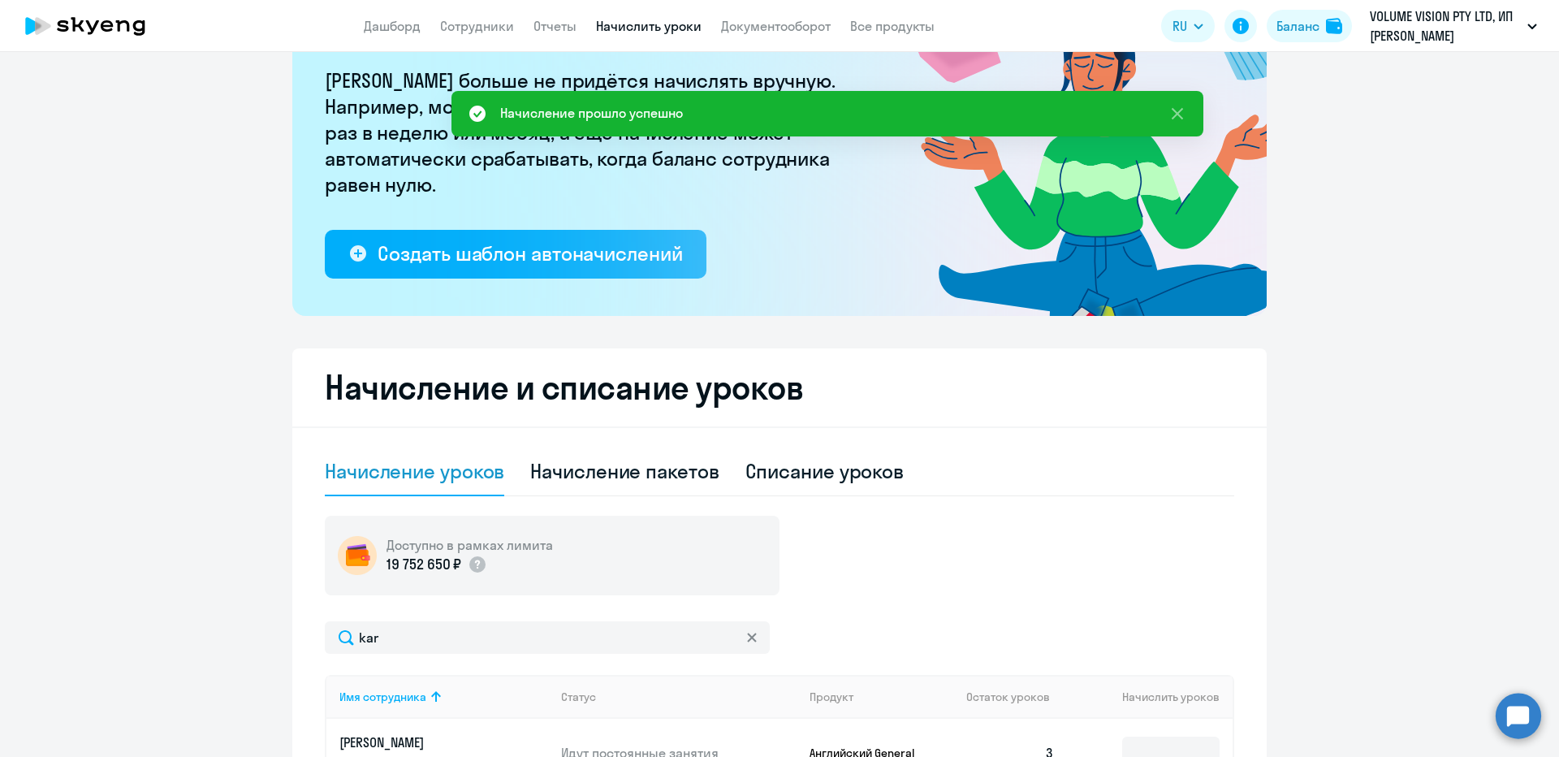
scroll to position [130, 0]
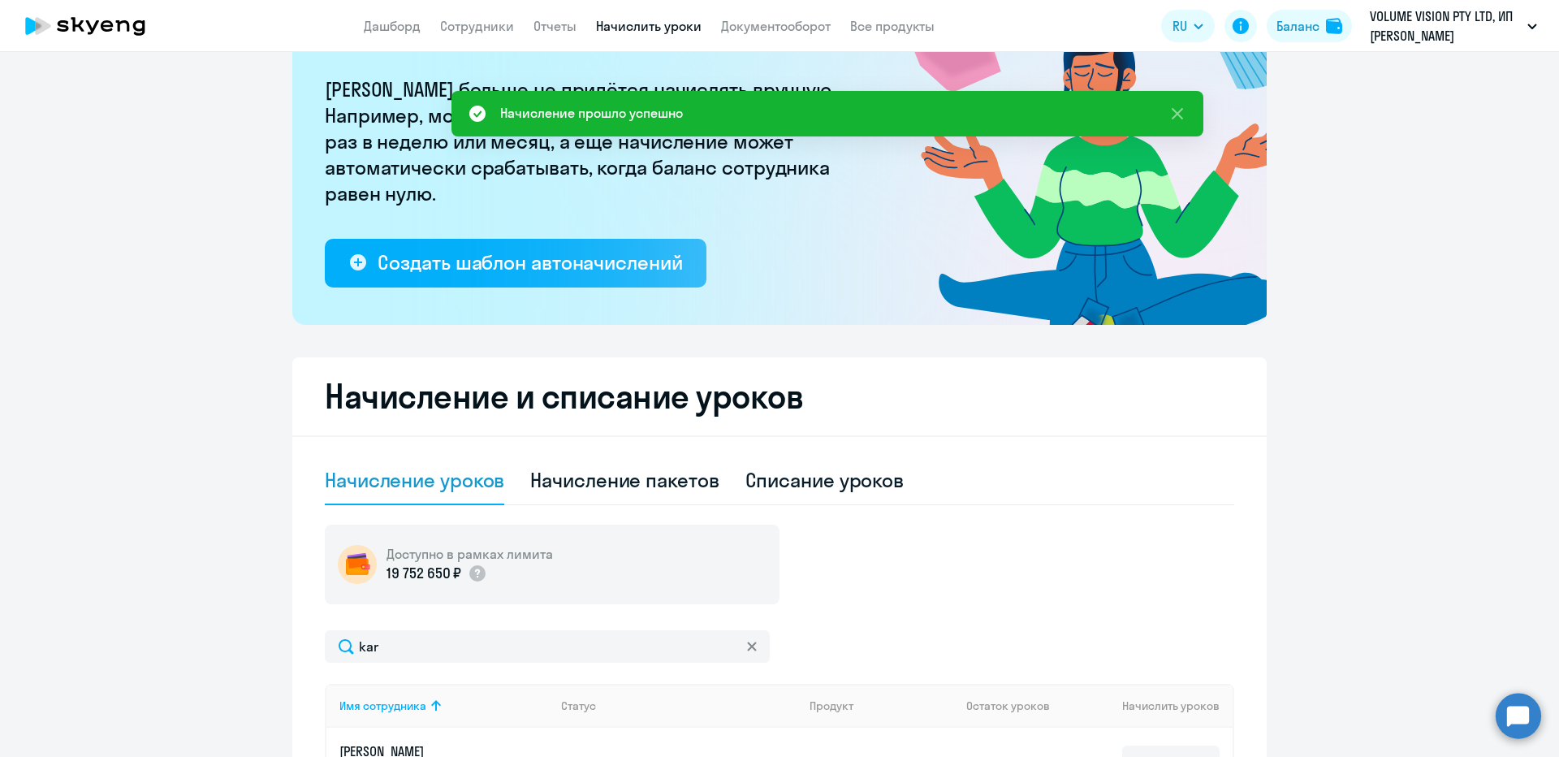
click at [515, 15] on app-header "Дашборд Сотрудники Отчеты Начислить уроки Документооборот Все продукты Дашборд …" at bounding box center [779, 26] width 1559 height 52
click at [509, 19] on link "Сотрудники" at bounding box center [477, 26] width 74 height 16
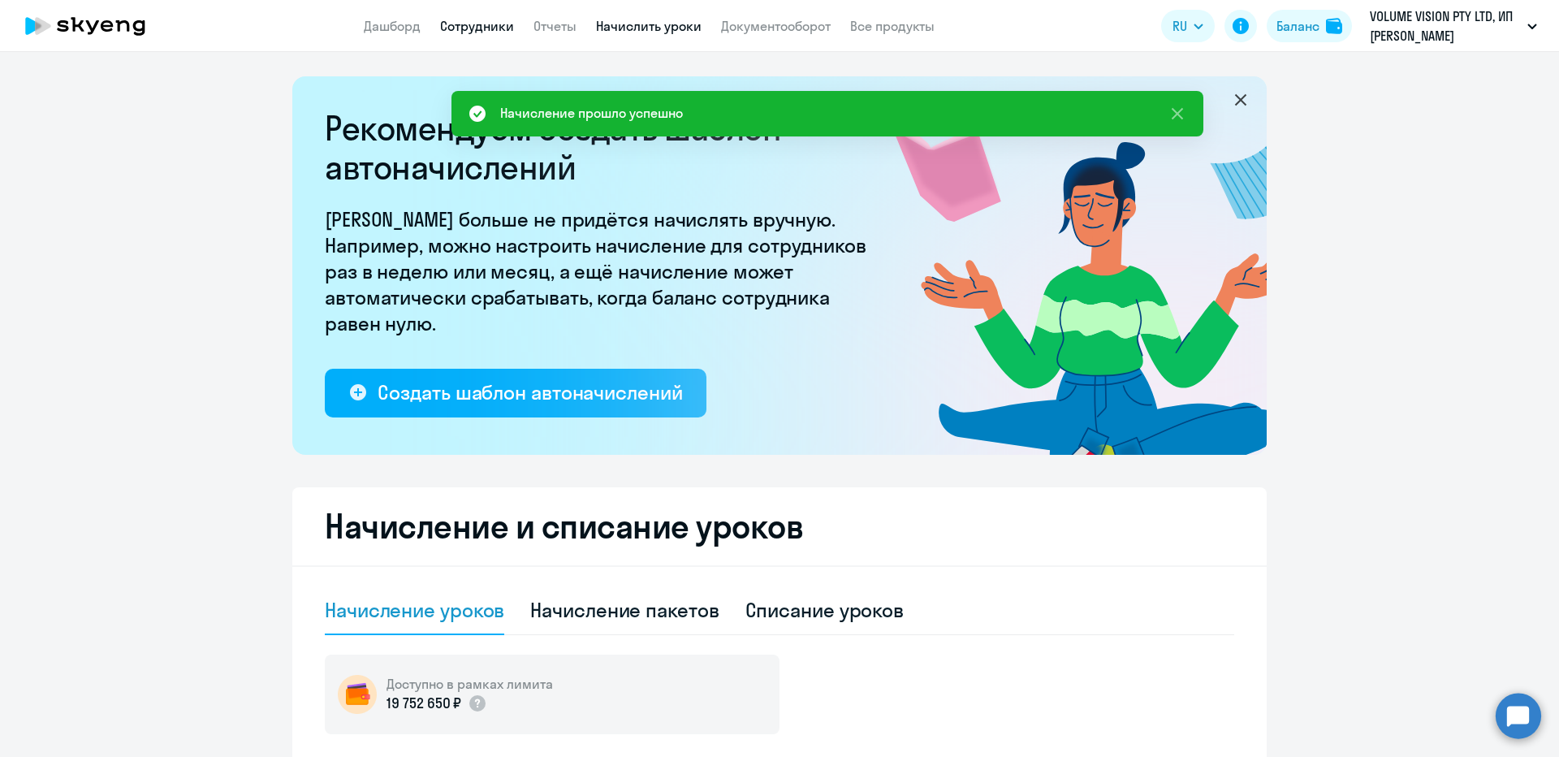
select select "30"
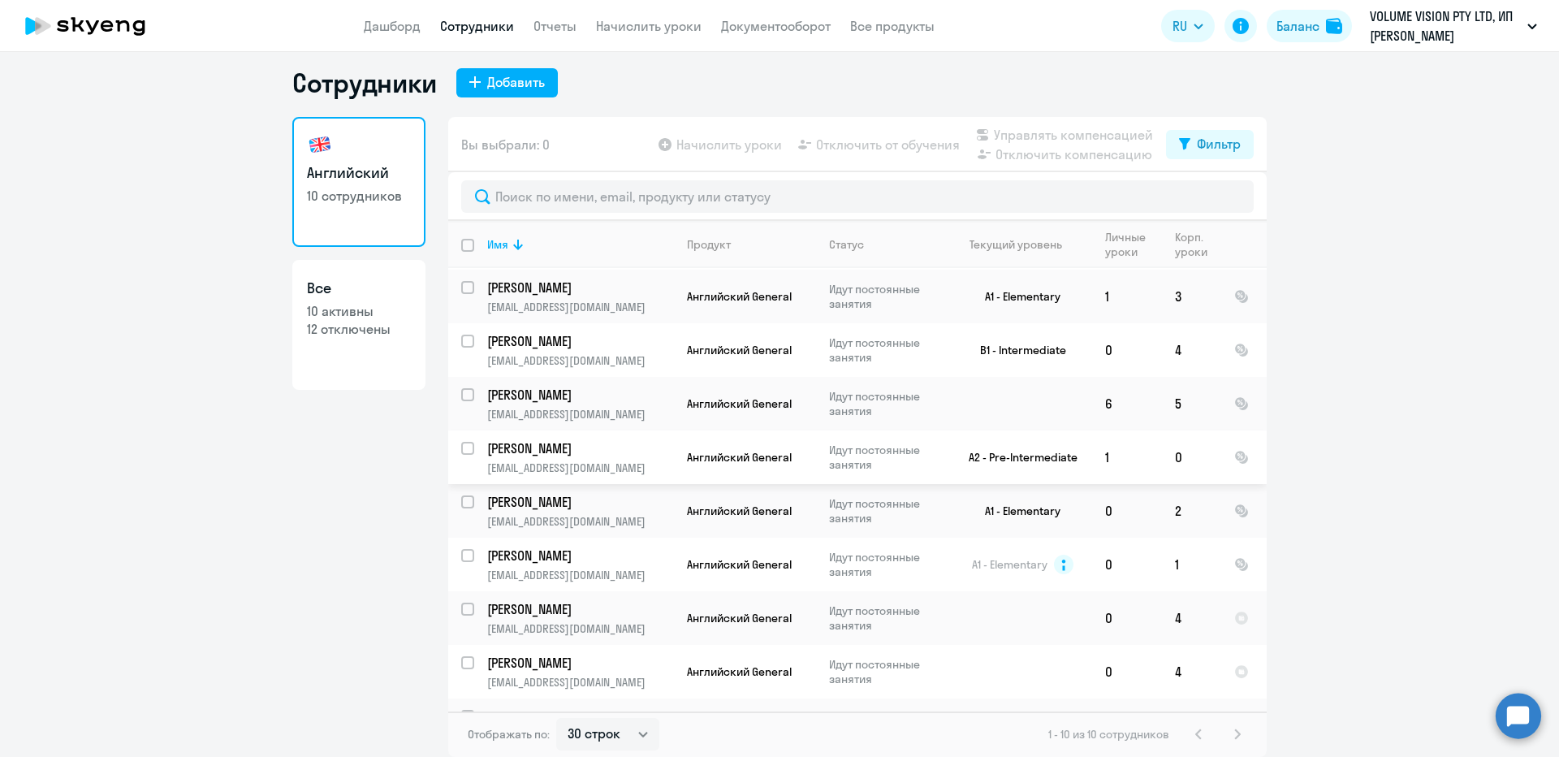
scroll to position [93, 0]
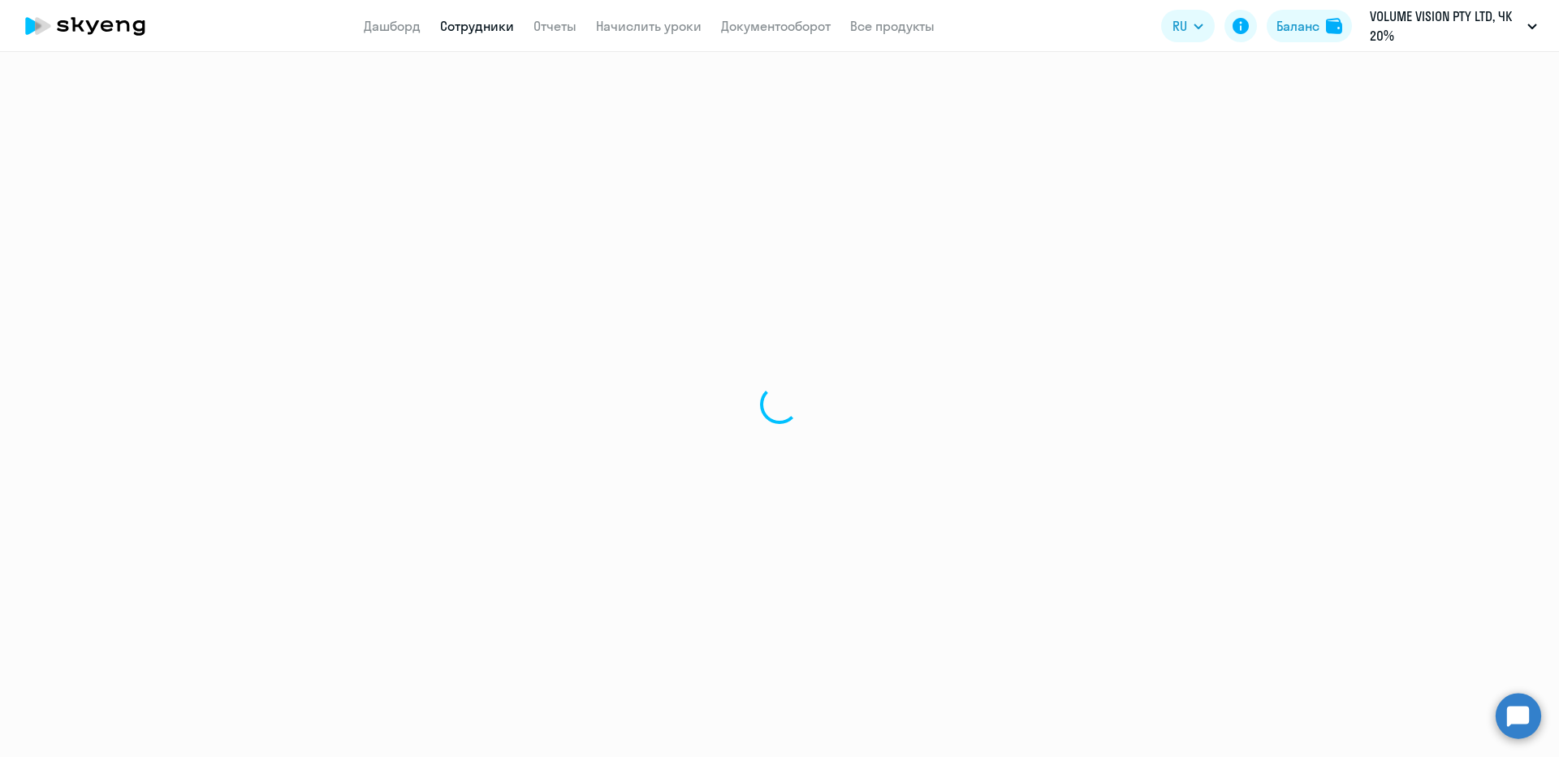
select select "30"
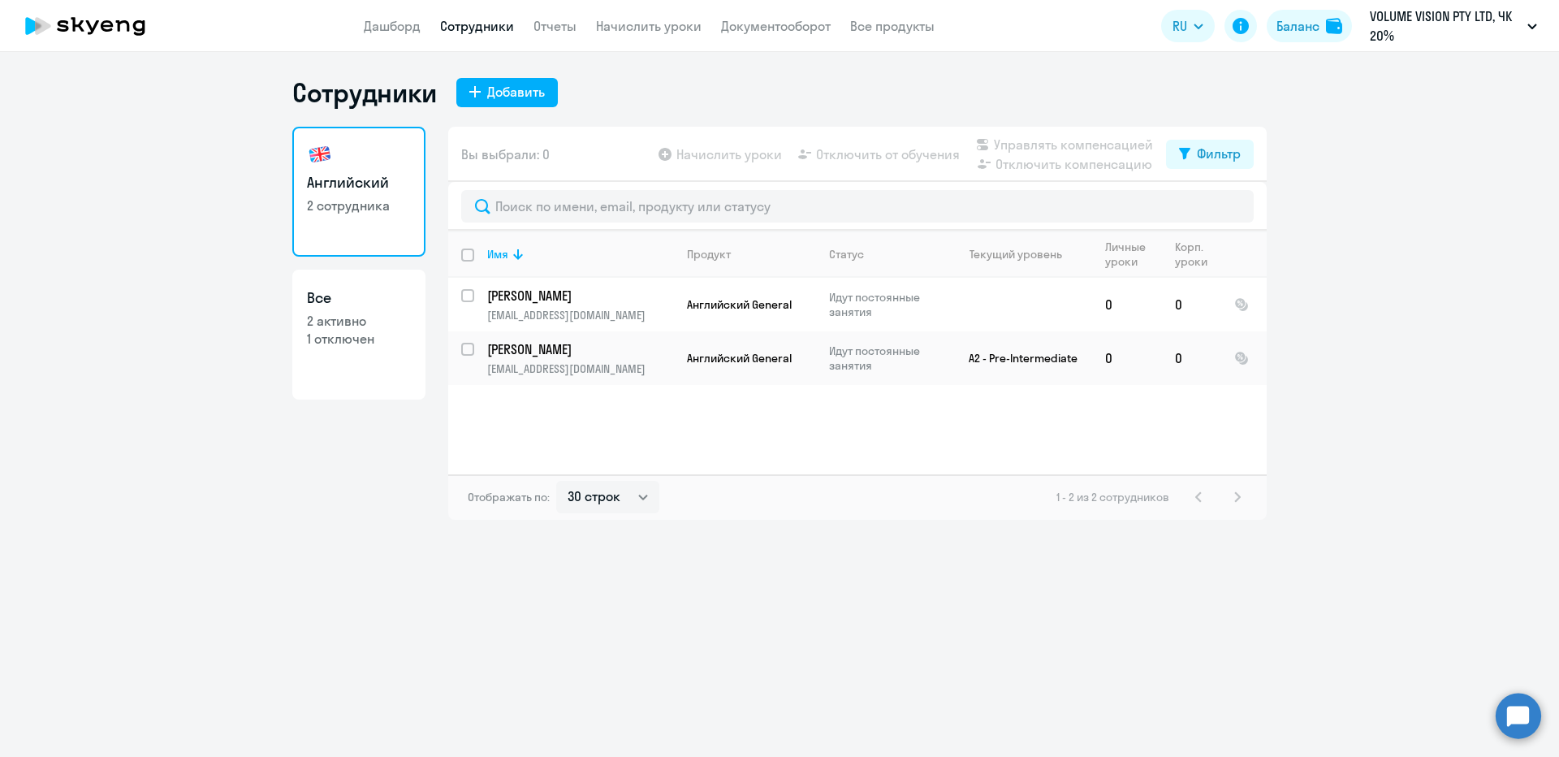
click at [473, 256] on input "deselect all" at bounding box center [477, 264] width 32 height 32
checkbox input "true"
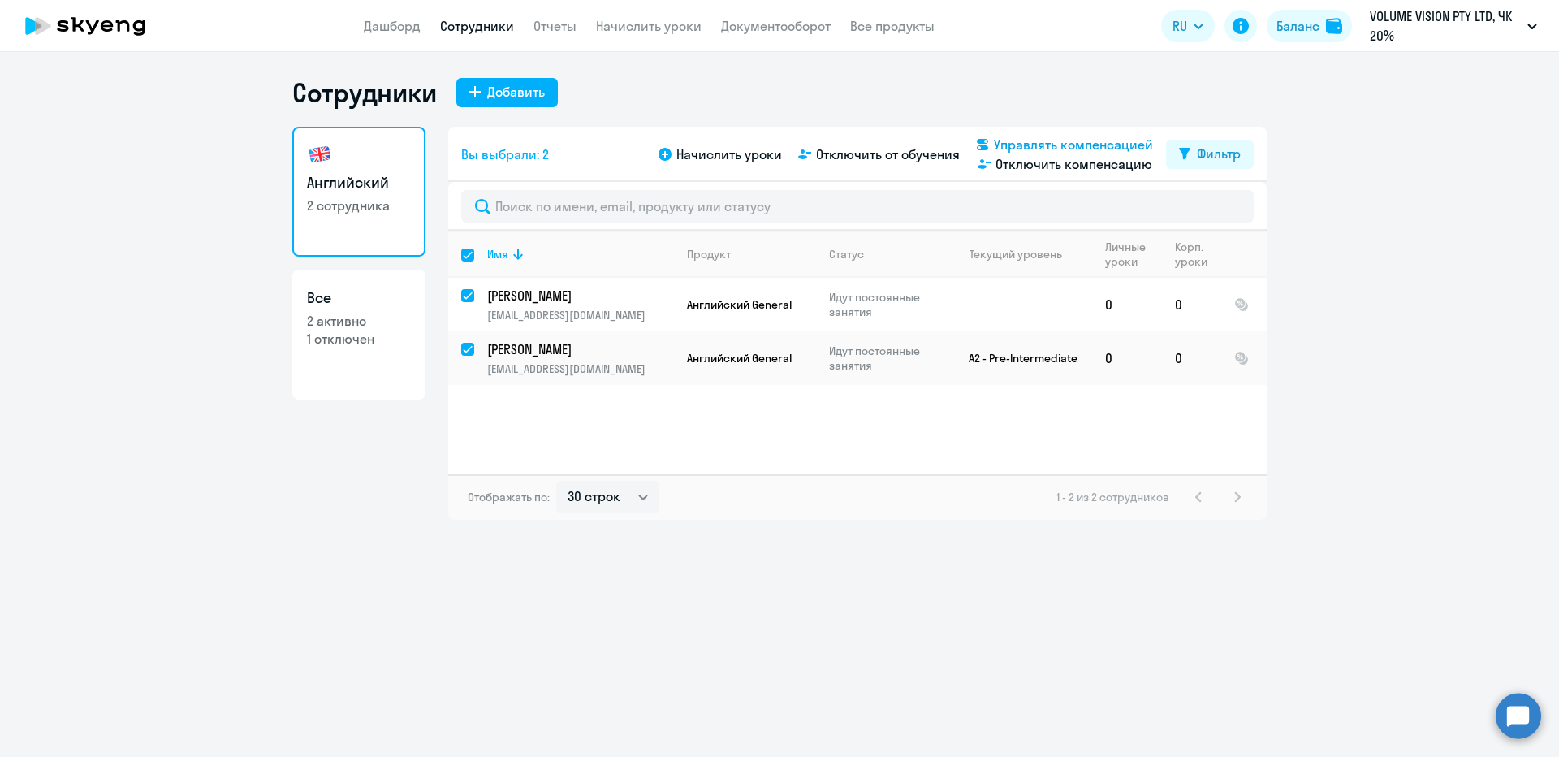
click at [1004, 137] on span "Управлять компенсацией" at bounding box center [1073, 144] width 159 height 19
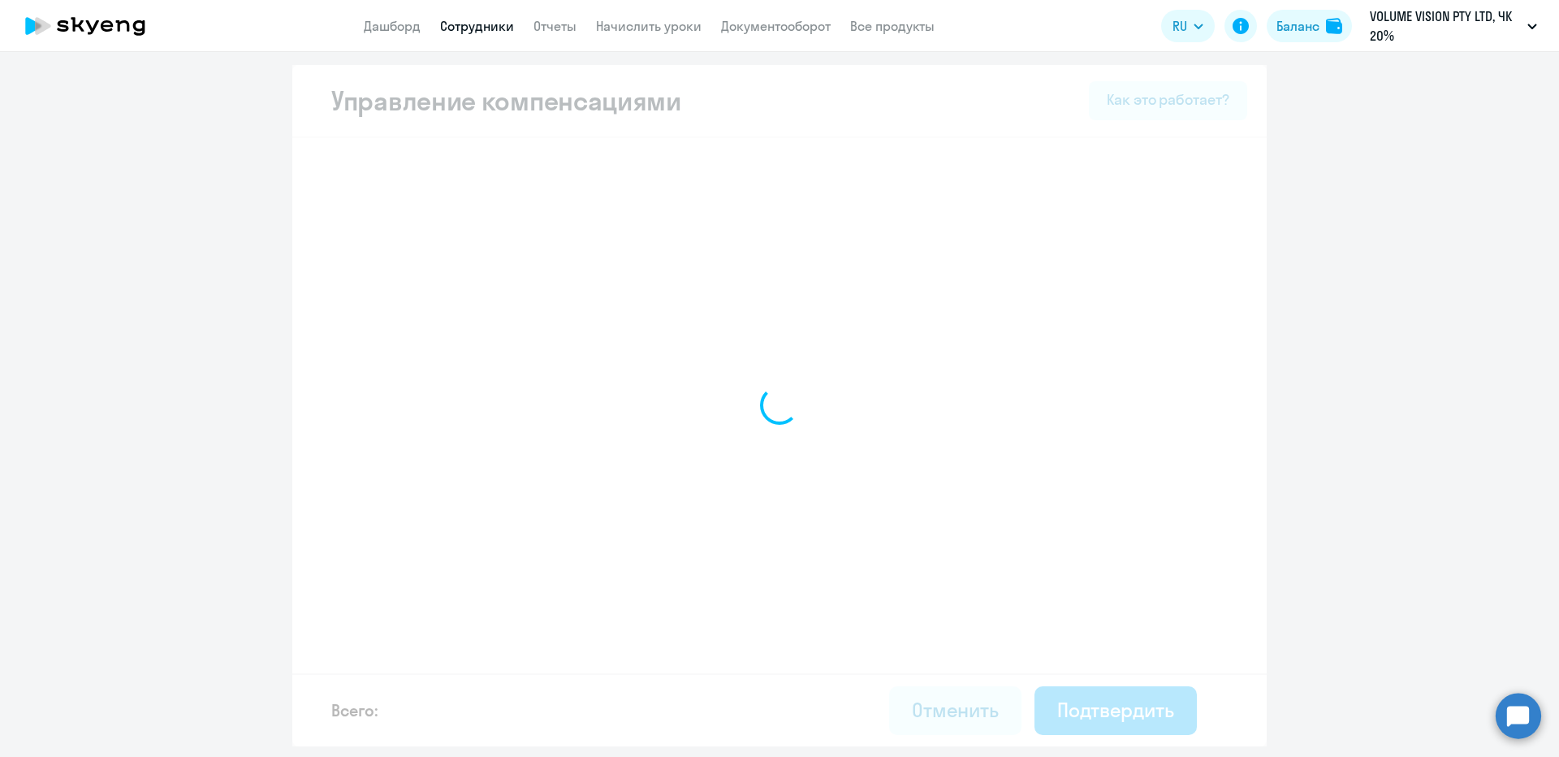
select select "MONTHLY"
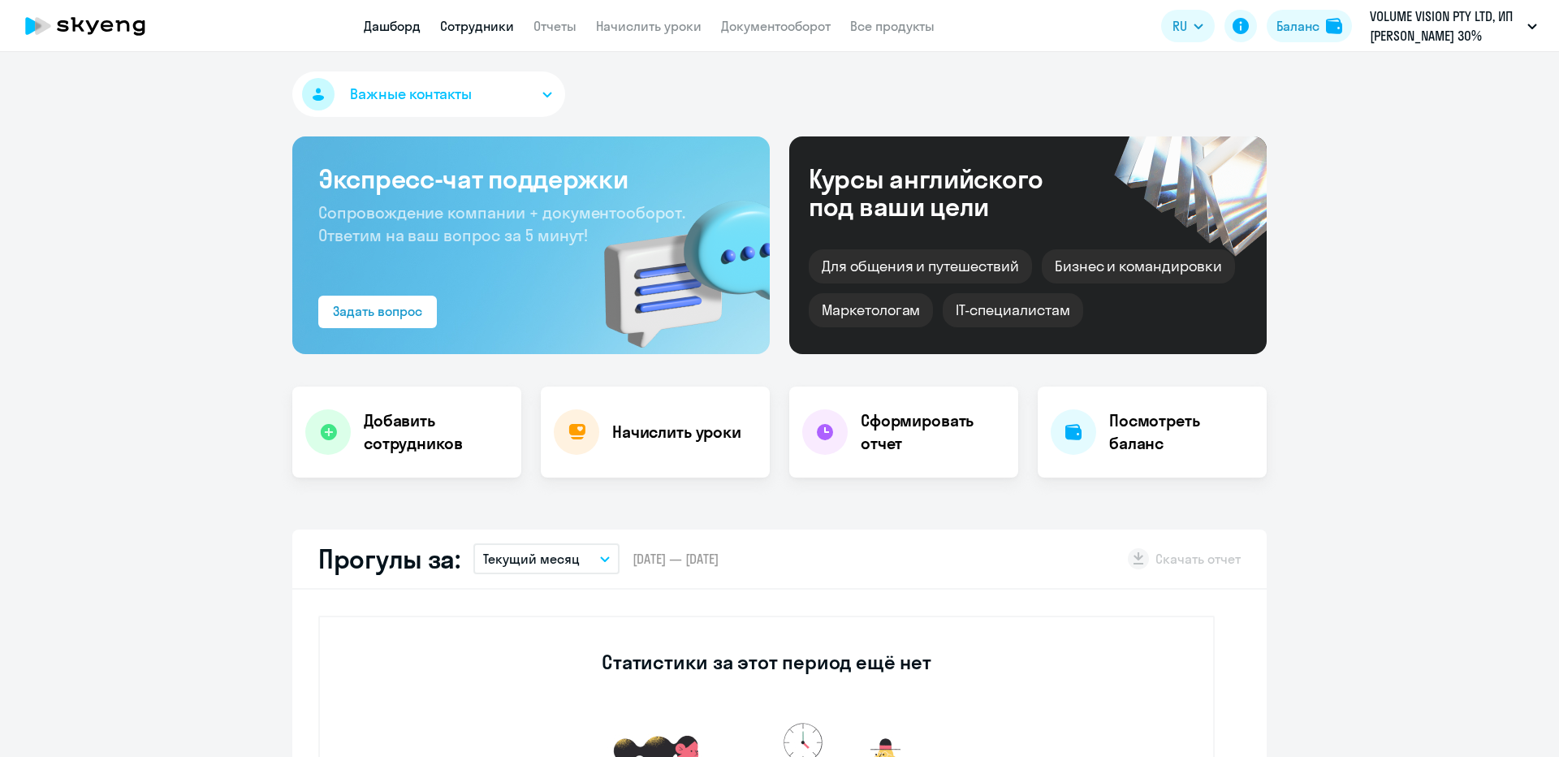
drag, startPoint x: 536, startPoint y: 41, endPoint x: 497, endPoint y: 28, distance: 40.8
click at [534, 38] on app-header "Дашборд Сотрудники Отчеты Начислить уроки Документооборот Все продукты Дашборд …" at bounding box center [779, 26] width 1559 height 52
select select "30"
click at [497, 28] on link "Сотрудники" at bounding box center [477, 26] width 74 height 16
select select "30"
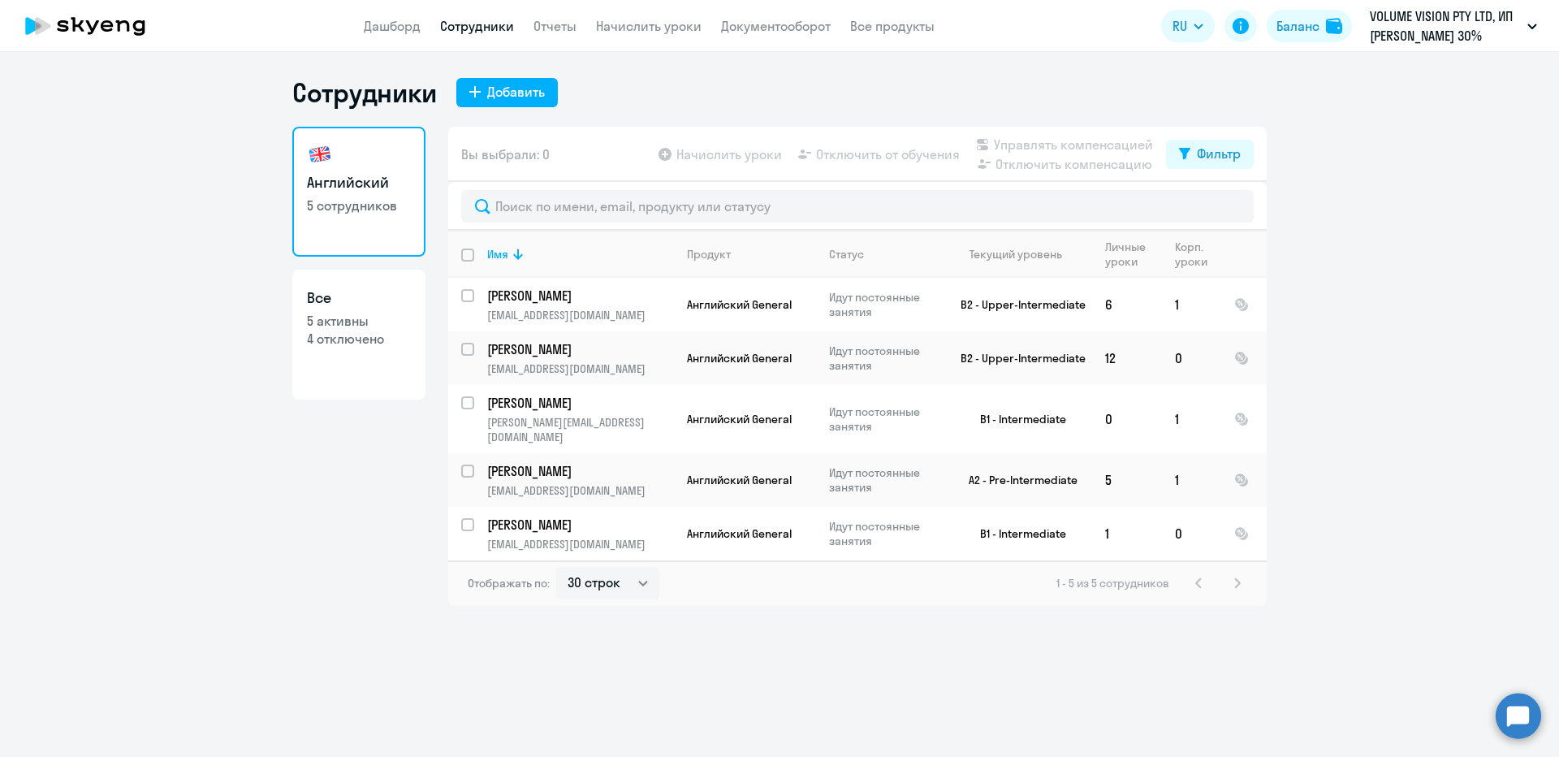
click at [465, 255] on input "deselect all" at bounding box center [477, 264] width 32 height 32
checkbox input "true"
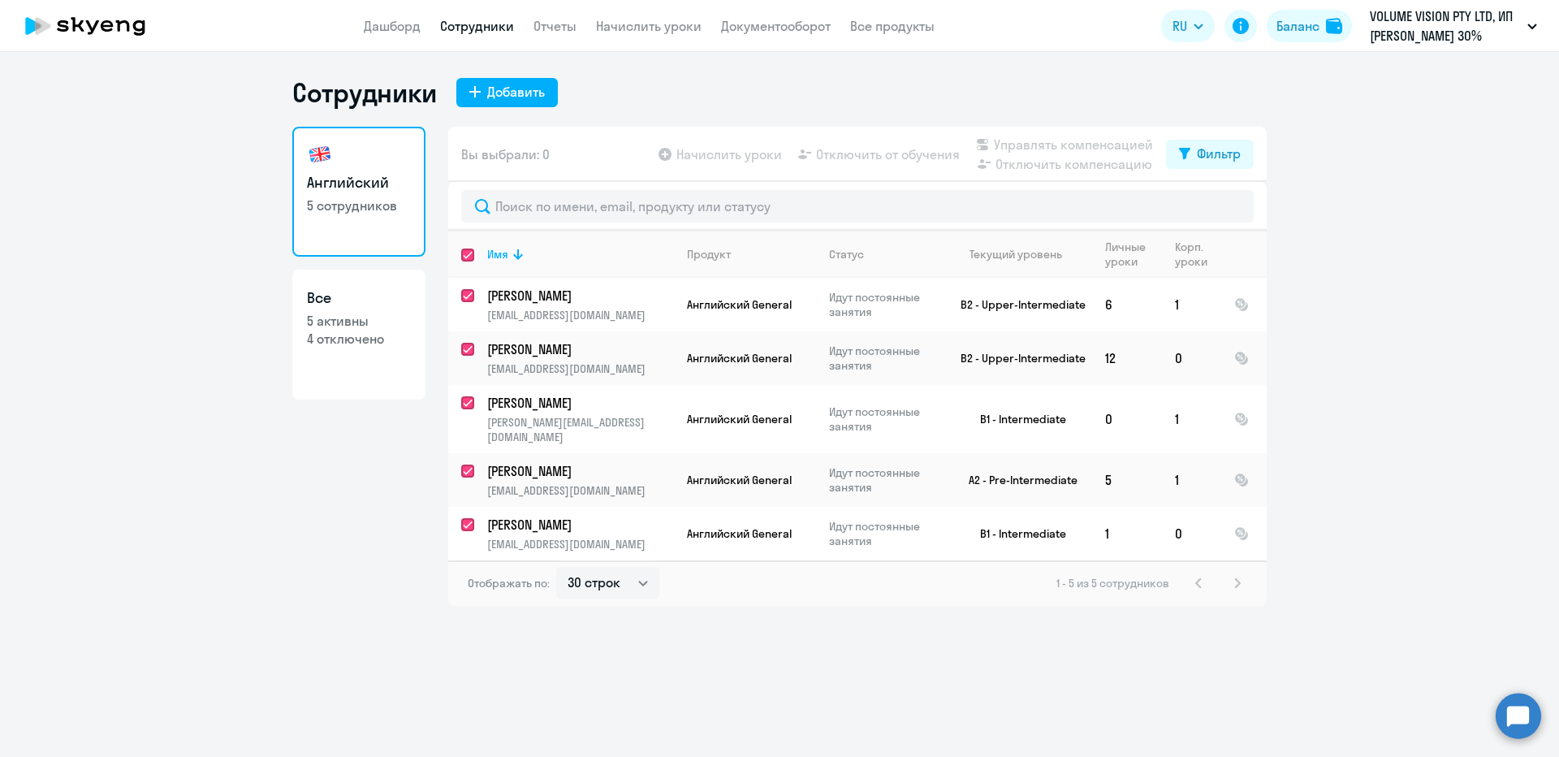
checkbox input "true"
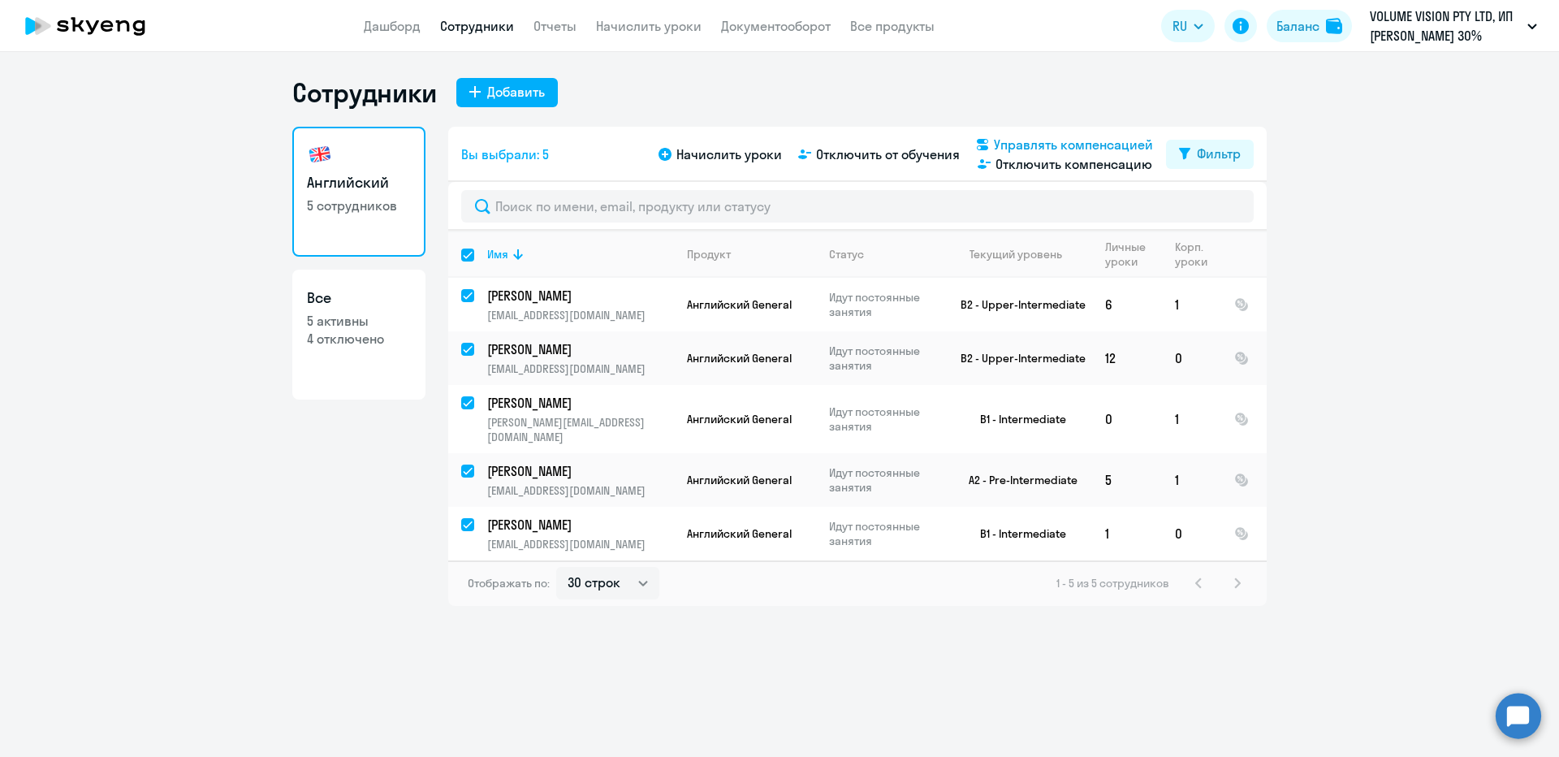
click at [1096, 136] on span "Управлять компенсацией" at bounding box center [1073, 144] width 159 height 19
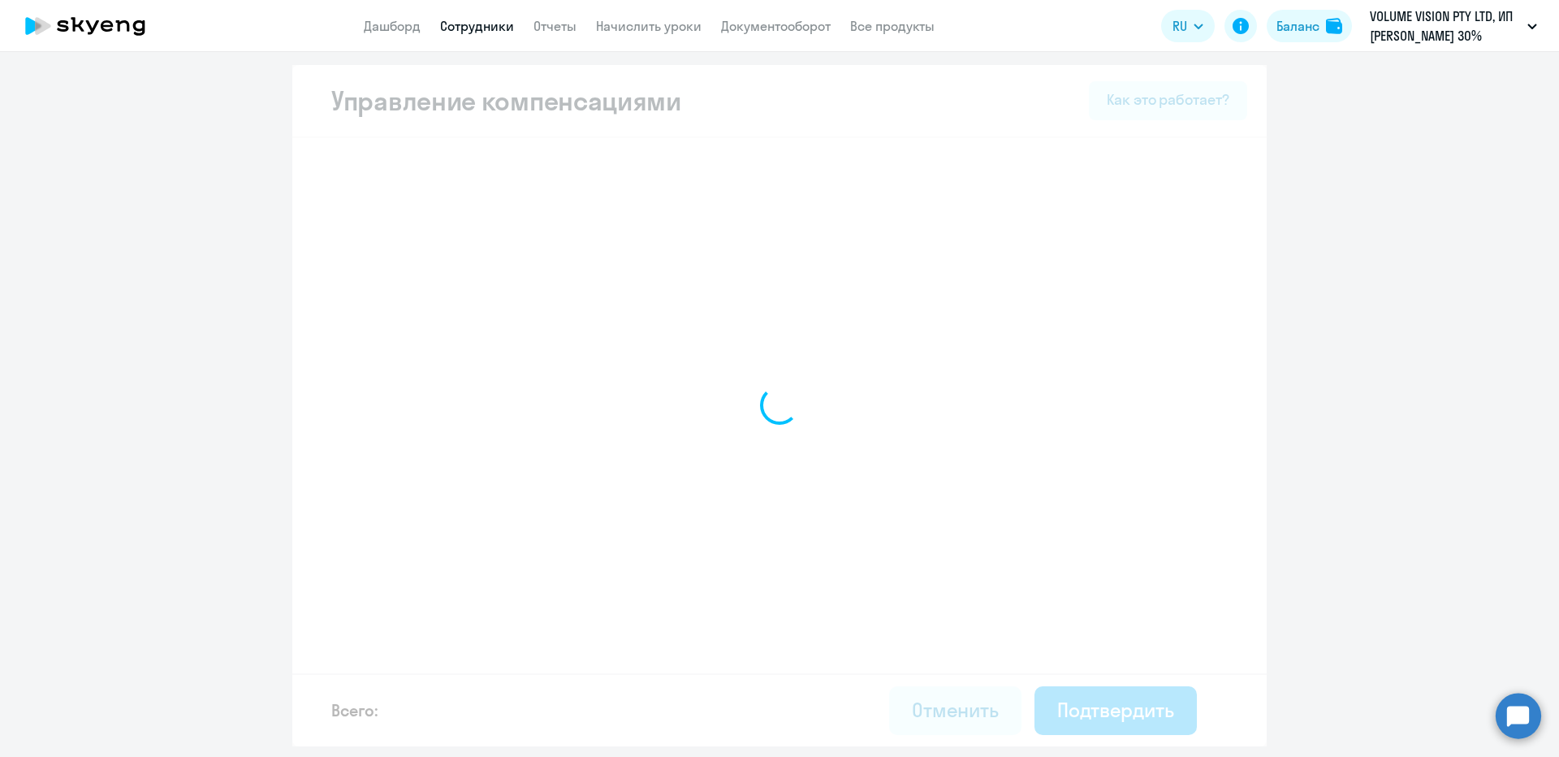
select select "MONTHLY"
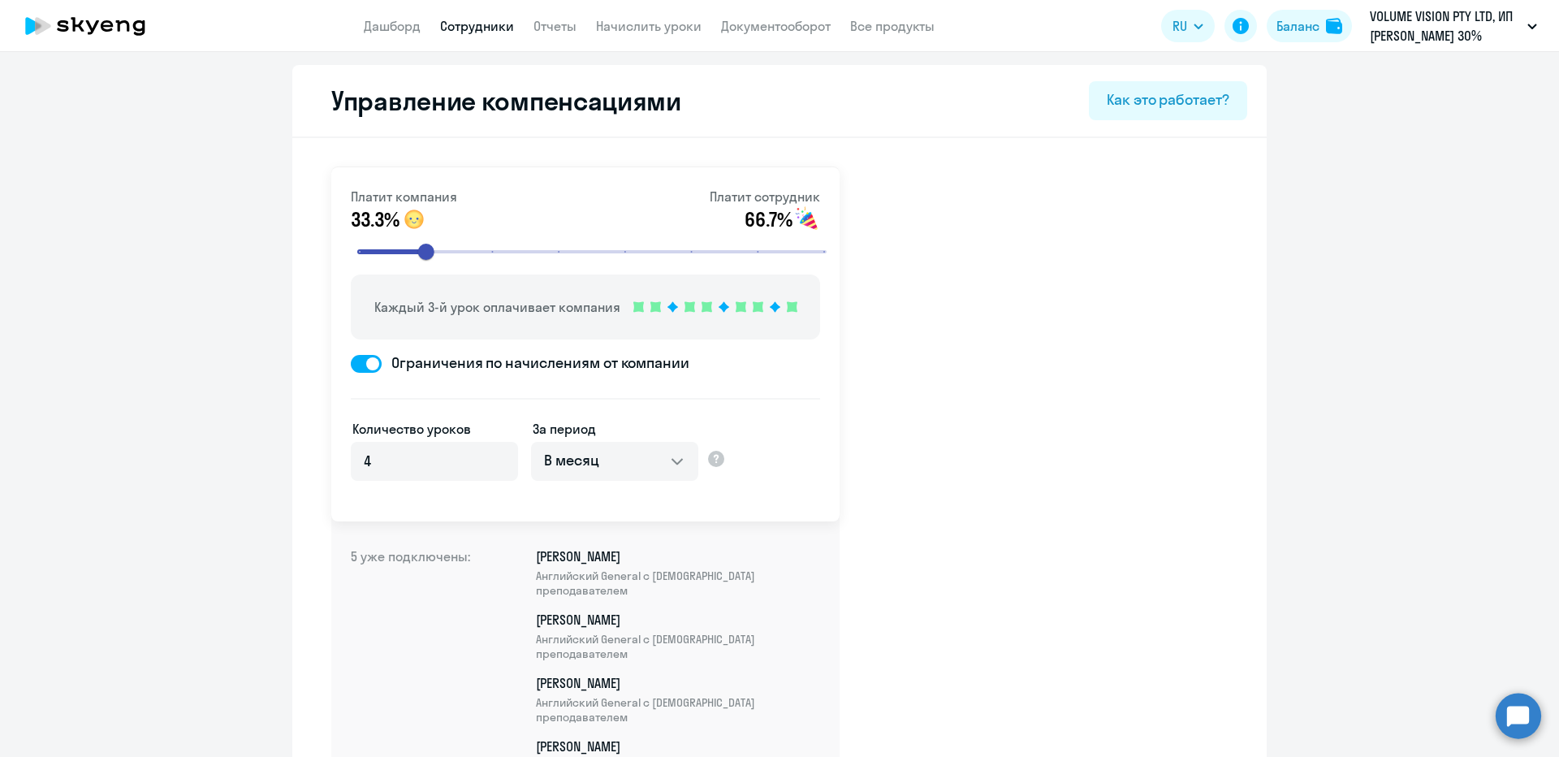
select select "MONTHLY"
click at [607, 28] on link "Начислить уроки" at bounding box center [649, 26] width 106 height 16
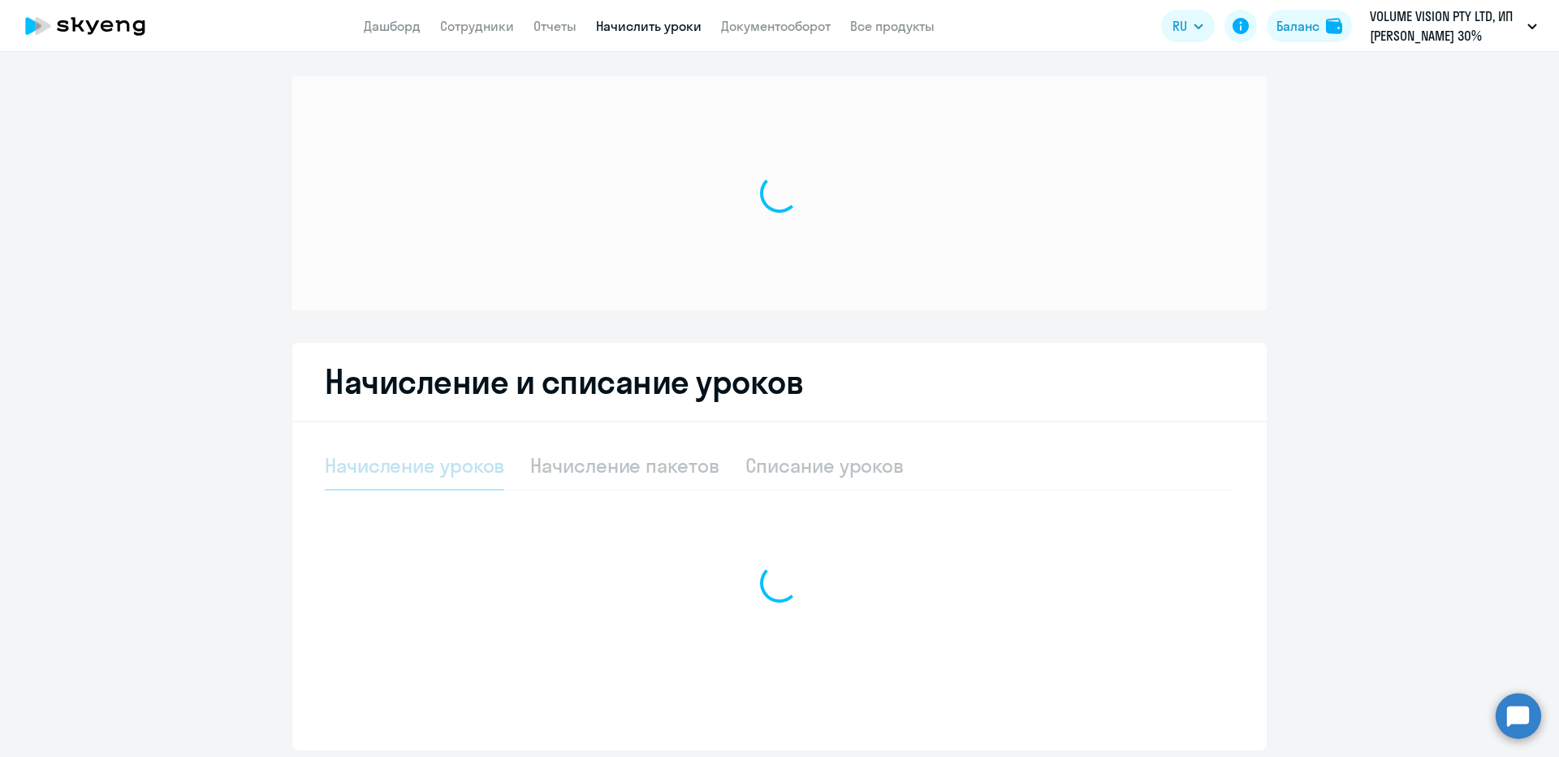
select select "10"
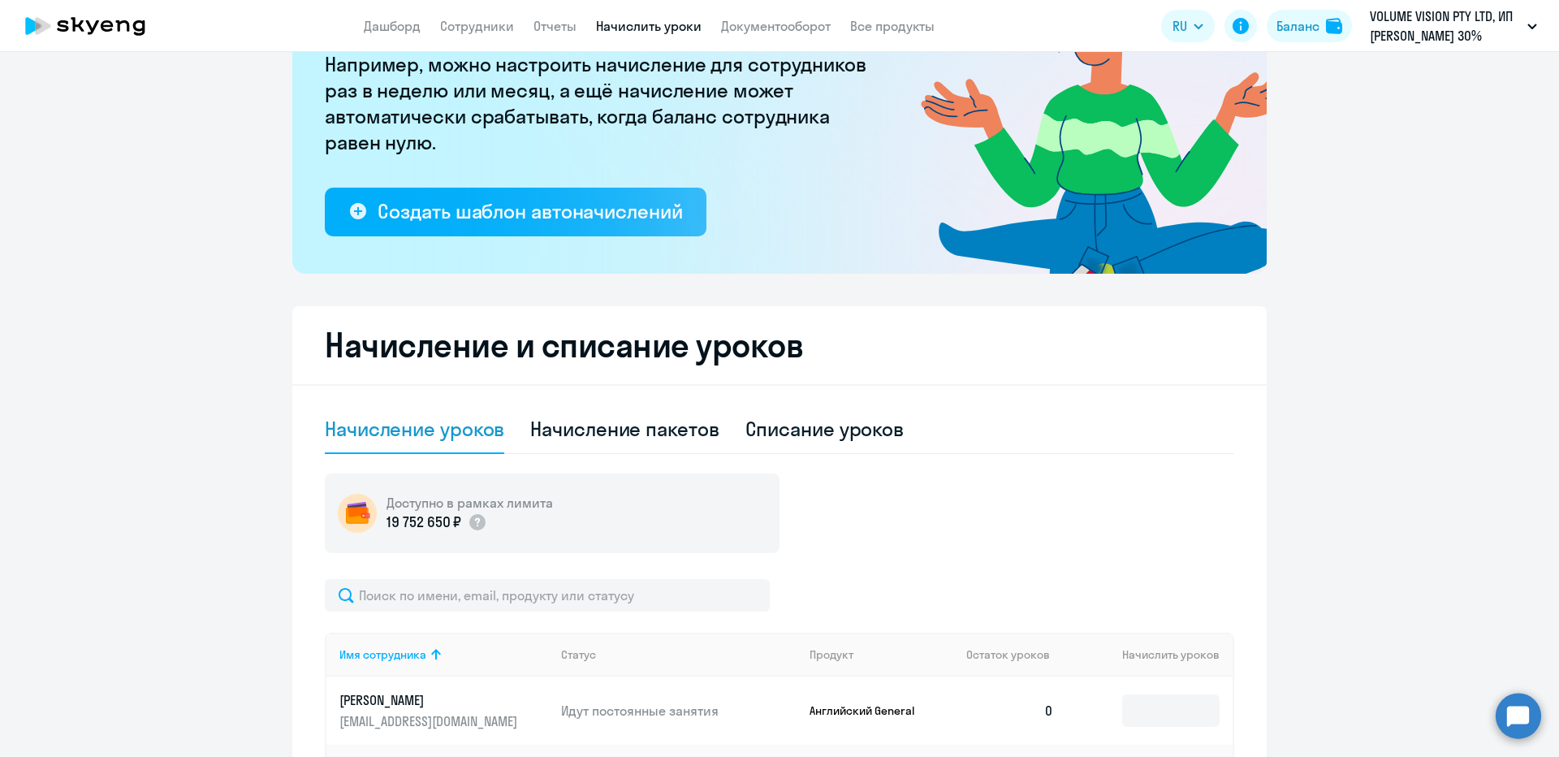
scroll to position [325, 0]
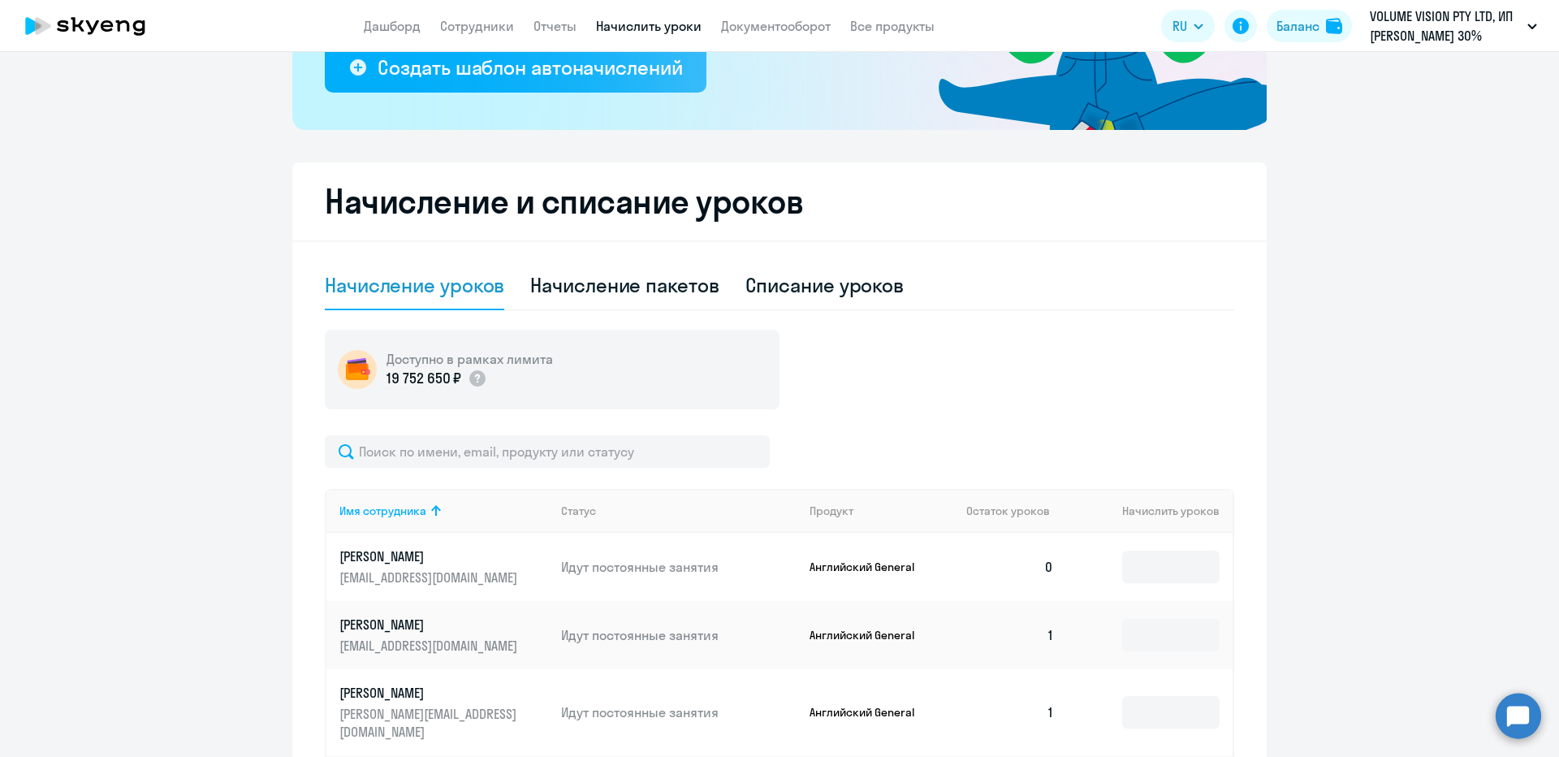
click at [473, 468] on div "Имя сотрудника Статус Продукт Остаток уроков [PERSON_NAME] уроков [PERSON_NAME]…" at bounding box center [779, 686] width 909 height 502
click at [469, 460] on input "text" at bounding box center [547, 451] width 445 height 32
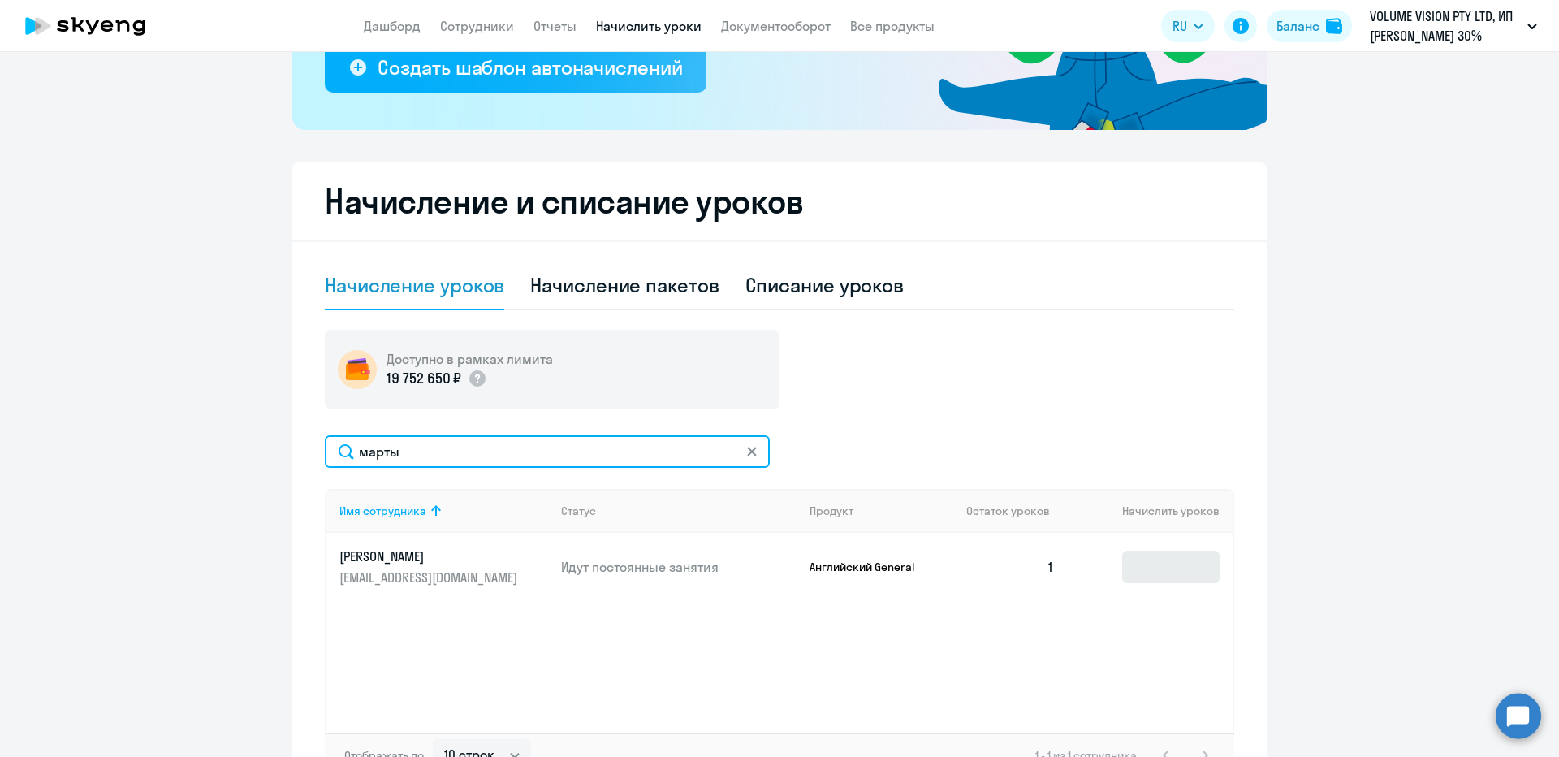
type input "марты"
click at [1122, 556] on input at bounding box center [1170, 567] width 97 height 32
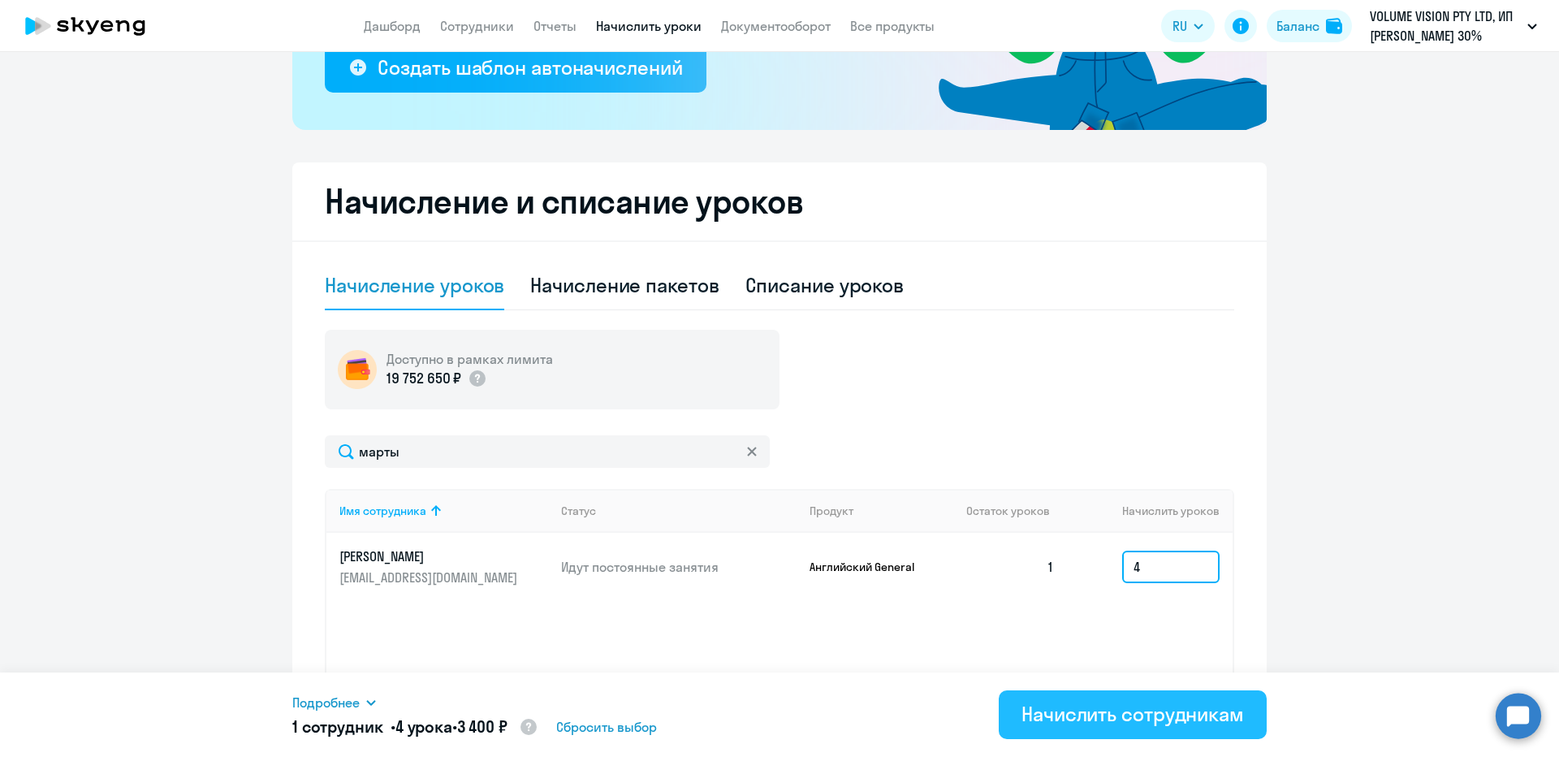
type input "4"
click at [1193, 718] on div "Начислить сотрудникам" at bounding box center [1133, 714] width 222 height 26
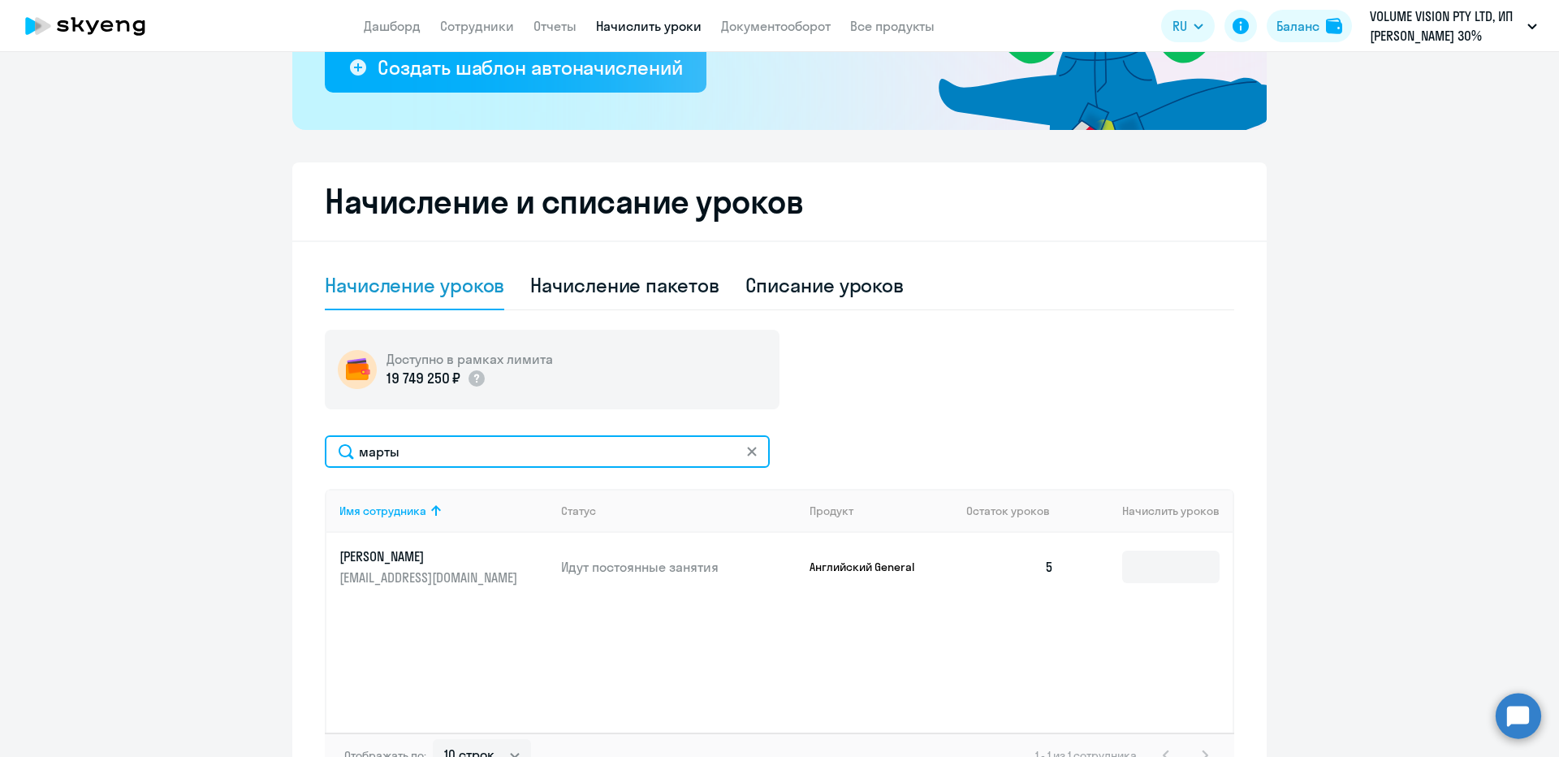
click at [411, 456] on input "марты" at bounding box center [547, 451] width 445 height 32
type input "вик"
click at [1153, 582] on input at bounding box center [1170, 567] width 97 height 32
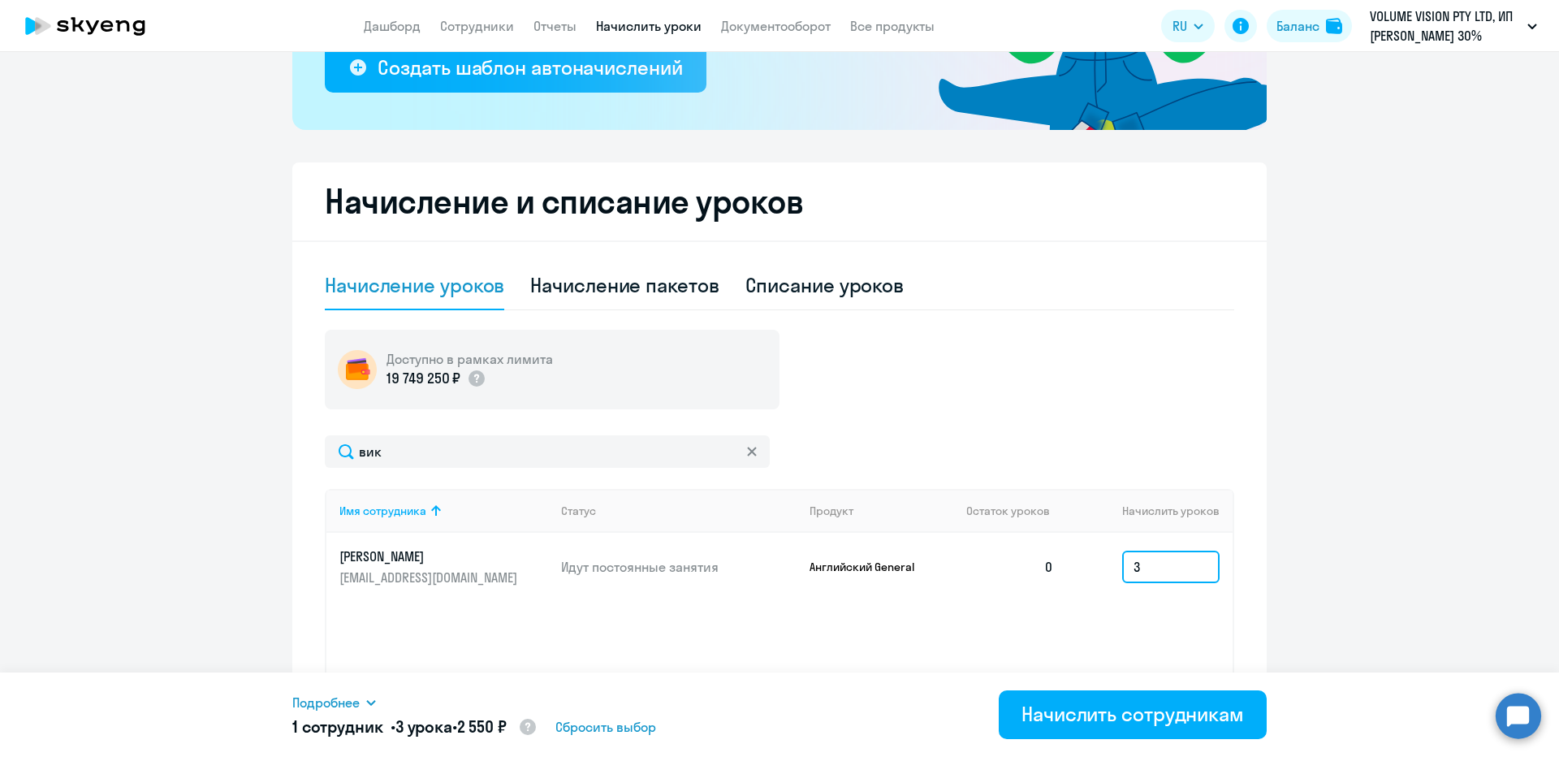
type input "3"
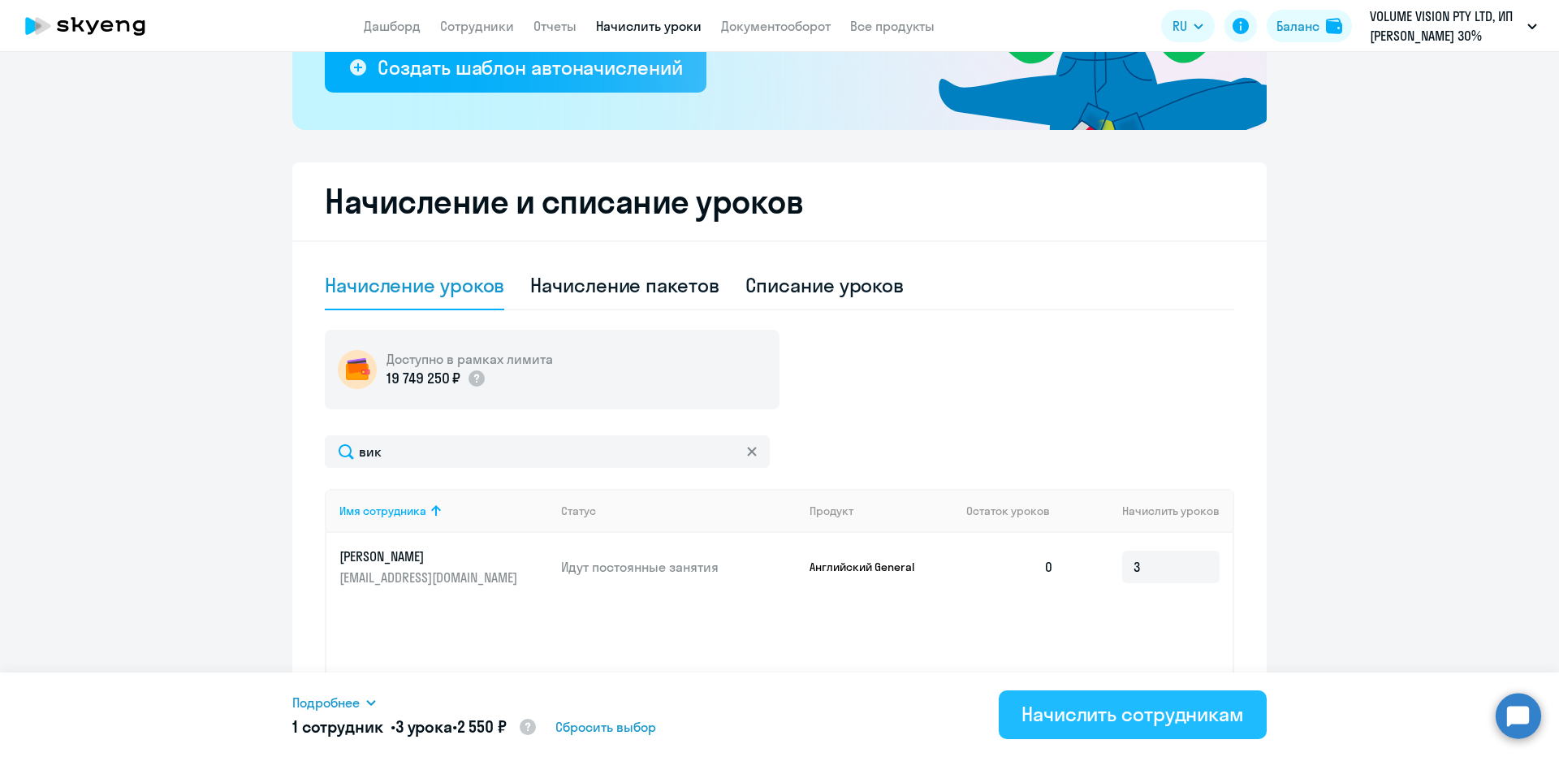
click at [1156, 713] on div "Начислить сотрудникам" at bounding box center [1133, 714] width 222 height 26
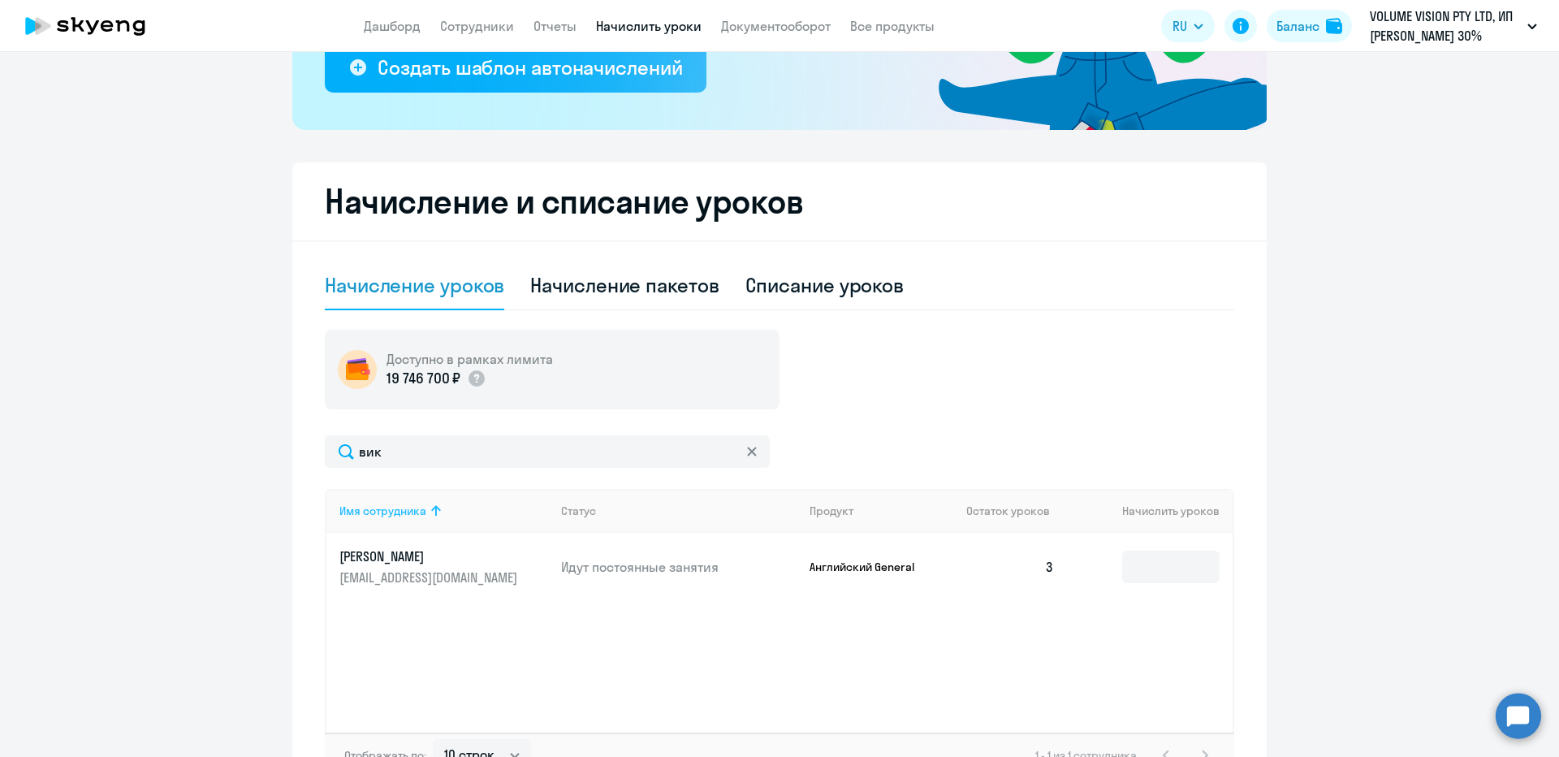
click at [406, 498] on th "Имя сотрудника" at bounding box center [437, 511] width 222 height 44
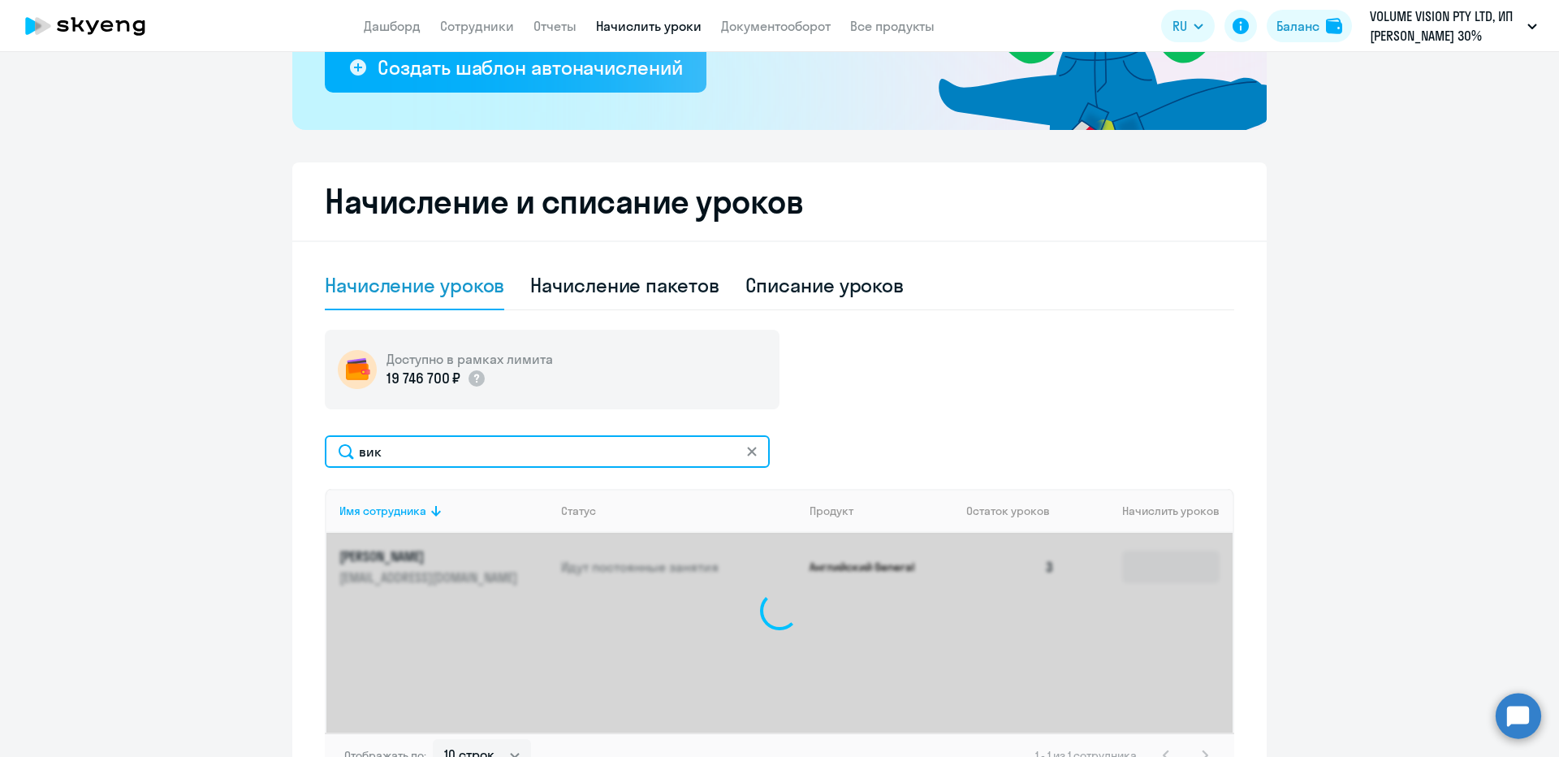
click at [390, 459] on input "вик" at bounding box center [547, 451] width 445 height 32
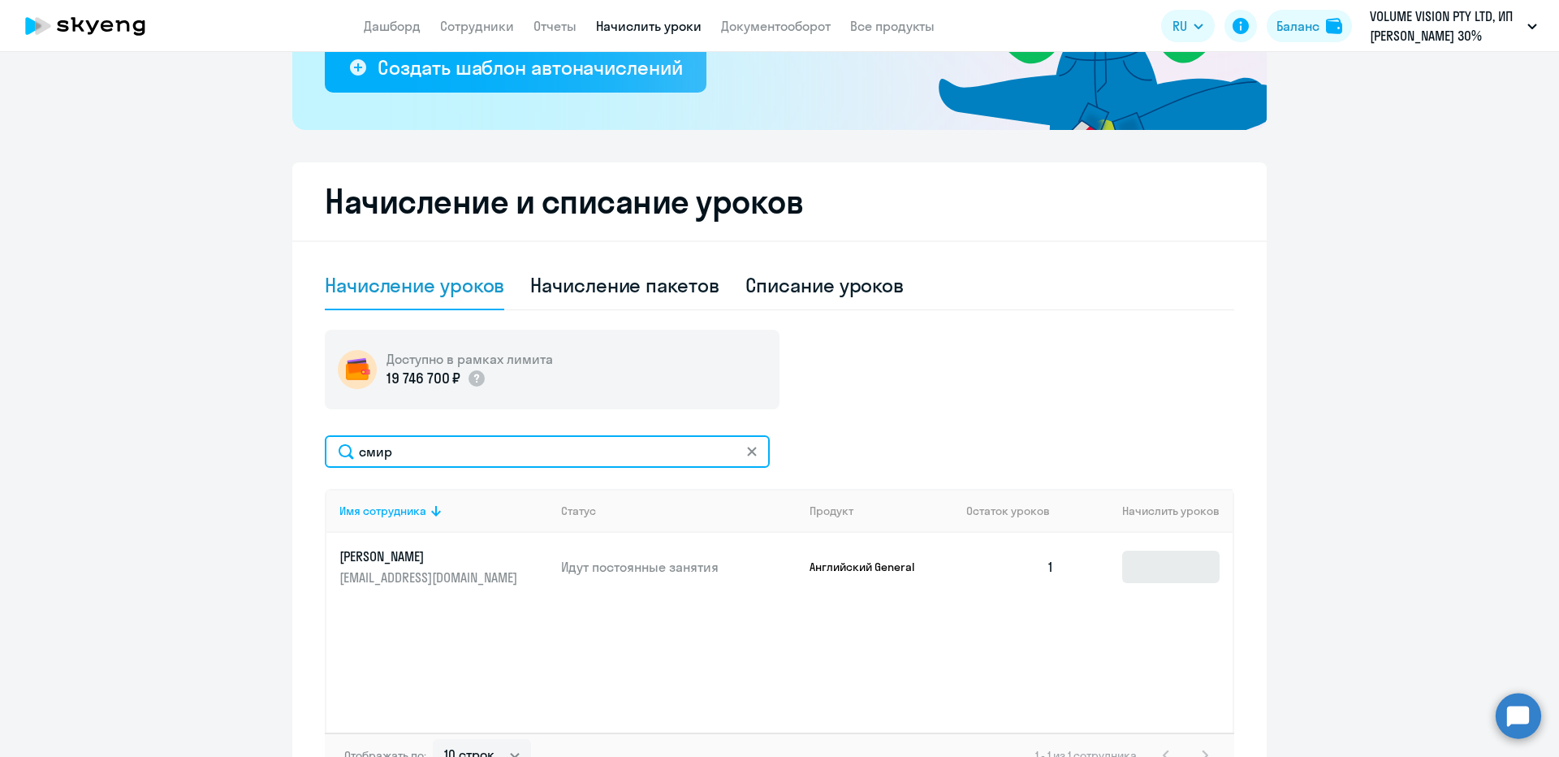
type input "смир"
click at [1151, 567] on input at bounding box center [1170, 567] width 97 height 32
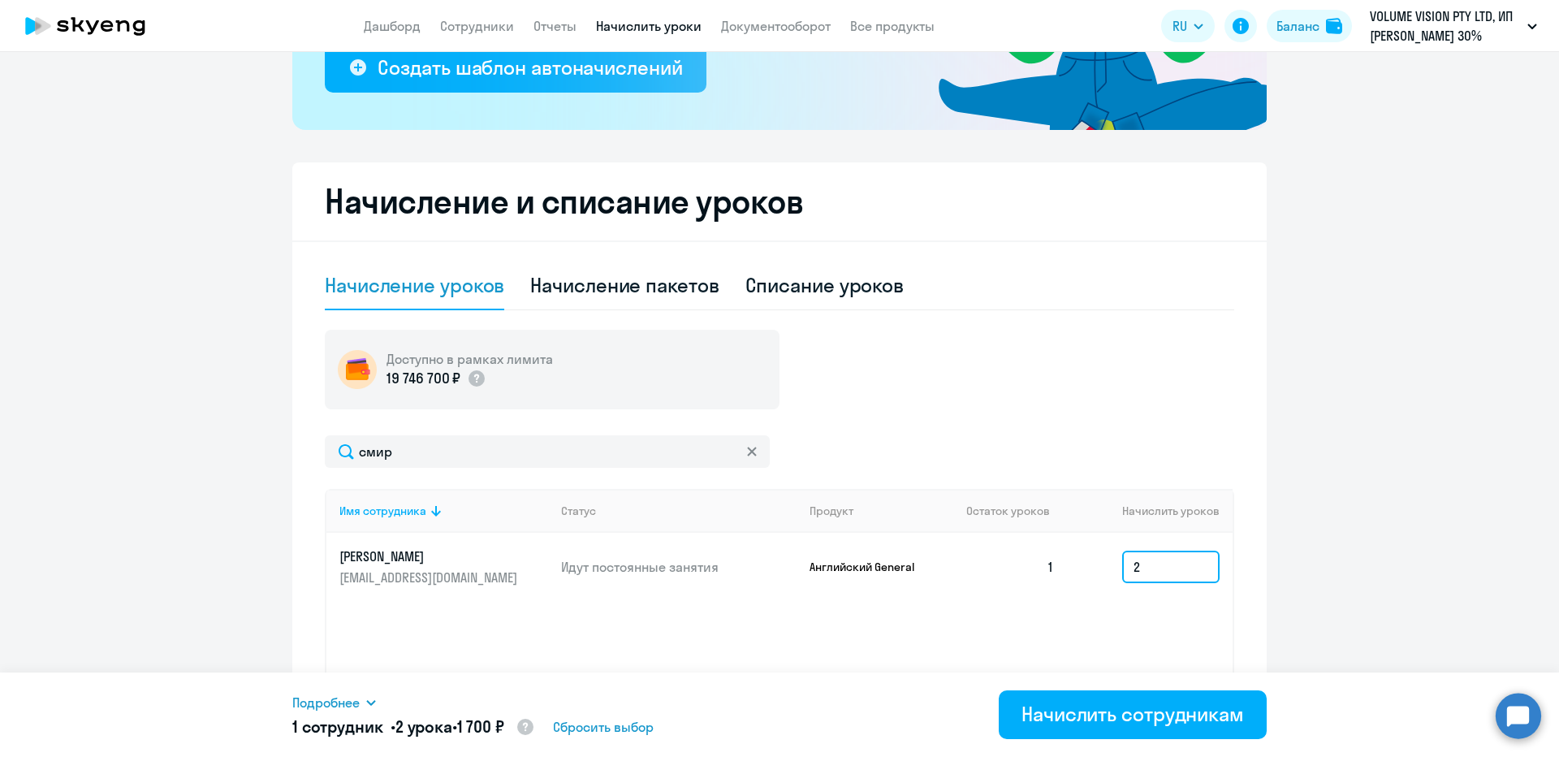
type input "2"
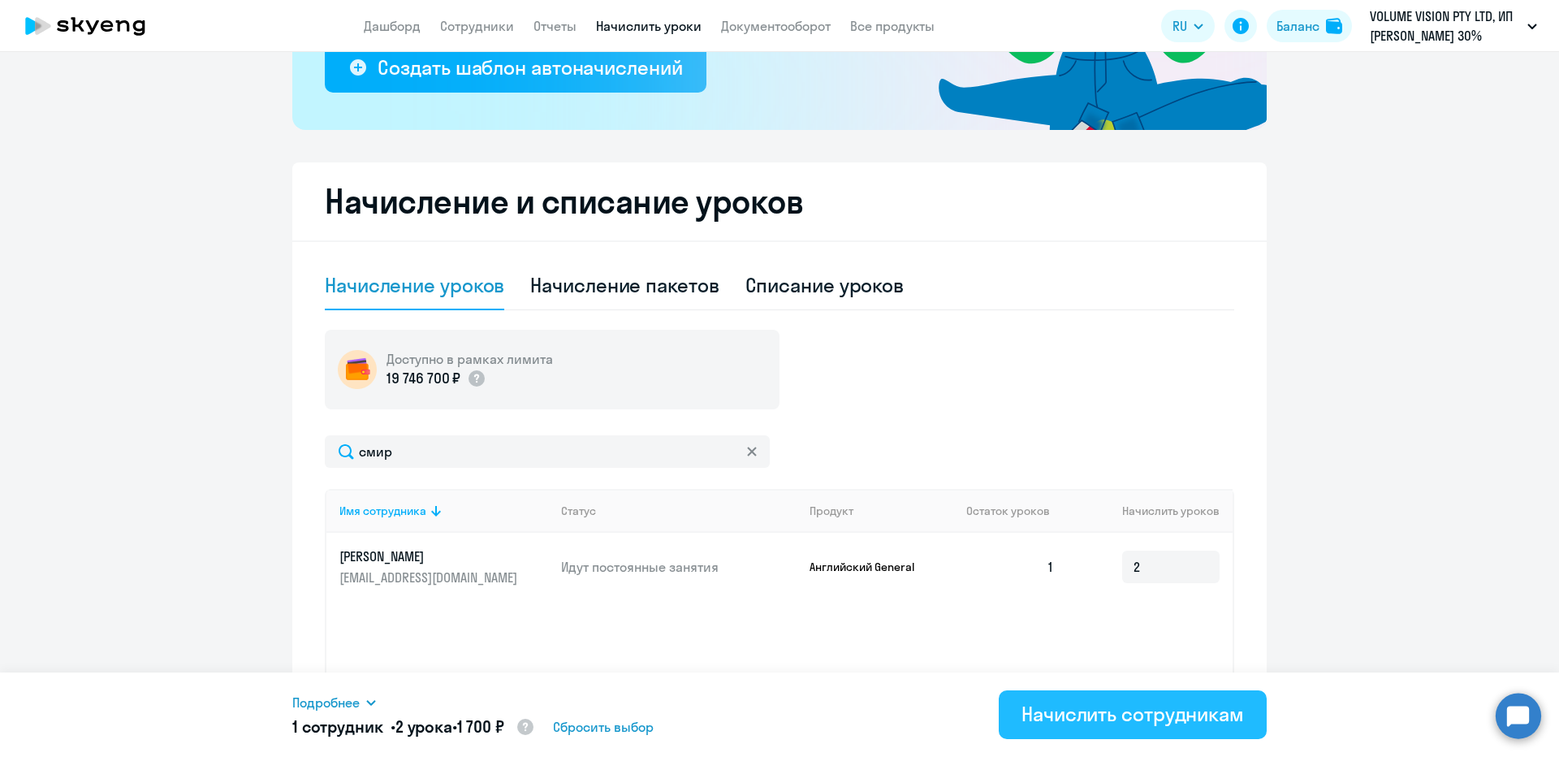
click at [1050, 695] on button "Начислить сотрудникам" at bounding box center [1133, 714] width 268 height 49
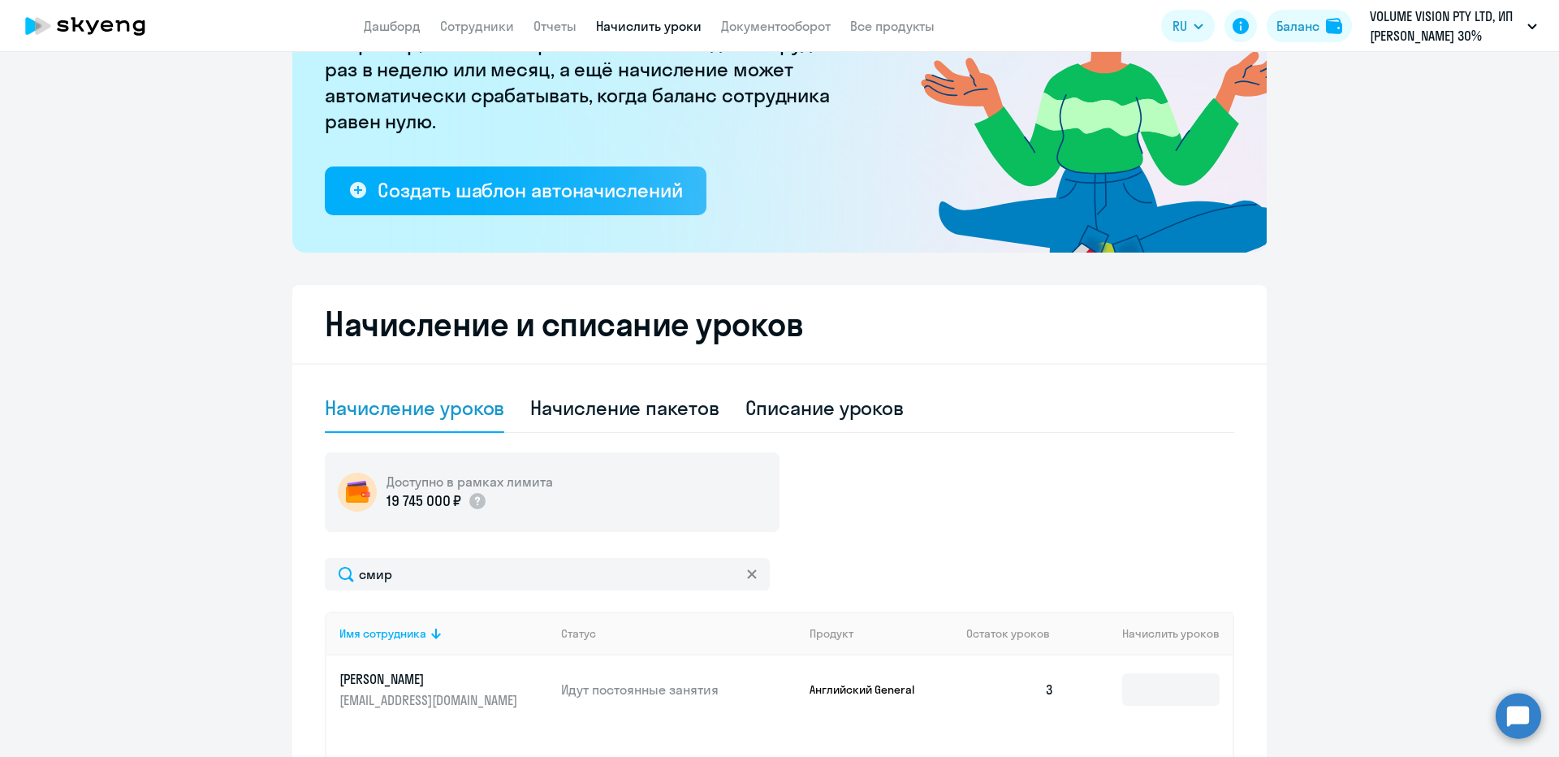
scroll to position [0, 0]
